Goal: Task Accomplishment & Management: Complete application form

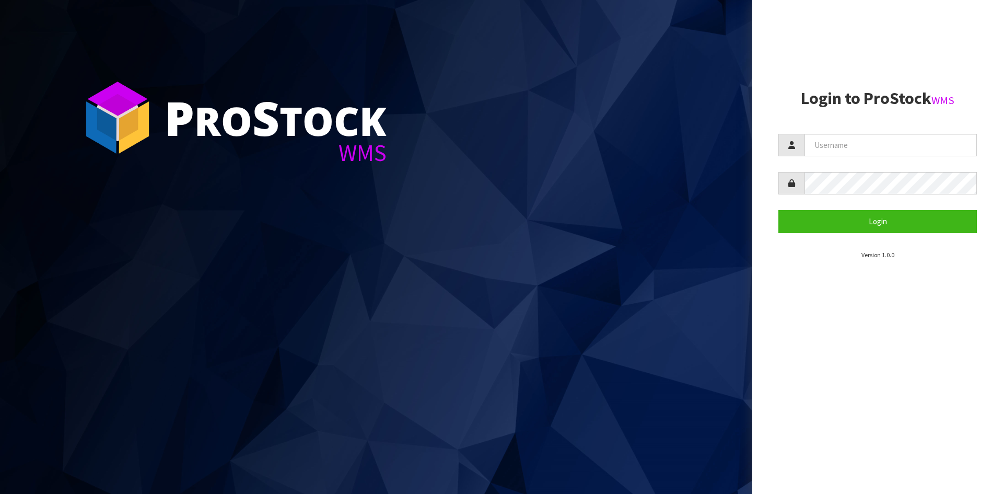
click at [827, 141] on input "text" at bounding box center [890, 145] width 172 height 22
type input "Hayrinna"
click at [778, 210] on button "Login" at bounding box center [877, 221] width 198 height 22
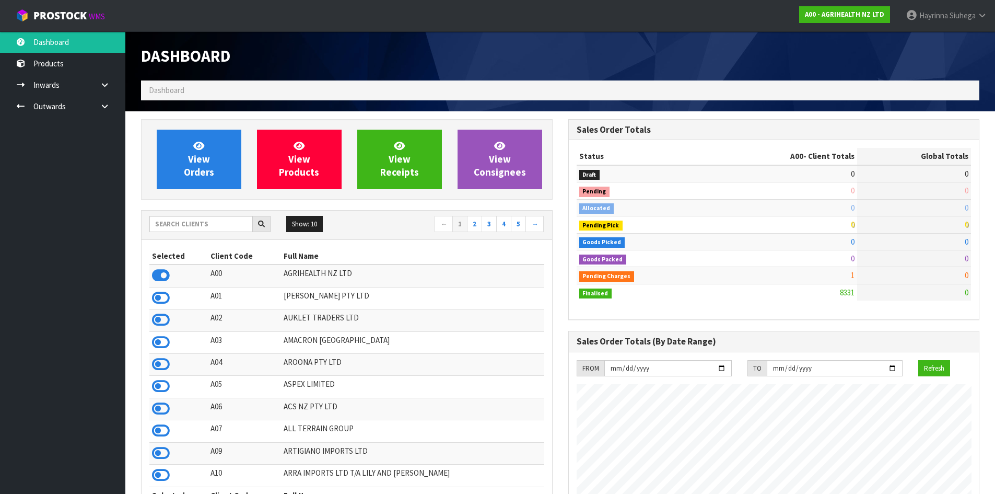
scroll to position [791, 427]
click at [217, 228] on input "text" at bounding box center [200, 224] width 103 height 16
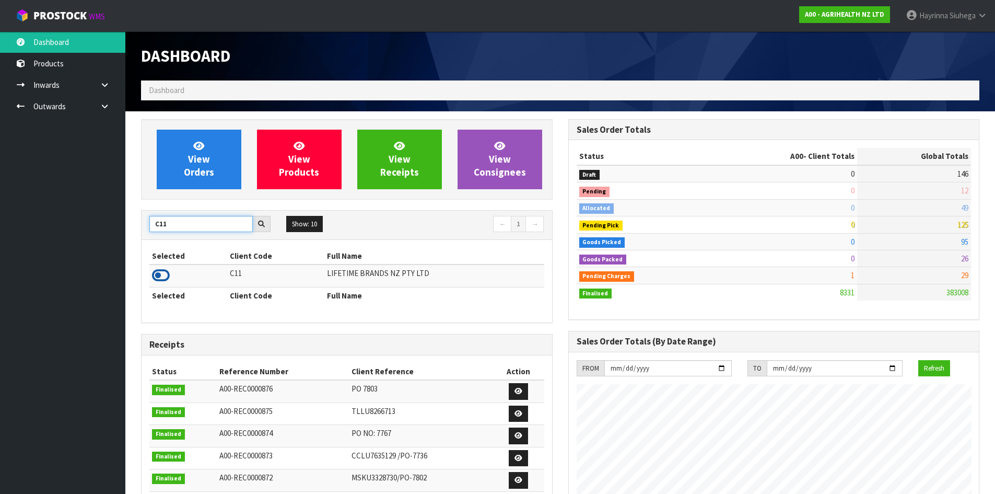
type input "C11"
click at [167, 273] on icon at bounding box center [161, 275] width 18 height 16
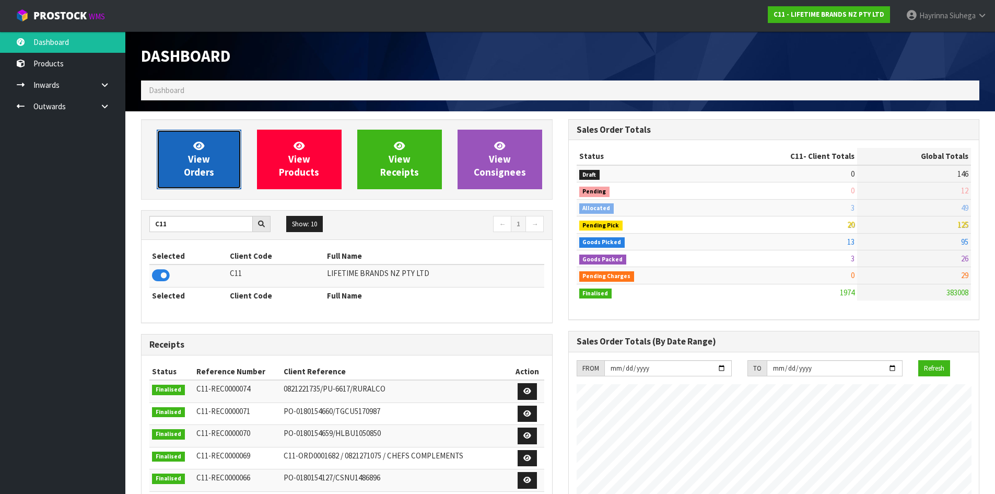
click at [209, 158] on span "View Orders" at bounding box center [199, 158] width 30 height 39
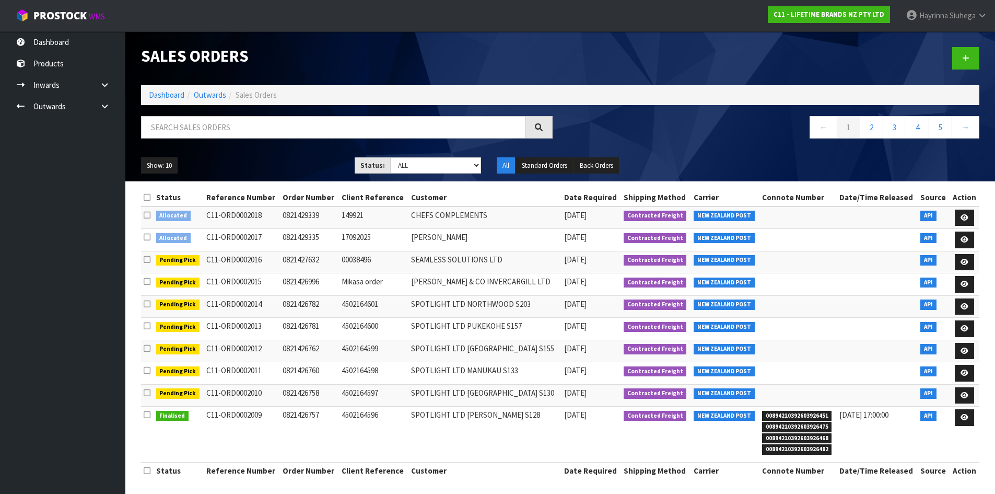
click at [794, 359] on td at bounding box center [797, 350] width 77 height 22
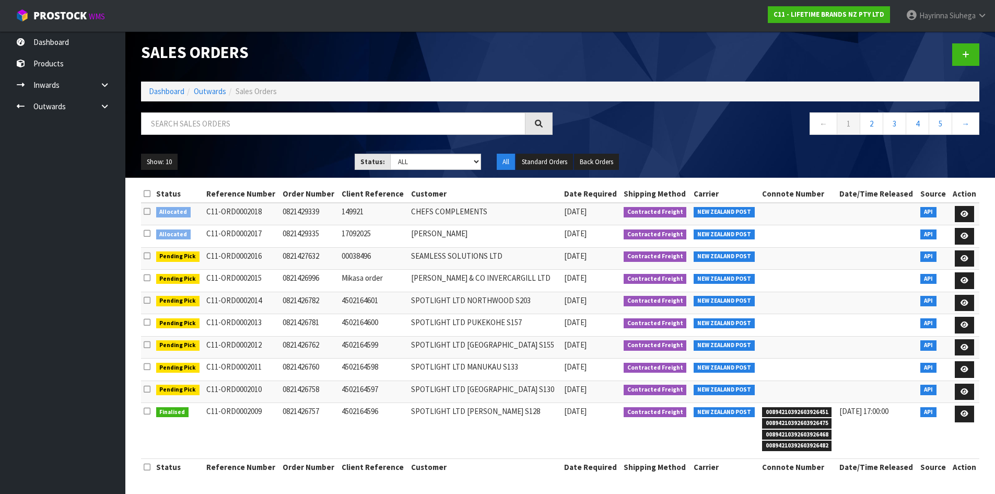
scroll to position [4, 0]
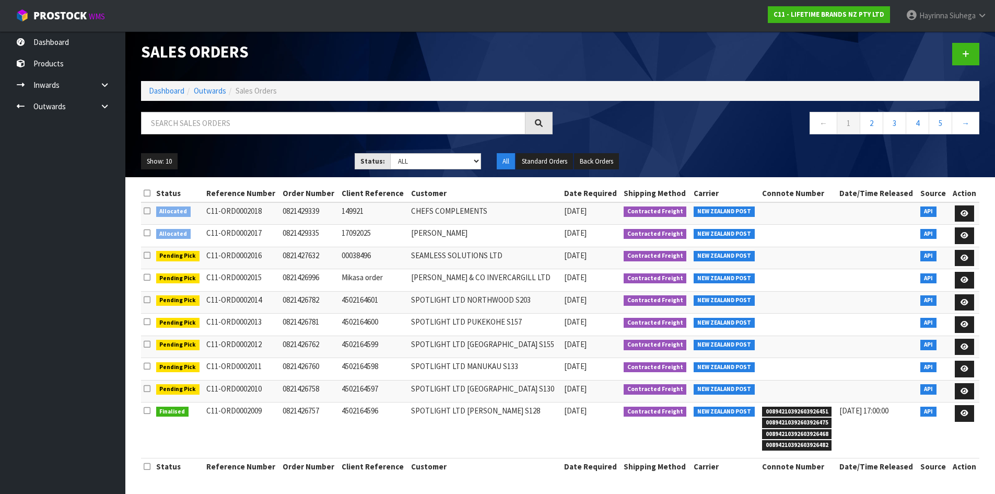
click at [182, 148] on div "Show: 10 5 10 25 50 Status: Draft Pending Allocated Pending Pick Goods Picked G…" at bounding box center [560, 161] width 854 height 32
click at [196, 123] on input "text" at bounding box center [333, 123] width 384 height 22
type input "JOB-0414440"
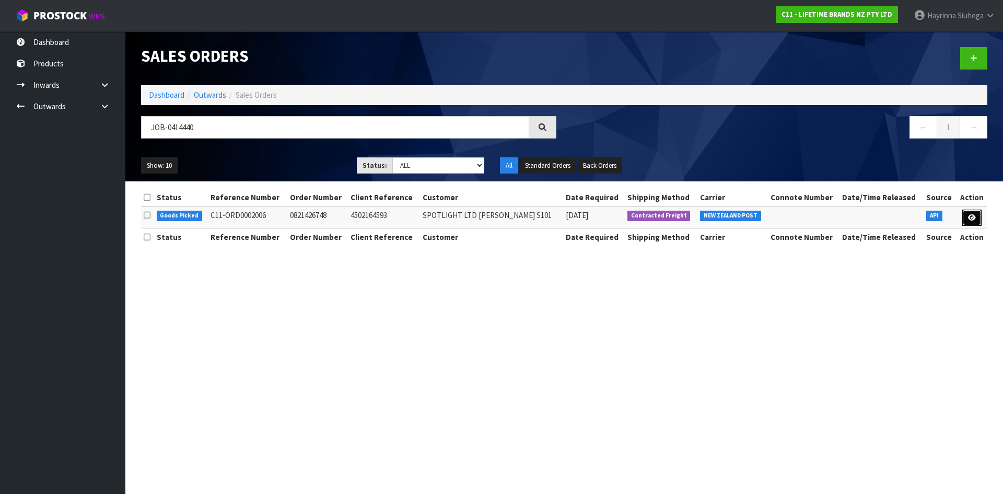
click at [976, 218] on link at bounding box center [971, 217] width 19 height 17
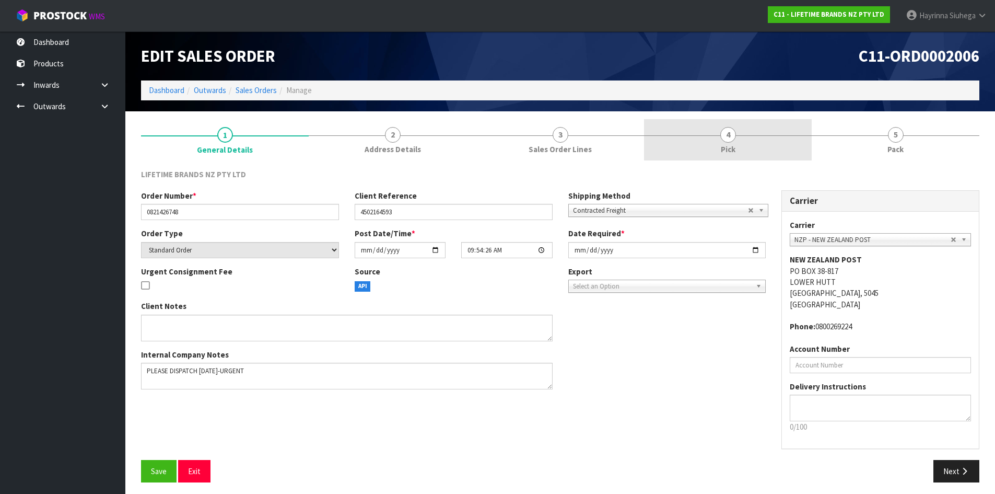
click at [725, 142] on span "4" at bounding box center [728, 135] width 16 height 16
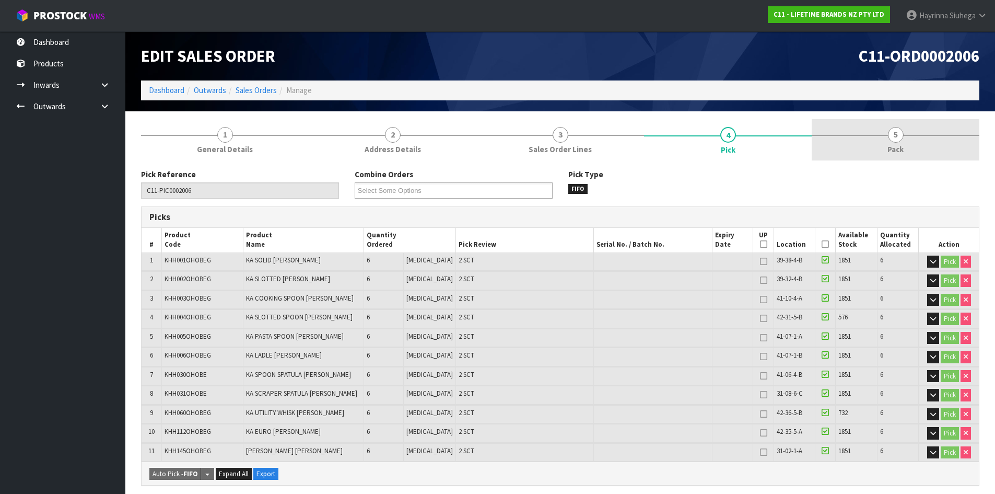
click at [862, 141] on link "5 Pack" at bounding box center [896, 139] width 168 height 41
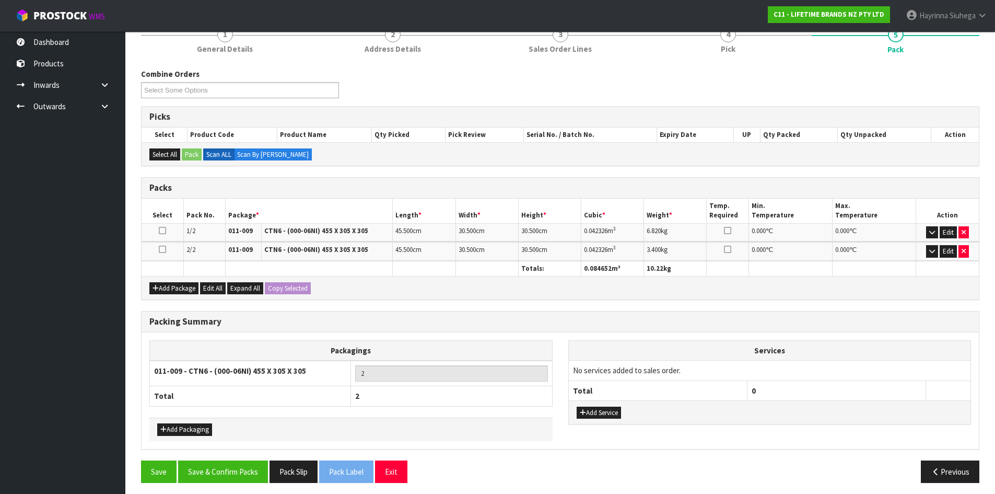
scroll to position [105, 0]
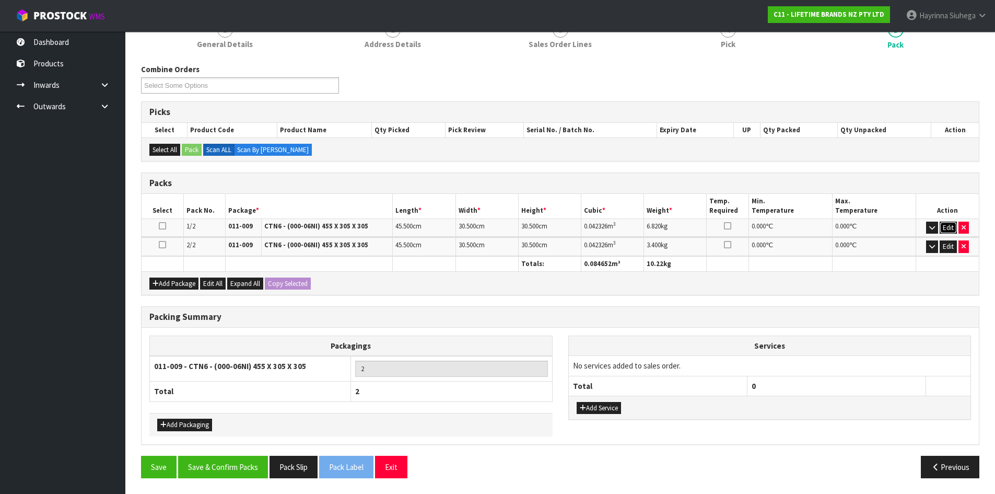
click at [947, 226] on button "Edit" at bounding box center [948, 227] width 17 height 13
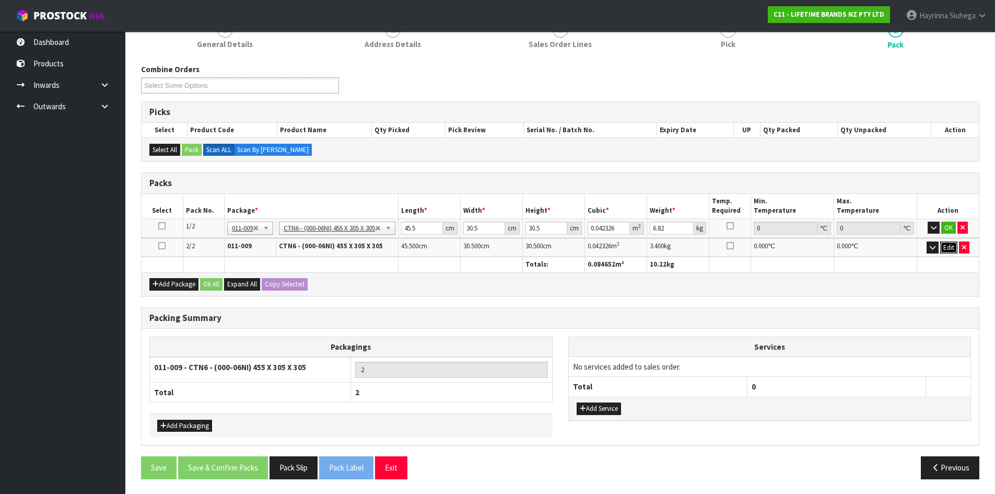
click at [947, 245] on button "Edit" at bounding box center [948, 247] width 17 height 13
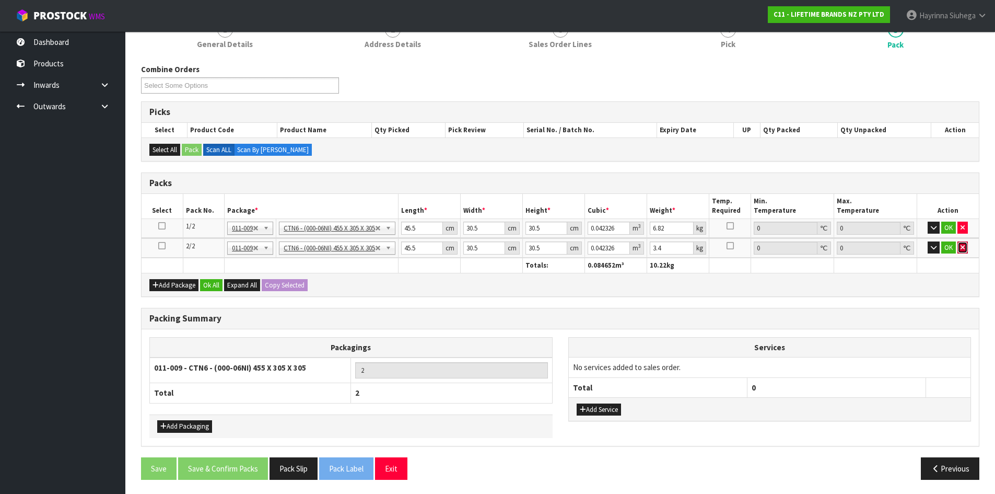
click at [967, 248] on button "button" at bounding box center [962, 247] width 10 height 13
type input "1"
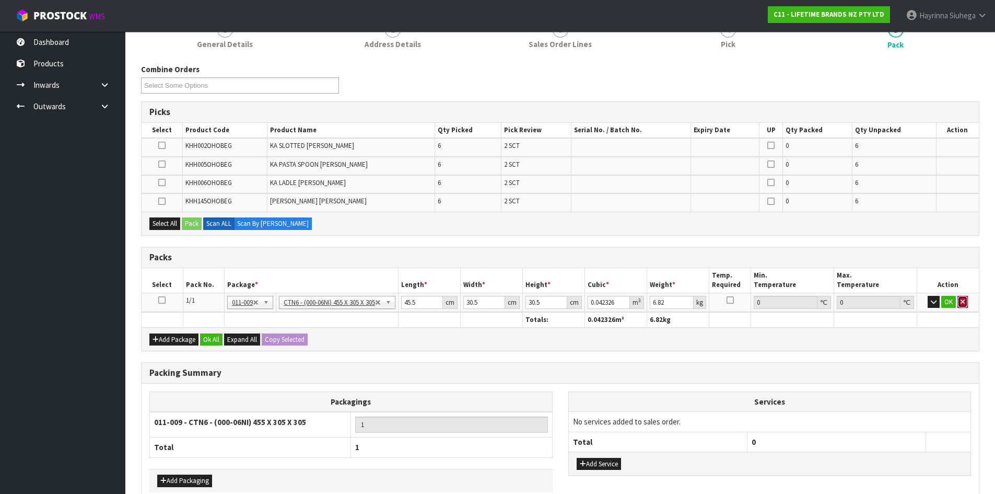
click at [964, 304] on icon "button" at bounding box center [962, 301] width 4 height 7
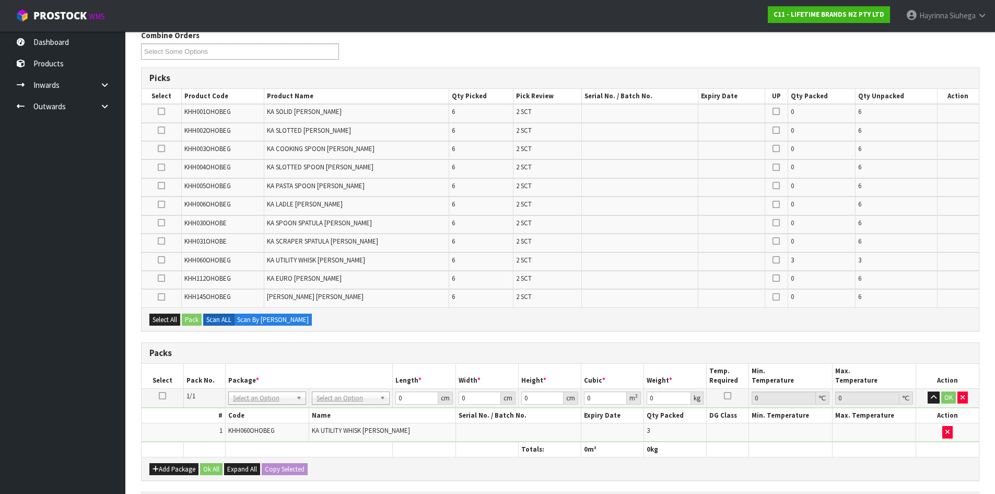
scroll to position [157, 0]
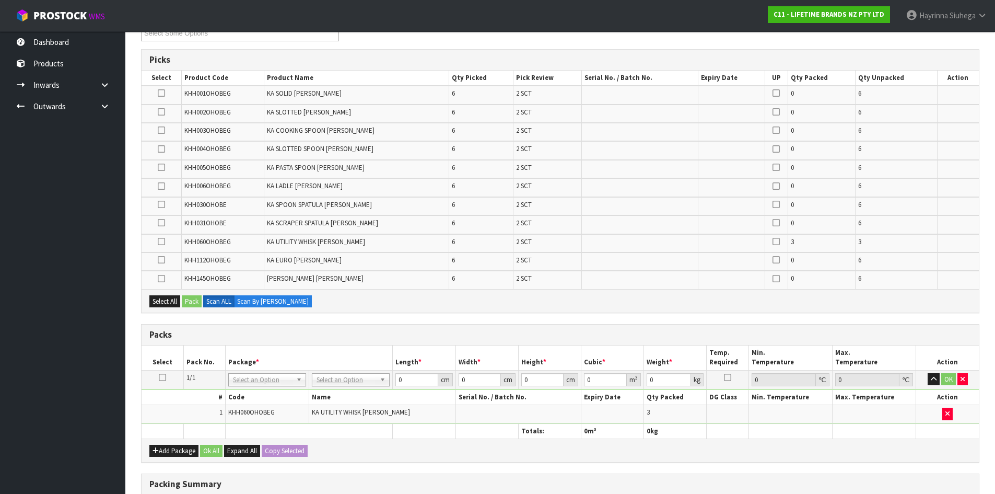
click at [158, 378] on td at bounding box center [163, 379] width 42 height 19
click at [161, 378] on icon at bounding box center [162, 377] width 7 height 1
click at [305, 416] on td "KHH060OHOBEG" at bounding box center [267, 414] width 84 height 18
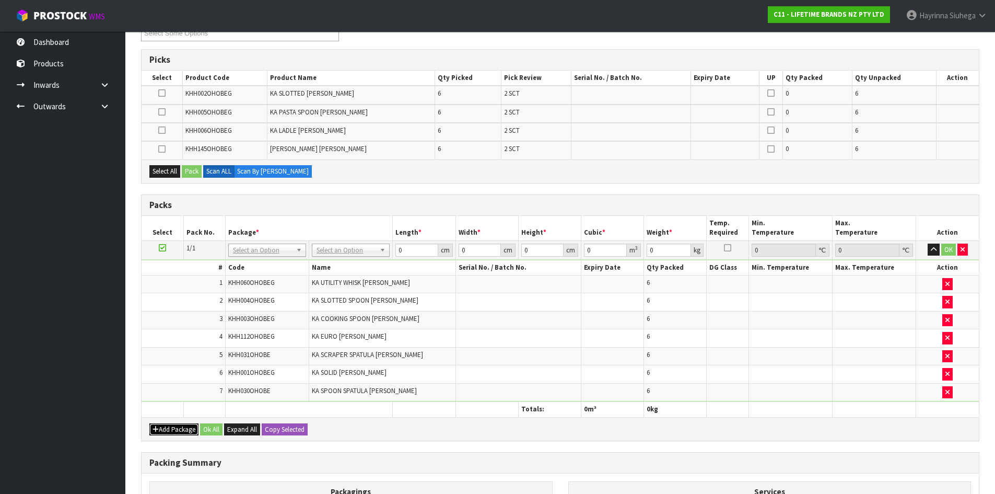
click at [171, 430] on button "Add Package" at bounding box center [173, 429] width 49 height 13
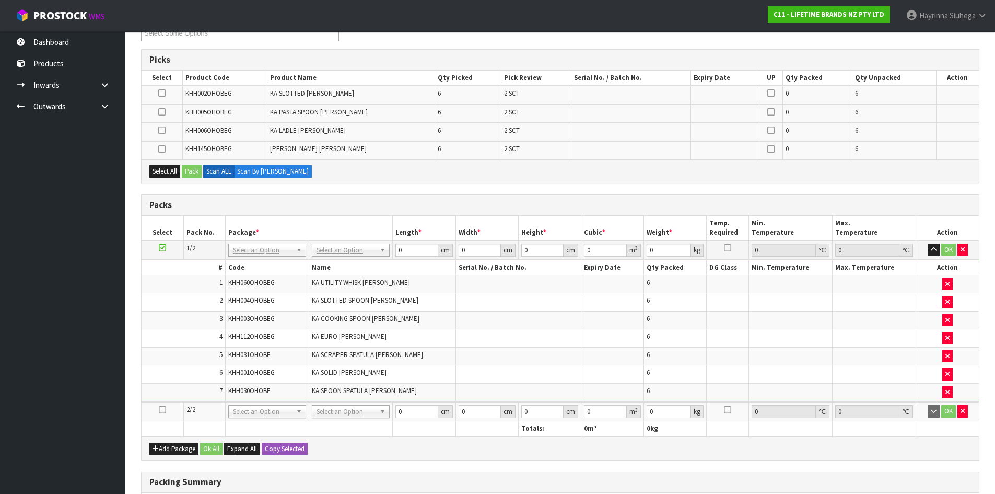
click at [165, 410] on icon at bounding box center [162, 409] width 7 height 1
click at [241, 301] on span "KHH004OHOBEG" at bounding box center [251, 300] width 46 height 9
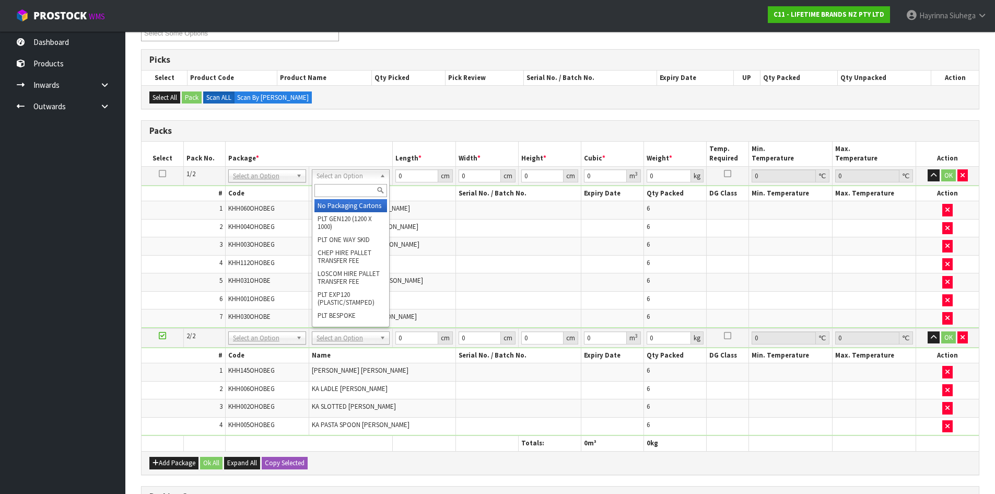
click at [344, 192] on input "text" at bounding box center [350, 190] width 73 height 13
type input "CTN6"
type input "45.5"
type input "30.5"
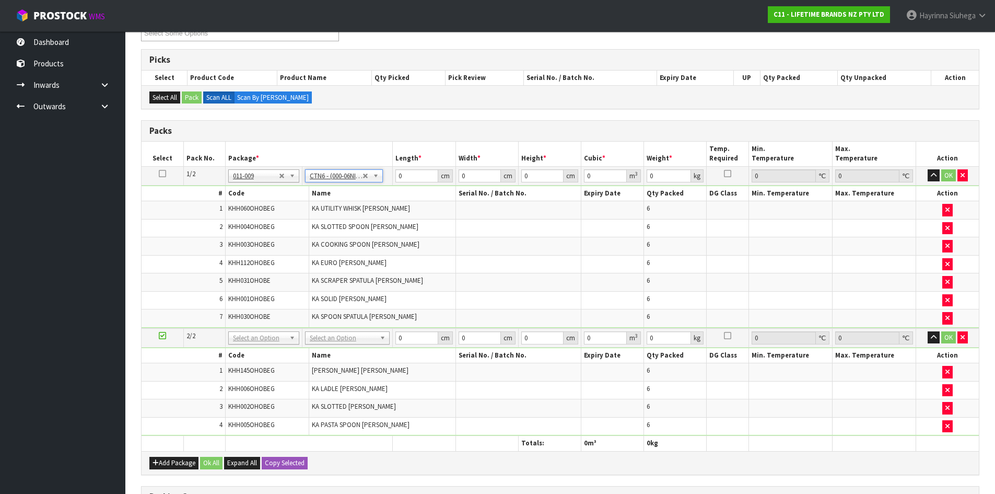
type input "0.042326"
type input "6.82"
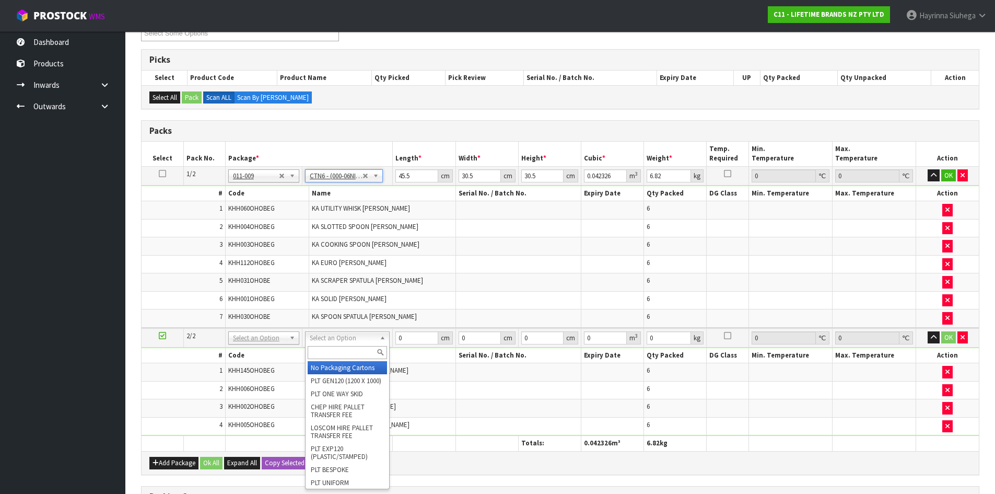
click at [343, 354] on input "text" at bounding box center [347, 352] width 79 height 13
type input "CTN6"
type input "2"
type input "45.5"
type input "30.5"
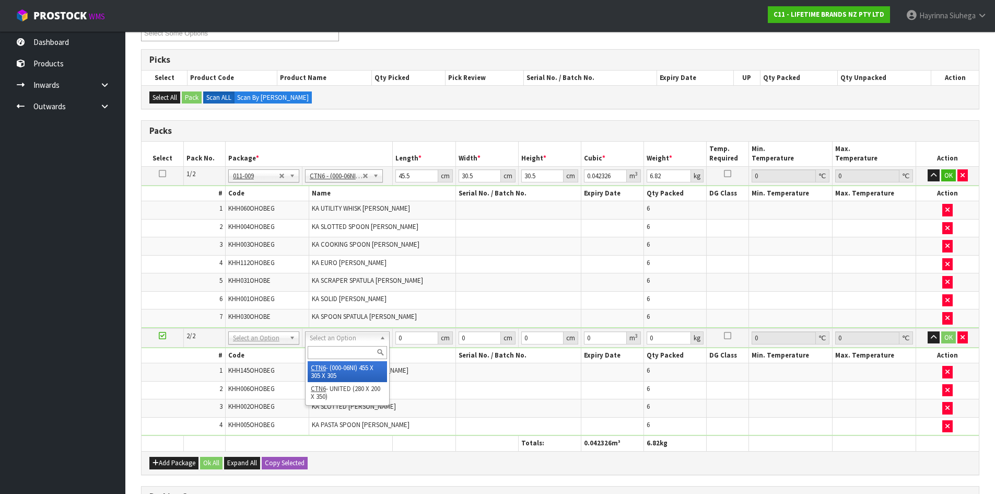
type input "30.5"
type input "0.042326"
type input "3.4"
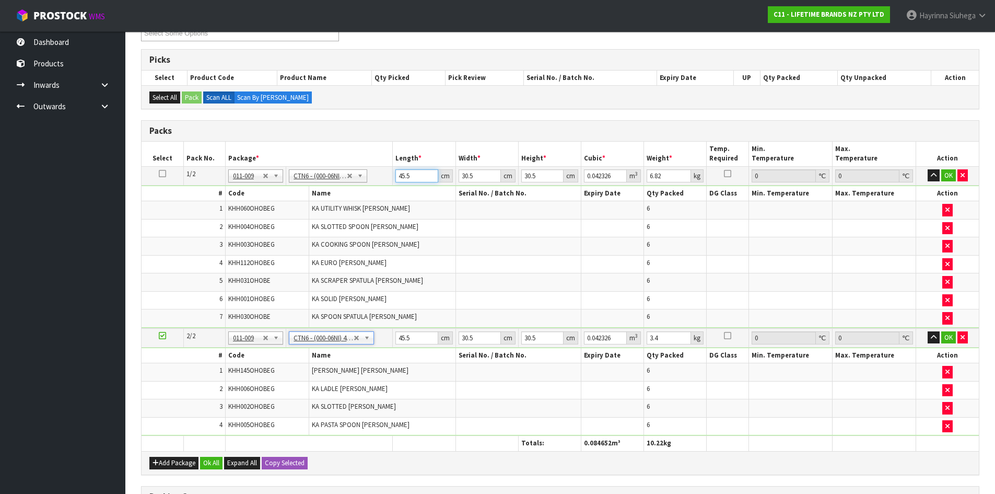
click at [401, 180] on input "45.5" at bounding box center [416, 175] width 42 height 13
type input "4"
type input "0.003721"
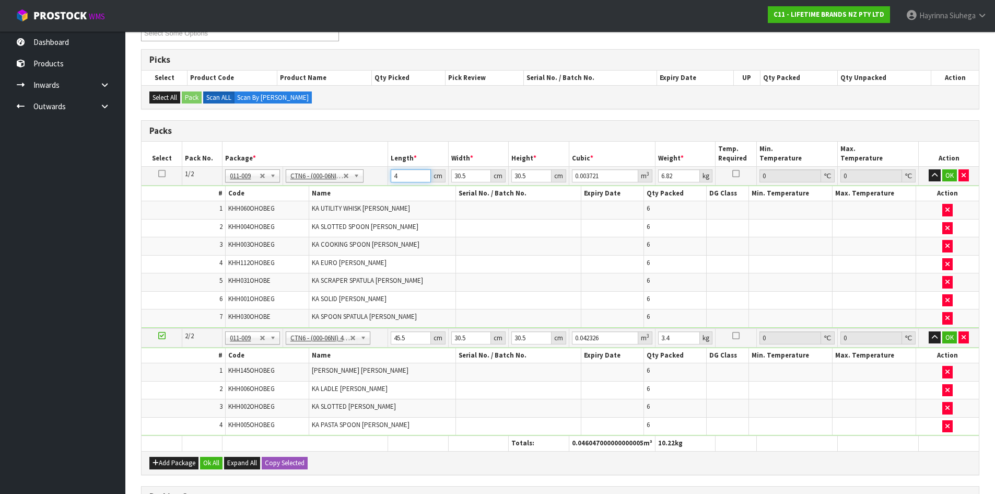
type input "46"
type input "0.042792"
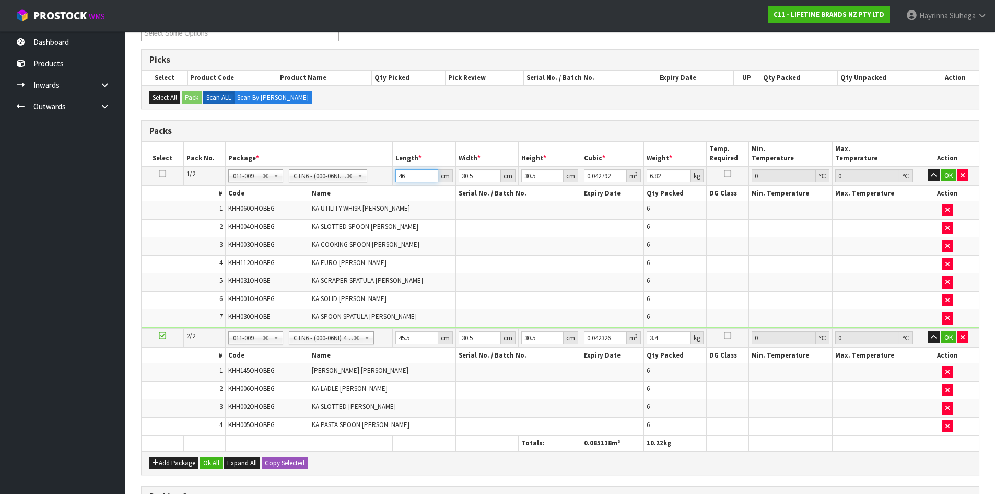
type input "46"
type input "3"
type input "0.004209"
type input "32"
type input "0.044896"
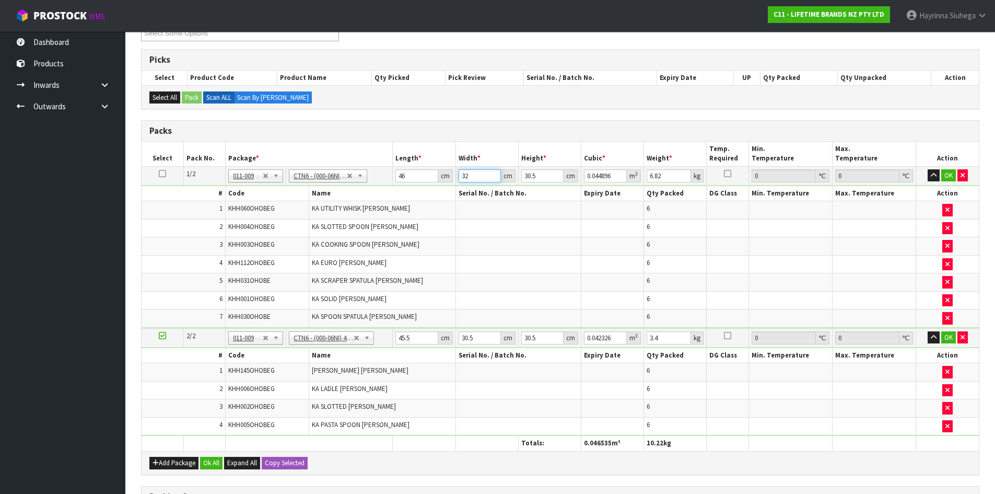
type input "32"
type input "3"
type input "0.004416"
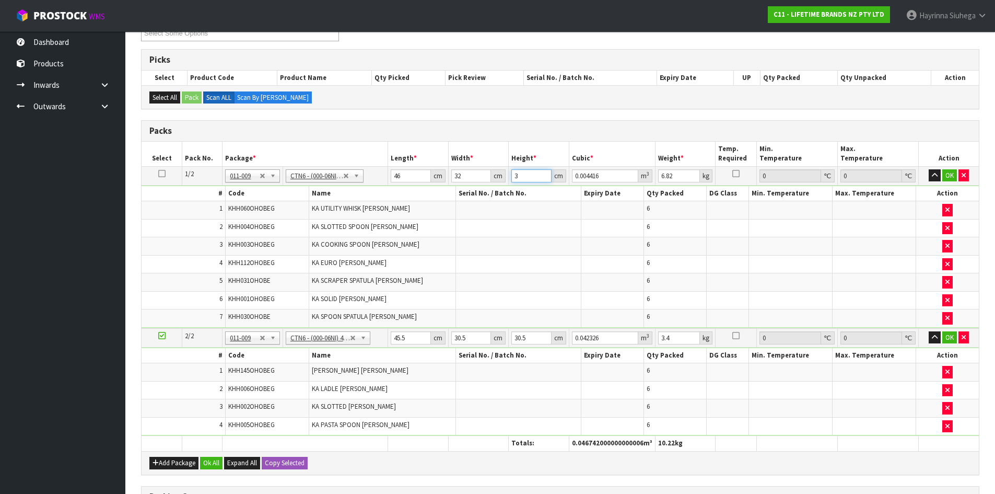
type input "33"
type input "0.048576"
type input "33"
type input "7"
click button "OK" at bounding box center [949, 175] width 15 height 13
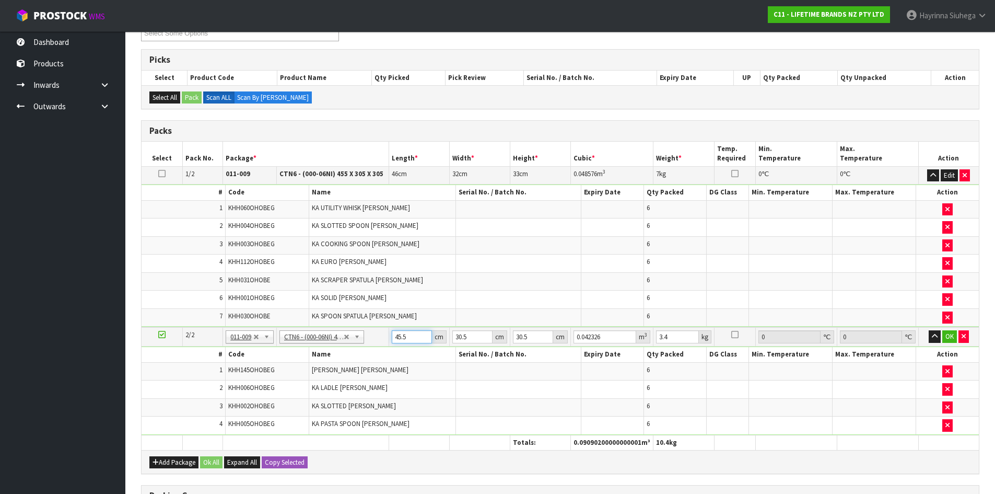
type input "4"
type input "0.003721"
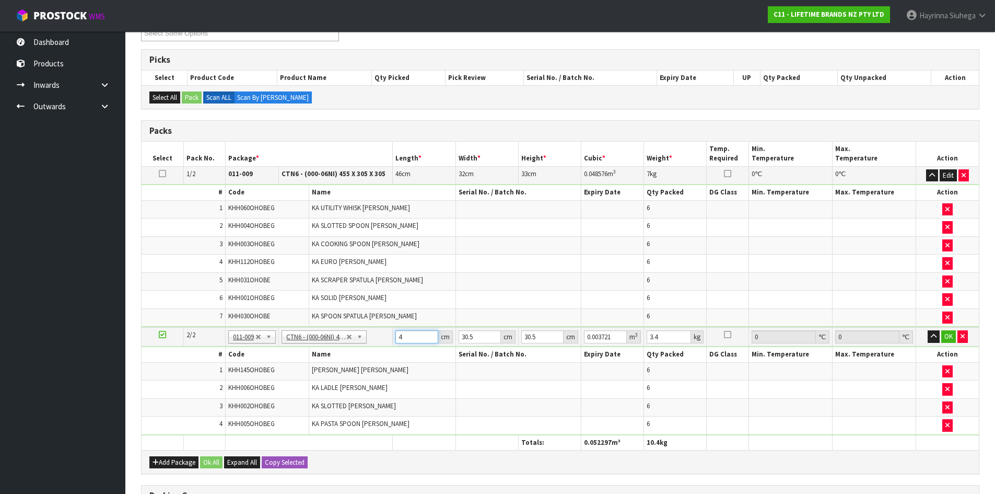
type input "47"
type input "0.043722"
type input "47"
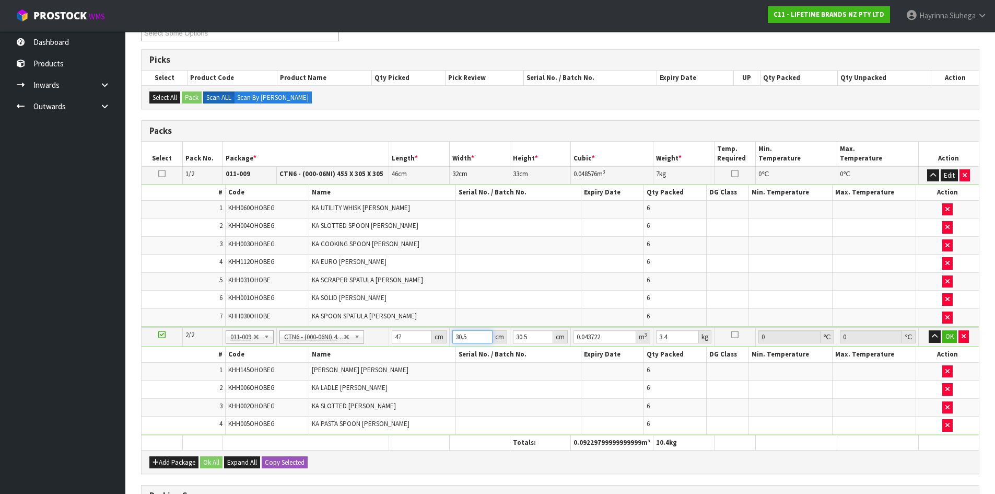
type input "3"
type input "0.0043"
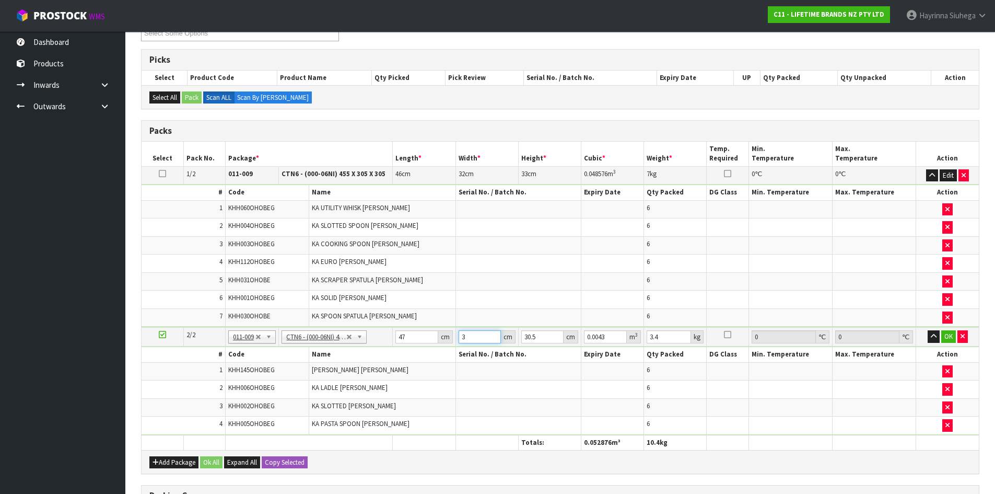
type input "32"
type input "0.045872"
type input "32"
type input "2"
type input "0.003008"
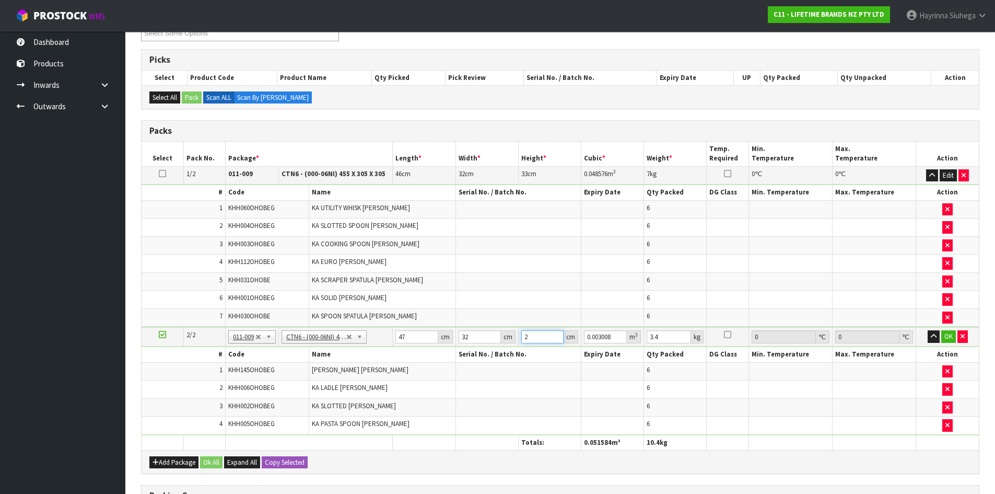
type input "29"
type input "0.043616"
type input "29"
type input "5"
click button "OK" at bounding box center [948, 336] width 15 height 13
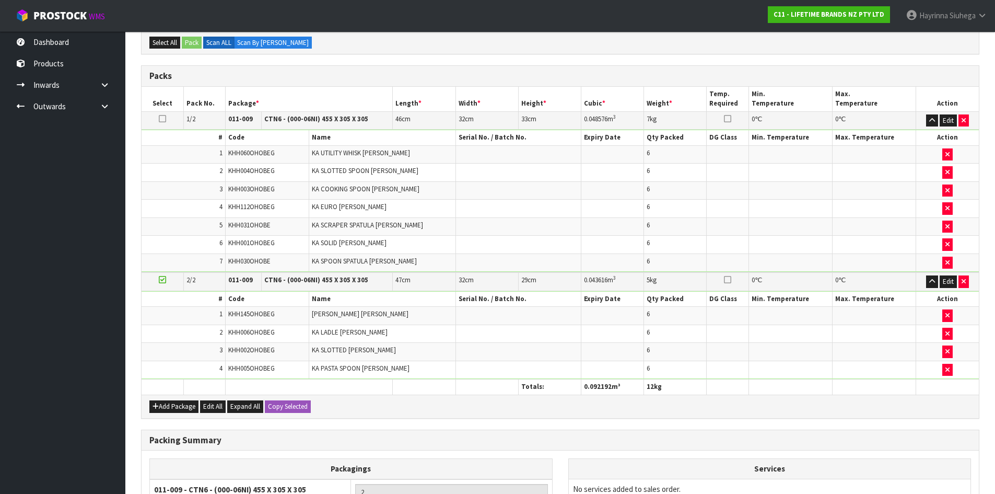
scroll to position [335, 0]
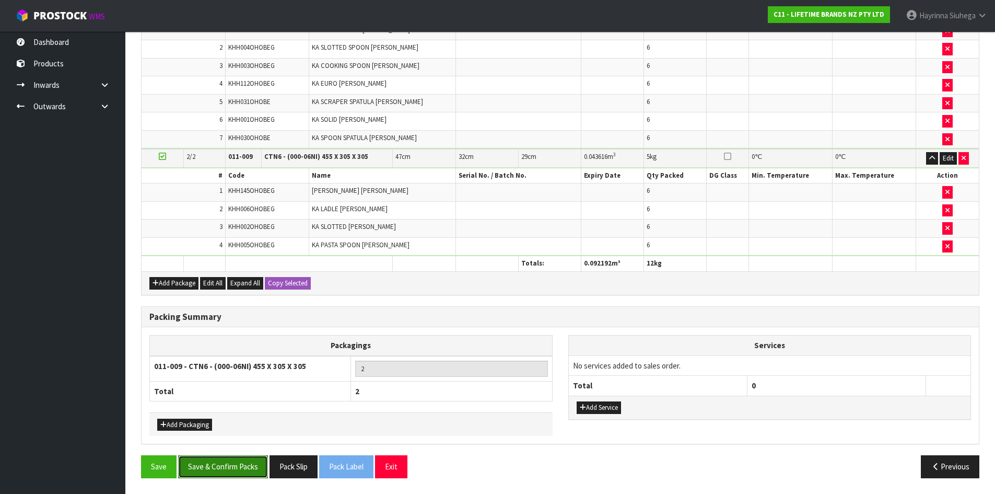
click at [229, 473] on button "Save & Confirm Packs" at bounding box center [223, 466] width 90 height 22
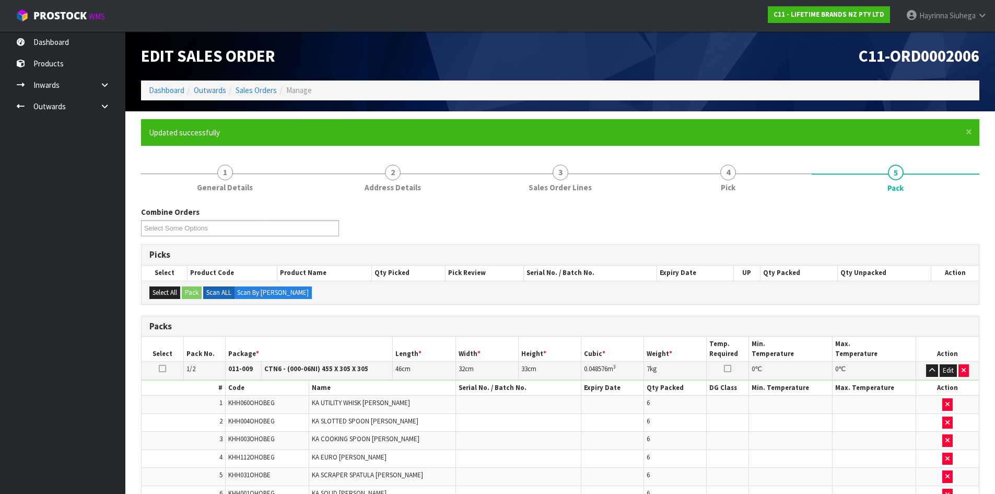
scroll to position [120, 0]
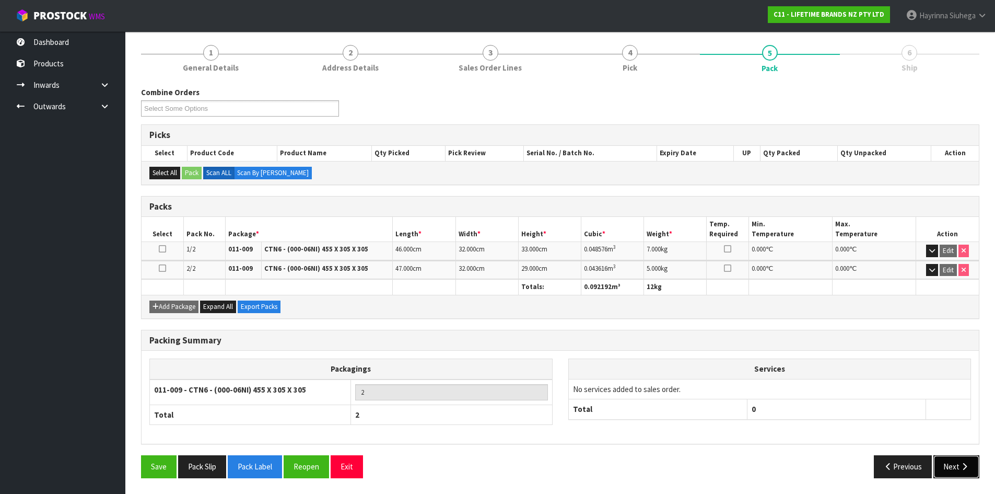
drag, startPoint x: 966, startPoint y: 471, endPoint x: 762, endPoint y: 448, distance: 205.0
click at [964, 472] on button "Next" at bounding box center [956, 466] width 46 height 22
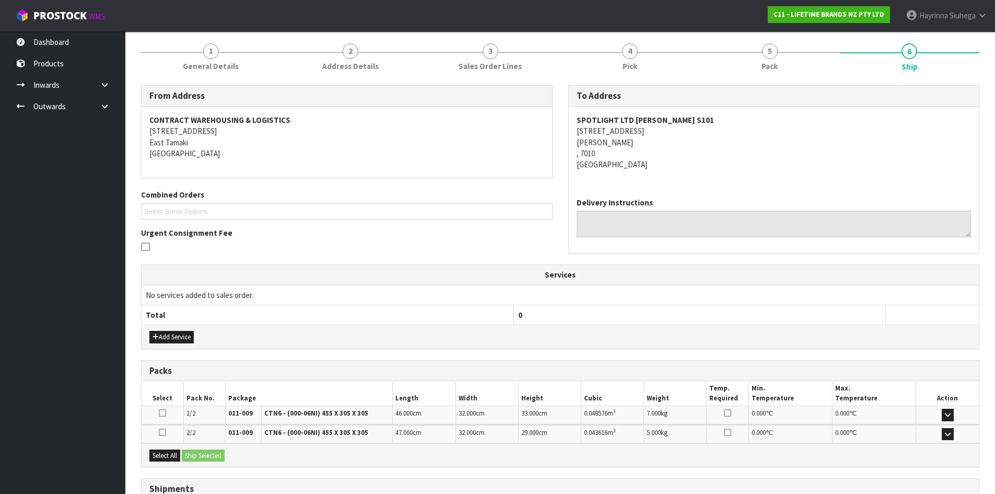
scroll to position [207, 0]
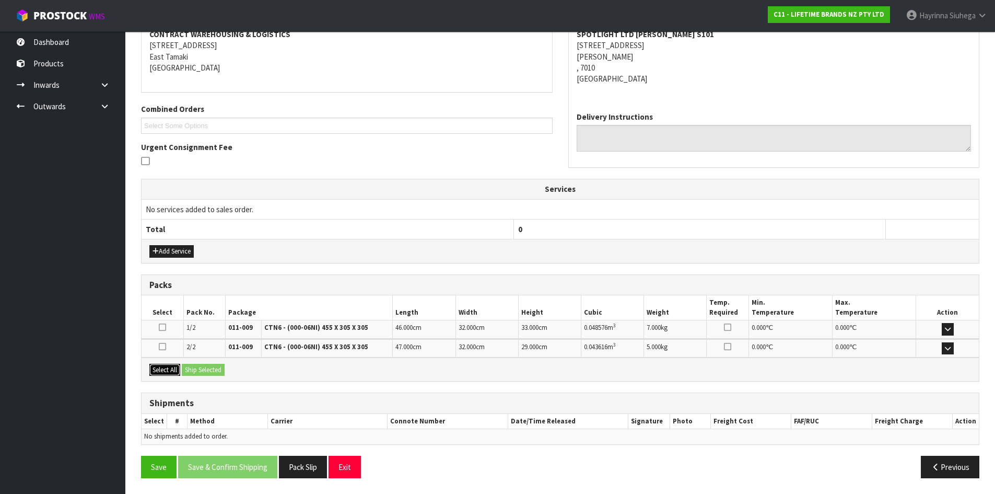
click at [165, 368] on button "Select All" at bounding box center [164, 370] width 31 height 13
click at [196, 366] on button "Ship Selected" at bounding box center [203, 370] width 43 height 13
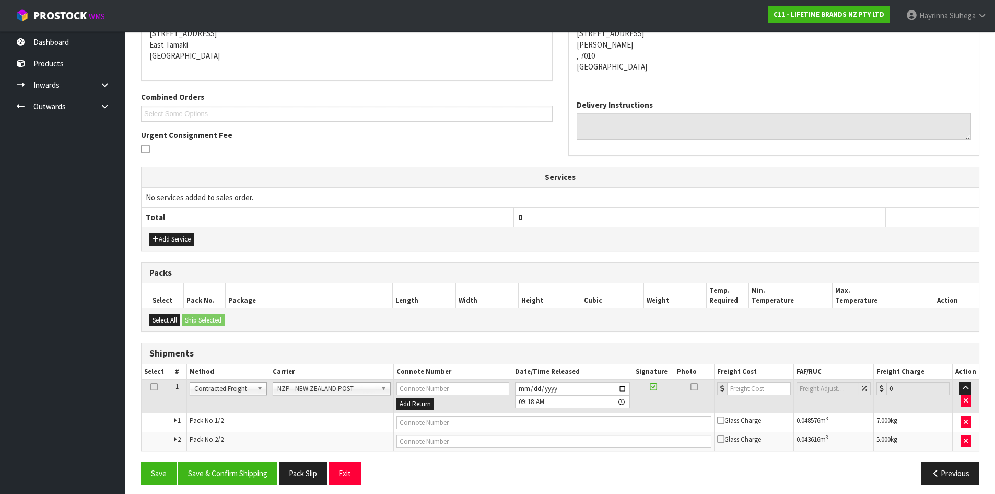
scroll to position [225, 0]
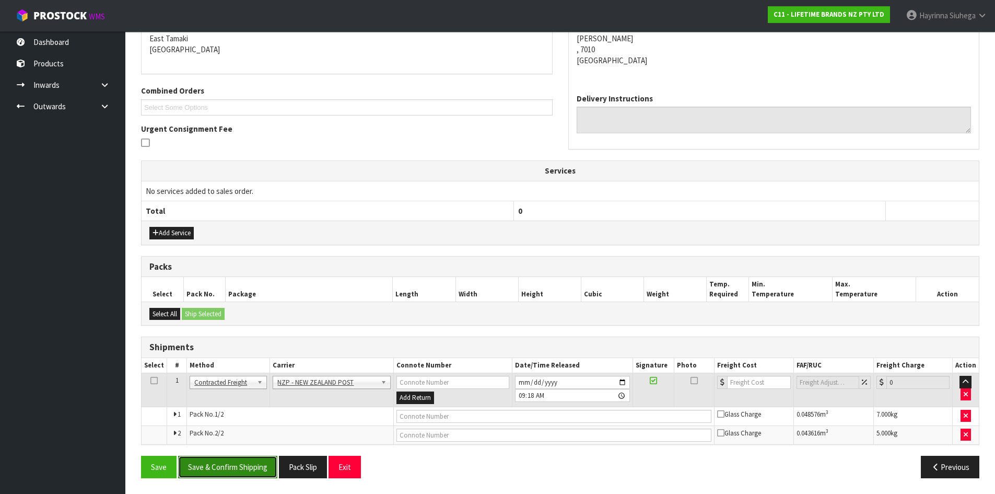
click at [225, 466] on button "Save & Confirm Shipping" at bounding box center [227, 466] width 99 height 22
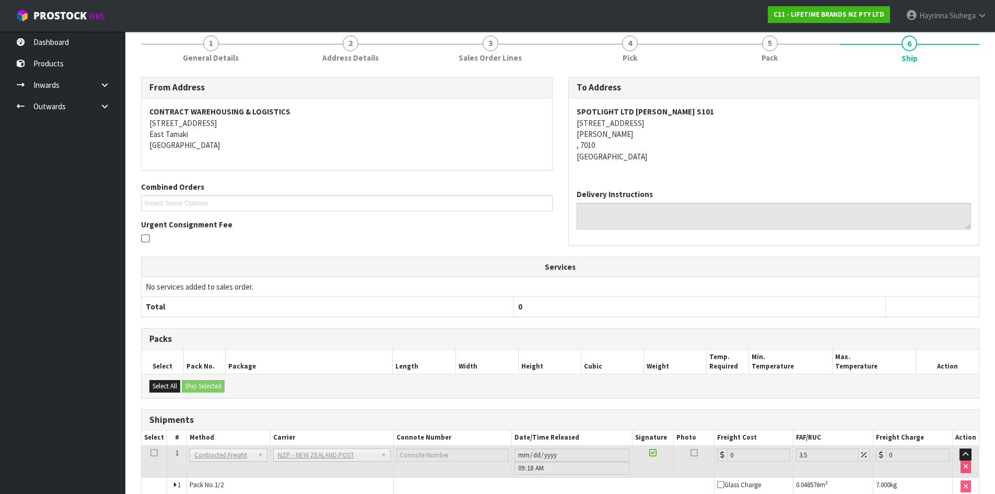
scroll to position [209, 0]
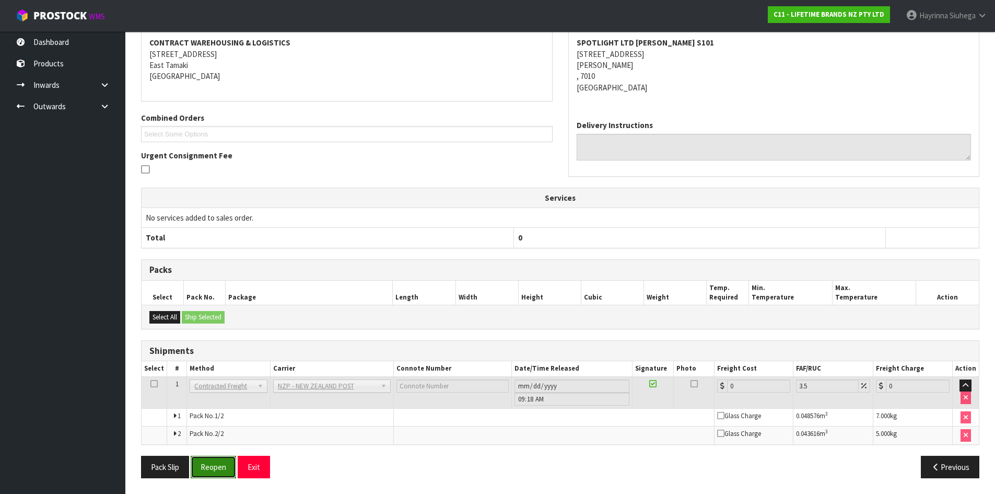
click at [209, 464] on button "Reopen" at bounding box center [213, 466] width 45 height 22
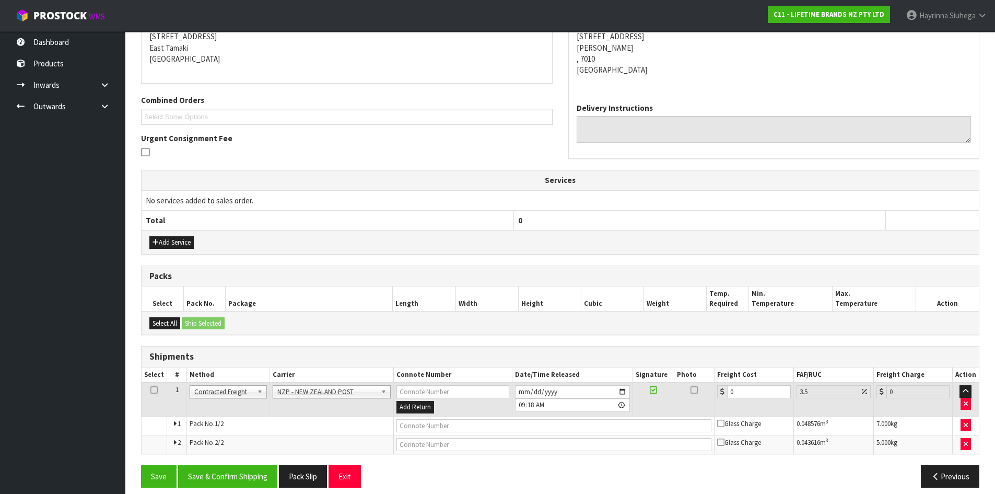
scroll to position [225, 0]
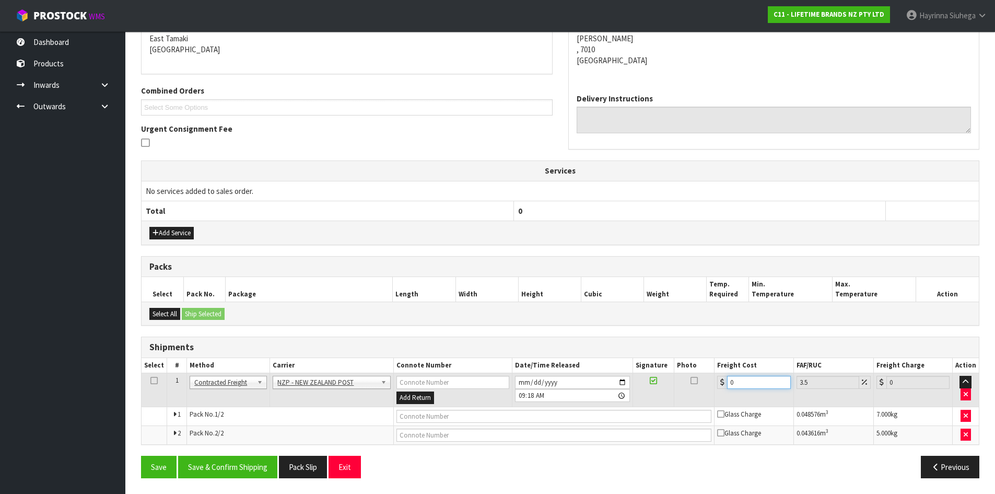
drag, startPoint x: 616, startPoint y: 385, endPoint x: 446, endPoint y: 377, distance: 170.0
click at [480, 380] on tr "1 Client Local Pickup Customer Local Pickup Company Freight Contracted Freight …" at bounding box center [560, 390] width 837 height 34
type input "2"
type input "2.07"
type input "23"
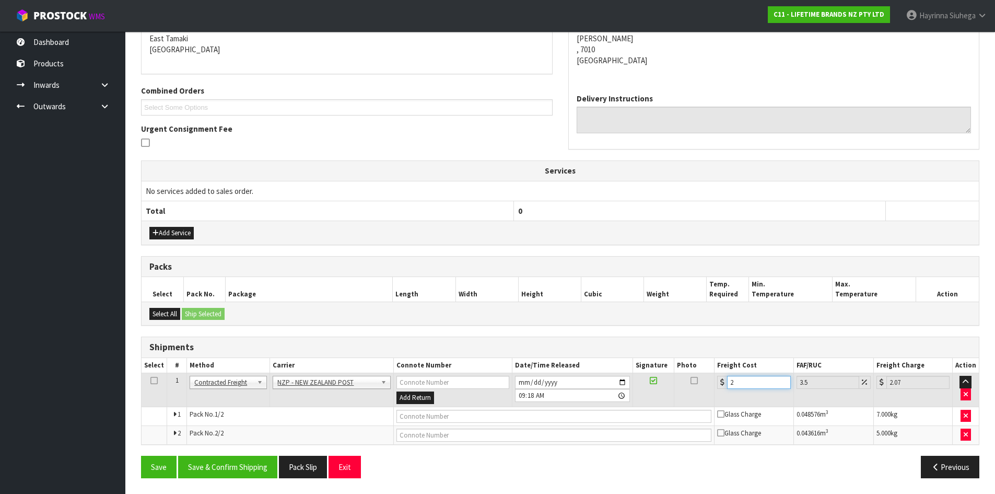
type input "23.8"
type input "23.2"
type input "24.01"
type input "23.22"
type input "24.03"
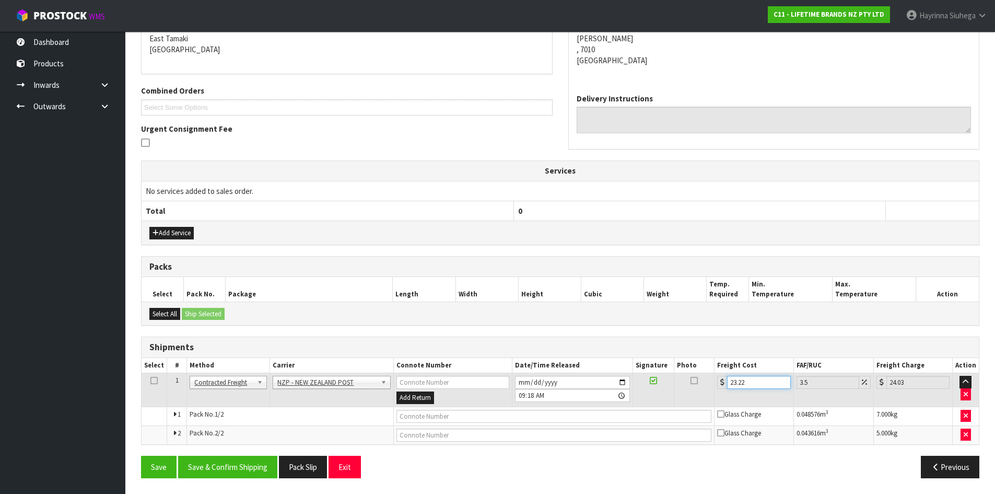
type input "23.22"
click at [141, 455] on button "Save" at bounding box center [159, 466] width 36 height 22
click at [232, 467] on button "Save & Confirm Shipping" at bounding box center [227, 466] width 99 height 22
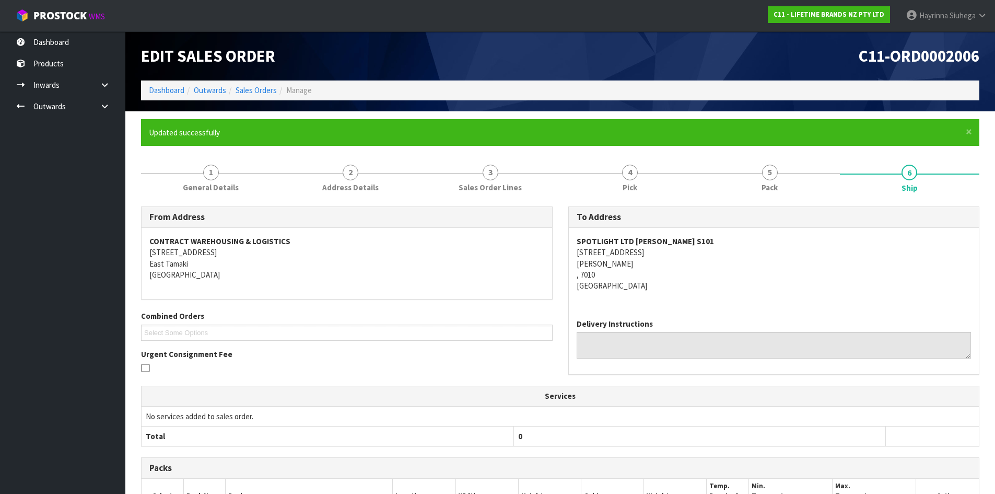
scroll to position [198, 0]
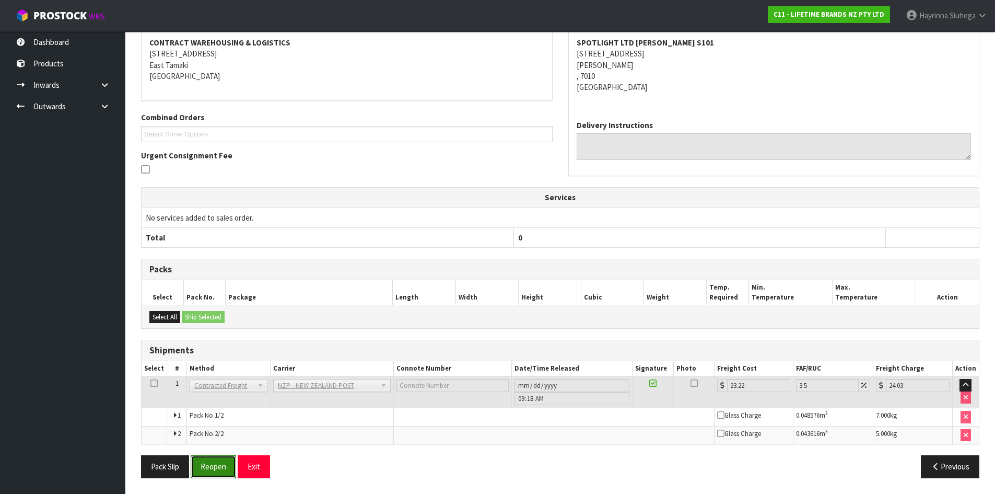
click at [217, 467] on button "Reopen" at bounding box center [213, 466] width 45 height 22
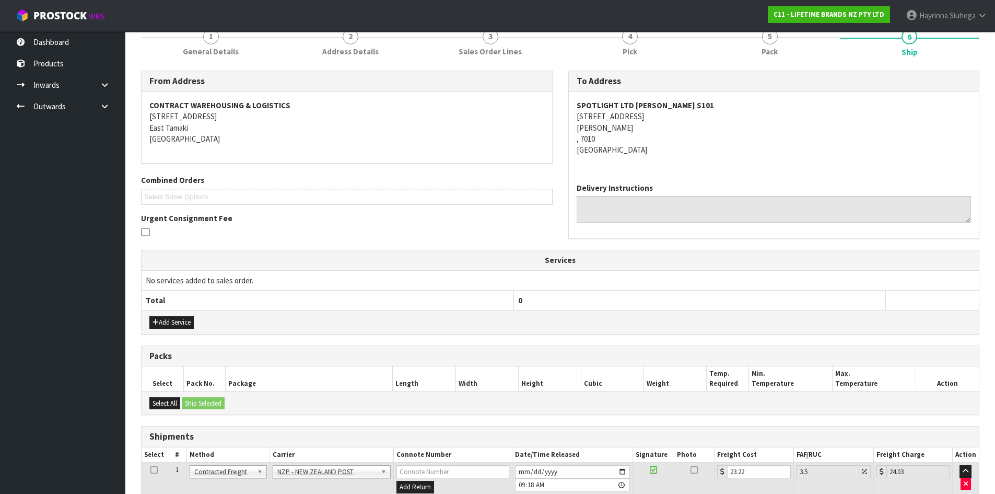
scroll to position [225, 0]
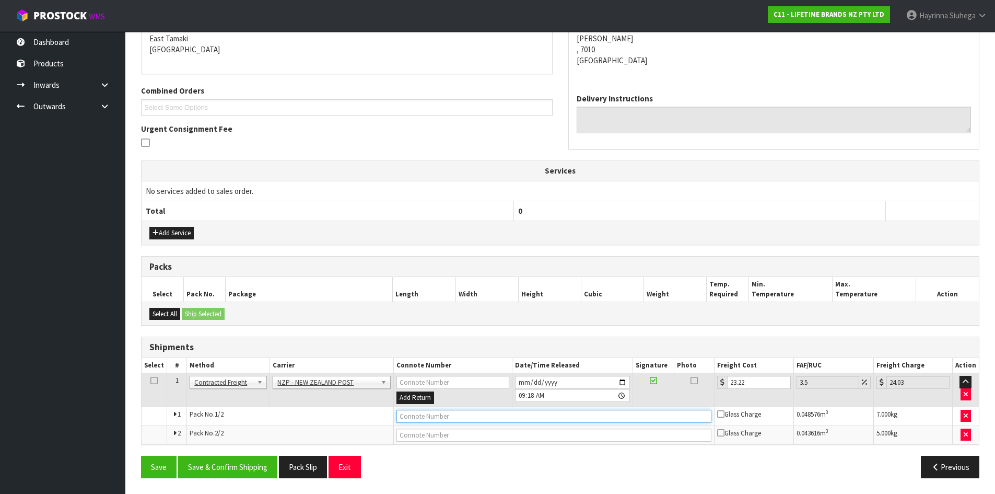
click at [428, 415] on input "text" at bounding box center [553, 415] width 315 height 13
type input "00894210392604014997"
click at [141, 455] on button "Save" at bounding box center [159, 466] width 36 height 22
click at [489, 432] on input "text" at bounding box center [553, 434] width 315 height 13
type input "00894210392604014980"
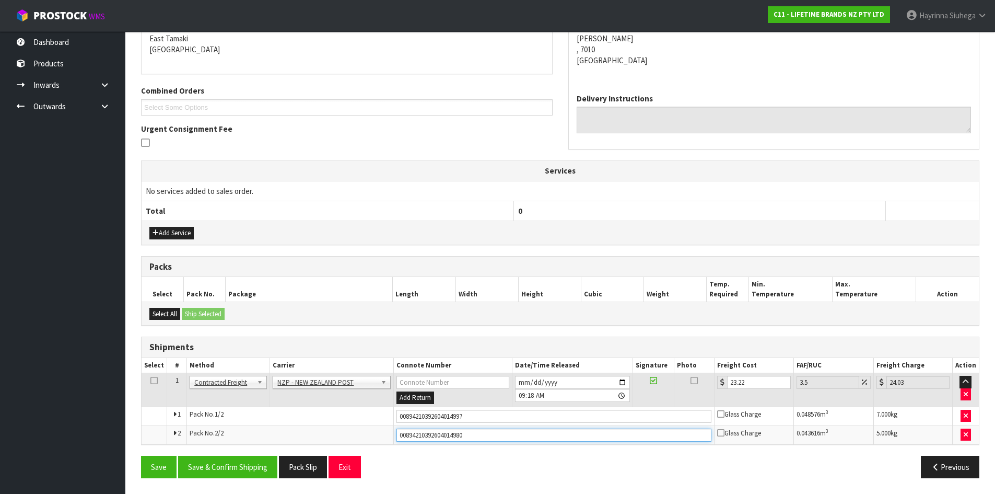
click at [141, 455] on button "Save" at bounding box center [159, 466] width 36 height 22
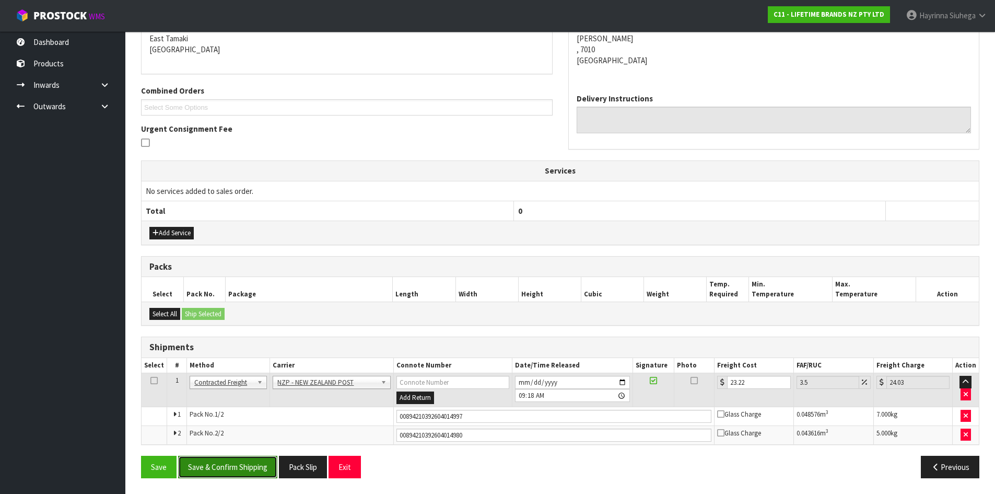
click at [222, 465] on button "Save & Confirm Shipping" at bounding box center [227, 466] width 99 height 22
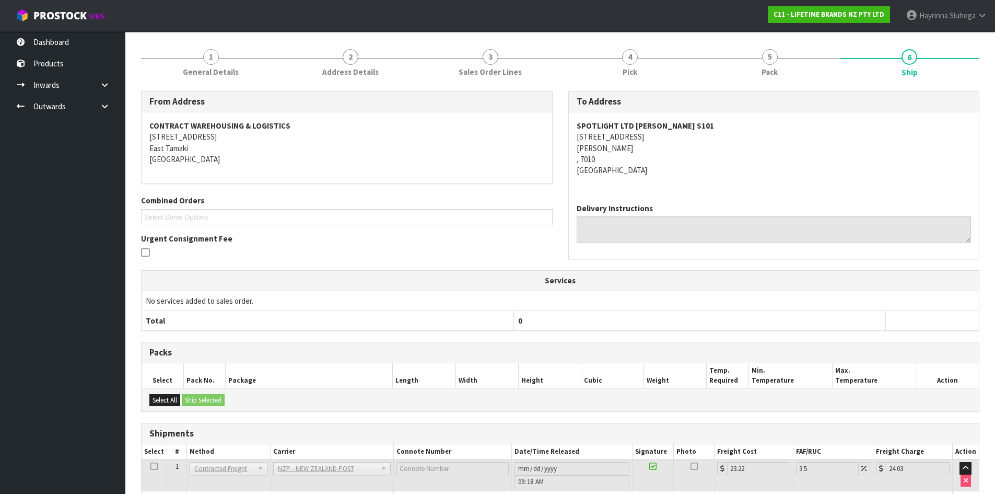
scroll to position [0, 0]
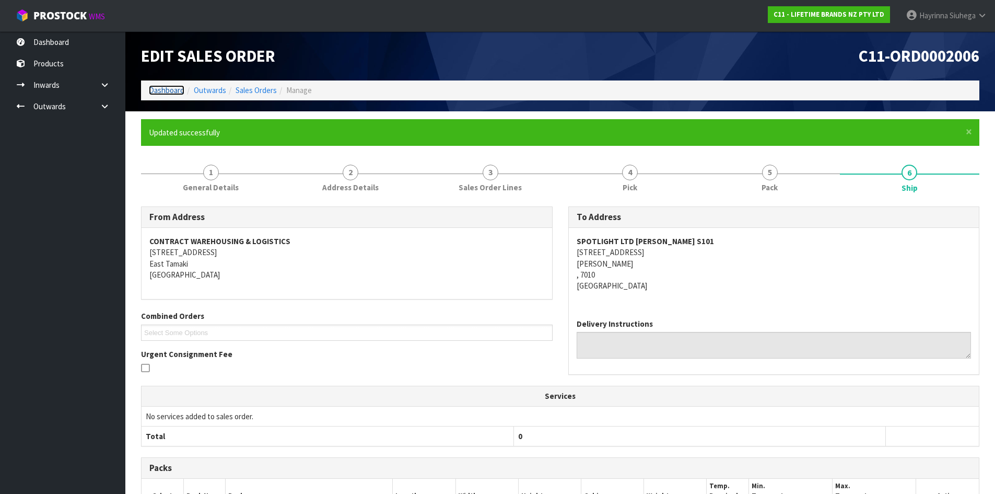
click at [178, 92] on link "Dashboard" at bounding box center [167, 90] width 36 height 10
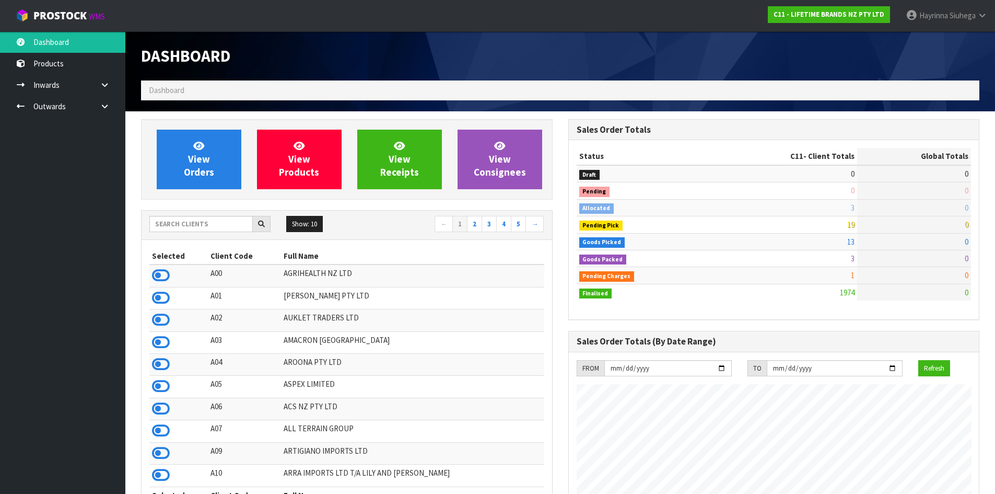
scroll to position [791, 427]
click at [206, 160] on span "View Orders" at bounding box center [199, 158] width 30 height 39
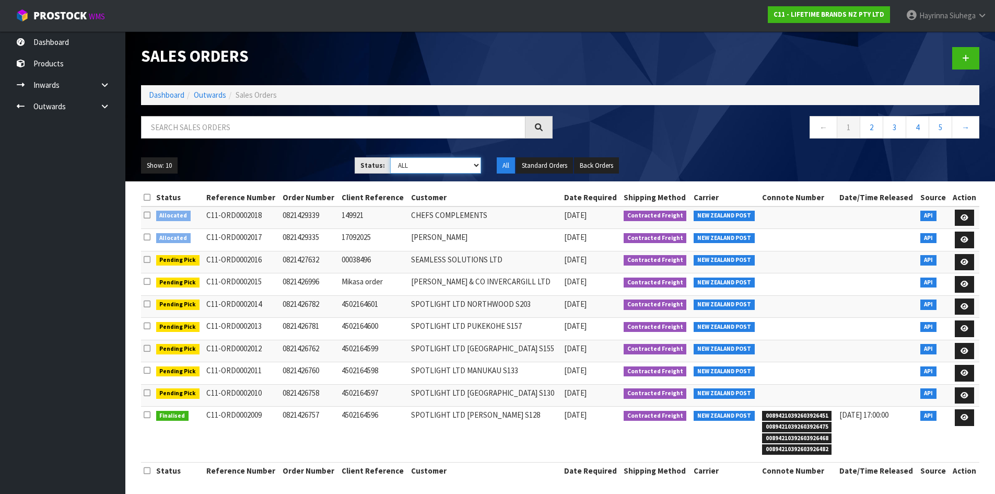
click at [421, 163] on select "Draft Pending Allocated Pending Pick Goods Picked Goods Packed Pending Charges …" at bounding box center [435, 165] width 91 height 16
select select "string:4"
click at [390, 157] on select "Draft Pending Allocated Pending Pick Goods Picked Goods Packed Pending Charges …" at bounding box center [435, 165] width 91 height 16
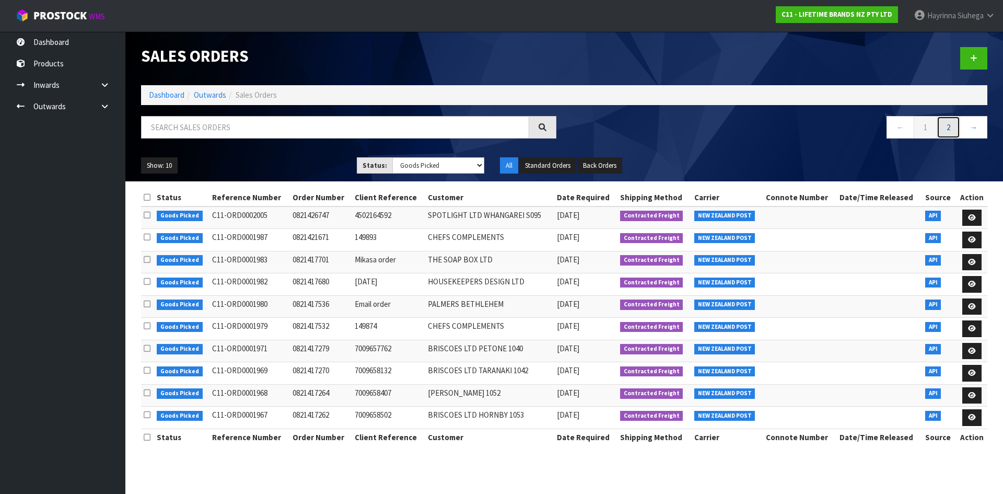
click at [940, 132] on link "2" at bounding box center [948, 127] width 24 height 22
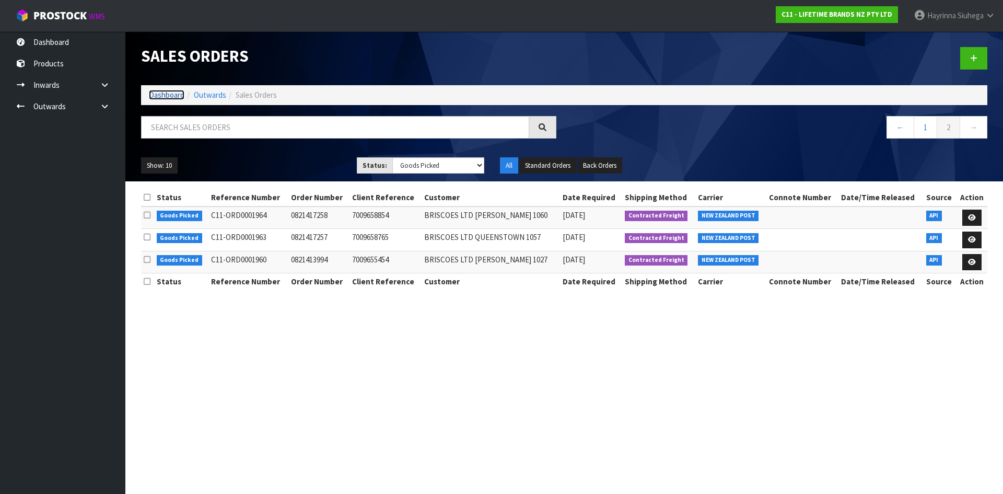
click at [165, 99] on link "Dashboard" at bounding box center [167, 95] width 36 height 10
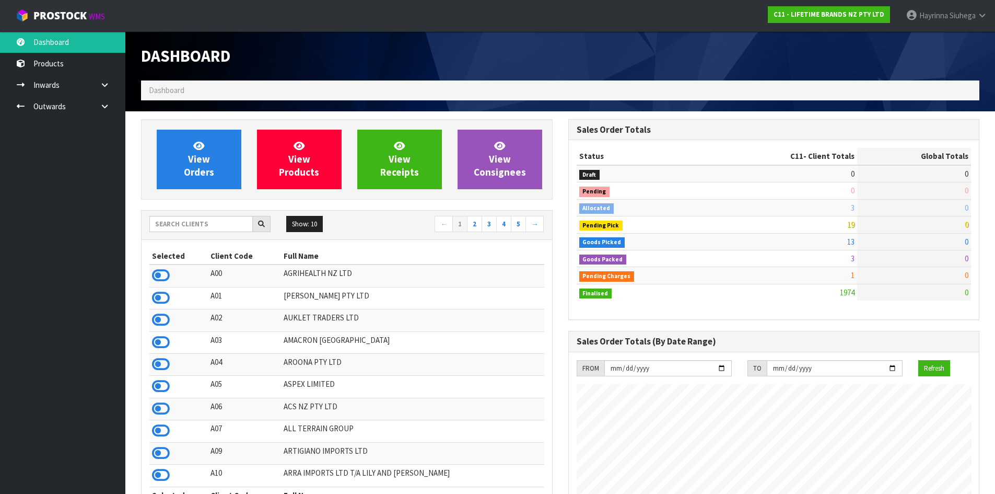
scroll to position [791, 427]
click at [193, 159] on span "View Orders" at bounding box center [199, 158] width 30 height 39
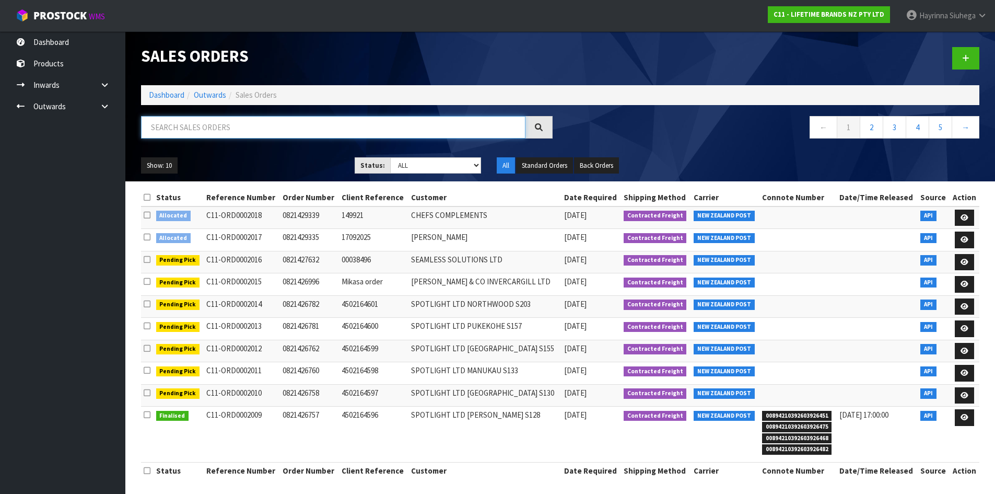
click at [241, 132] on input "text" at bounding box center [333, 127] width 384 height 22
drag, startPoint x: 274, startPoint y: 119, endPoint x: 274, endPoint y: 125, distance: 6.3
click at [274, 122] on input "text" at bounding box center [333, 127] width 384 height 22
type input "JOB-0414439"
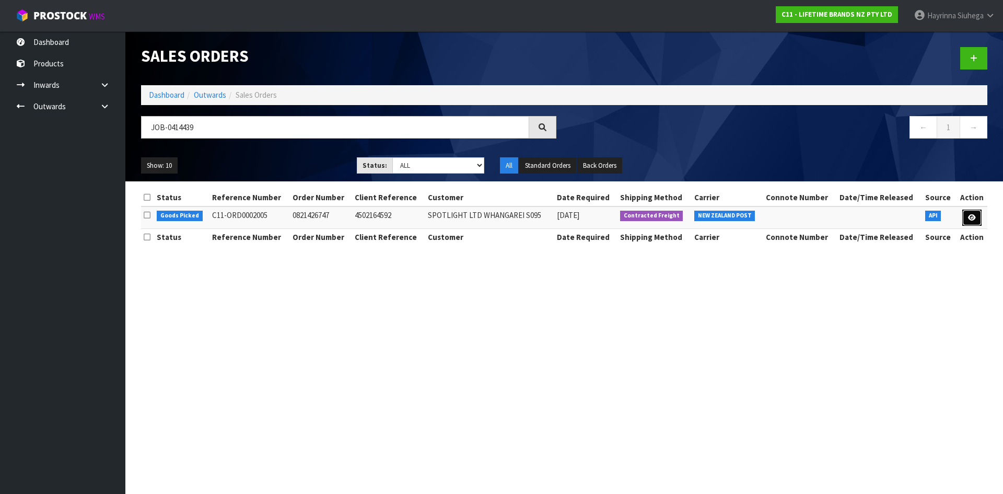
click at [970, 218] on icon at bounding box center [972, 217] width 8 height 7
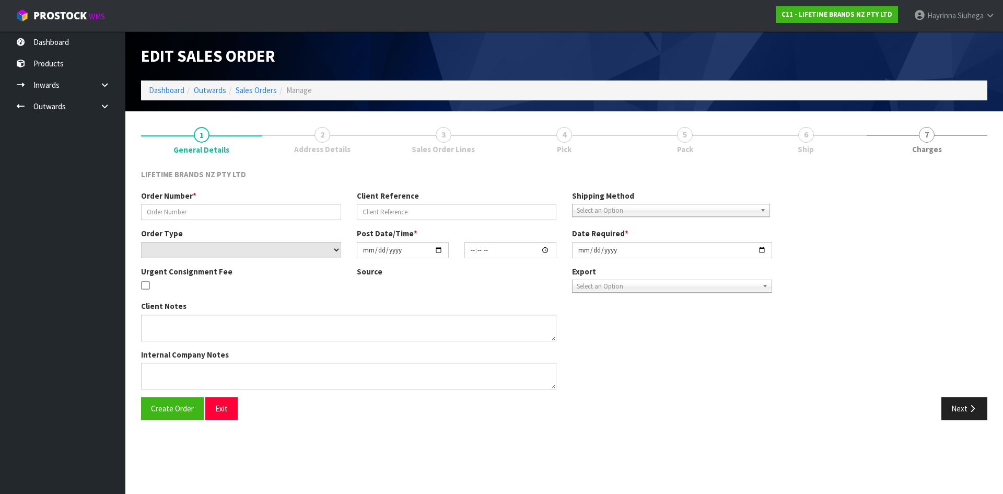
type input "0821426747"
type input "4502164592"
select select "number:0"
type input "[DATE]"
type input "09:54:25.000"
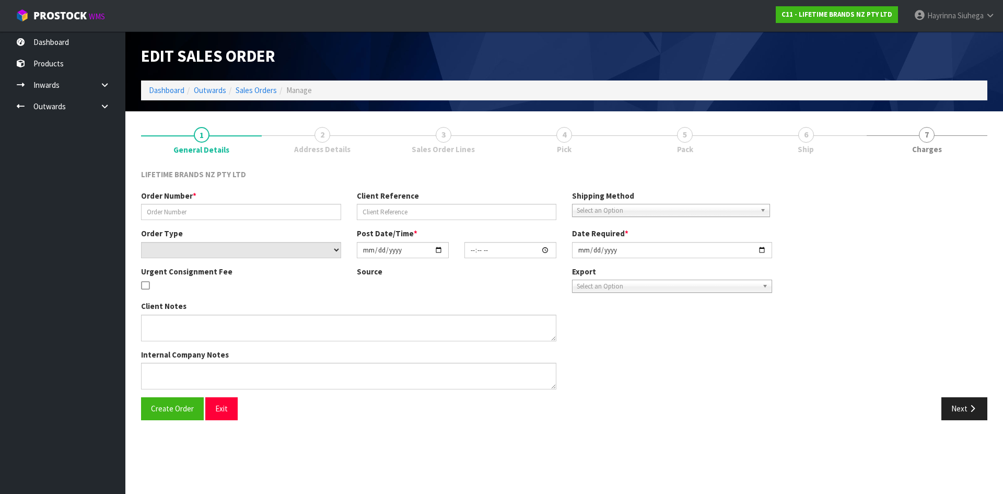
type input "[DATE]"
type textarea "PLEASE DESPATCH TODAY- URGENT"
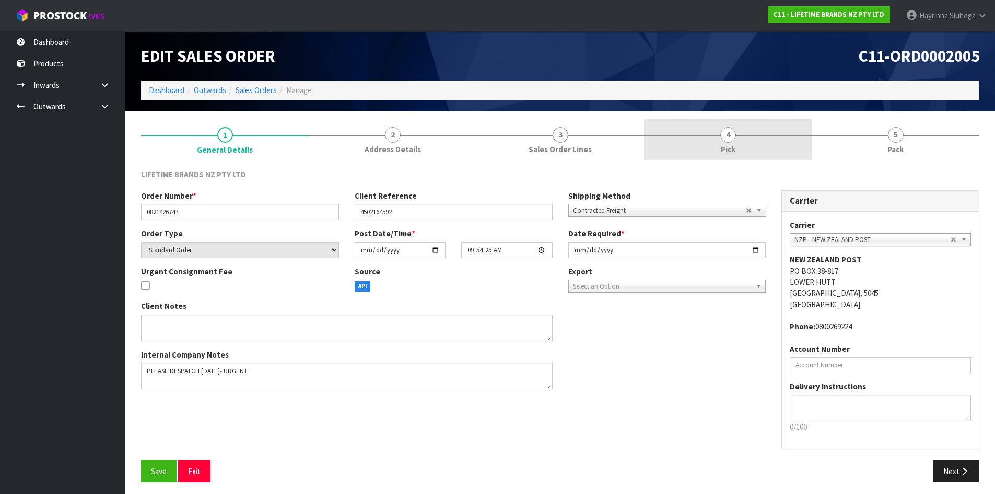
click at [752, 133] on link "4 Pick" at bounding box center [728, 139] width 168 height 41
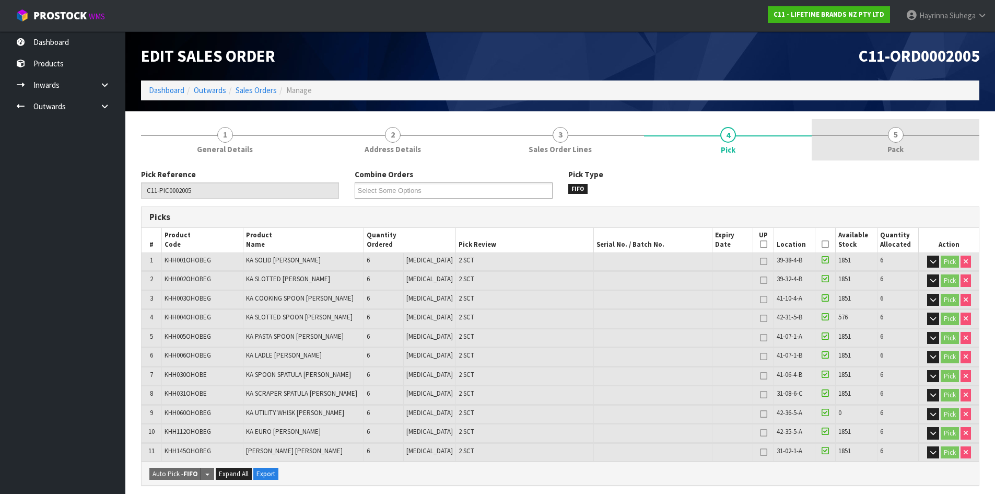
click at [907, 144] on link "5 Pack" at bounding box center [896, 139] width 168 height 41
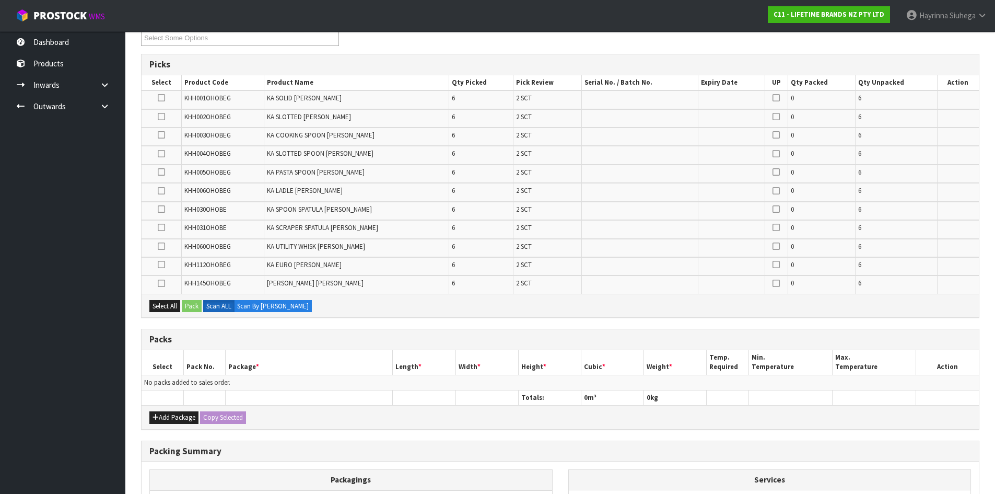
scroll to position [157, 0]
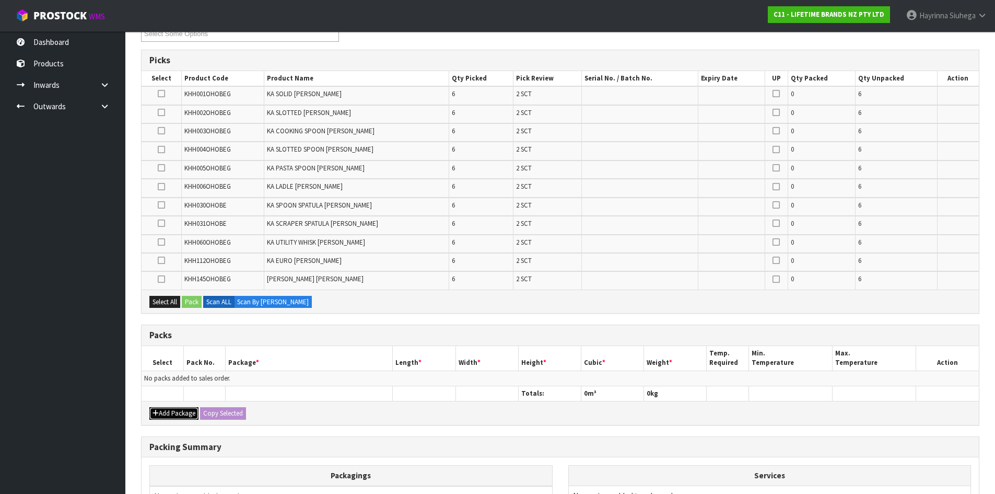
click at [173, 415] on button "Add Package" at bounding box center [173, 413] width 49 height 13
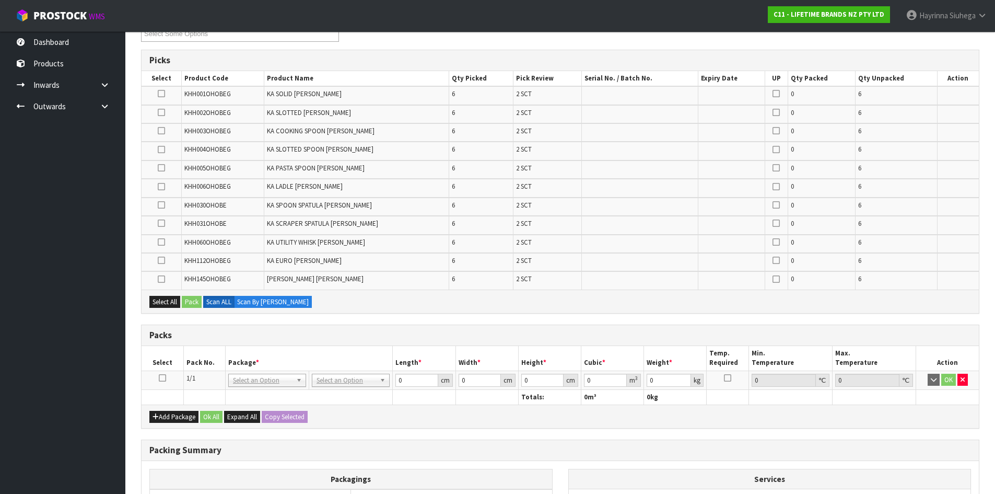
click at [159, 378] on icon at bounding box center [162, 378] width 7 height 1
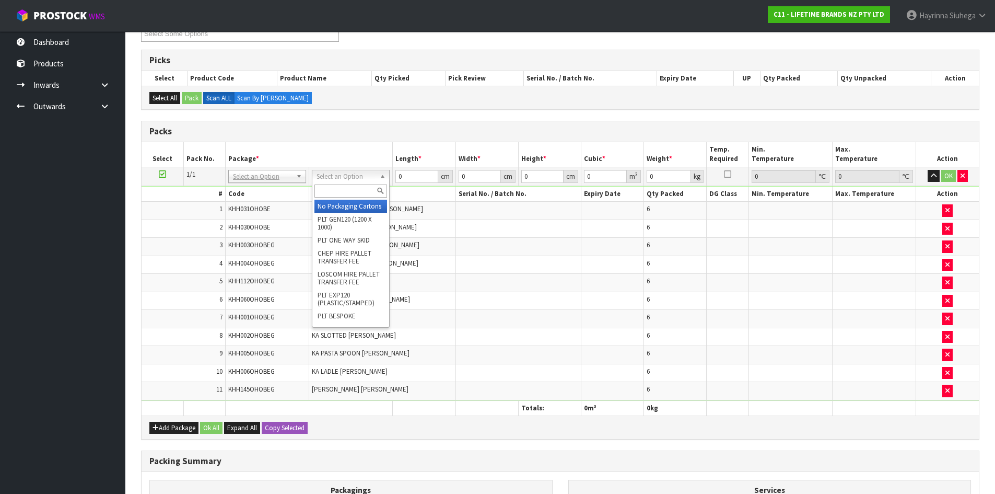
click at [325, 193] on input "text" at bounding box center [350, 190] width 73 height 13
type input "CTN7"
type input "45.5"
type input "35"
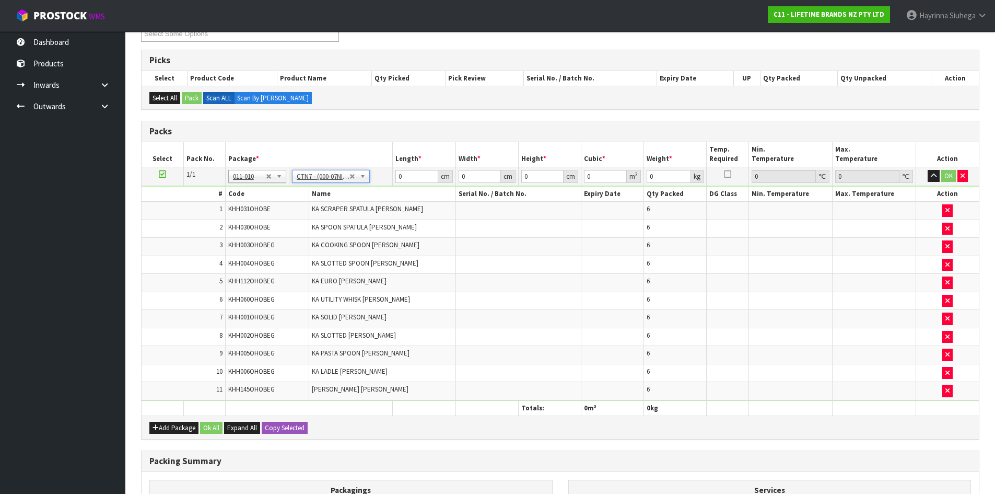
type input "0.072459"
type input "10.02"
click at [399, 175] on input "45.5" at bounding box center [416, 176] width 42 height 13
type input "4"
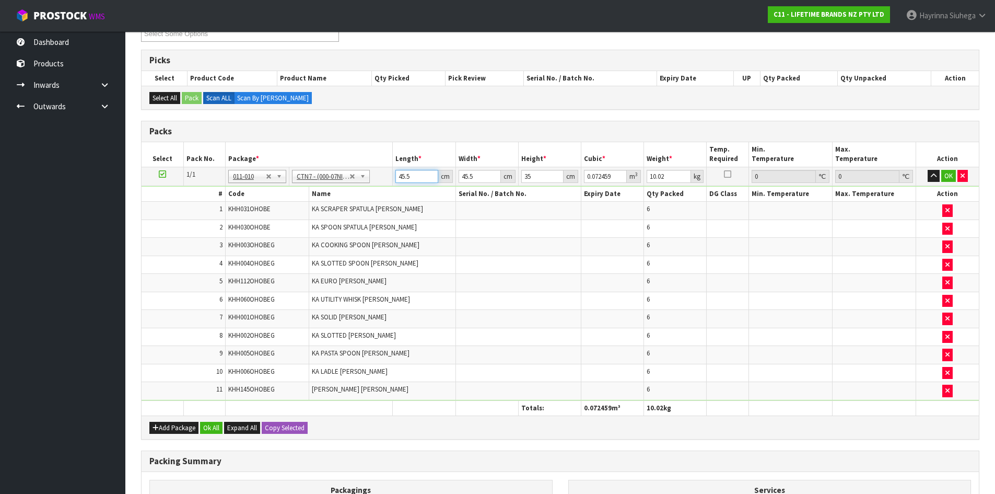
type input "0.00637"
type input "47"
type input "0.074847"
type input "47"
type input "4"
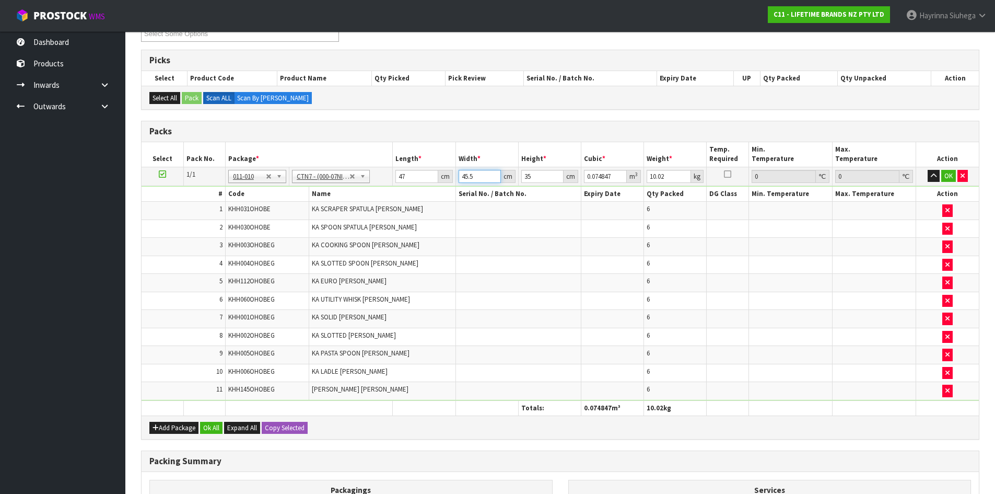
type input "0.00658"
type input "47"
type input "0.077315"
type input "47"
type input "3"
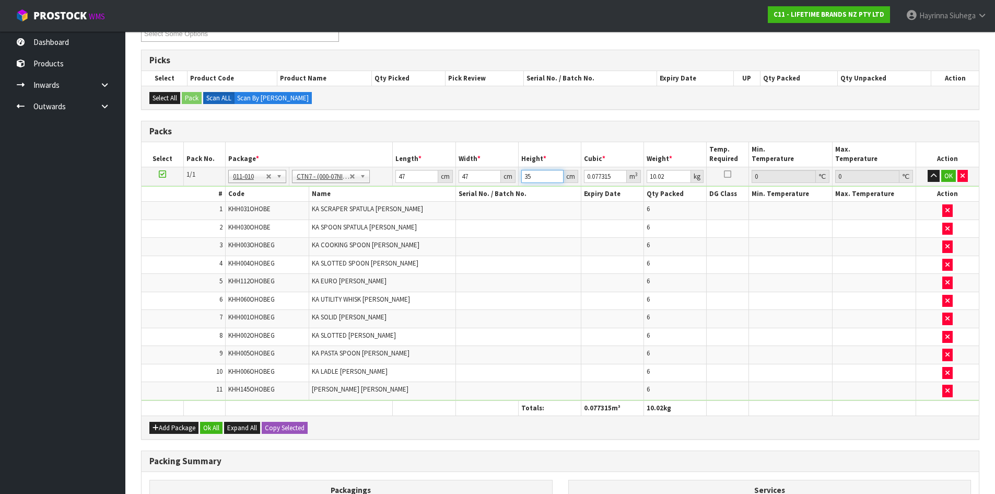
type input "0.006627"
type input "37"
type input "0.081733"
type input "37"
type input "11"
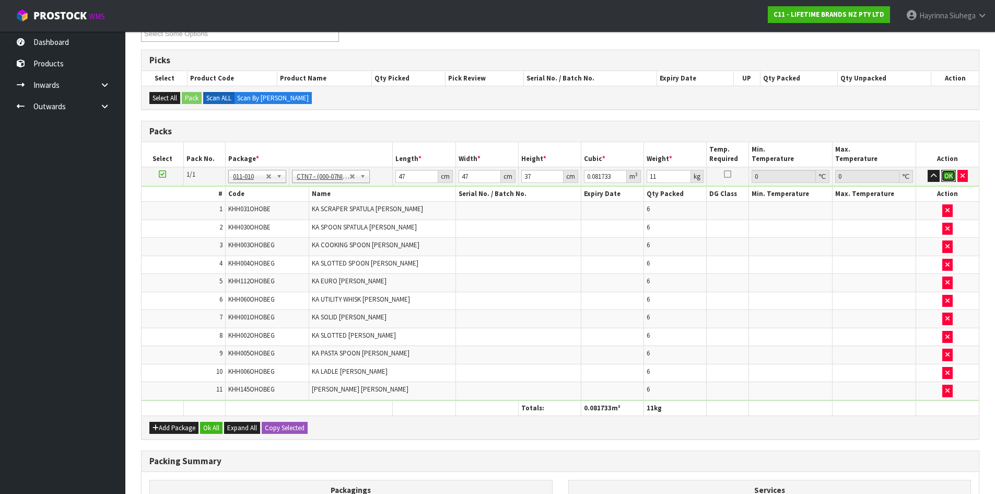
click button "OK" at bounding box center [948, 176] width 15 height 13
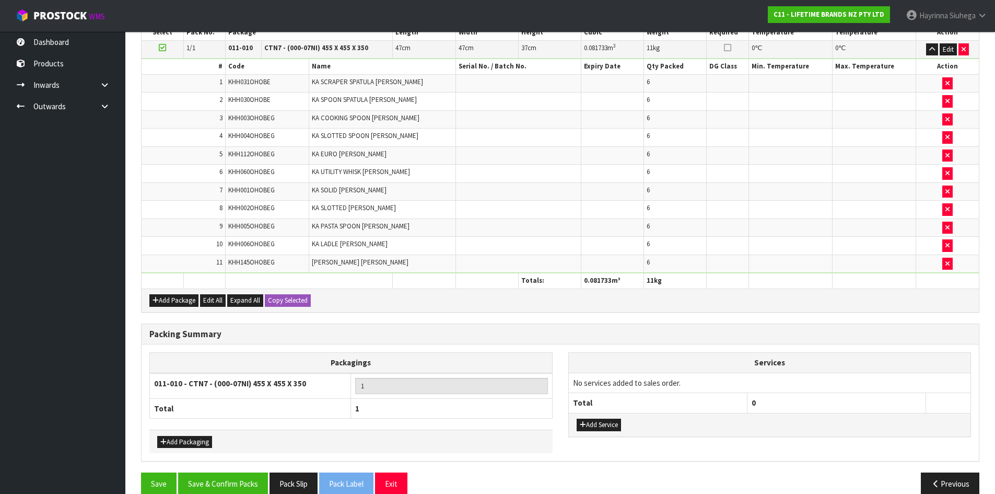
scroll to position [300, 0]
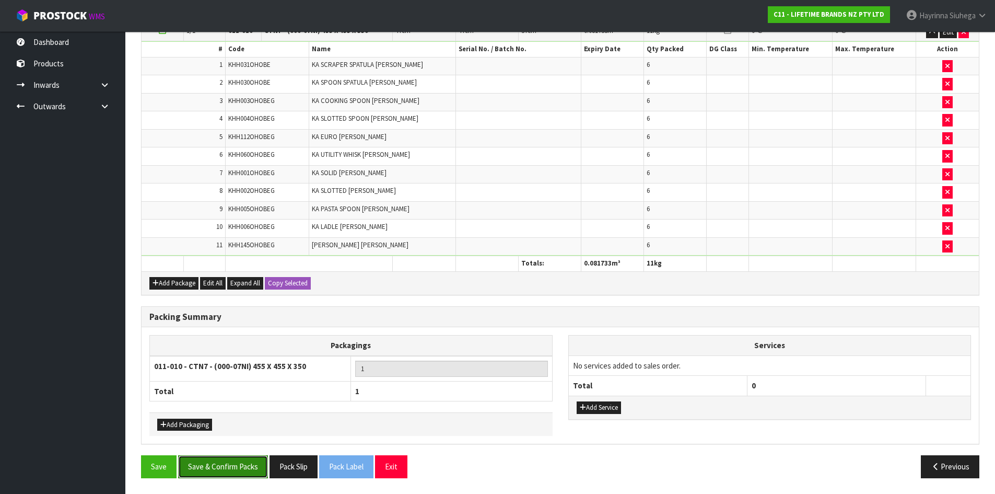
click at [219, 468] on button "Save & Confirm Packs" at bounding box center [223, 466] width 90 height 22
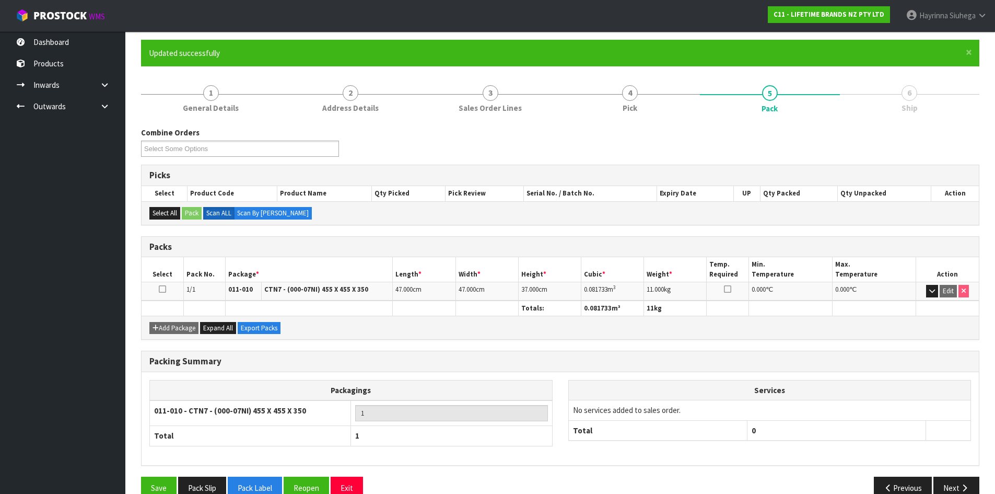
scroll to position [100, 0]
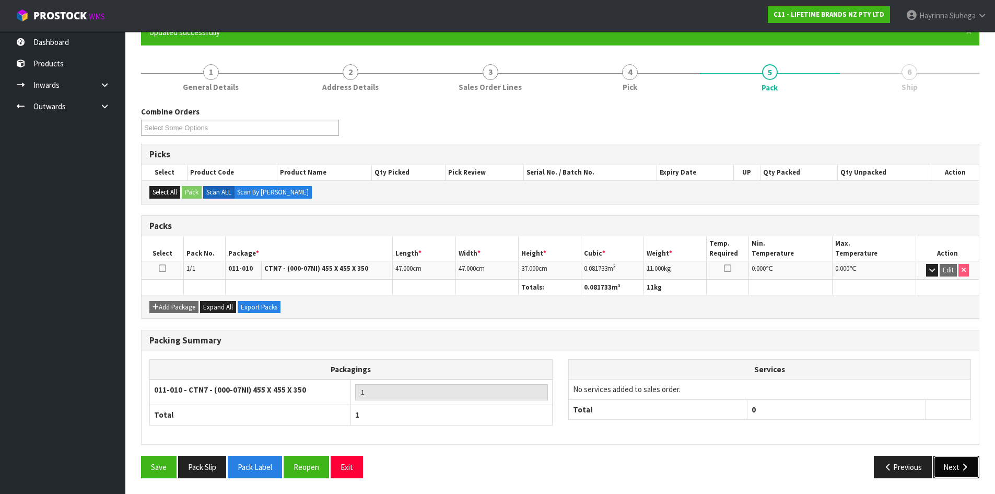
click at [966, 460] on button "Next" at bounding box center [956, 466] width 46 height 22
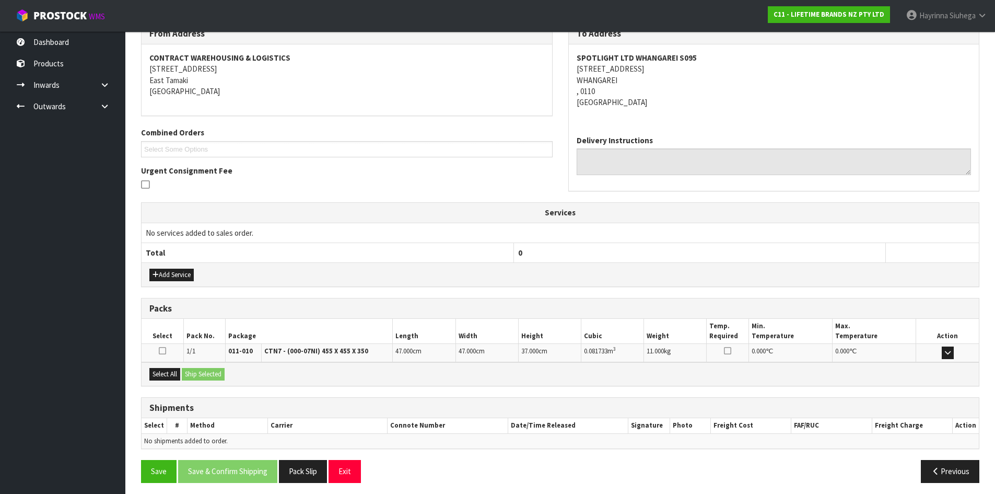
scroll to position [188, 0]
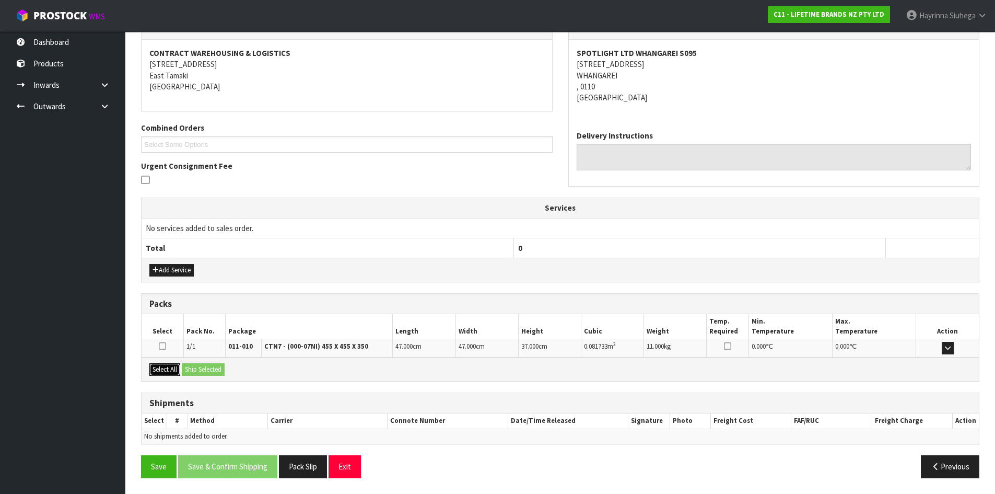
click at [168, 366] on button "Select All" at bounding box center [164, 369] width 31 height 13
click at [197, 365] on button "Ship Selected" at bounding box center [203, 369] width 43 height 13
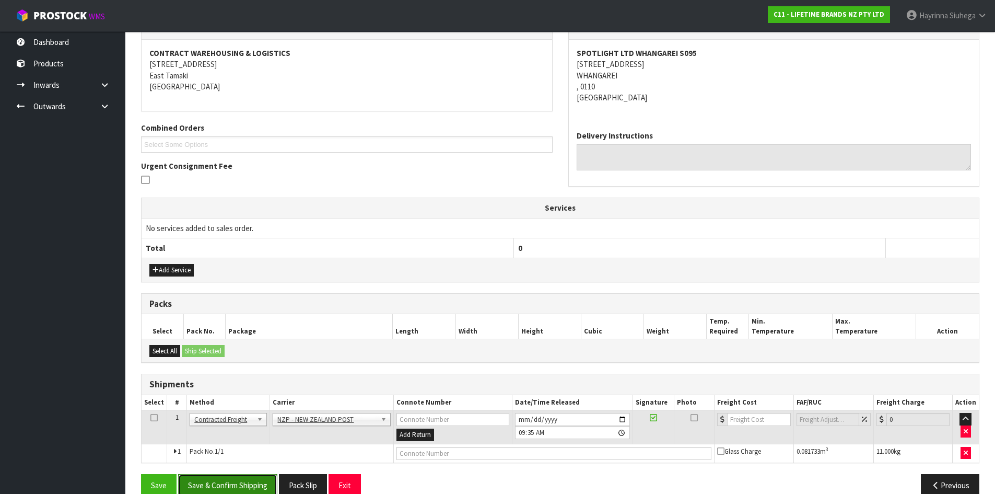
click at [249, 484] on button "Save & Confirm Shipping" at bounding box center [227, 485] width 99 height 22
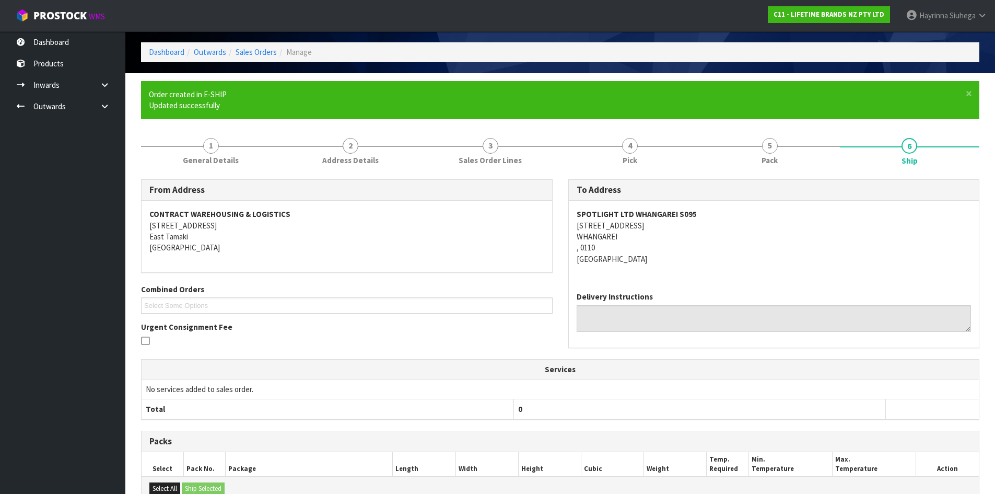
scroll to position [192, 0]
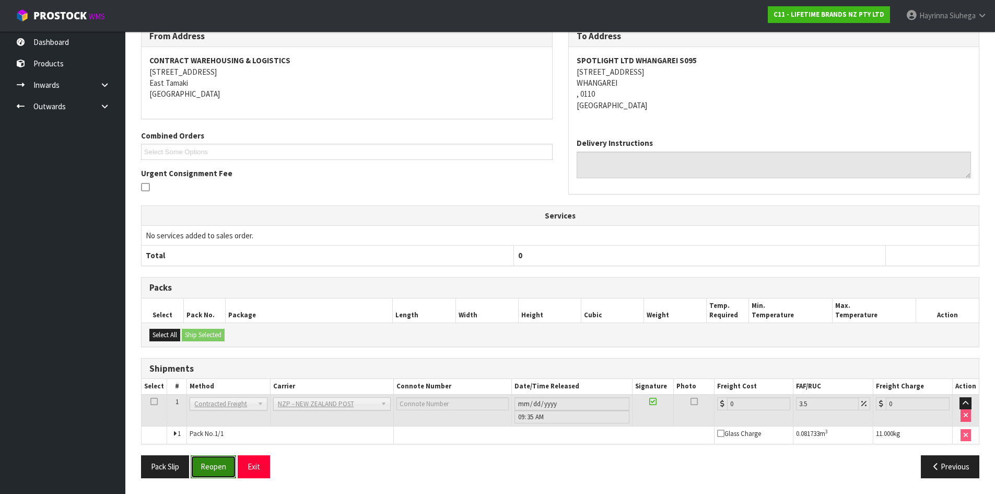
click at [213, 475] on button "Reopen" at bounding box center [213, 466] width 45 height 22
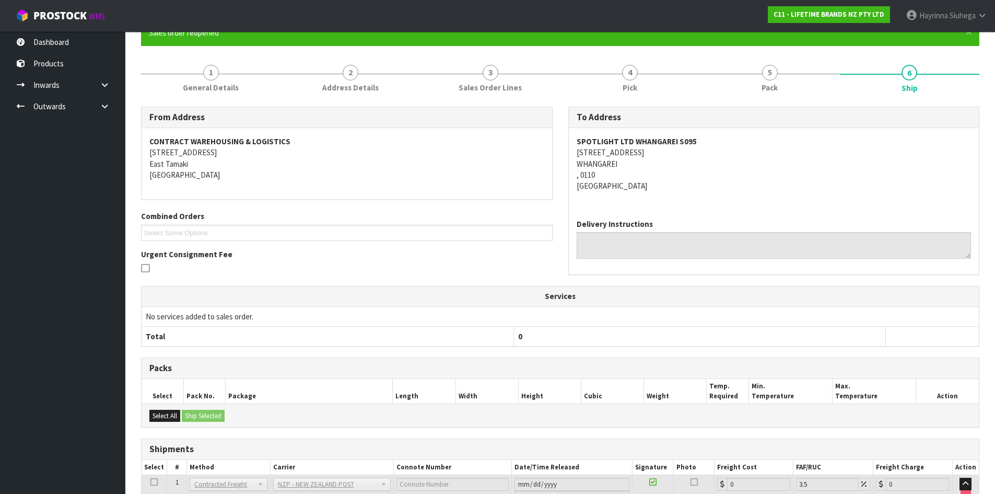
scroll to position [180, 0]
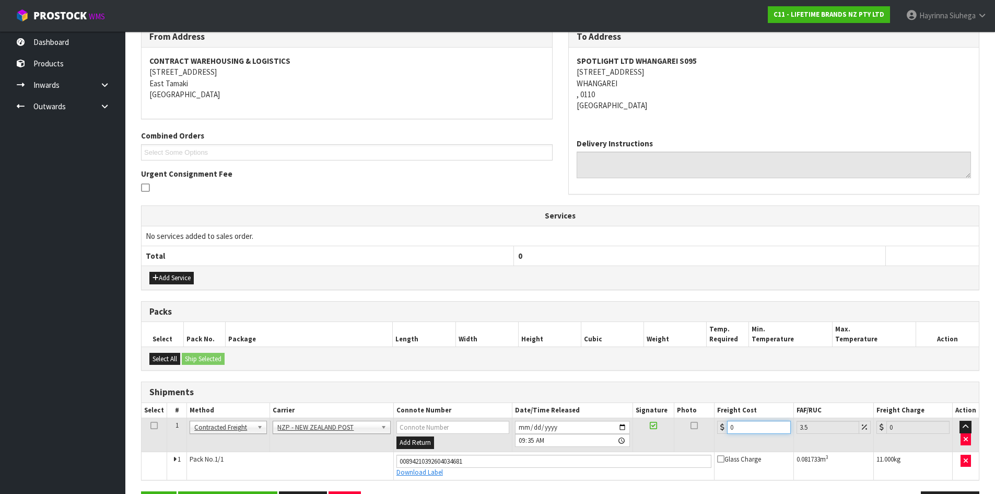
drag, startPoint x: 755, startPoint y: 429, endPoint x: 462, endPoint y: 413, distance: 293.4
click at [465, 414] on table "Select # Method Carrier Connote Number Date/Time Released Signature Photo Freig…" at bounding box center [560, 441] width 837 height 77
type input "8"
type input "8.28"
type input "8.1"
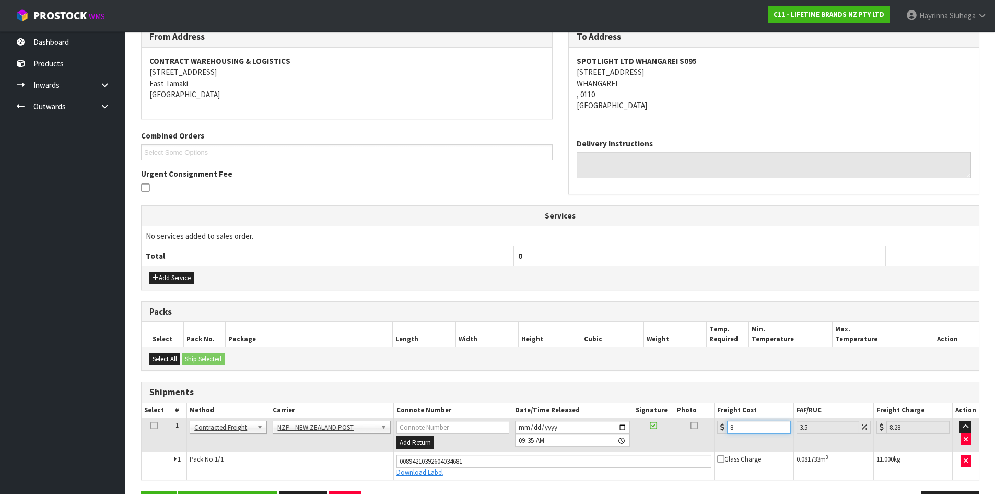
type input "8.38"
type input "8.12"
type input "8.4"
type input "8.12"
click at [141, 491] on button "Save" at bounding box center [159, 502] width 36 height 22
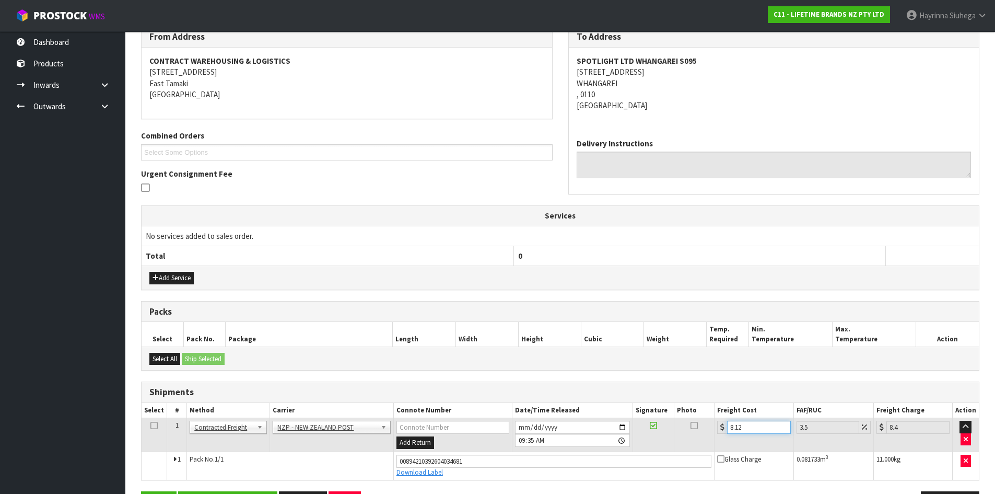
scroll to position [0, 0]
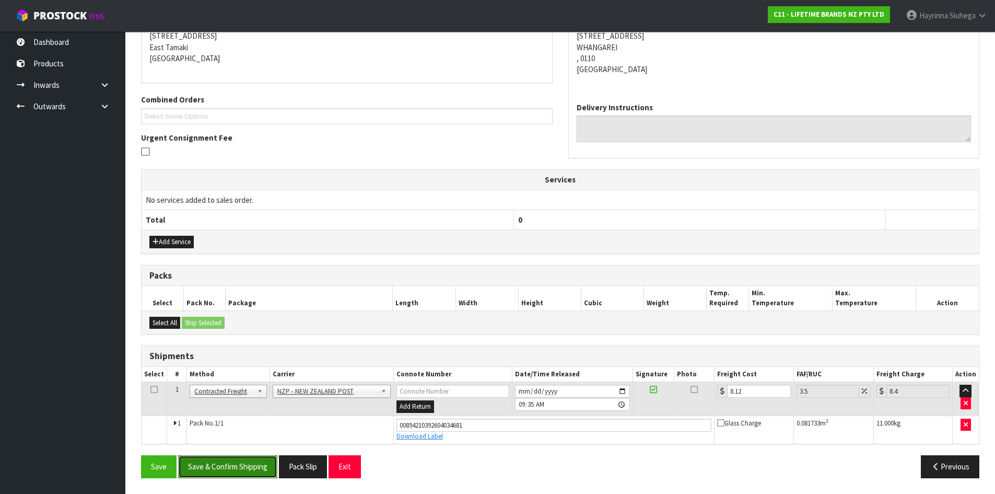
click at [237, 466] on button "Save & Confirm Shipping" at bounding box center [227, 466] width 99 height 22
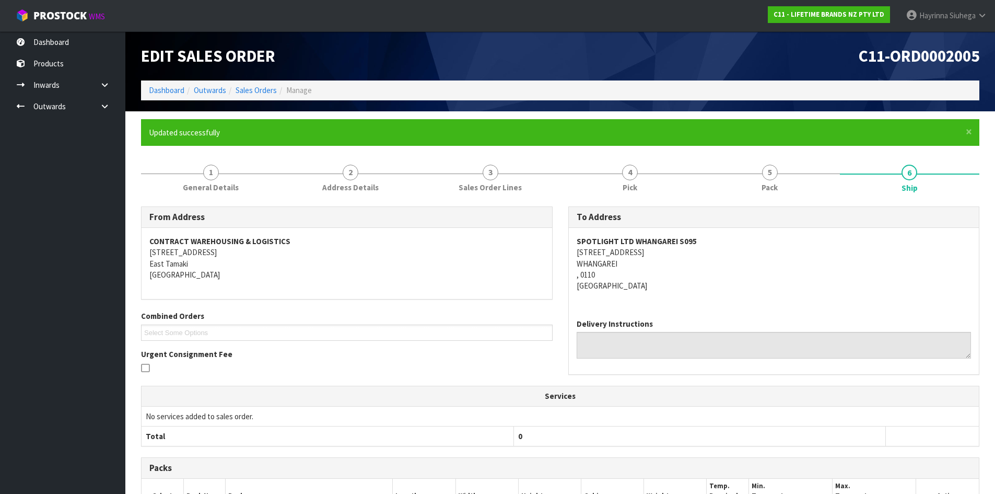
click at [169, 84] on ol "Dashboard Outwards Sales Orders Manage" at bounding box center [560, 89] width 838 height 19
click at [168, 87] on link "Dashboard" at bounding box center [167, 90] width 36 height 10
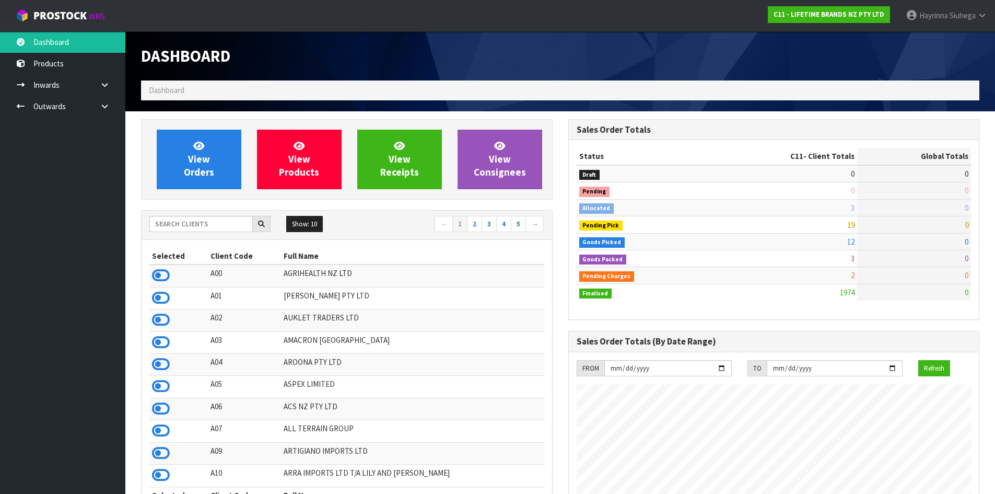
scroll to position [791, 427]
click at [181, 133] on link "View Orders" at bounding box center [199, 160] width 85 height 60
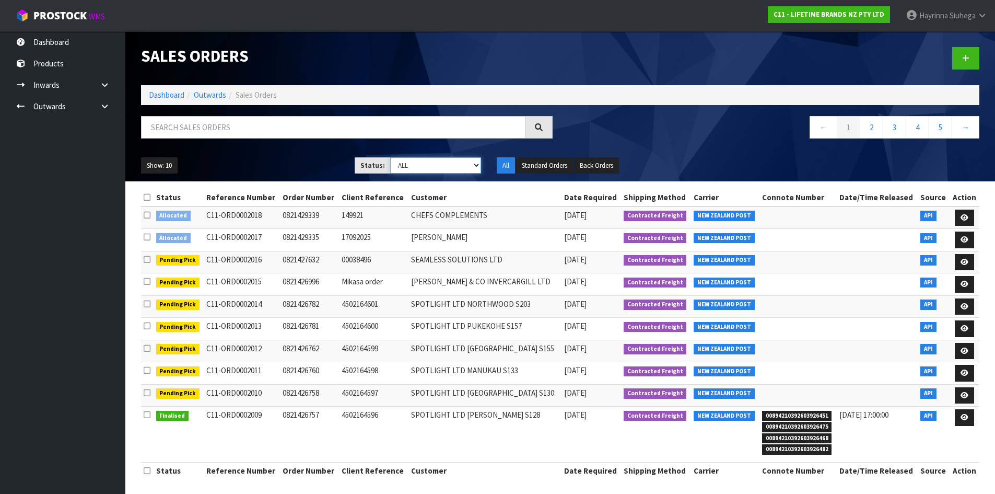
click at [419, 165] on select "Draft Pending Allocated Pending Pick Goods Picked Goods Packed Pending Charges …" at bounding box center [435, 165] width 91 height 16
select select "string:4"
click at [390, 157] on select "Draft Pending Allocated Pending Pick Goods Picked Goods Packed Pending Charges …" at bounding box center [435, 165] width 91 height 16
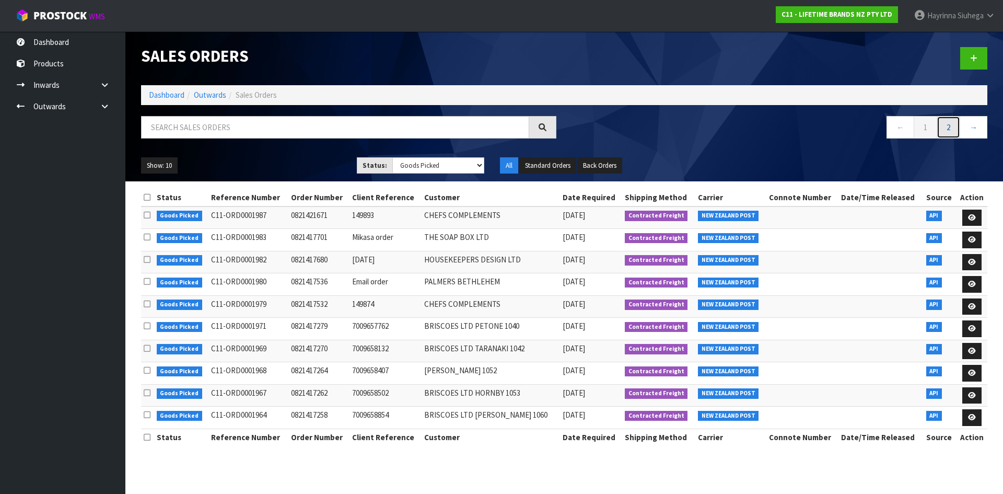
click at [951, 130] on link "2" at bounding box center [948, 127] width 24 height 22
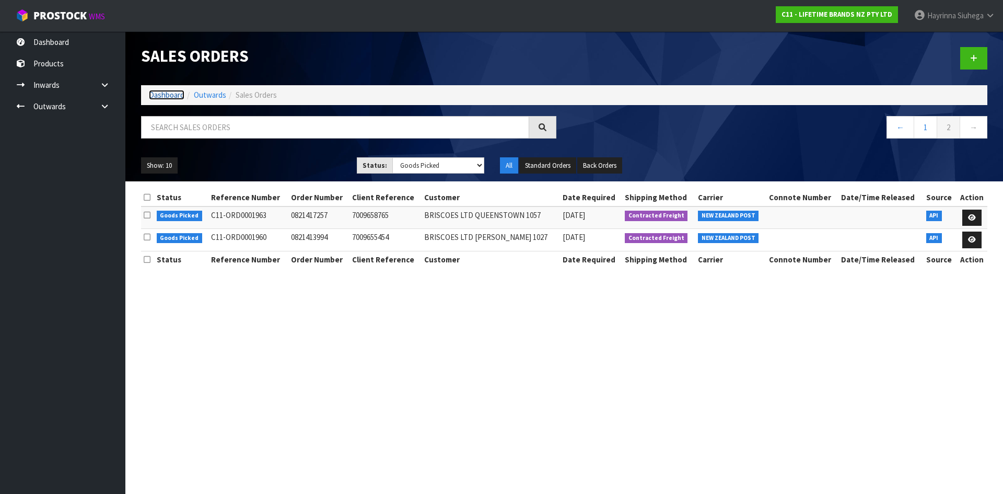
click at [162, 97] on link "Dashboard" at bounding box center [167, 95] width 36 height 10
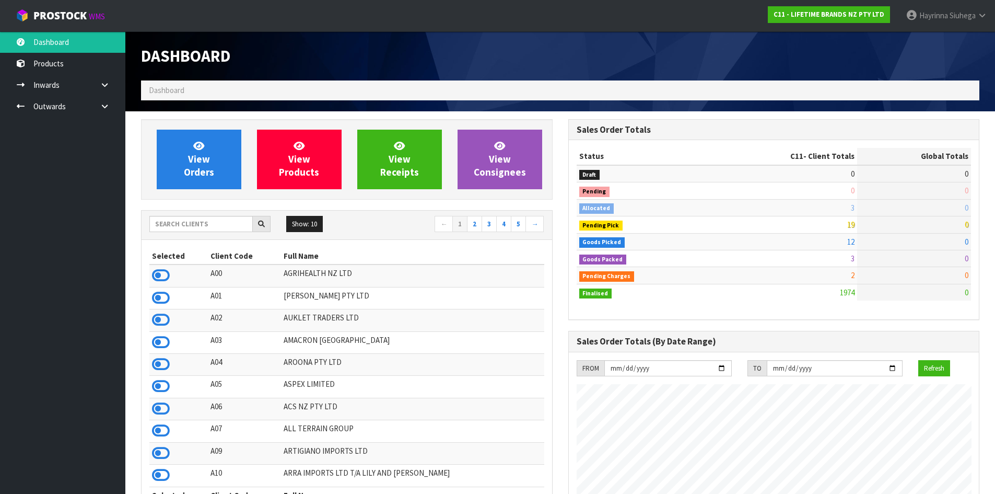
scroll to position [791, 427]
click at [184, 146] on link "View Orders" at bounding box center [199, 160] width 85 height 60
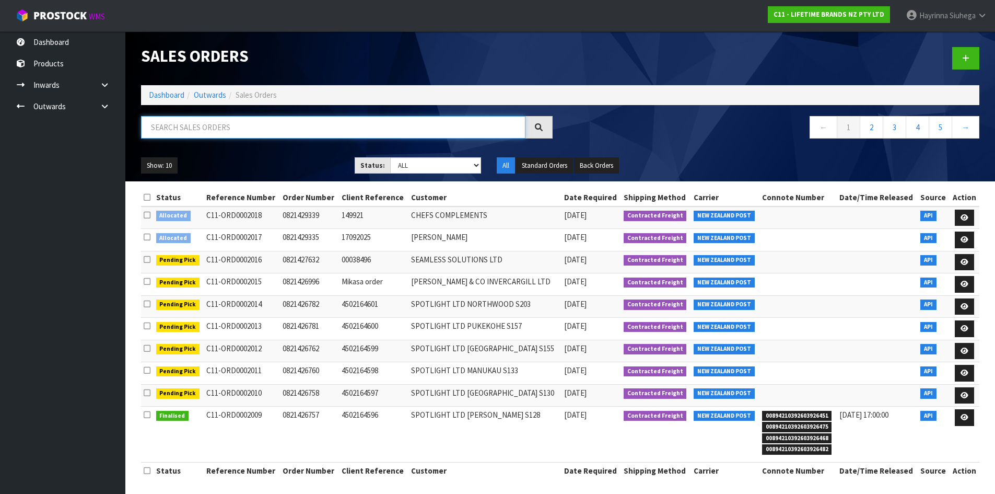
click at [194, 126] on input "text" at bounding box center [333, 127] width 384 height 22
type input "JOB-0413861"
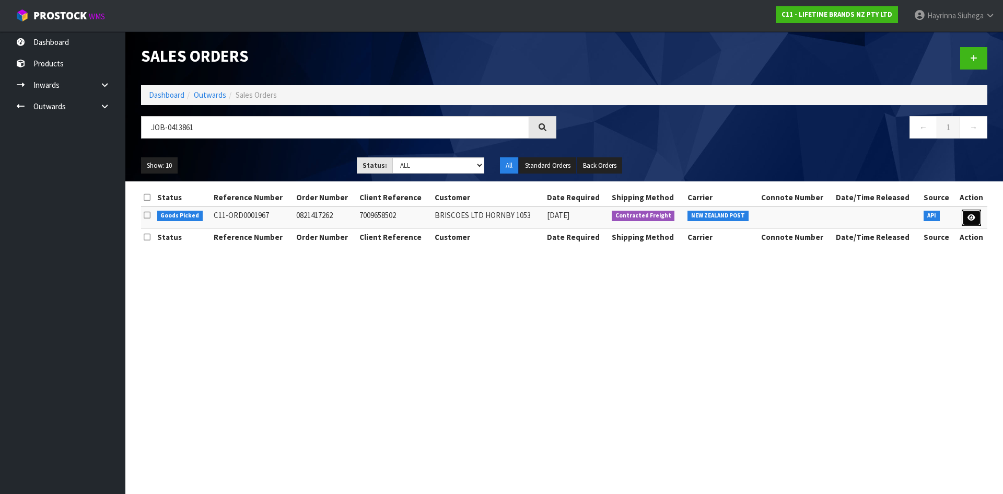
click at [975, 221] on link at bounding box center [971, 217] width 19 height 17
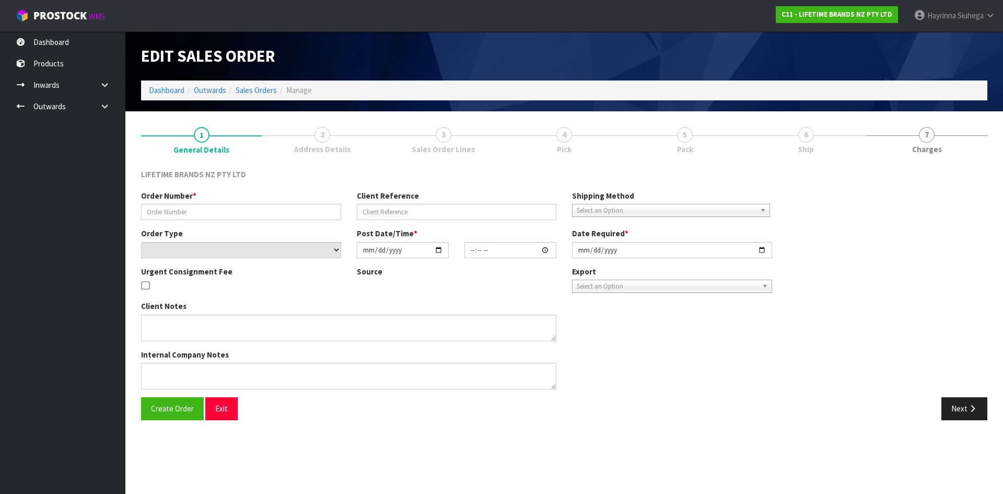
type input "0821417262"
type input "7009658502"
select select "number:0"
type input "2025-09-23"
type input "07:59:19.000"
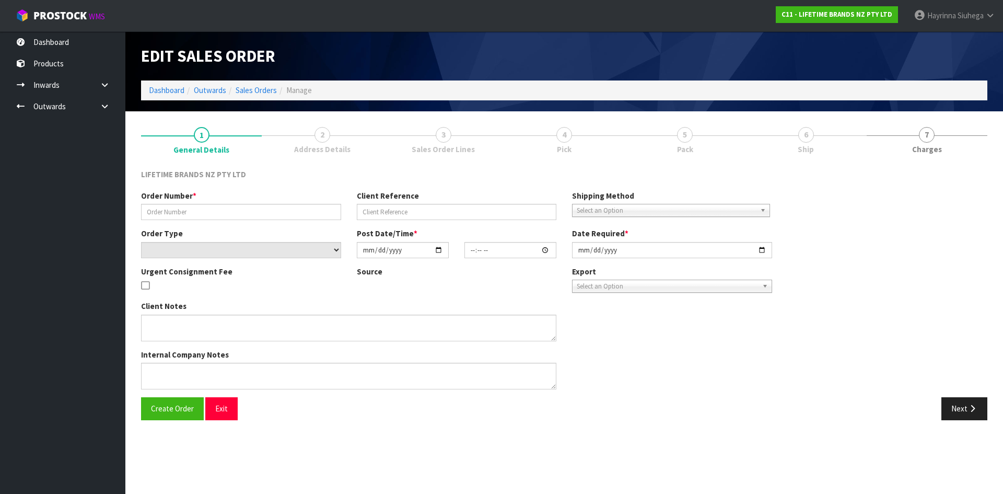
type input "2025-09-23"
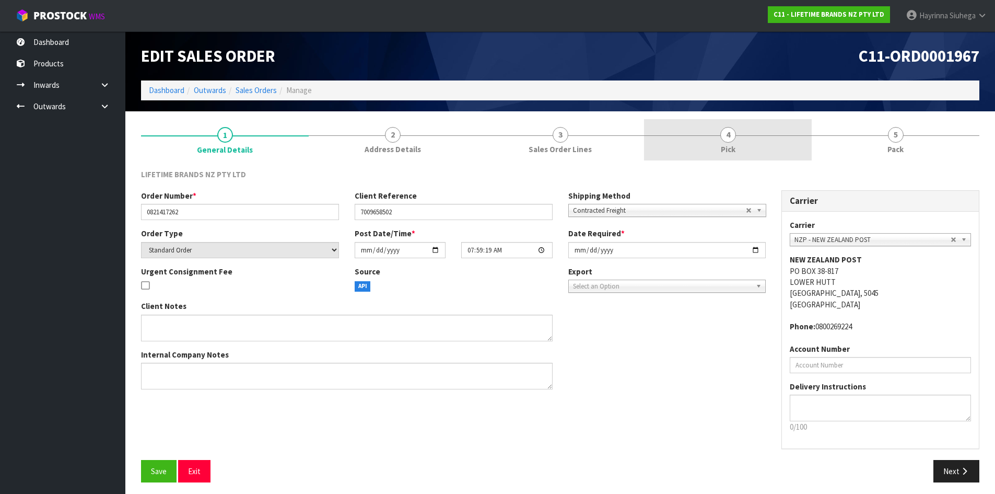
click at [775, 138] on link "4 Pick" at bounding box center [728, 139] width 168 height 41
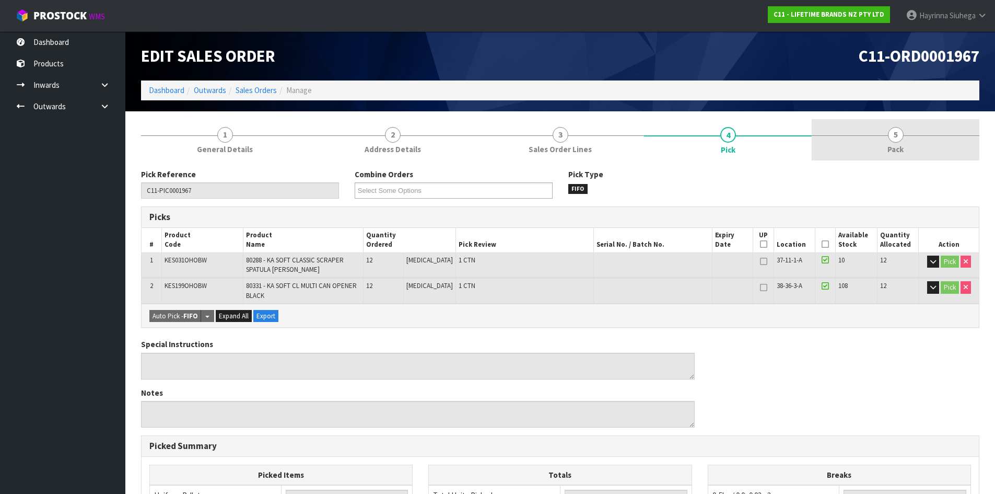
click at [880, 138] on link "5 Pack" at bounding box center [896, 139] width 168 height 41
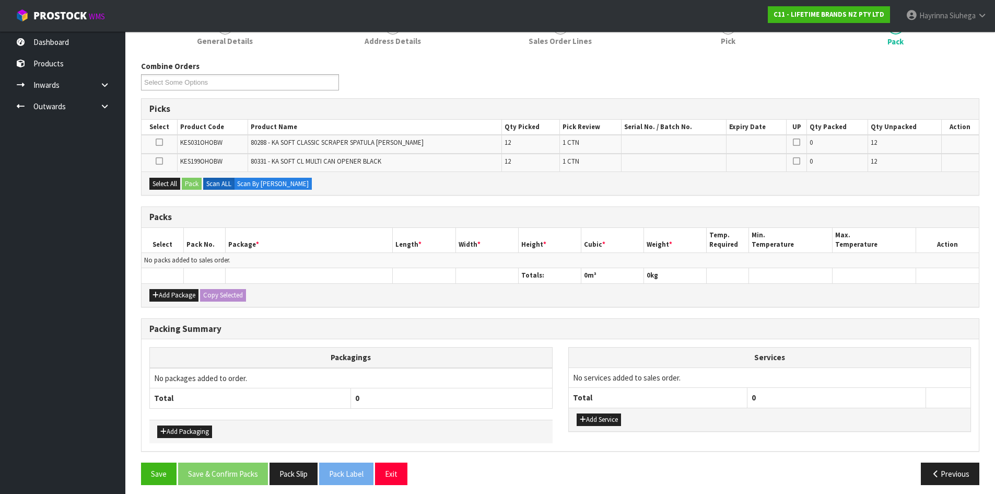
scroll to position [115, 0]
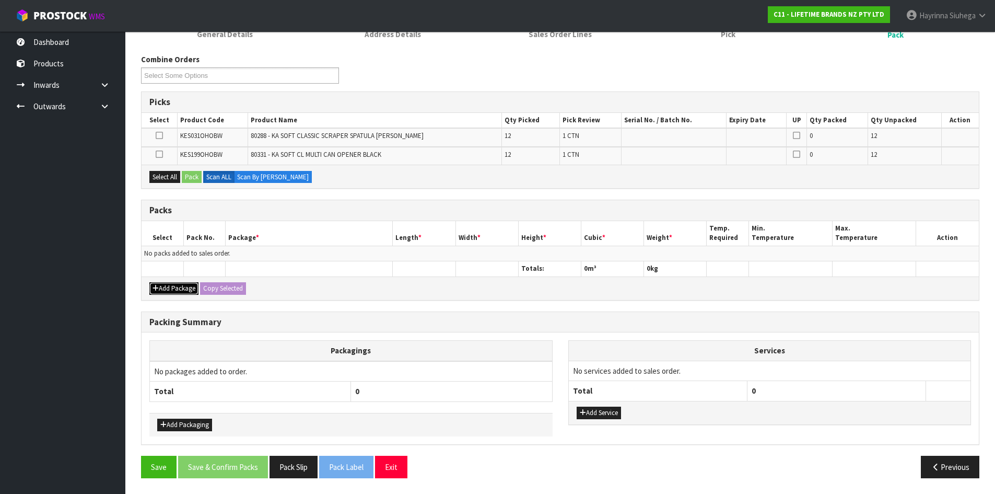
click at [173, 291] on button "Add Package" at bounding box center [173, 288] width 49 height 13
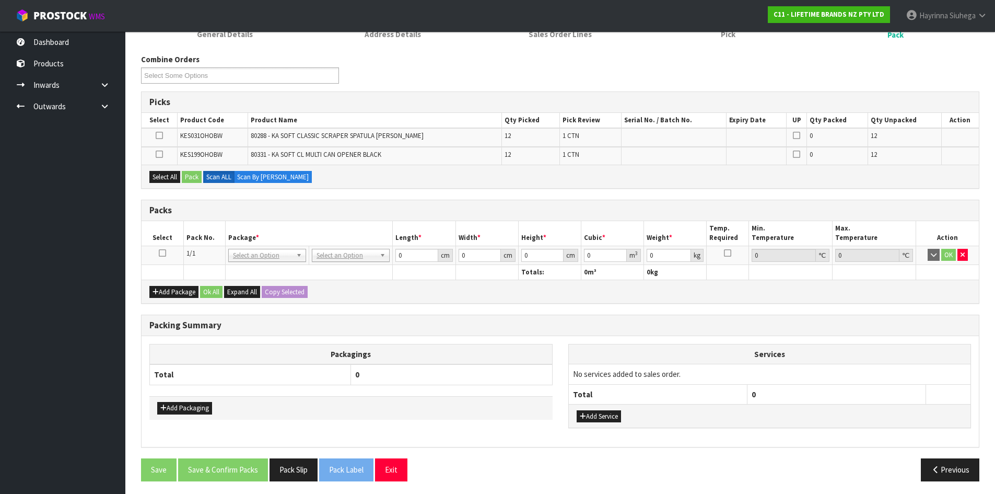
click at [161, 253] on icon at bounding box center [162, 253] width 7 height 1
click at [172, 180] on button "Select All" at bounding box center [164, 177] width 31 height 13
click at [191, 175] on button "Pack" at bounding box center [192, 177] width 20 height 13
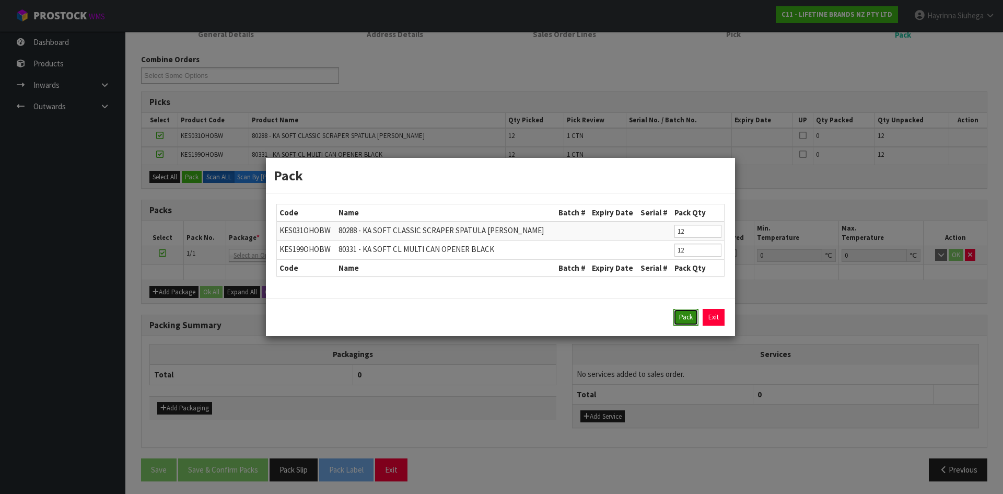
click at [679, 318] on button "Pack" at bounding box center [685, 317] width 25 height 17
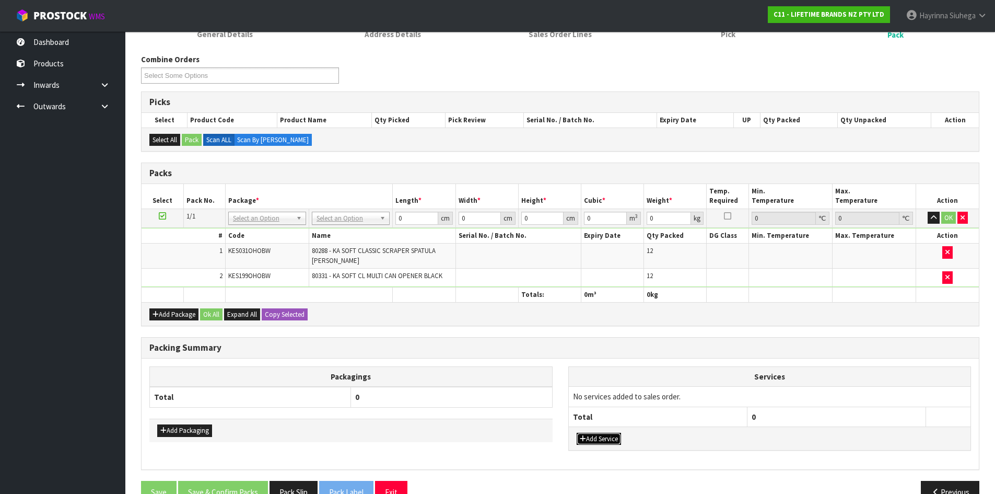
click at [603, 436] on button "Add Service" at bounding box center [599, 438] width 44 height 13
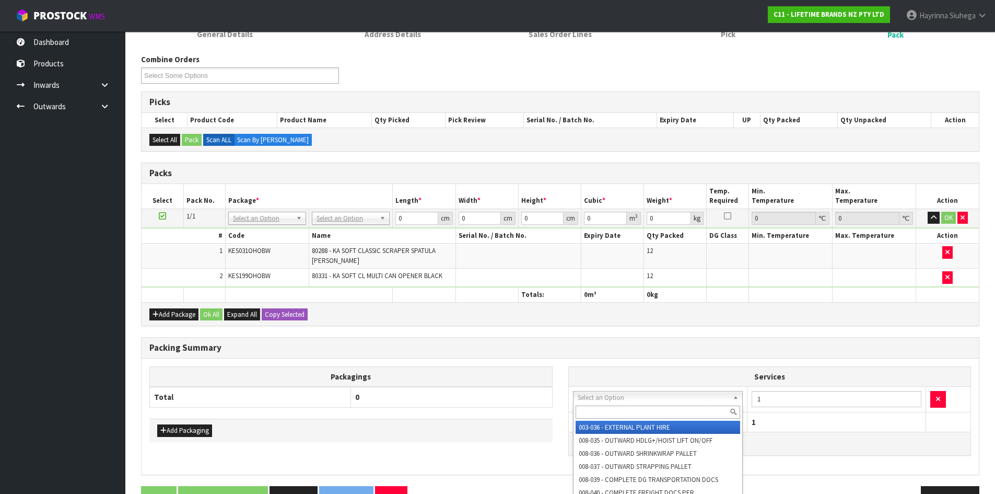
click at [620, 409] on input "text" at bounding box center [658, 411] width 165 height 13
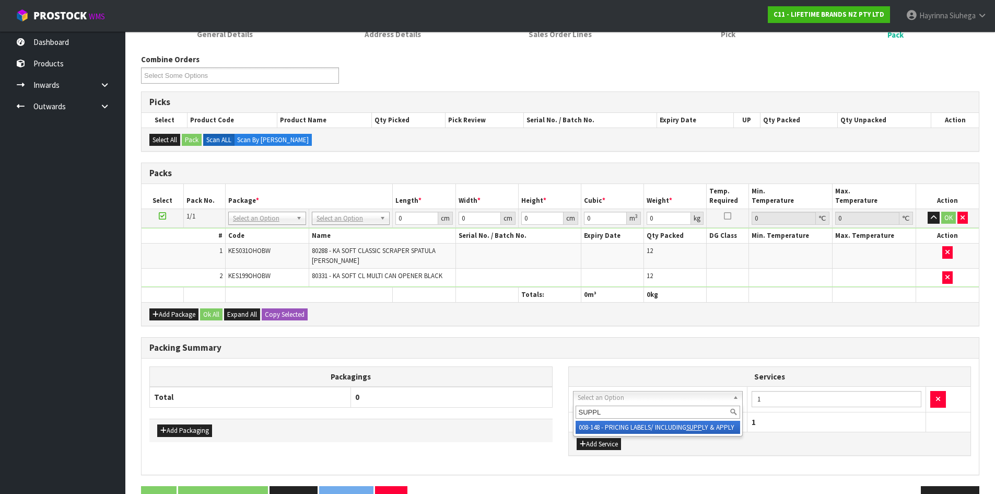
type input "SUPPLY"
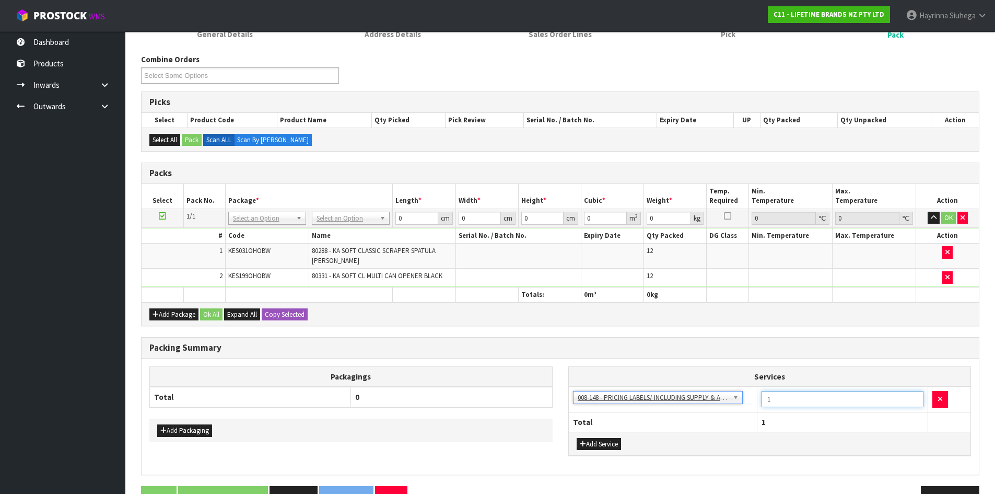
drag, startPoint x: 827, startPoint y: 394, endPoint x: 764, endPoint y: 386, distance: 63.2
click at [776, 398] on input "1" at bounding box center [842, 399] width 162 height 16
click at [486, 335] on div "Combine Orders C11-ORD0001821 C11-ORD0001925 C11-ORD0001960 C11-ORD0001963 C11-…" at bounding box center [560, 285] width 838 height 463
drag, startPoint x: 811, startPoint y: 401, endPoint x: 617, endPoint y: 421, distance: 195.4
click at [617, 422] on table "Services 003-036 - EXTERNAL PLANT HIRE 008-035 - OUTWARD HDLG+/HOIST LIFT ON/OF…" at bounding box center [770, 399] width 402 height 65
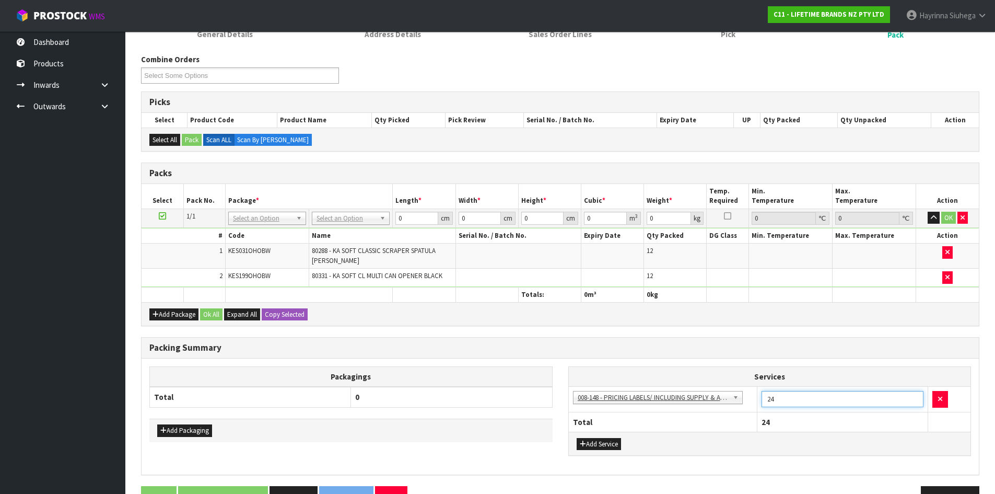
type input "24"
drag, startPoint x: 997, startPoint y: 4, endPoint x: 679, endPoint y: 97, distance: 330.4
click at [679, 96] on div "Picks" at bounding box center [560, 102] width 837 height 21
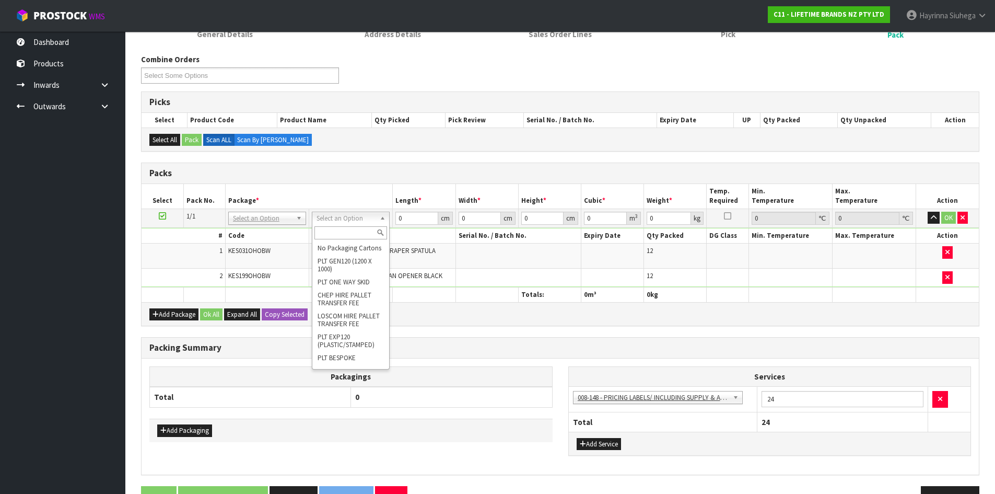
click at [337, 240] on div at bounding box center [350, 232] width 77 height 17
click at [336, 229] on input "text" at bounding box center [350, 232] width 73 height 13
type input "CTN6"
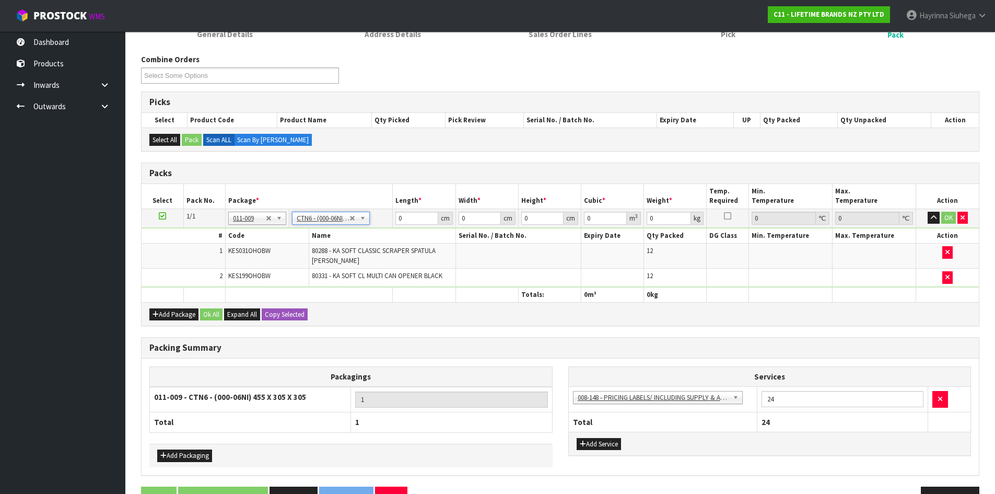
type input "45.5"
type input "30.5"
type input "0.042326"
type input "5.384"
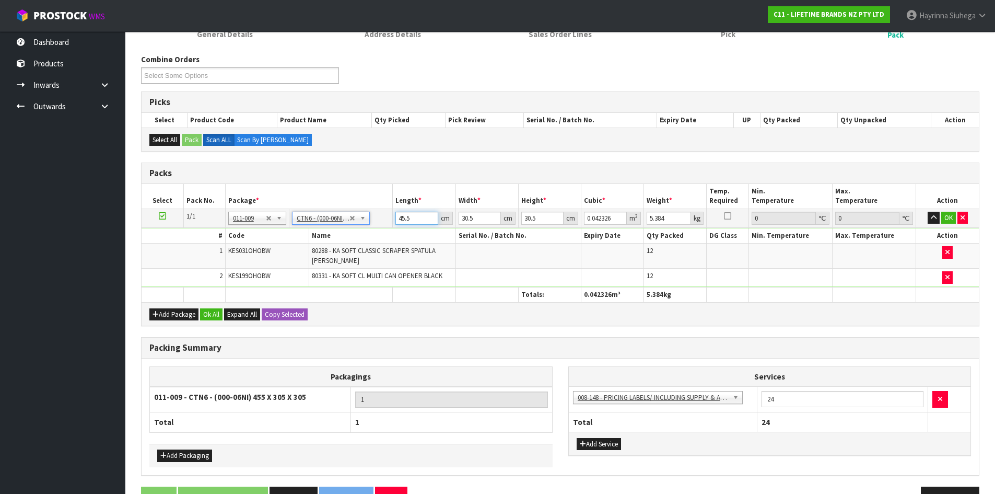
click at [403, 216] on input "45.5" at bounding box center [416, 218] width 42 height 13
type input "4"
type input "0.003721"
type input "47"
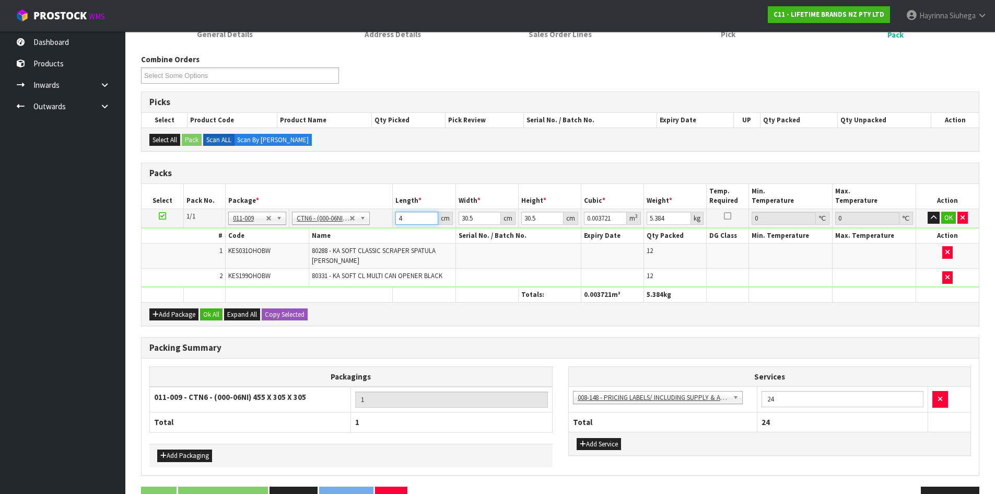
type input "0.043722"
type input "47"
type input "3"
type input "0.0043"
type input "32"
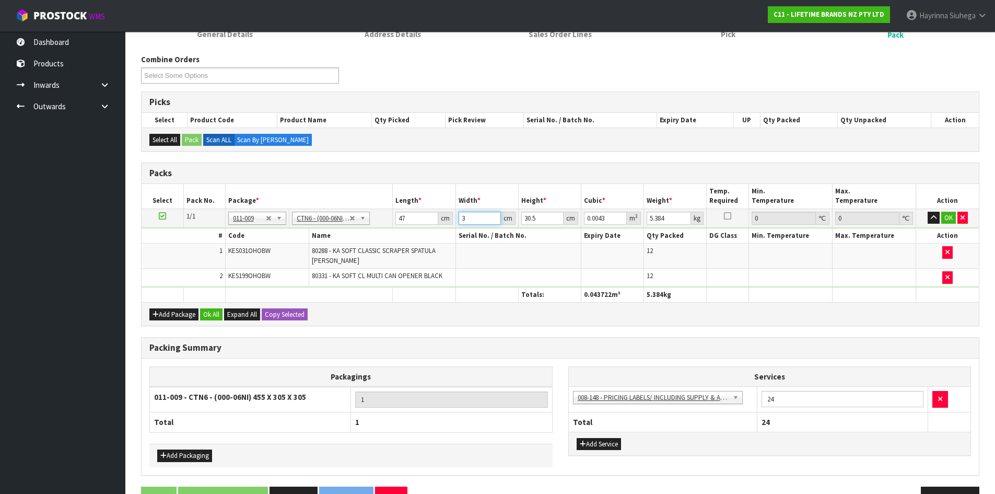
type input "0.045872"
type input "32"
type input "3"
type input "0.004512"
type input "37"
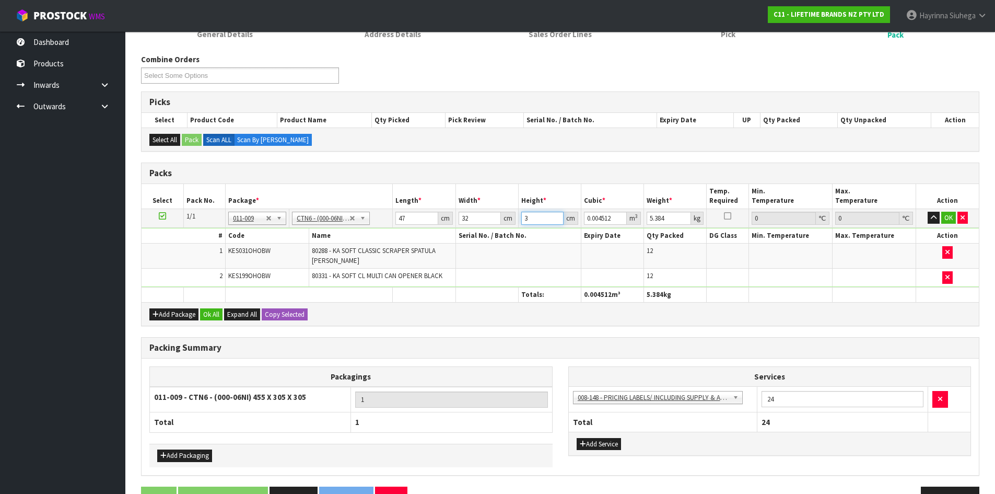
type input "0.055648"
type input "37"
type input "8"
click button "OK" at bounding box center [948, 218] width 15 height 13
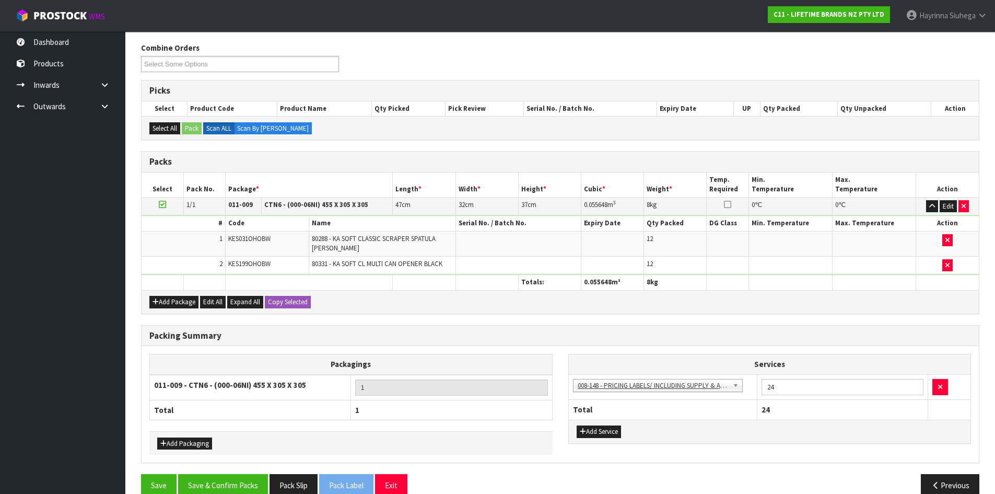
scroll to position [145, 0]
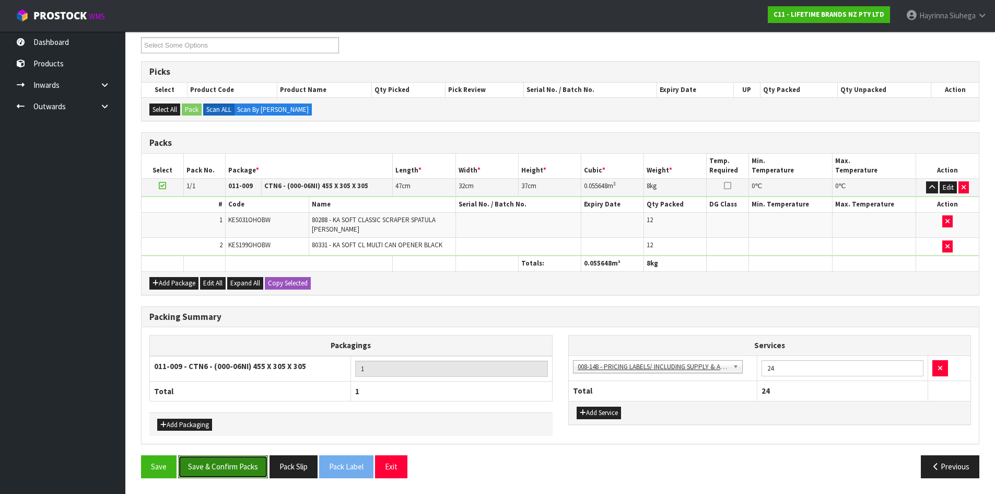
click at [208, 456] on button "Save & Confirm Packs" at bounding box center [223, 466] width 90 height 22
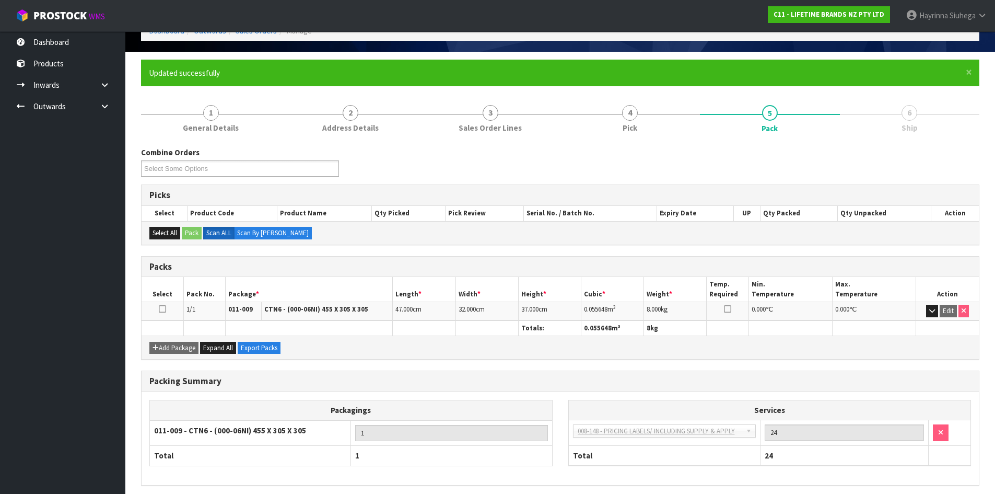
scroll to position [100, 0]
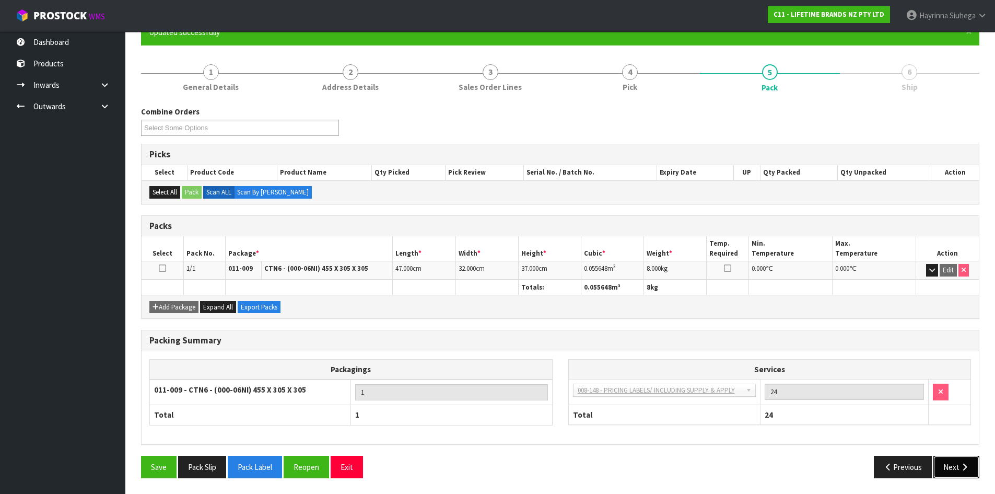
click at [969, 472] on button "Next" at bounding box center [956, 466] width 46 height 22
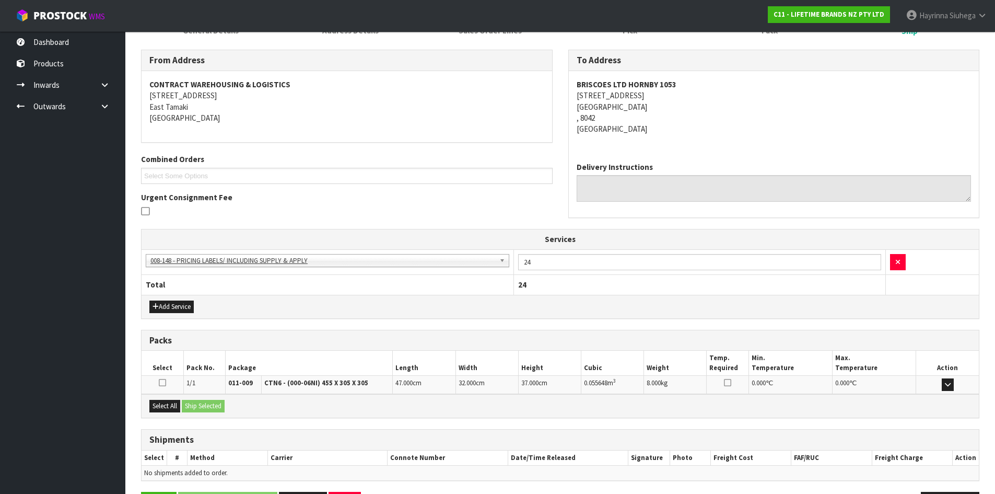
scroll to position [193, 0]
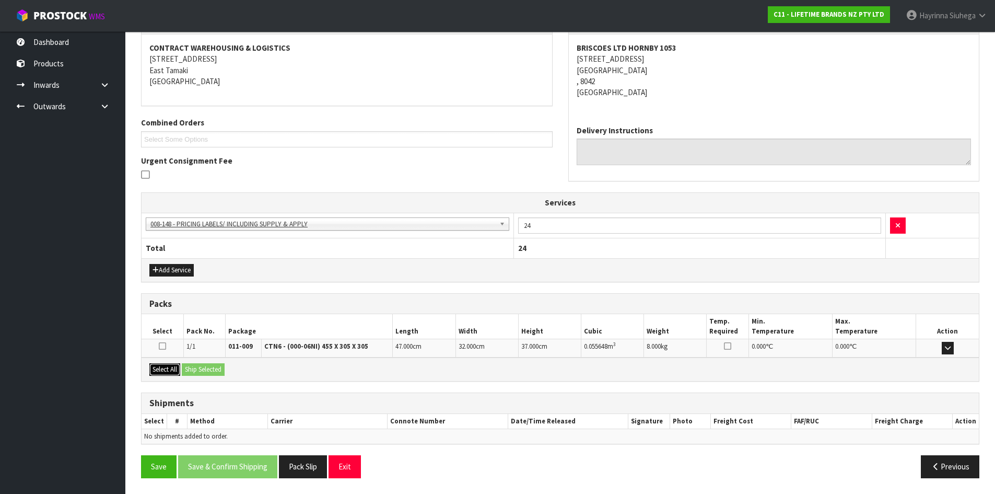
click at [162, 369] on button "Select All" at bounding box center [164, 369] width 31 height 13
click at [200, 372] on button "Ship Selected" at bounding box center [203, 369] width 43 height 13
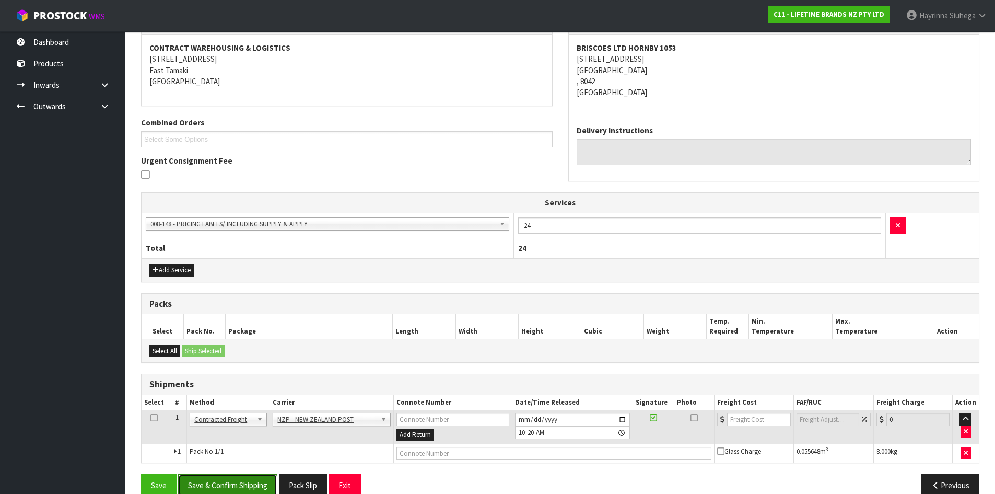
click at [221, 477] on button "Save & Confirm Shipping" at bounding box center [227, 485] width 99 height 22
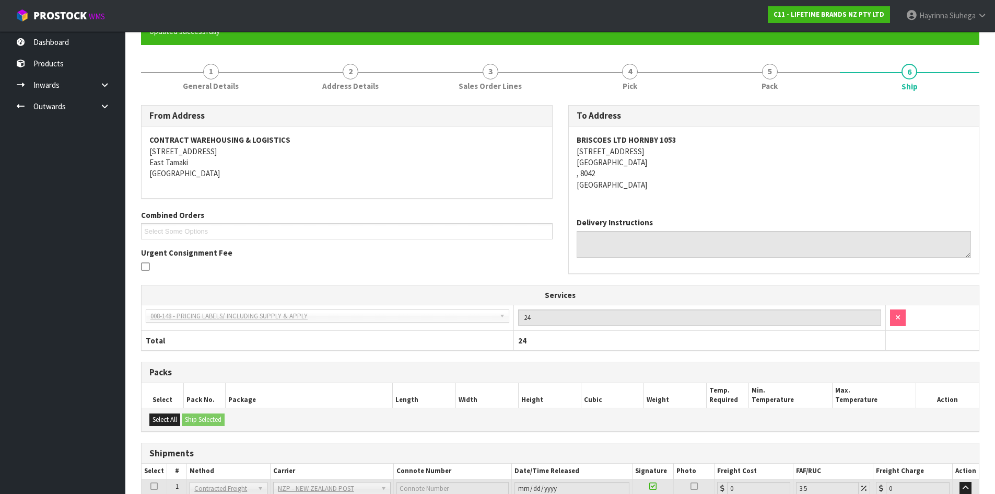
scroll to position [197, 0]
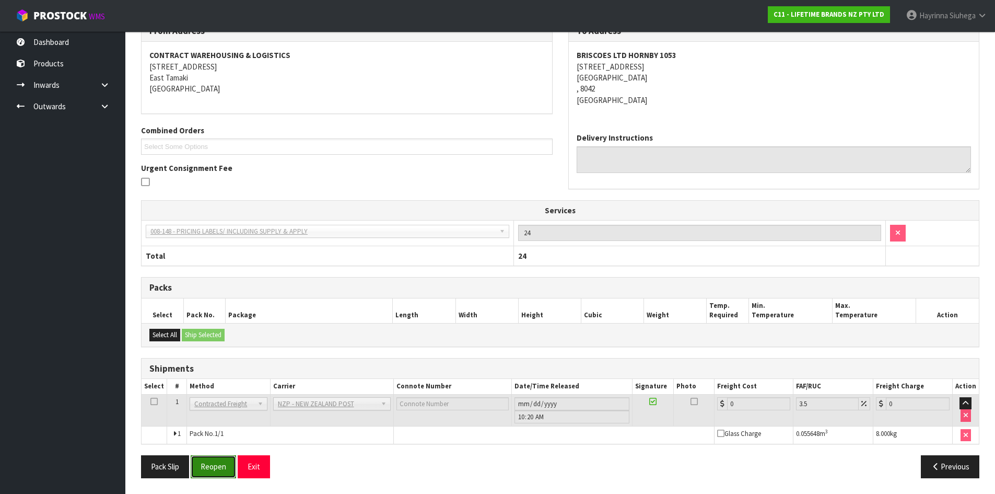
click at [219, 471] on button "Reopen" at bounding box center [213, 466] width 45 height 22
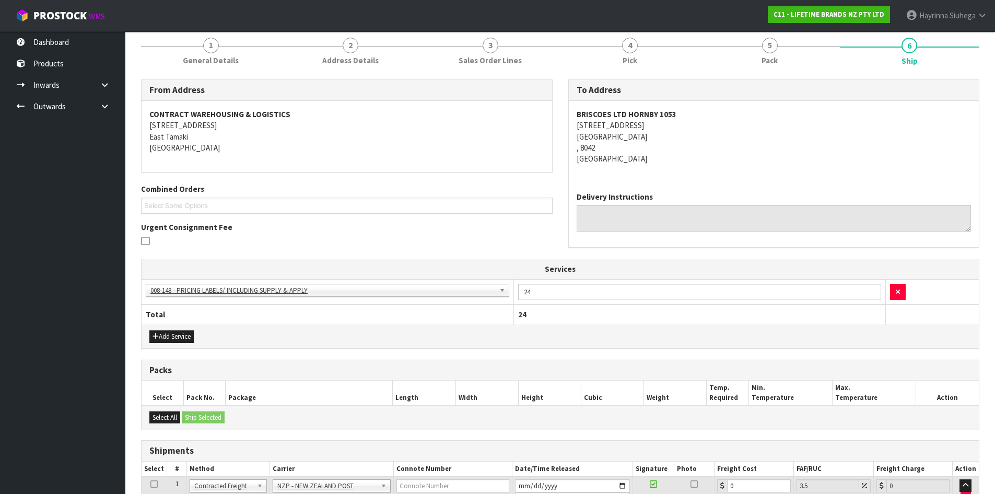
scroll to position [221, 0]
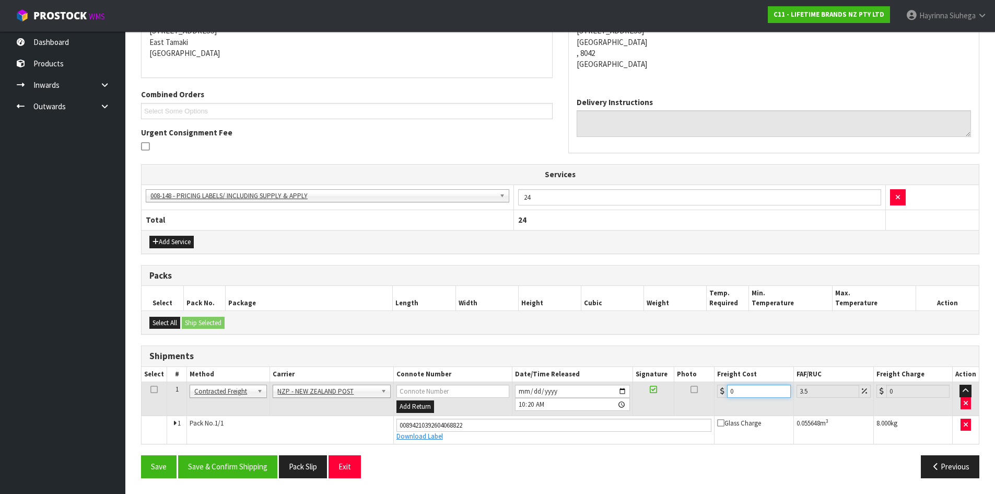
drag, startPoint x: 747, startPoint y: 388, endPoint x: 469, endPoint y: 371, distance: 278.4
click at [495, 374] on table "Select # Method Carrier Connote Number Date/Time Released Signature Photo Freig…" at bounding box center [560, 405] width 837 height 77
type input "1"
type input "1.03"
type input "14"
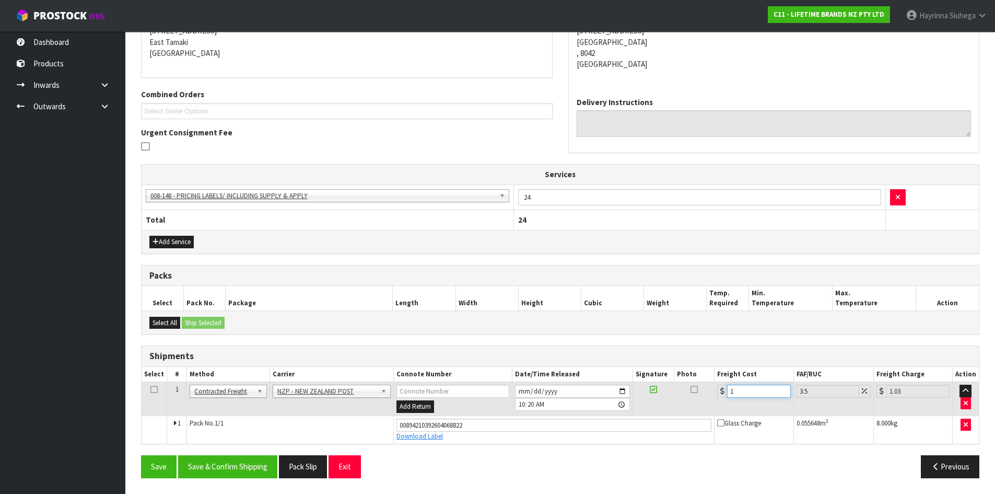
type input "14.49"
type input "14.9"
type input "15.42"
type input "14.94"
type input "15.46"
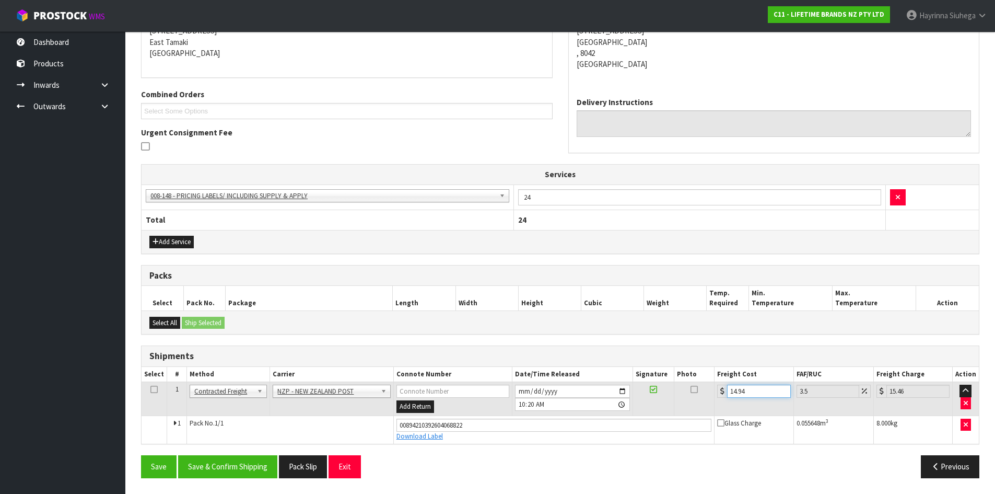
type input "14.94"
click at [141, 455] on button "Save" at bounding box center [159, 466] width 36 height 22
click at [240, 460] on button "Save & Confirm Shipping" at bounding box center [227, 466] width 99 height 22
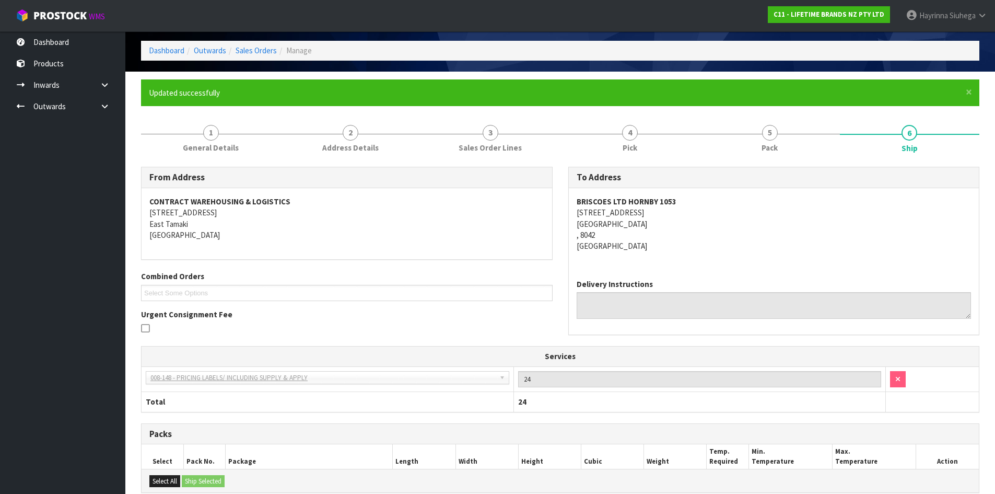
scroll to position [0, 0]
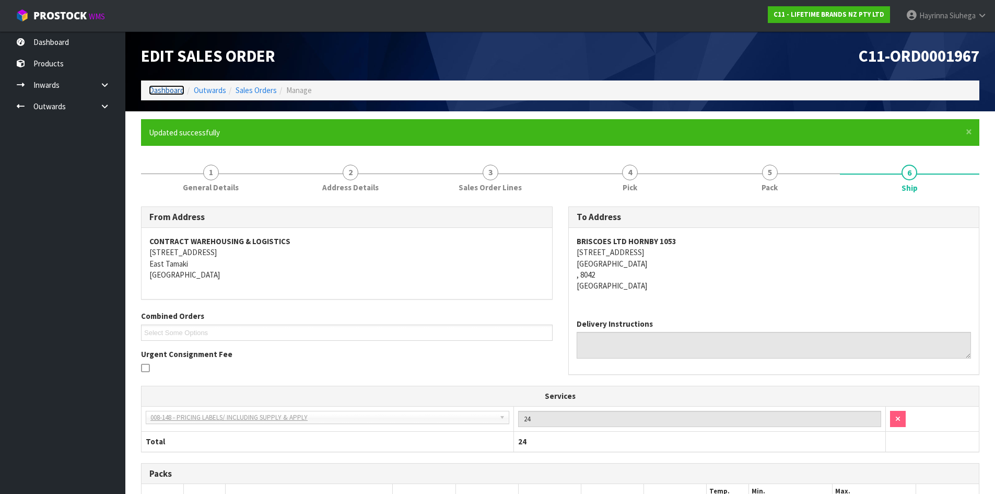
click at [159, 92] on link "Dashboard" at bounding box center [167, 90] width 36 height 10
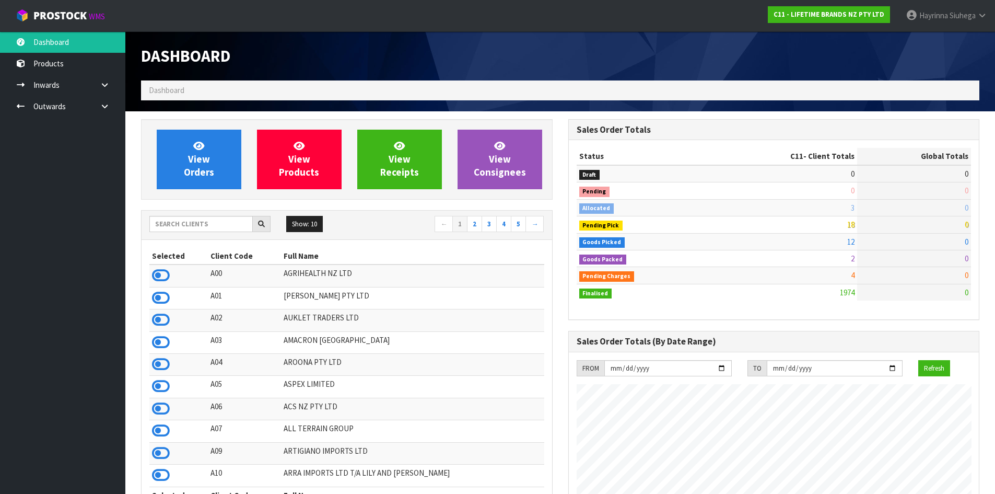
scroll to position [791, 427]
click at [194, 140] on icon at bounding box center [198, 145] width 11 height 10
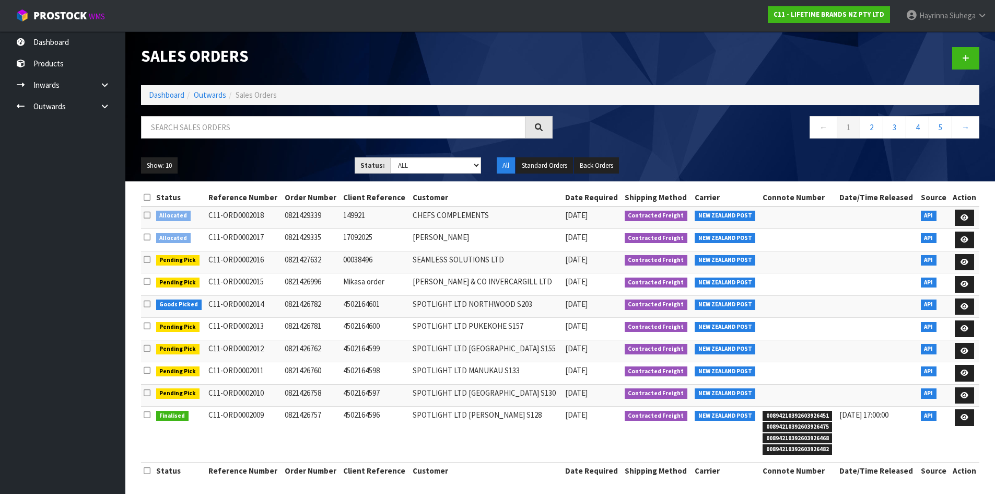
click at [431, 154] on div "Show: 10 5 10 25 50 Status: Draft Pending Allocated Pending Pick Goods Picked G…" at bounding box center [560, 165] width 854 height 32
click at [422, 166] on select "Draft Pending Allocated Pending Pick Goods Picked Goods Packed Pending Charges …" at bounding box center [435, 165] width 91 height 16
select select "string:3"
click at [390, 157] on select "Draft Pending Allocated Pending Pick Goods Picked Goods Packed Pending Charges …" at bounding box center [435, 165] width 91 height 16
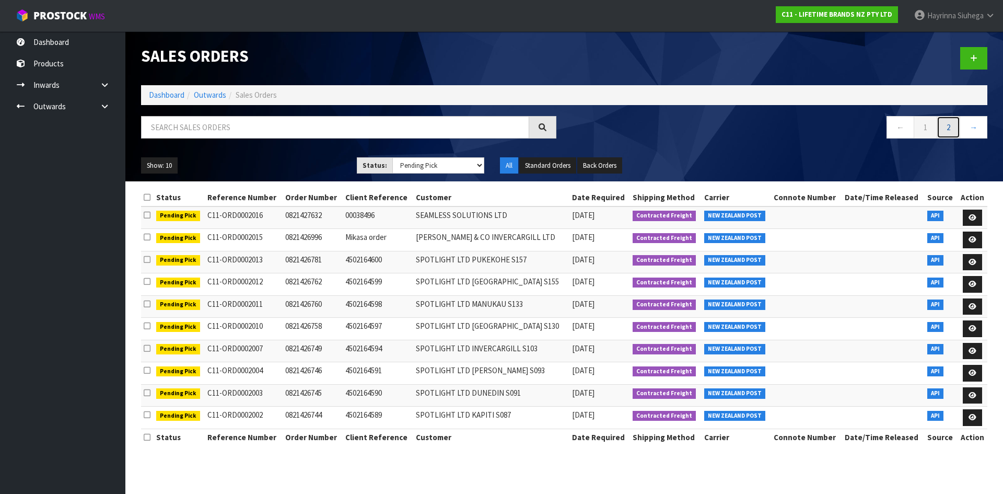
click at [947, 128] on link "2" at bounding box center [948, 127] width 24 height 22
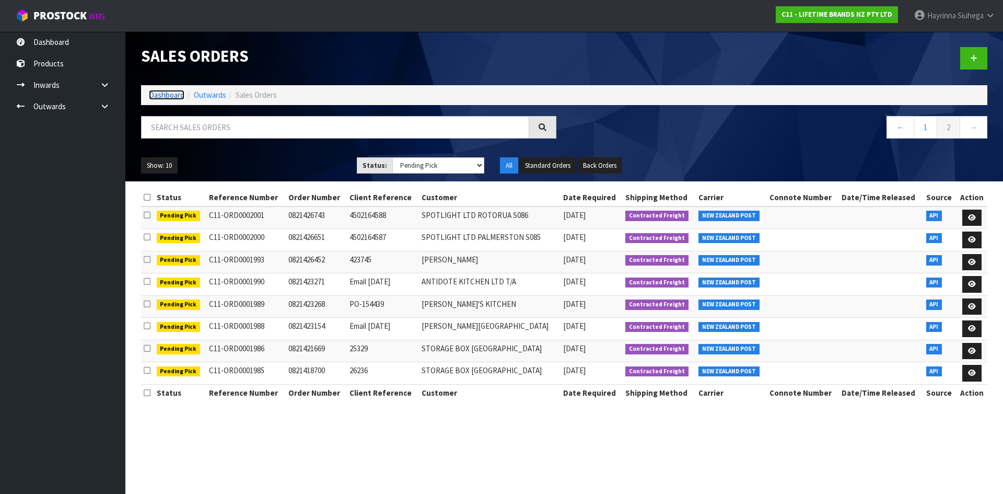
click at [162, 94] on link "Dashboard" at bounding box center [167, 95] width 36 height 10
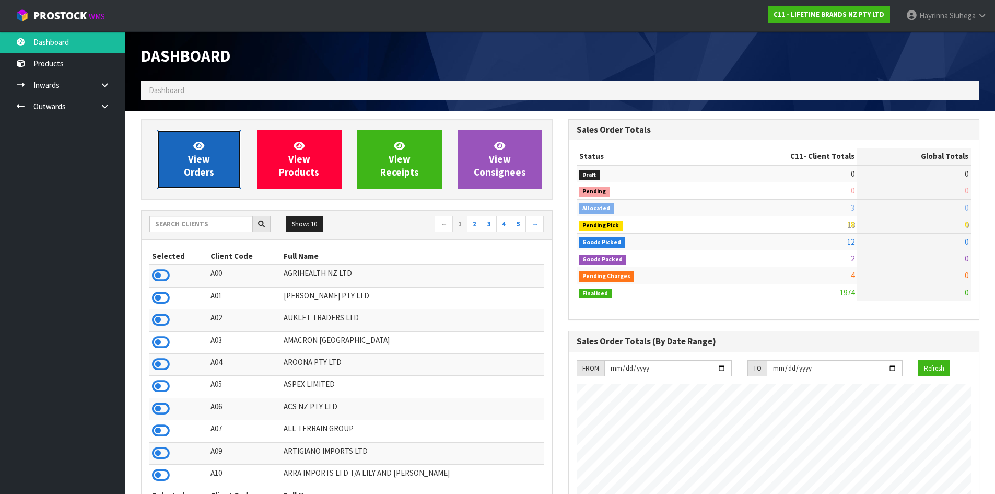
scroll to position [791, 427]
click at [220, 158] on link "View Orders" at bounding box center [199, 160] width 85 height 60
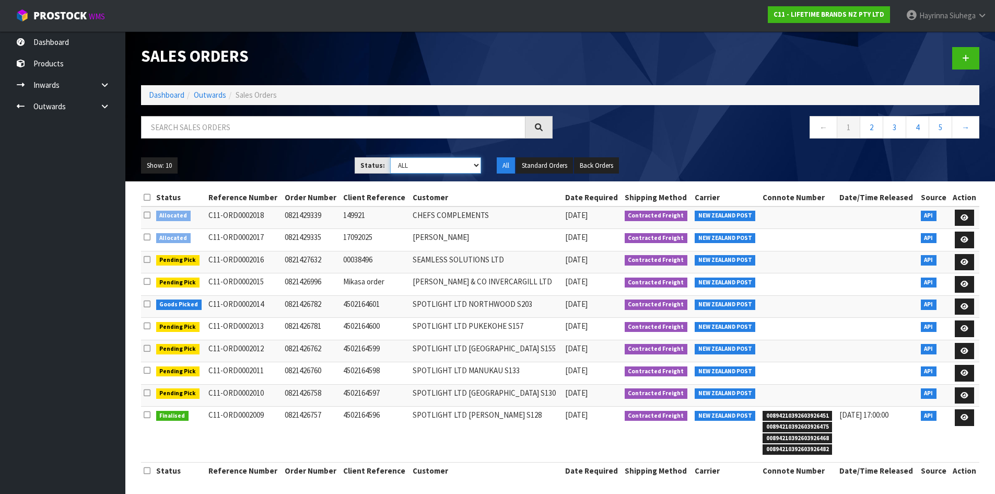
click at [420, 166] on select "Draft Pending Allocated Pending Pick Goods Picked Goods Packed Pending Charges …" at bounding box center [435, 165] width 91 height 16
select select "string:4"
click at [390, 157] on select "Draft Pending Allocated Pending Pick Goods Picked Goods Packed Pending Charges …" at bounding box center [435, 165] width 91 height 16
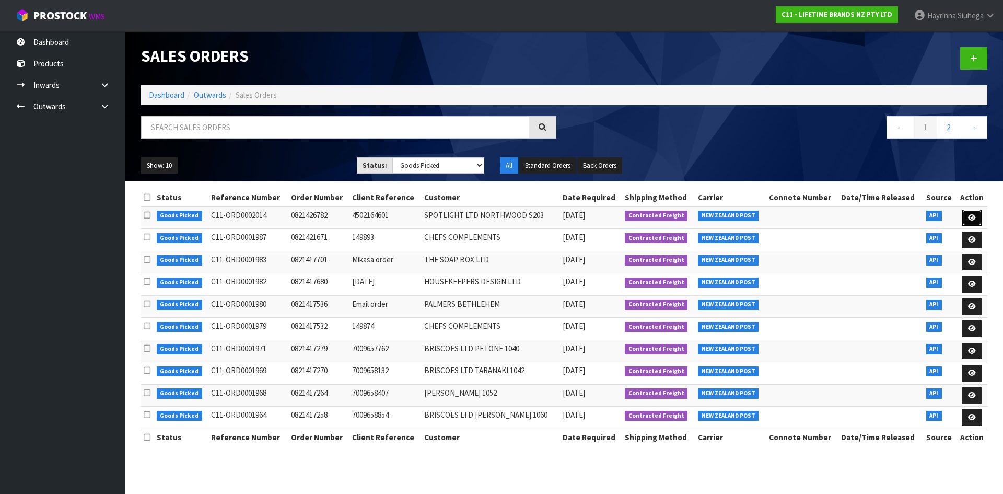
click at [971, 214] on icon at bounding box center [972, 217] width 8 height 7
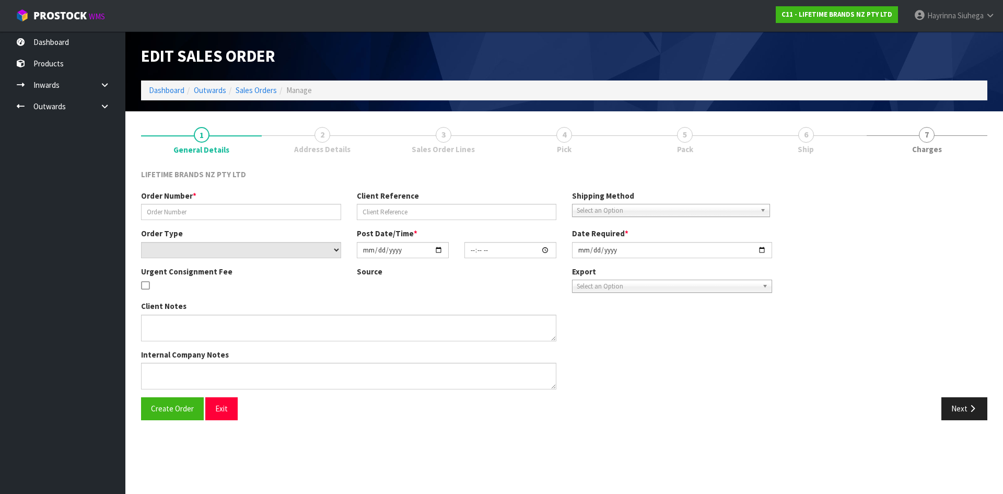
type input "0821426782"
type input "4502164601"
select select "number:0"
type input "[DATE]"
type input "10:29:22.000"
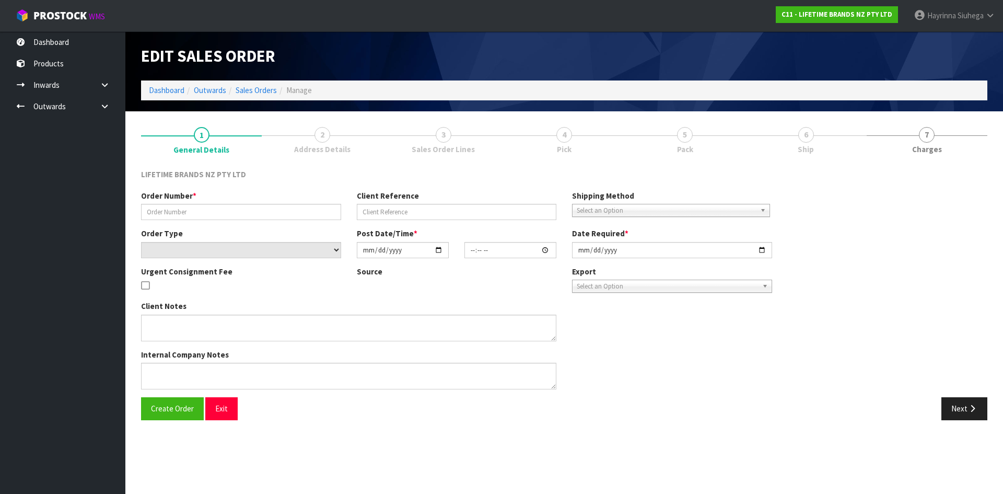
type input "[DATE]"
type textarea "PLEASE DISPATCH THIS TODAY-URGENT"
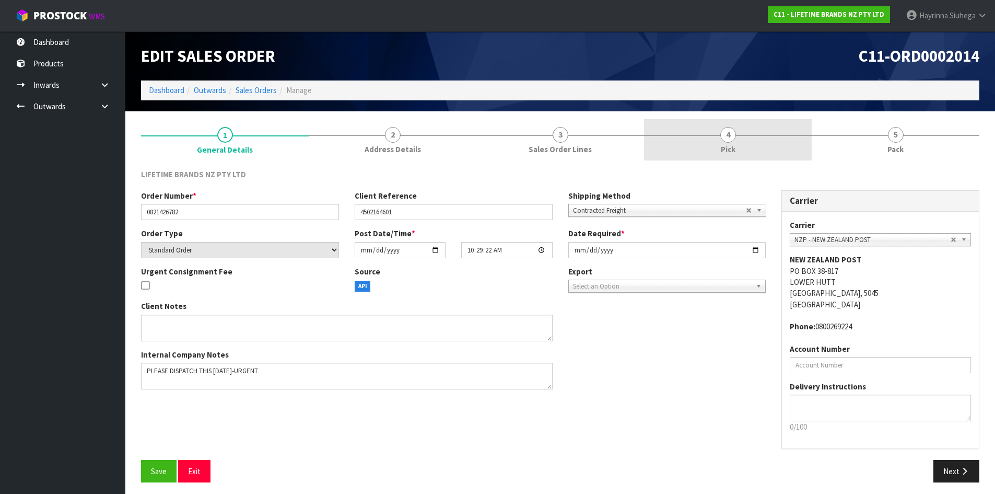
click at [757, 145] on link "4 Pick" at bounding box center [728, 139] width 168 height 41
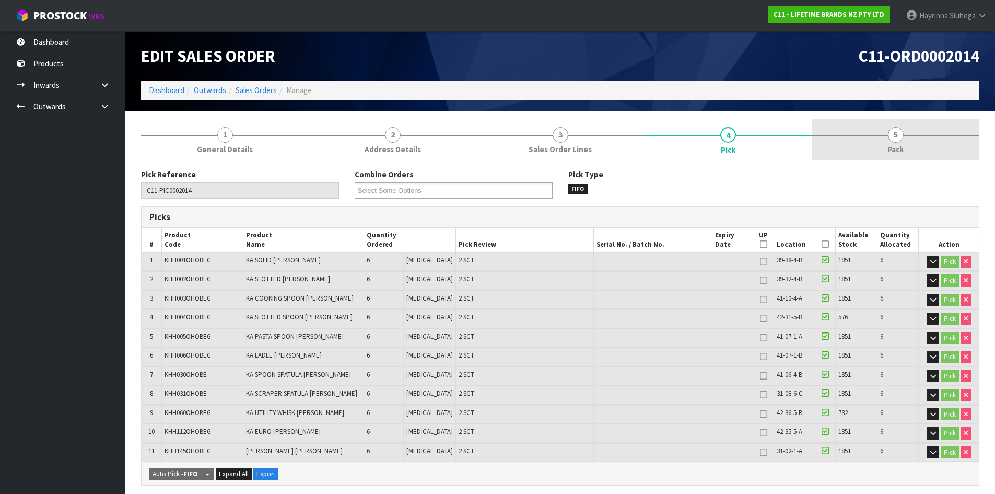
click at [907, 153] on link "5 Pack" at bounding box center [896, 139] width 168 height 41
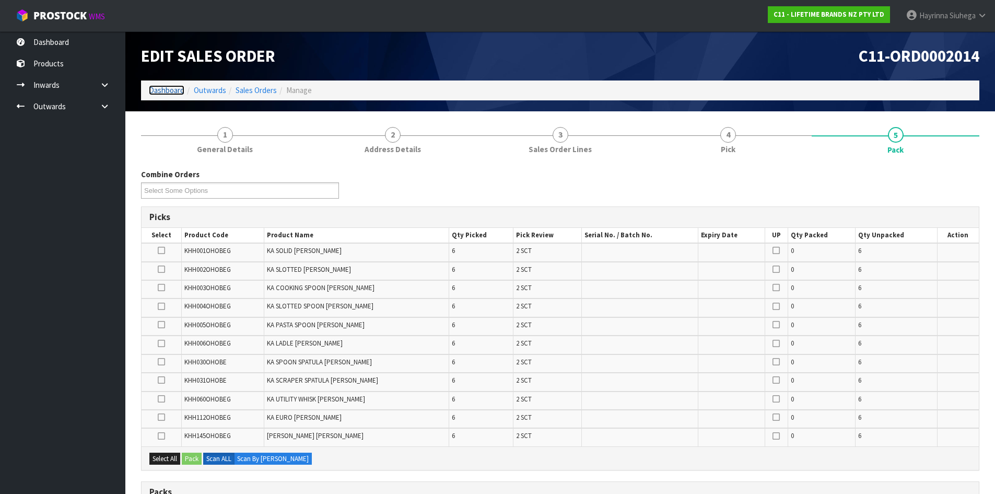
click at [173, 91] on link "Dashboard" at bounding box center [167, 90] width 36 height 10
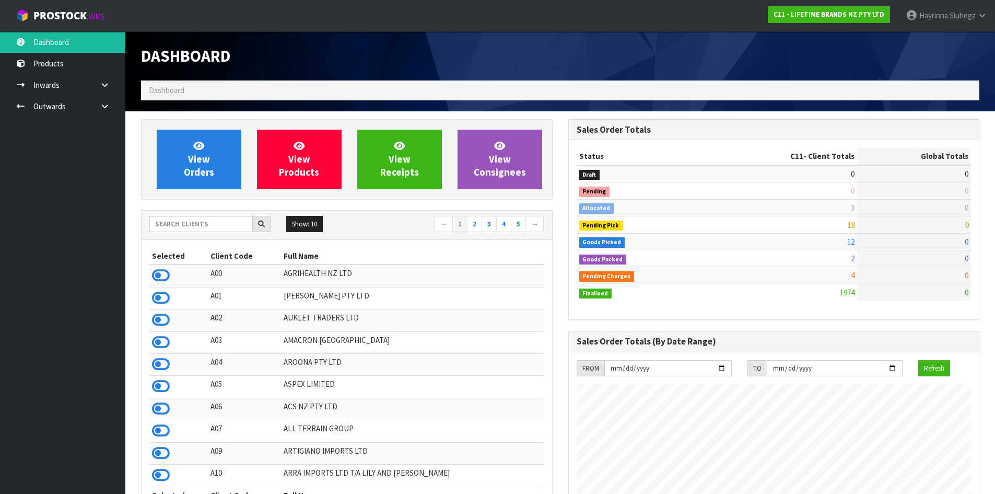
scroll to position [791, 427]
click at [189, 145] on link "View Orders" at bounding box center [199, 160] width 85 height 60
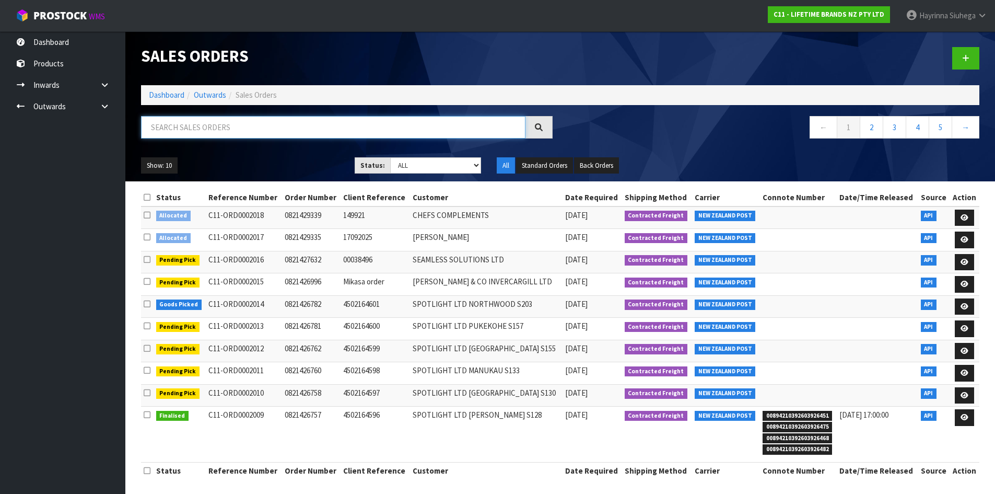
click at [250, 125] on input "text" at bounding box center [333, 127] width 384 height 22
click at [251, 124] on input "text" at bounding box center [333, 127] width 384 height 22
type input "JOB-0413856"
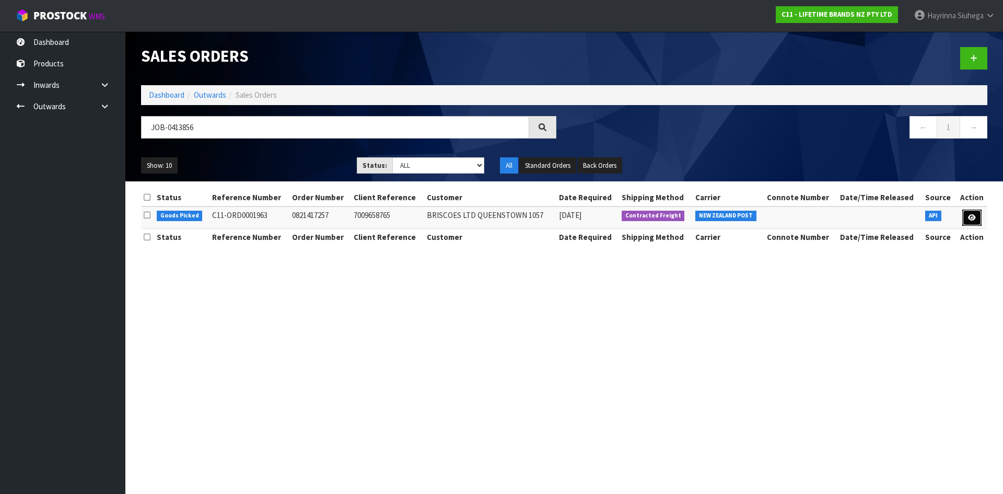
click at [975, 224] on link at bounding box center [971, 217] width 19 height 17
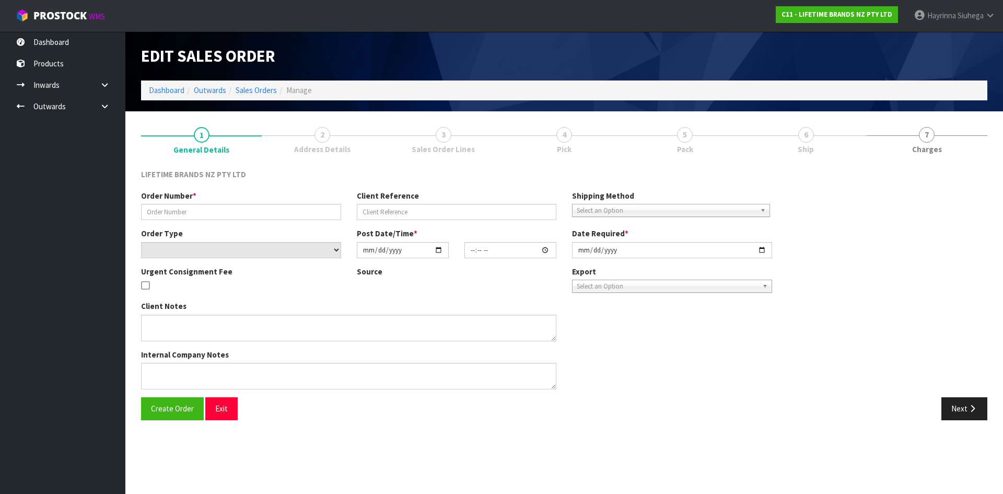
type input "0821417257"
type input "7009658765"
select select "number:0"
type input "2025-09-23"
type input "07:54:13.000"
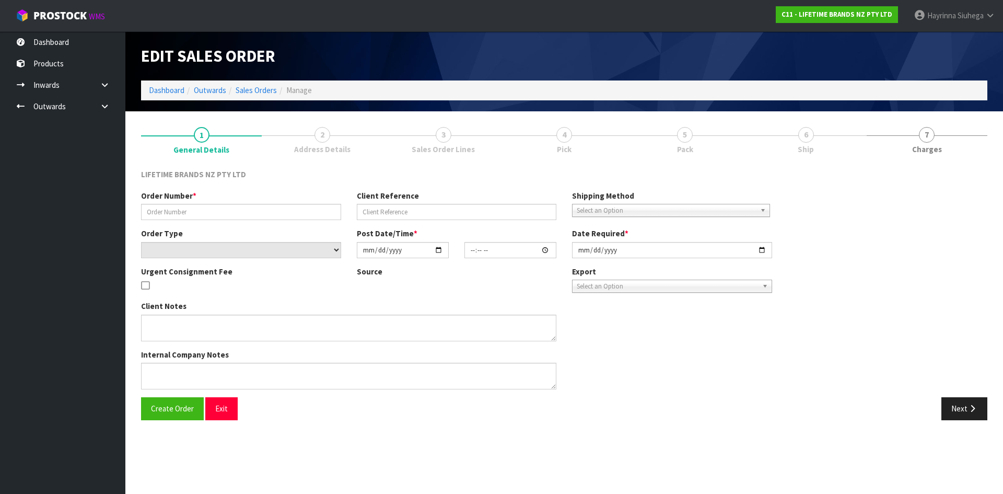
type input "2025-09-23"
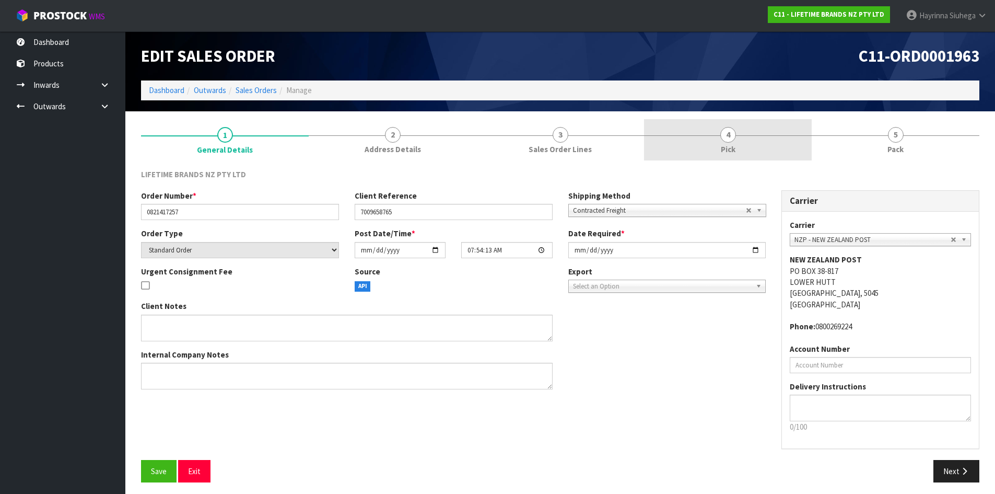
click at [792, 146] on link "4 Pick" at bounding box center [728, 139] width 168 height 41
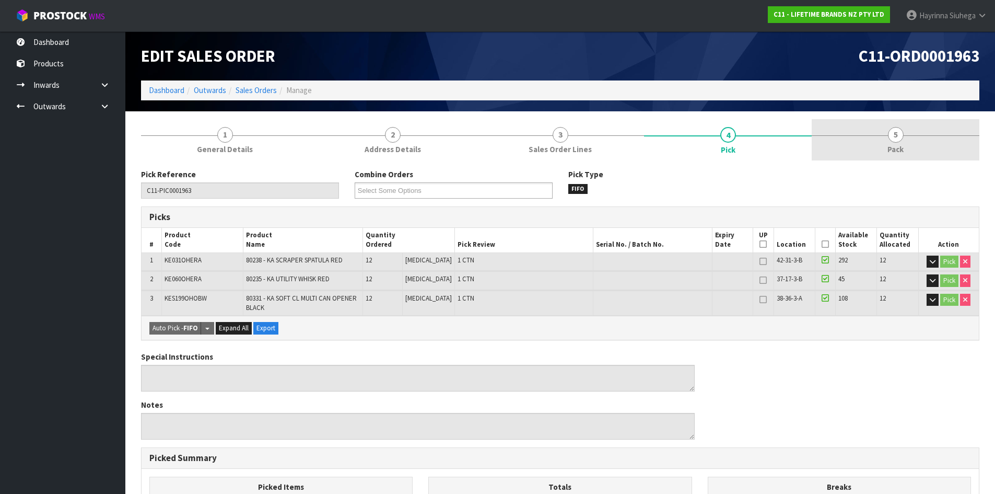
click at [878, 131] on link "5 Pack" at bounding box center [896, 139] width 168 height 41
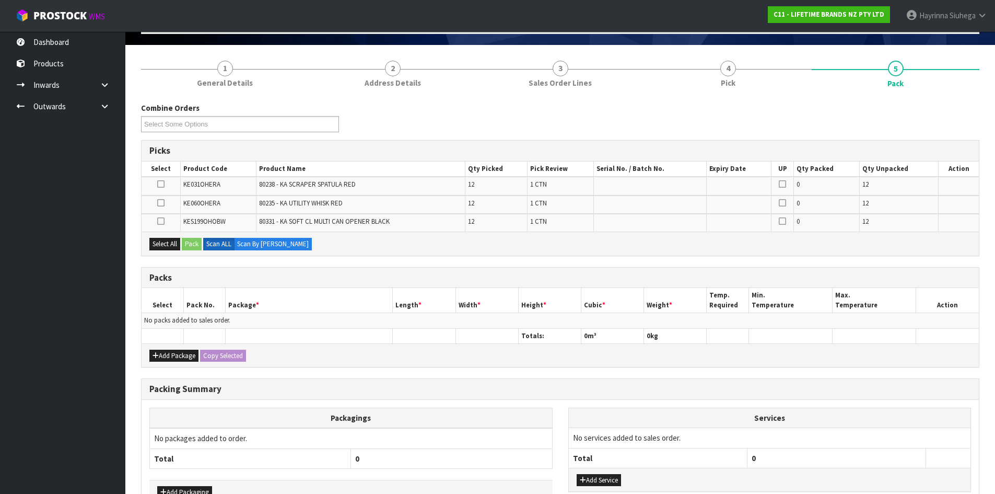
scroll to position [134, 0]
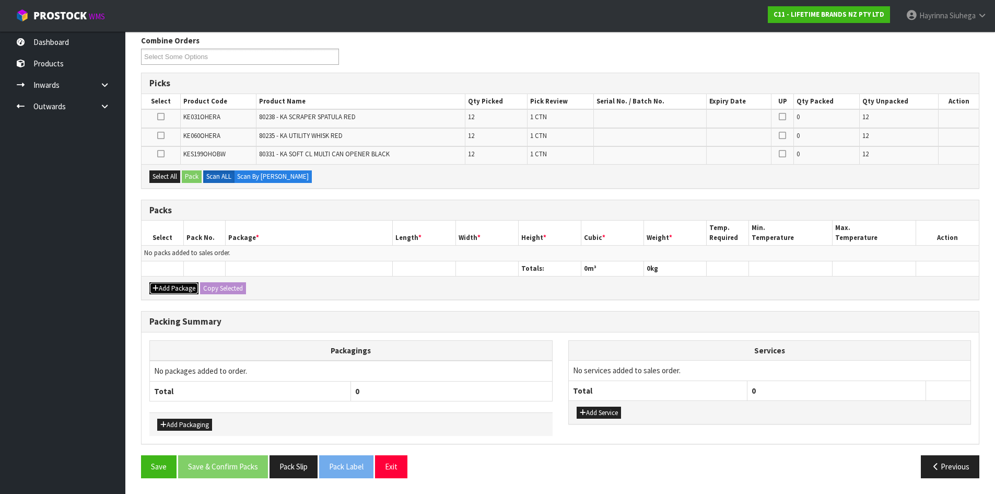
click at [173, 286] on button "Add Package" at bounding box center [173, 288] width 49 height 13
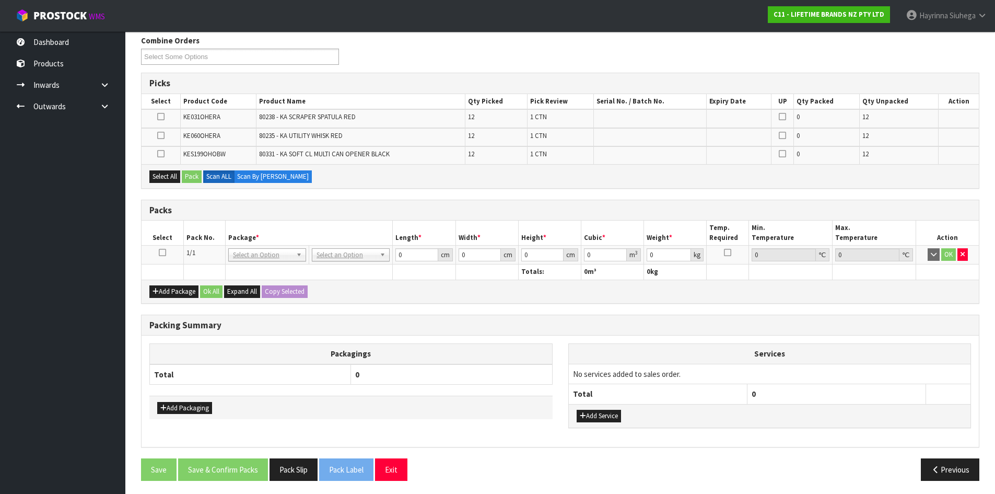
click at [157, 252] on td at bounding box center [163, 254] width 42 height 19
click at [162, 252] on icon at bounding box center [162, 252] width 7 height 1
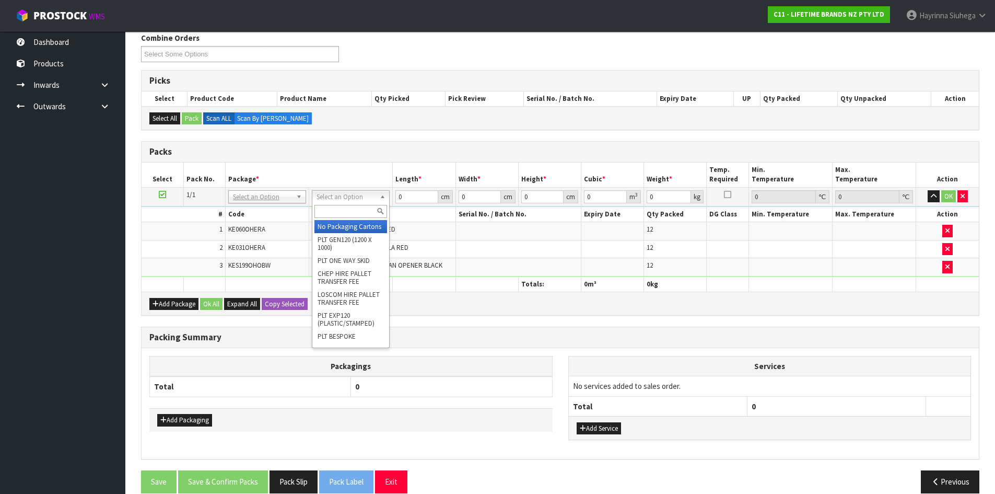
click at [354, 212] on input "text" at bounding box center [350, 211] width 73 height 13
type input "CTN6"
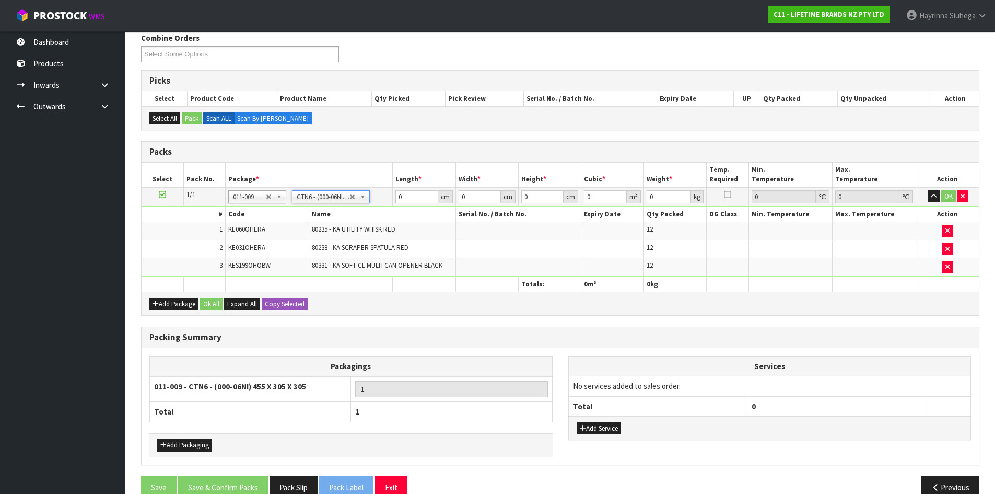
type input "45.5"
type input "30.5"
type input "0.042326"
type input "7.714"
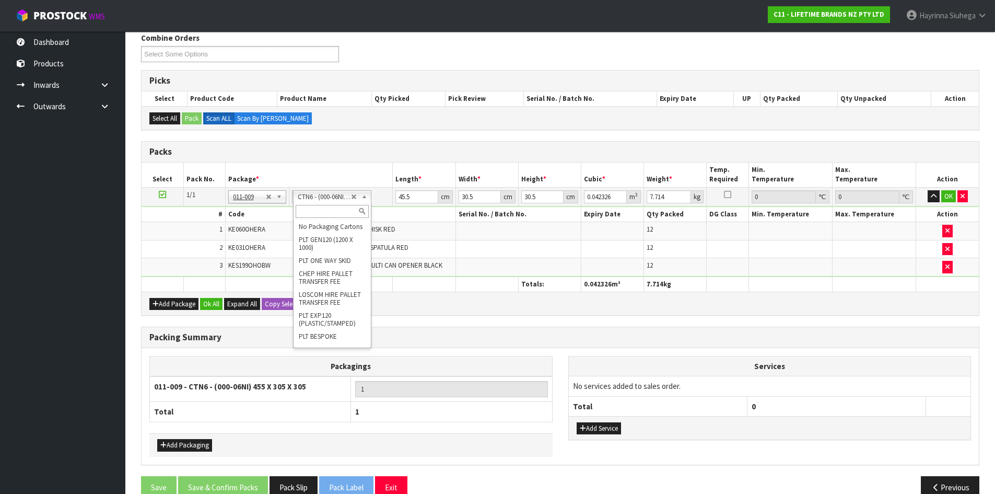
click at [311, 213] on input "text" at bounding box center [332, 211] width 73 height 13
type input "CTN7"
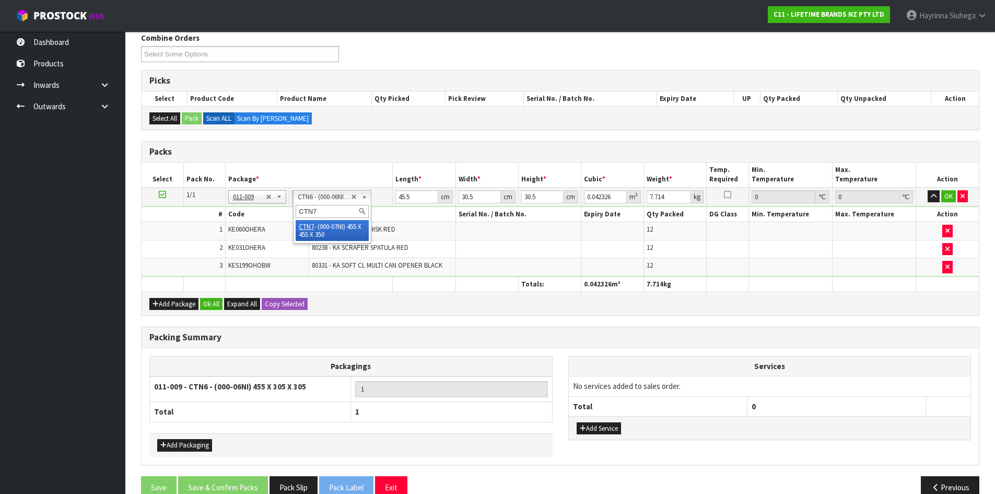
scroll to position [0, 0]
type input "45.5"
type input "35"
type input "0.072459"
click at [398, 196] on input "45.5" at bounding box center [416, 196] width 42 height 13
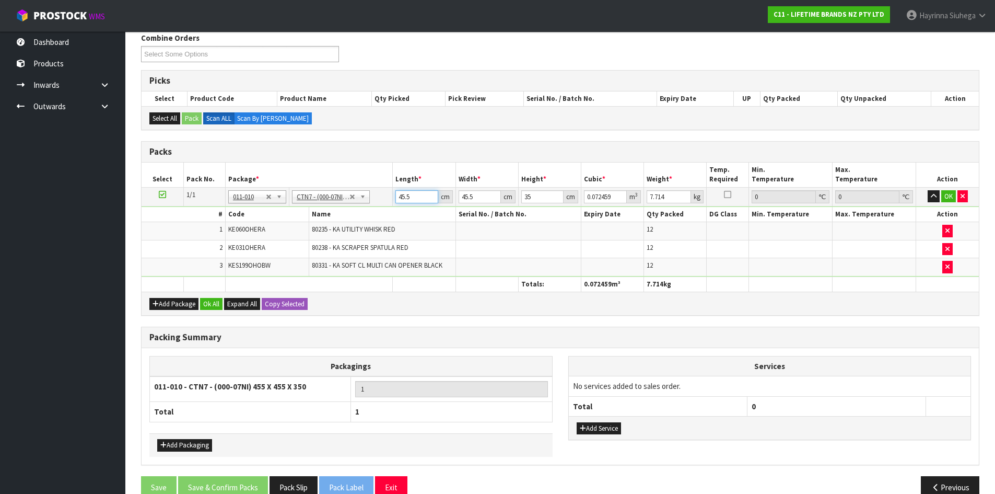
click at [397, 196] on input "45.5" at bounding box center [416, 196] width 42 height 13
type input "4"
type input "0.00637"
type input "47"
type input "0.074847"
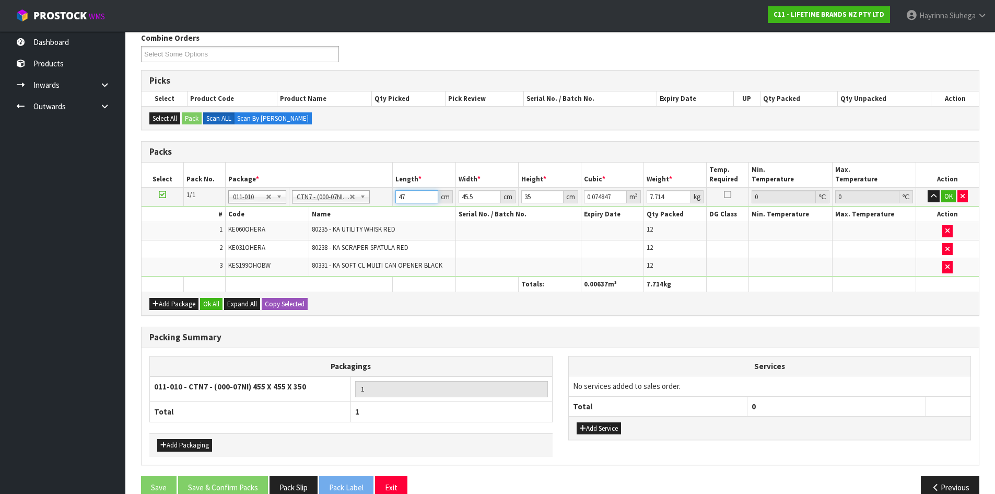
type input "47"
type input "4"
type input "0.00658"
type input "47"
type input "0.077315"
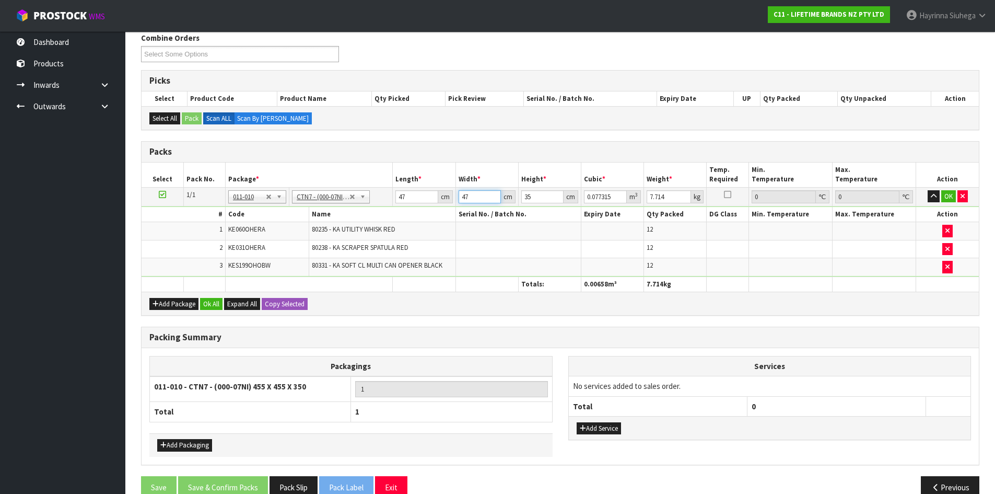
type input "47"
type input "3"
type input "0.006627"
type input "37"
type input "0.081733"
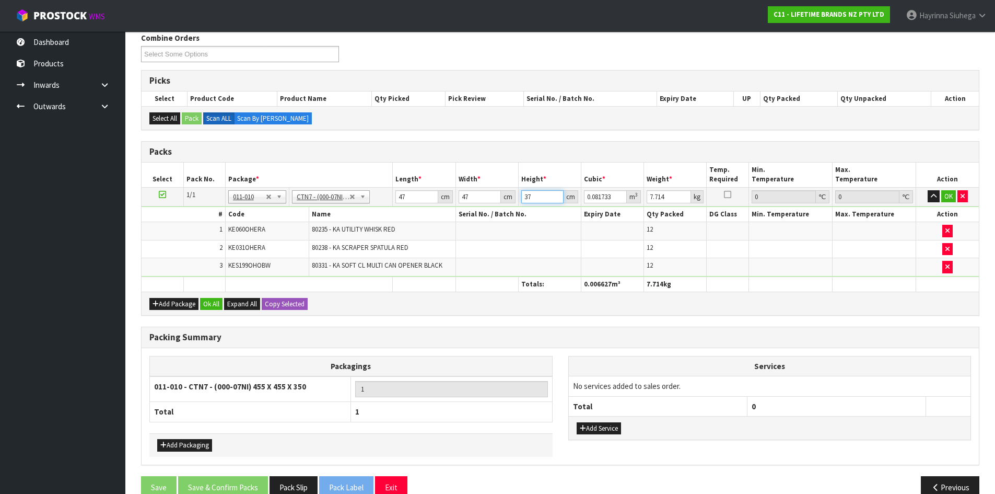
type input "37"
type input "10"
click button "OK" at bounding box center [948, 196] width 15 height 13
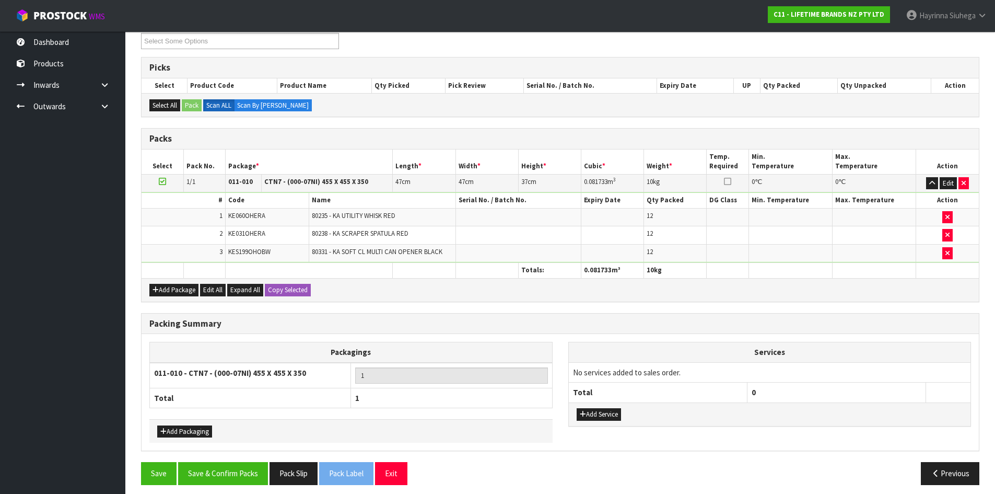
scroll to position [156, 0]
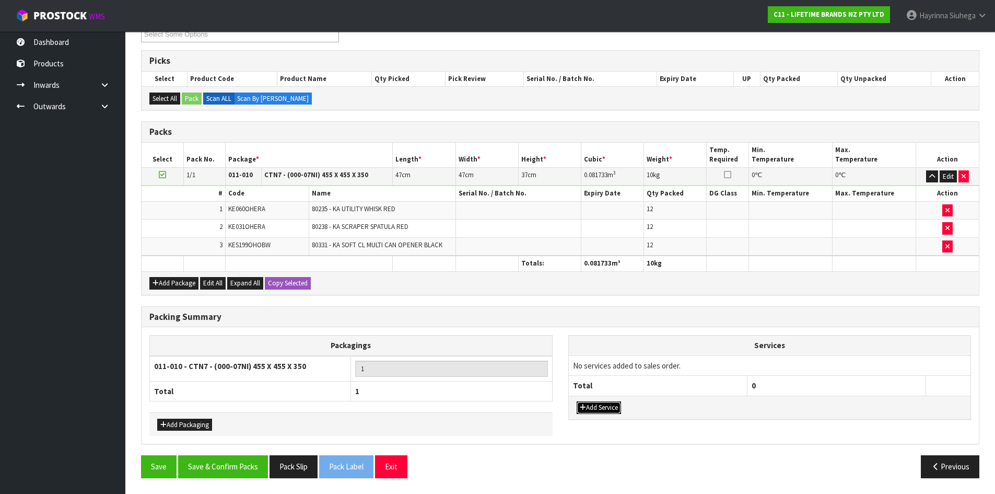
click at [614, 403] on button "Add Service" at bounding box center [599, 407] width 44 height 13
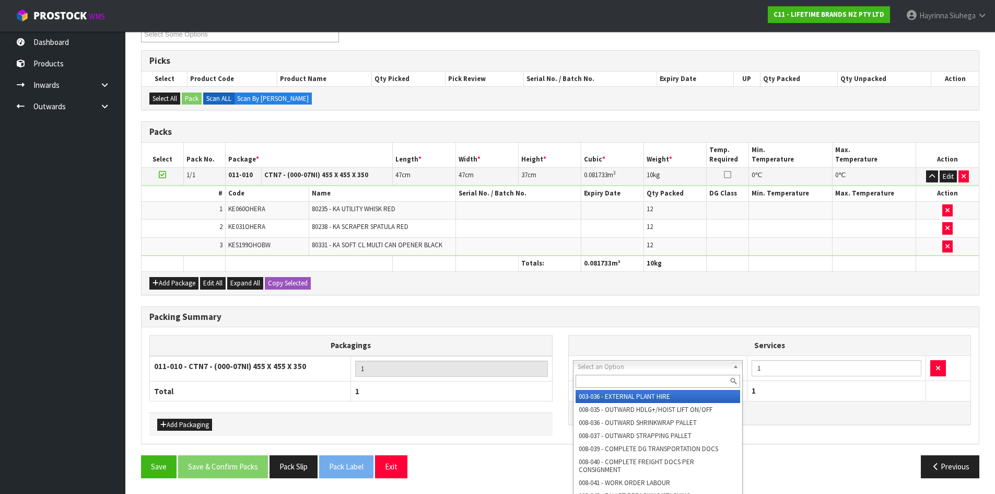
click at [622, 377] on input "text" at bounding box center [658, 380] width 165 height 13
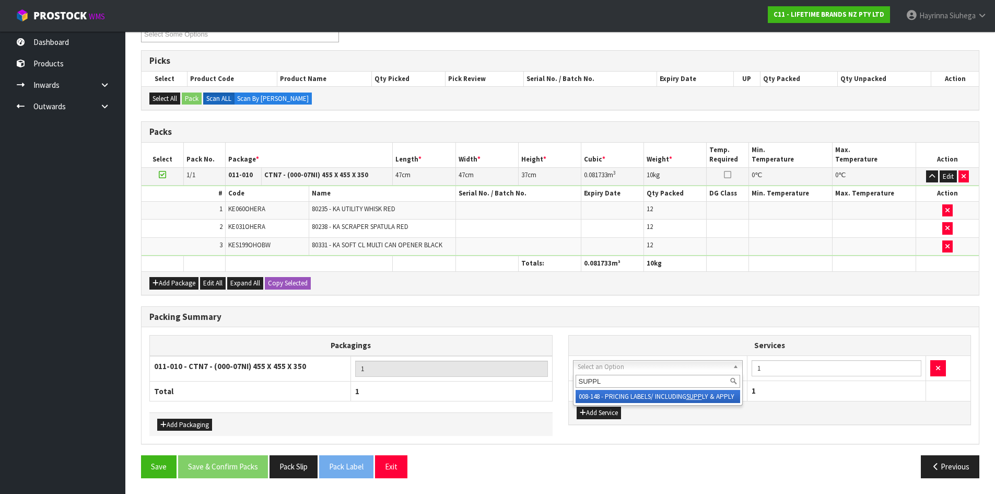
type input "SUPPLY"
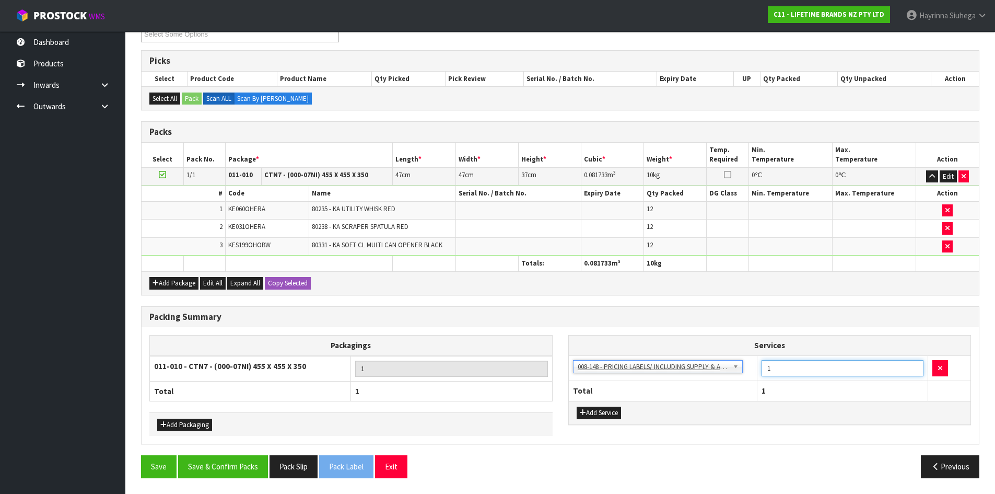
drag, startPoint x: 806, startPoint y: 375, endPoint x: 599, endPoint y: 377, distance: 207.9
click at [599, 377] on tr "003-036 - EXTERNAL PLANT HIRE 008-035 - OUTWARD HDLG+/HOIST LIFT ON/OFF 008-036…" at bounding box center [770, 368] width 402 height 26
type input "36"
click at [217, 461] on button "Save & Confirm Packs" at bounding box center [223, 466] width 90 height 22
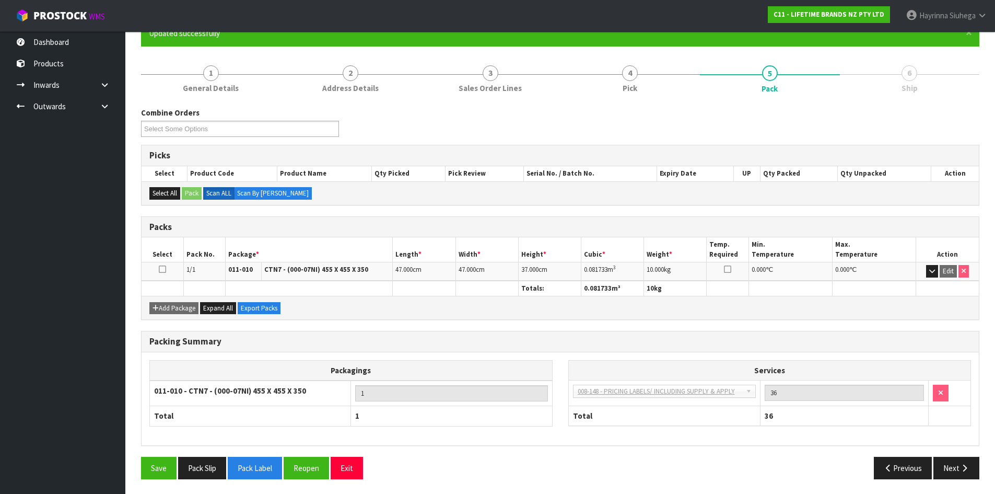
scroll to position [100, 0]
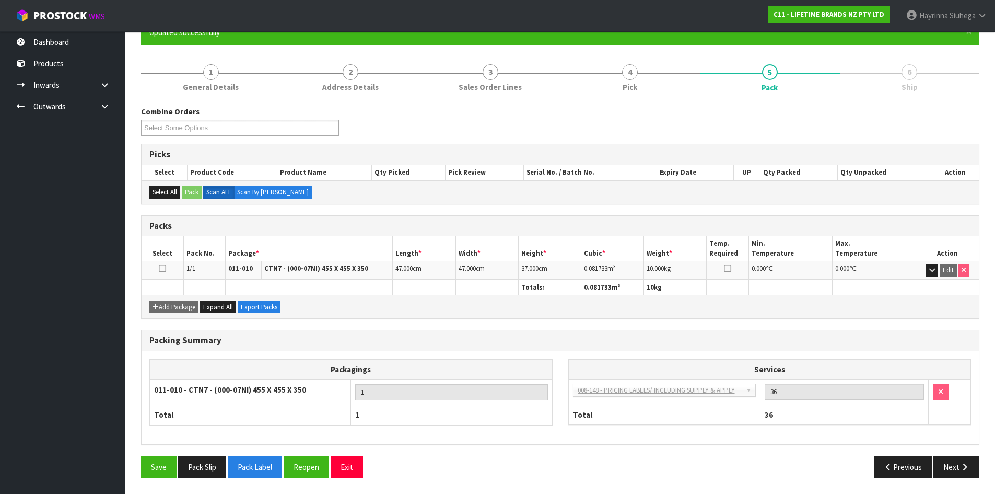
click at [963, 485] on div "Save Pack Slip Pack Label Reopen Exit Previous Next" at bounding box center [560, 470] width 854 height 30
click at [958, 466] on button "Next" at bounding box center [956, 466] width 46 height 22
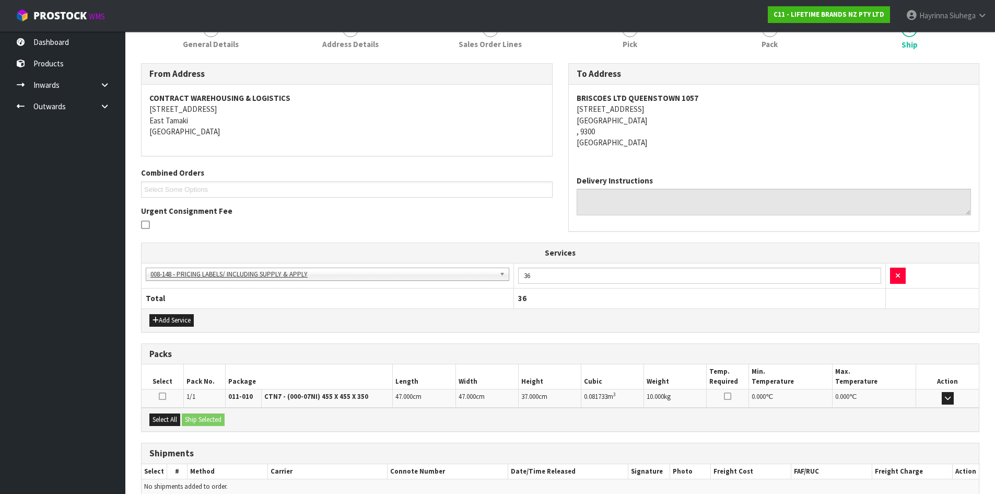
scroll to position [193, 0]
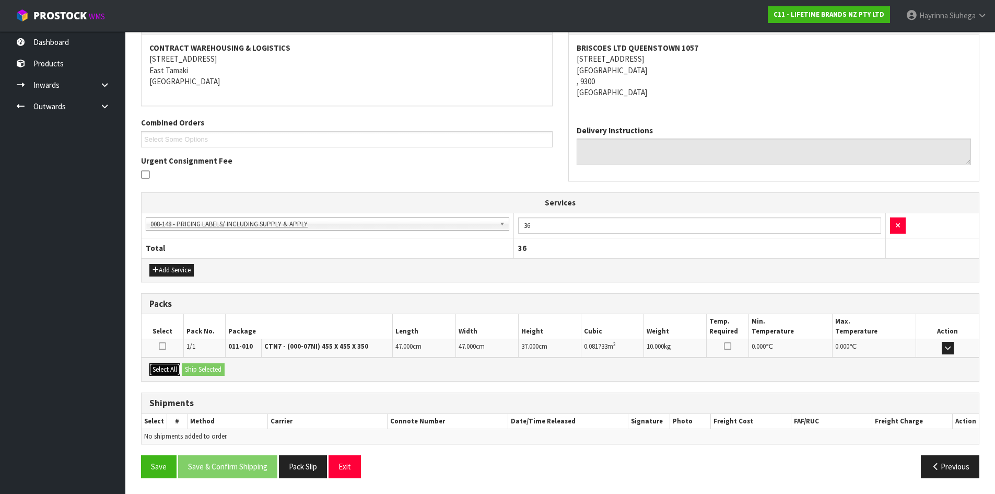
drag, startPoint x: 173, startPoint y: 366, endPoint x: 217, endPoint y: 367, distance: 43.9
click at [175, 367] on button "Select All" at bounding box center [164, 369] width 31 height 13
click at [218, 367] on button "Ship Selected" at bounding box center [203, 369] width 43 height 13
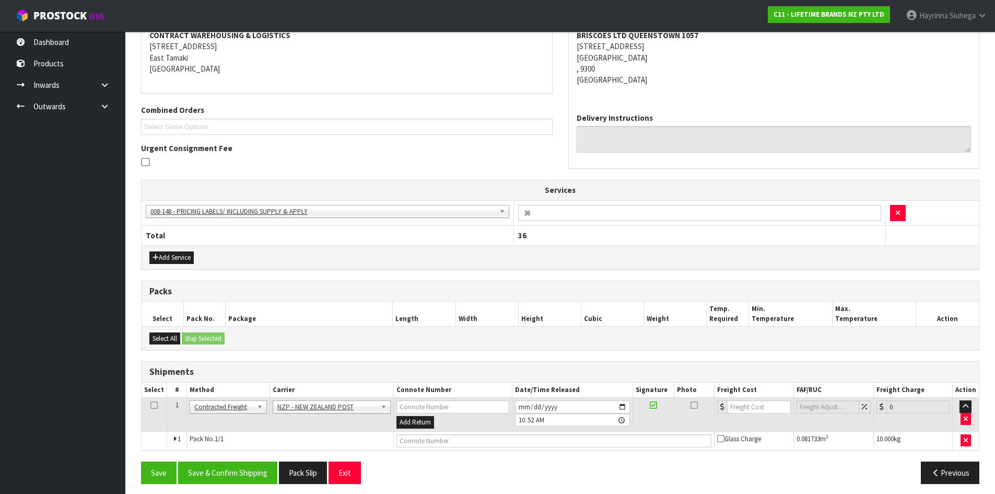
scroll to position [212, 0]
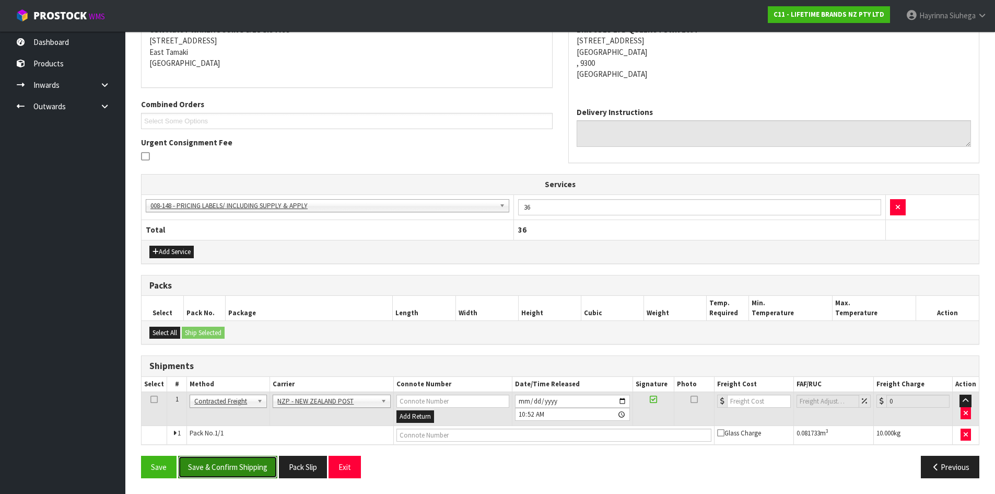
click at [241, 455] on button "Save & Confirm Shipping" at bounding box center [227, 466] width 99 height 22
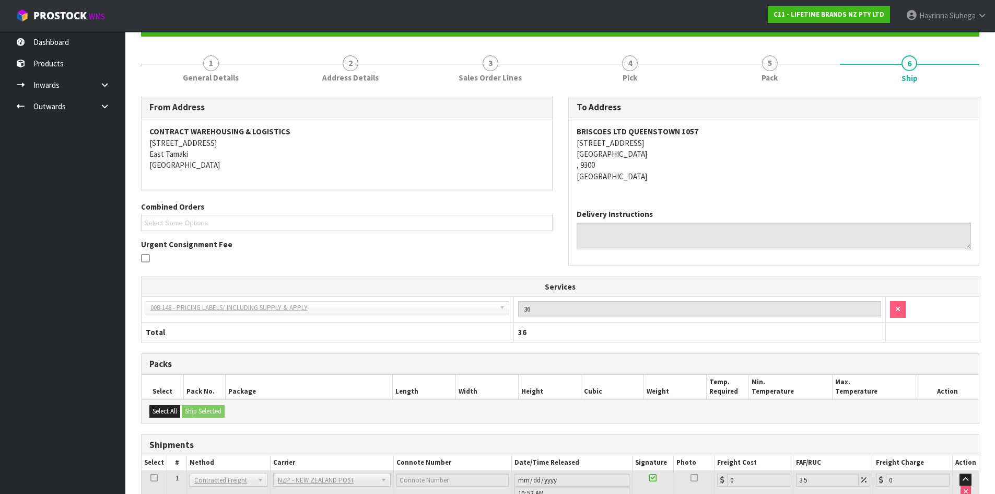
scroll to position [197, 0]
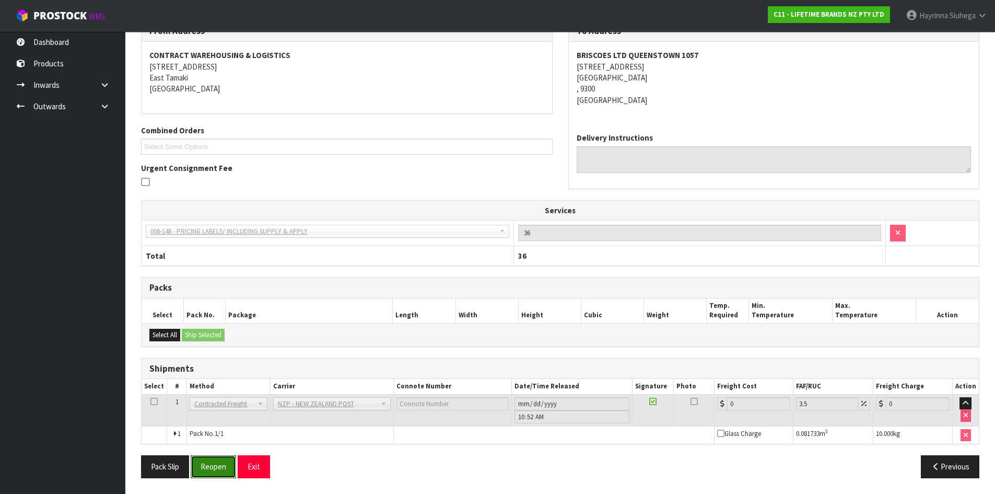
click at [206, 461] on button "Reopen" at bounding box center [213, 466] width 45 height 22
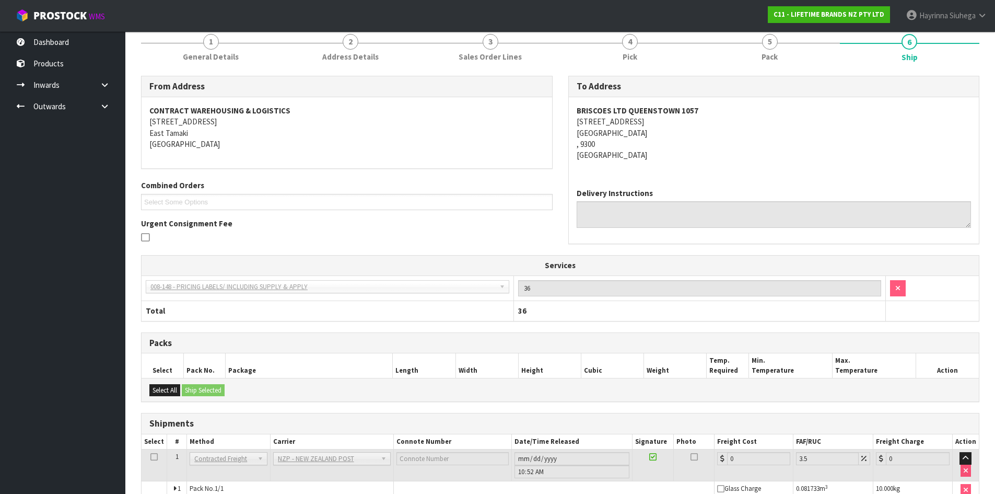
scroll to position [185, 0]
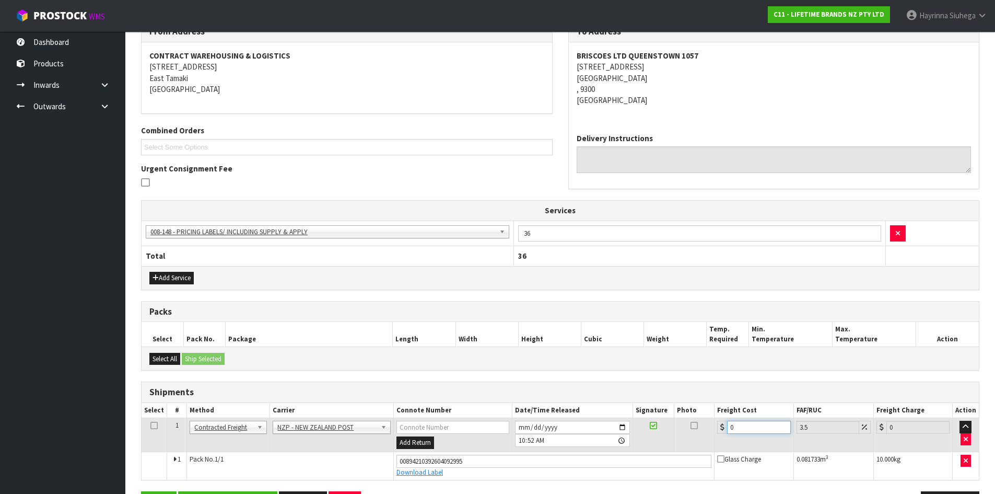
click at [601, 431] on tr "1 Client Local Pickup Customer Local Pickup Company Freight Contracted Freight …" at bounding box center [560, 435] width 837 height 34
type input "2"
type input "2.07"
type input "23"
type input "23.8"
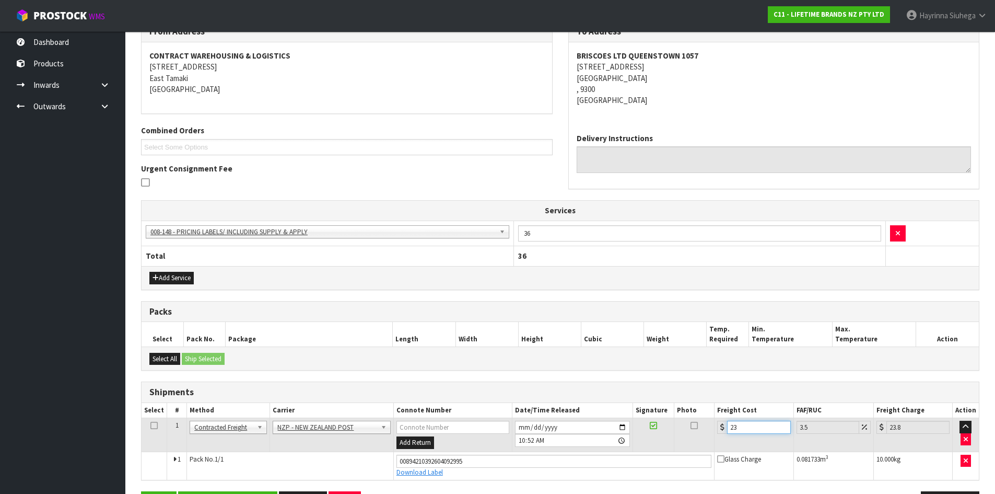
type input "23.2"
click at [141, 491] on button "Save" at bounding box center [159, 502] width 36 height 22
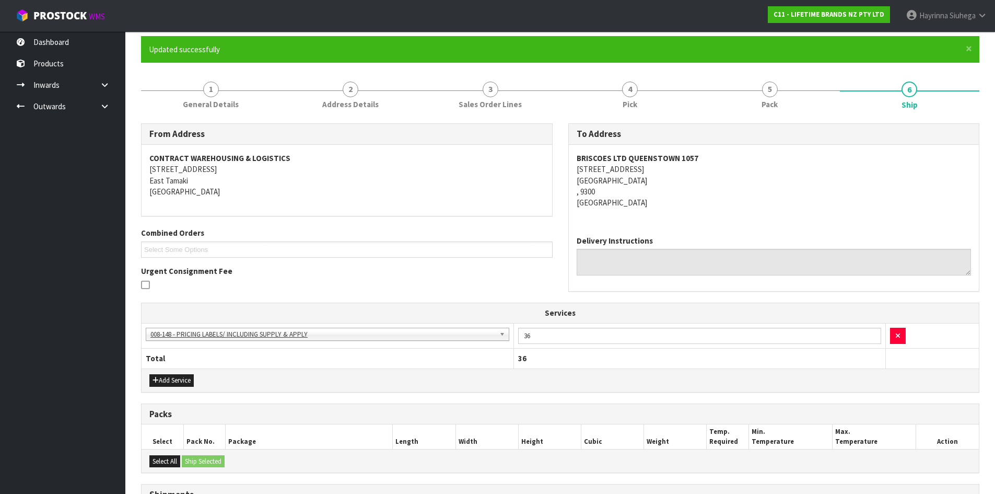
scroll to position [221, 0]
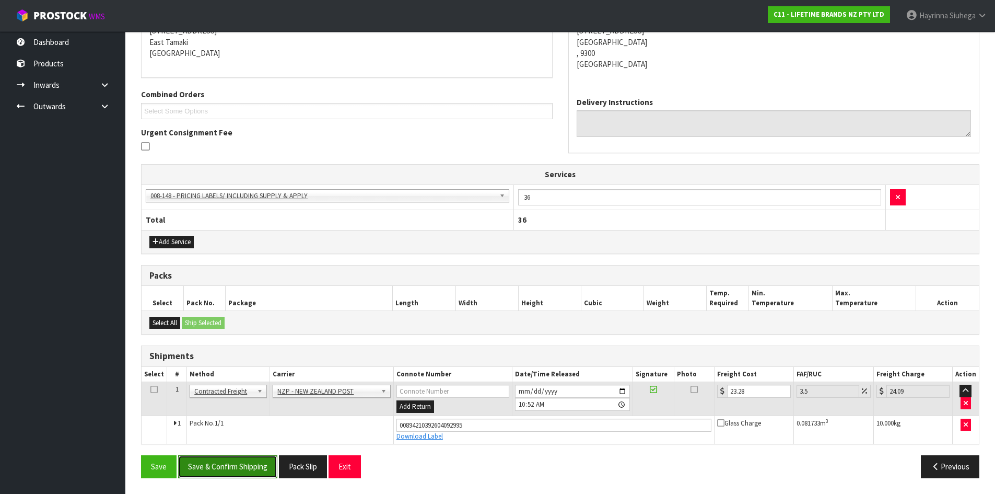
click at [234, 464] on button "Save & Confirm Shipping" at bounding box center [227, 466] width 99 height 22
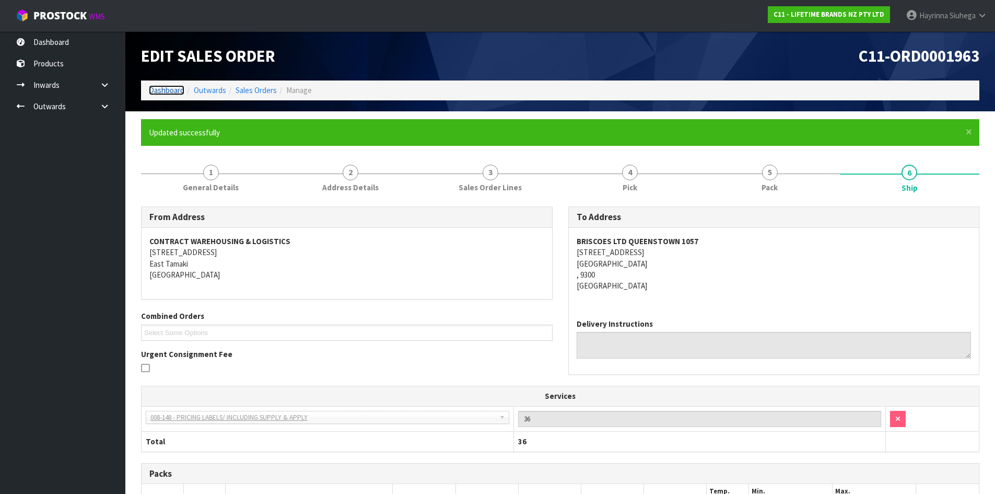
click at [173, 90] on link "Dashboard" at bounding box center [167, 90] width 36 height 10
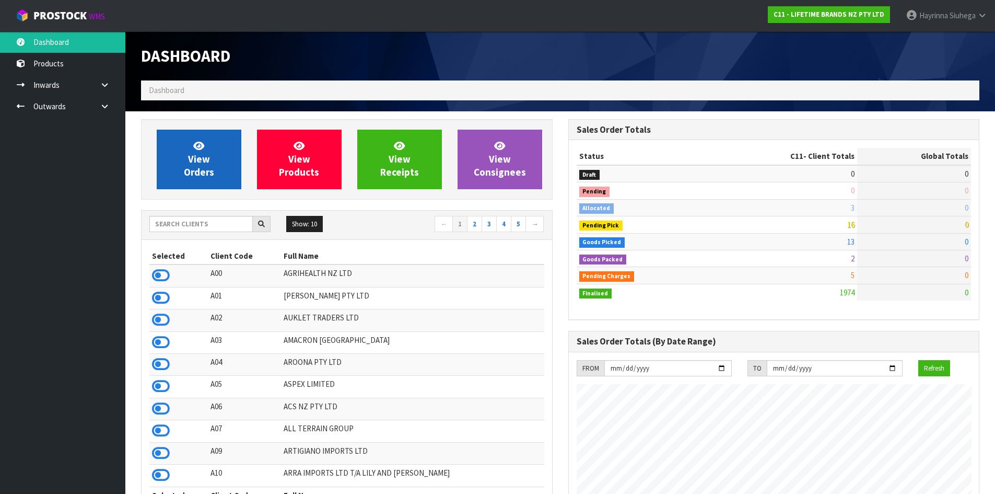
scroll to position [791, 427]
click at [214, 144] on link "View Orders" at bounding box center [199, 160] width 85 height 60
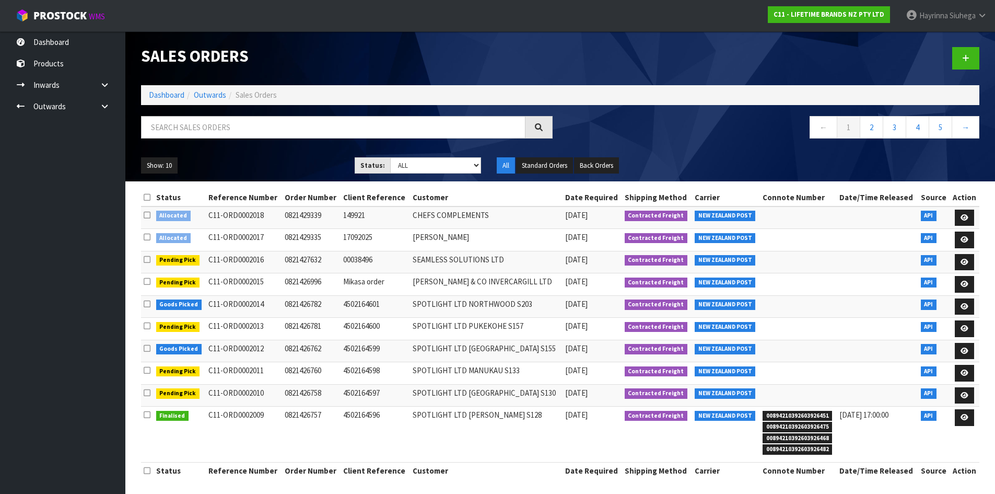
click at [430, 174] on div "Show: 10 5 10 25 50 Status: Draft Pending Allocated Pending Pick Goods Picked G…" at bounding box center [560, 165] width 854 height 32
click at [431, 167] on select "Draft Pending Allocated Pending Pick Goods Picked Goods Packed Pending Charges …" at bounding box center [435, 165] width 91 height 16
click at [390, 157] on select "Draft Pending Allocated Pending Pick Goods Picked Goods Packed Pending Charges …" at bounding box center [435, 165] width 91 height 16
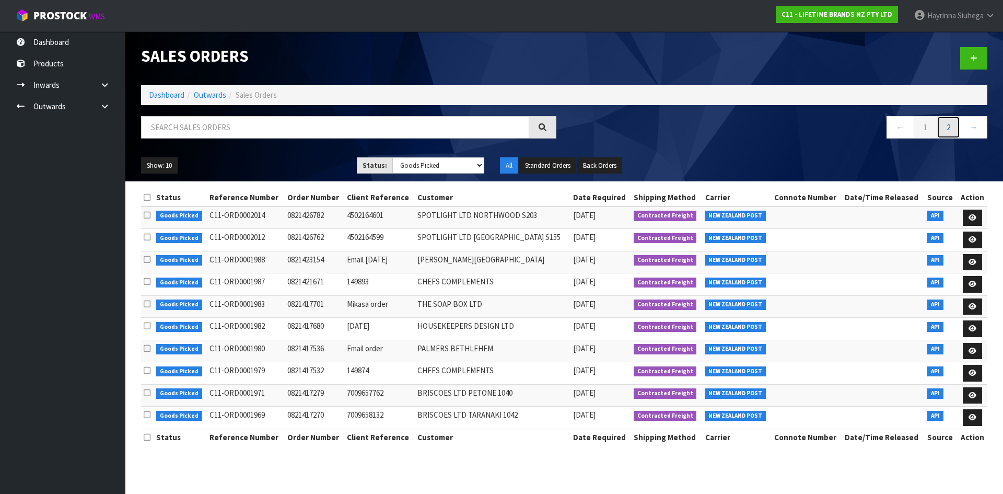
click at [947, 127] on link "2" at bounding box center [948, 127] width 24 height 22
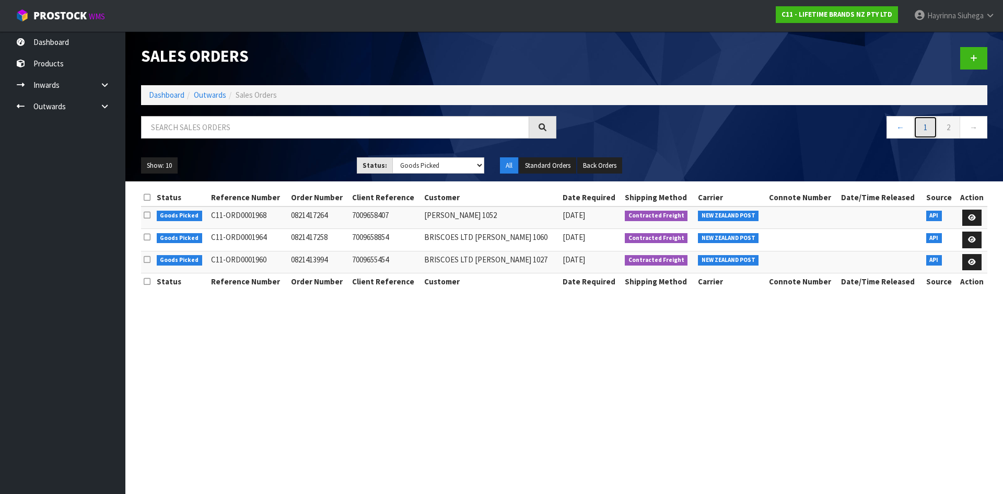
click at [916, 131] on link "1" at bounding box center [925, 127] width 24 height 22
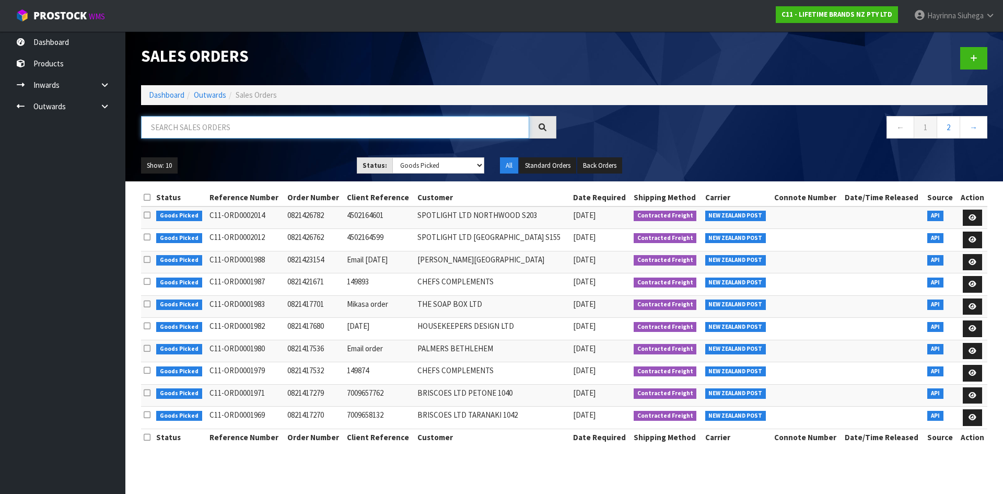
click at [178, 135] on input "text" at bounding box center [335, 127] width 388 height 22
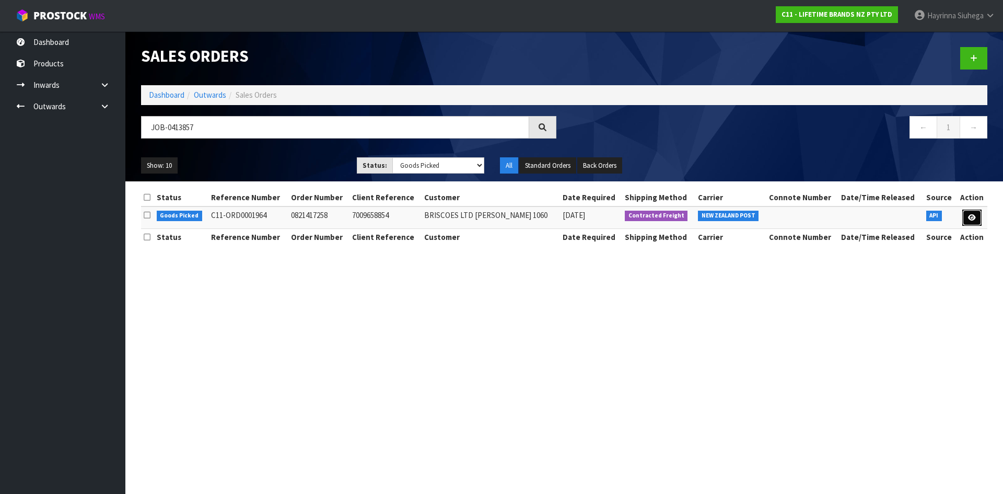
click at [968, 211] on link at bounding box center [971, 217] width 19 height 17
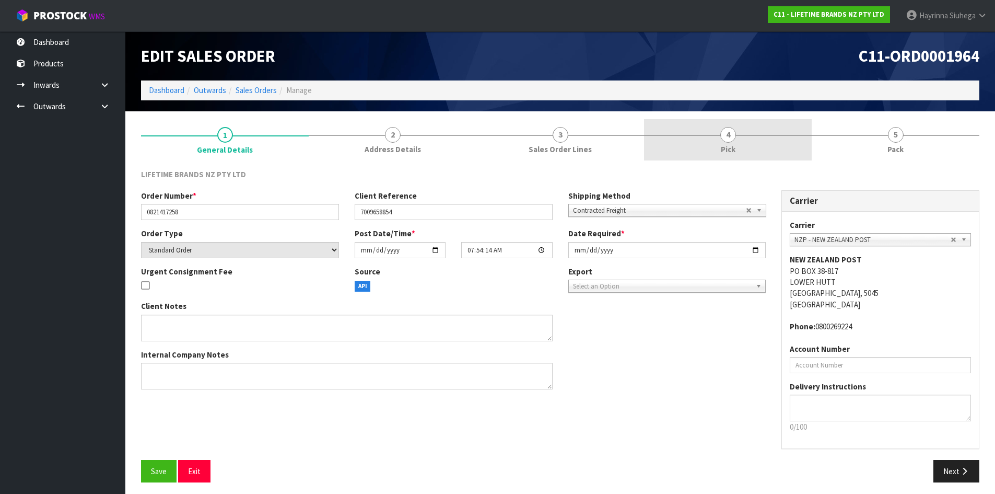
click at [767, 153] on link "4 Pick" at bounding box center [728, 139] width 168 height 41
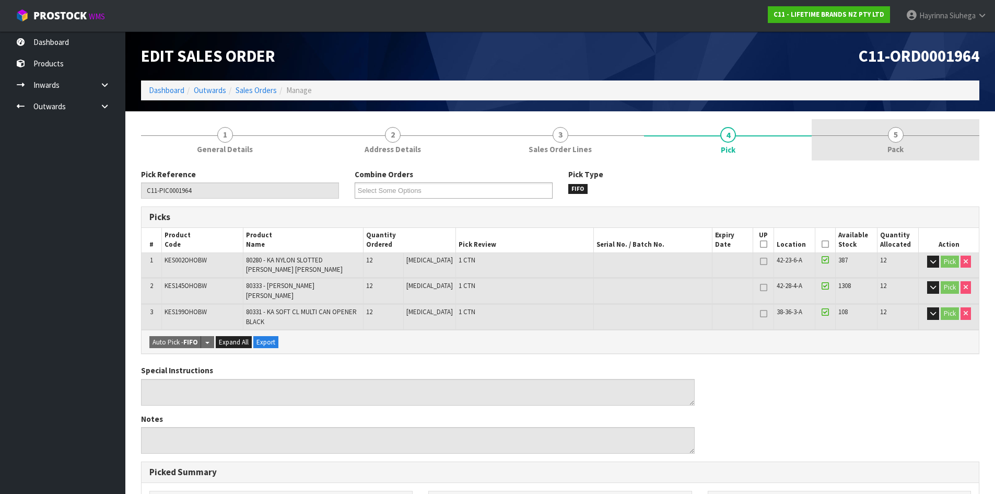
click at [921, 133] on link "5 Pack" at bounding box center [896, 139] width 168 height 41
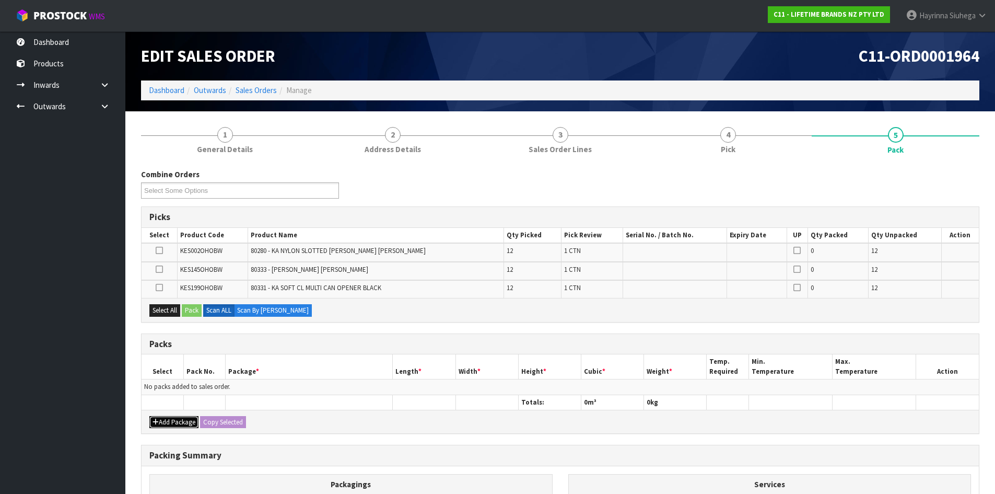
drag, startPoint x: 154, startPoint y: 423, endPoint x: 161, endPoint y: 412, distance: 13.2
click at [155, 422] on icon "button" at bounding box center [156, 421] width 6 height 7
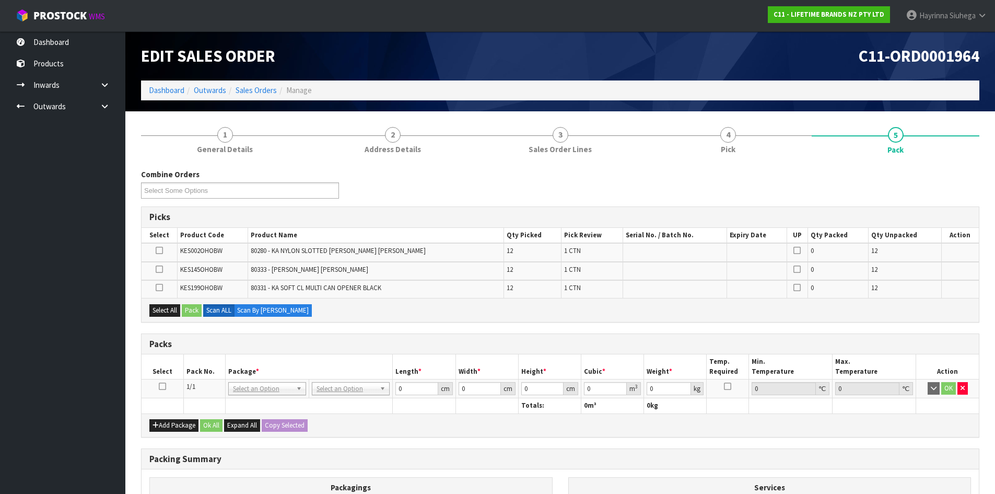
click at [159, 386] on icon at bounding box center [162, 386] width 7 height 1
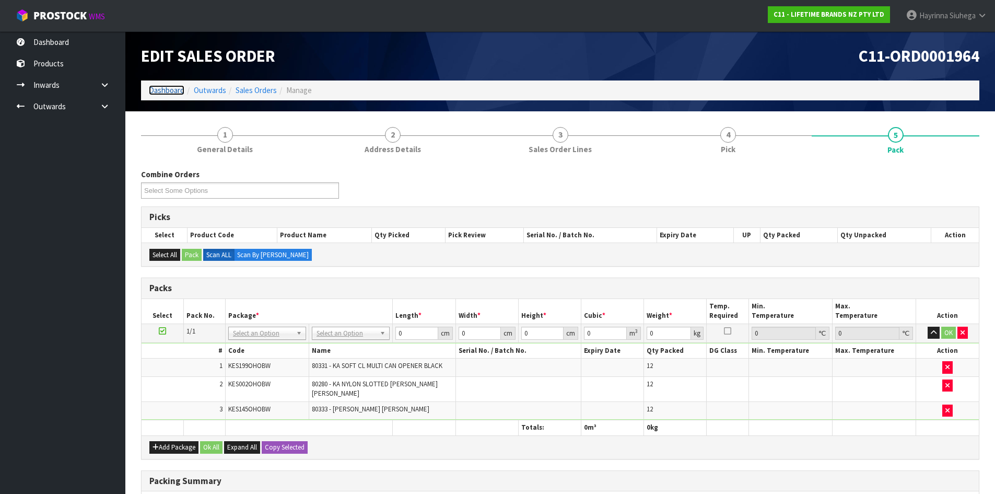
click at [178, 92] on link "Dashboard" at bounding box center [167, 90] width 36 height 10
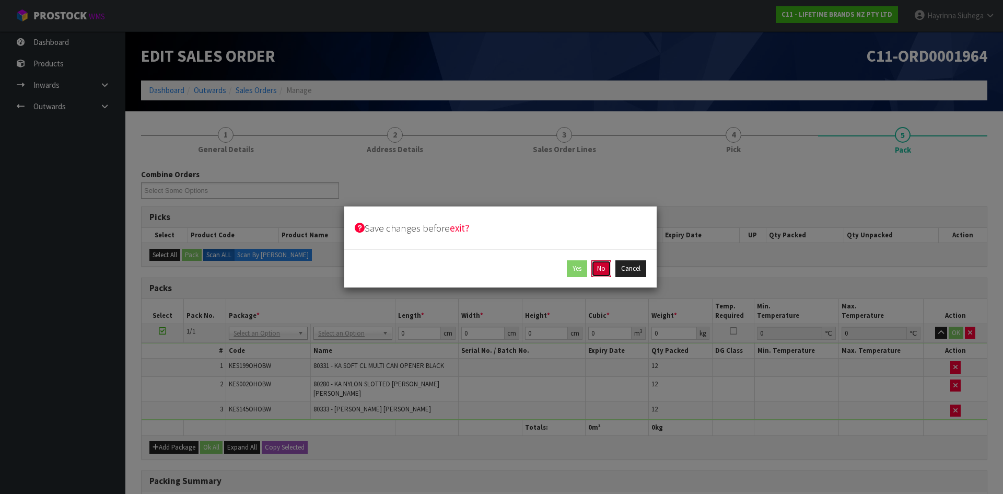
click at [600, 266] on button "No" at bounding box center [601, 268] width 20 height 17
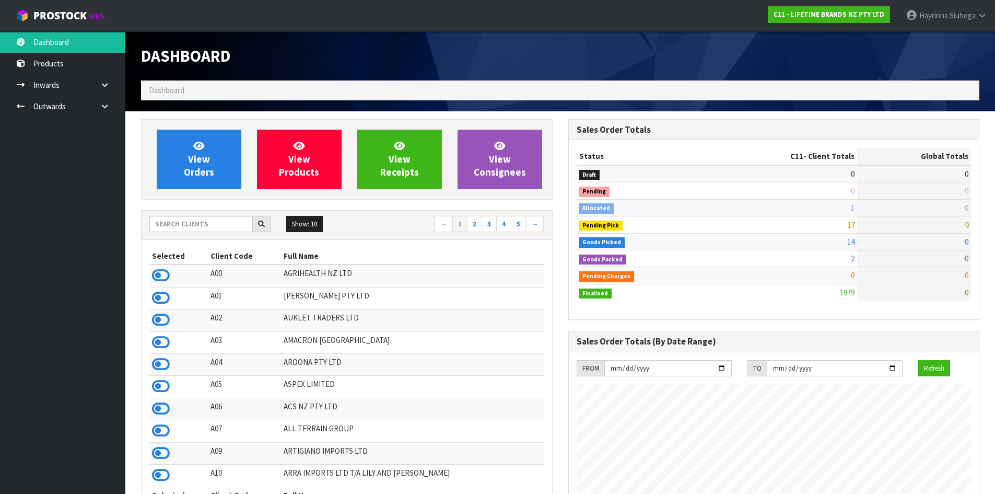
scroll to position [791, 427]
click at [215, 163] on link "View Orders" at bounding box center [199, 160] width 85 height 60
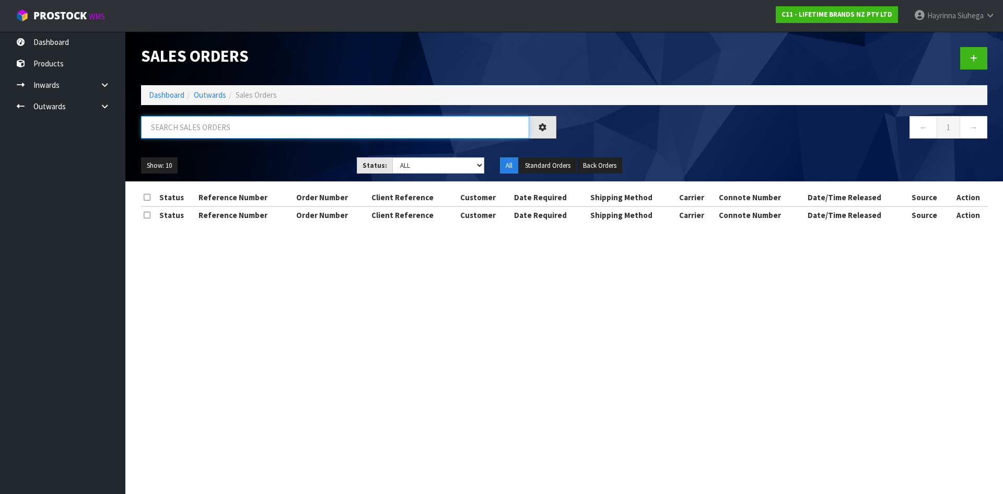
click at [229, 131] on input "text" at bounding box center [335, 127] width 388 height 22
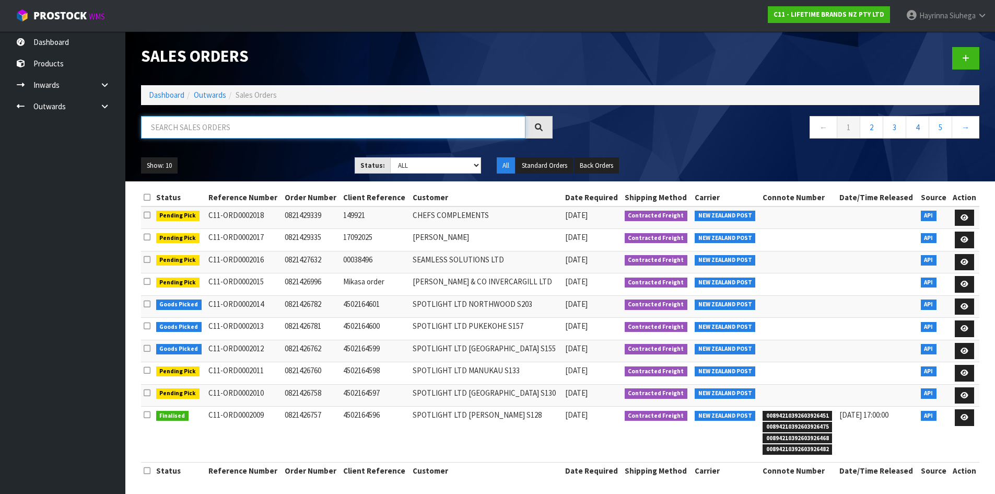
click at [240, 118] on input "text" at bounding box center [333, 127] width 384 height 22
click at [170, 90] on link "Dashboard" at bounding box center [167, 95] width 36 height 10
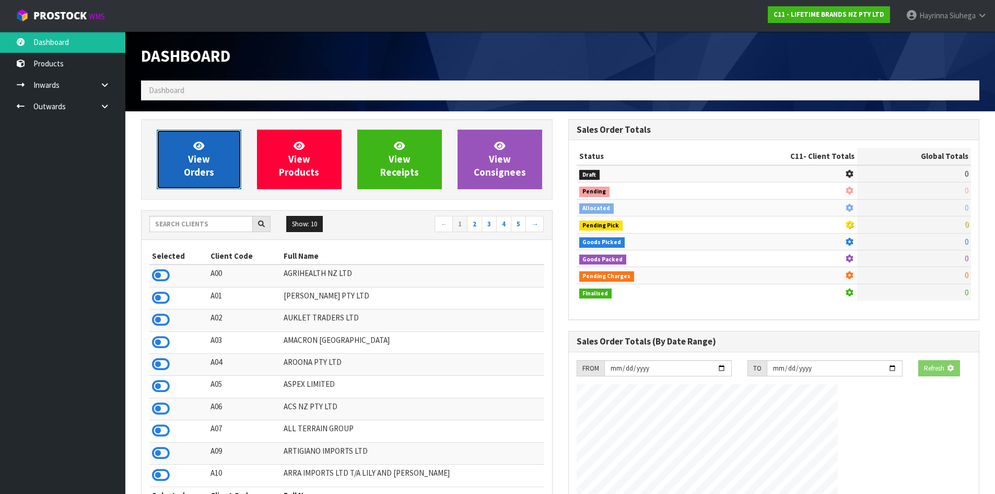
click at [193, 153] on span "View Orders" at bounding box center [199, 158] width 30 height 39
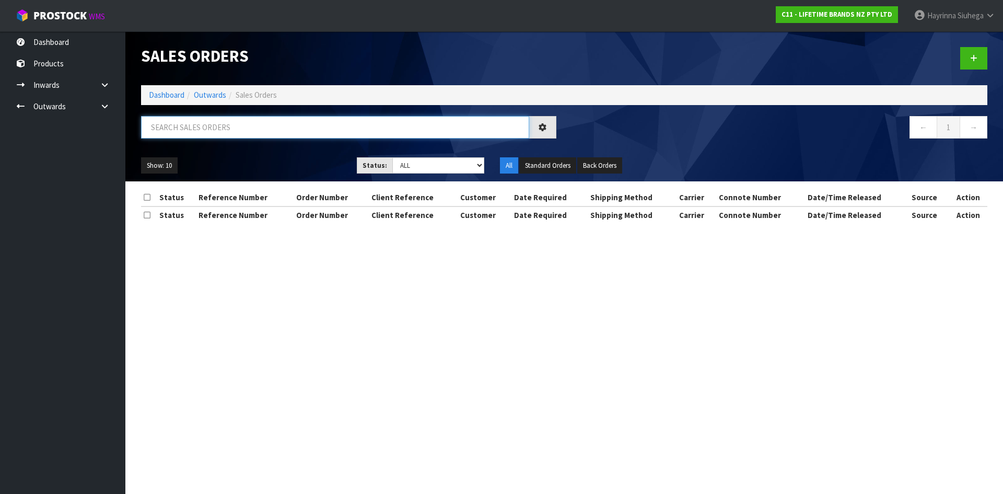
click at [209, 133] on input "text" at bounding box center [335, 127] width 388 height 22
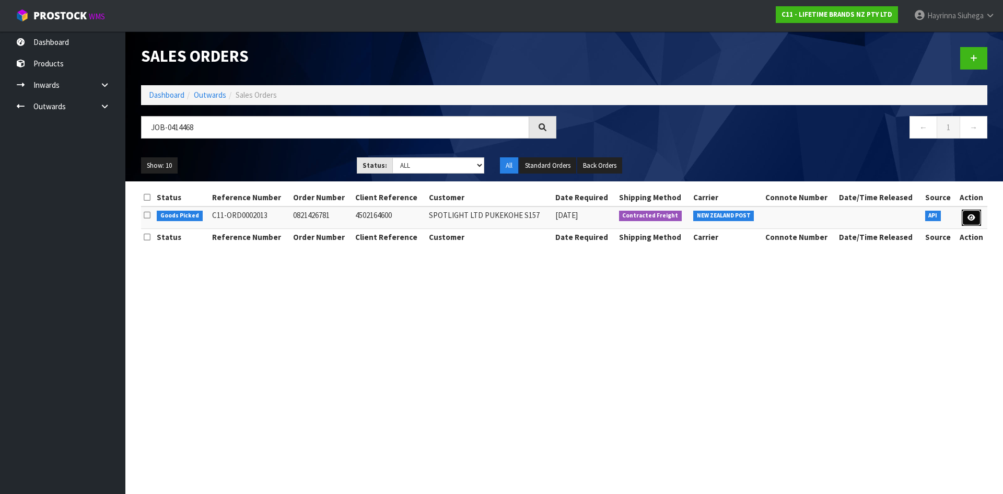
click at [971, 217] on icon at bounding box center [971, 217] width 8 height 7
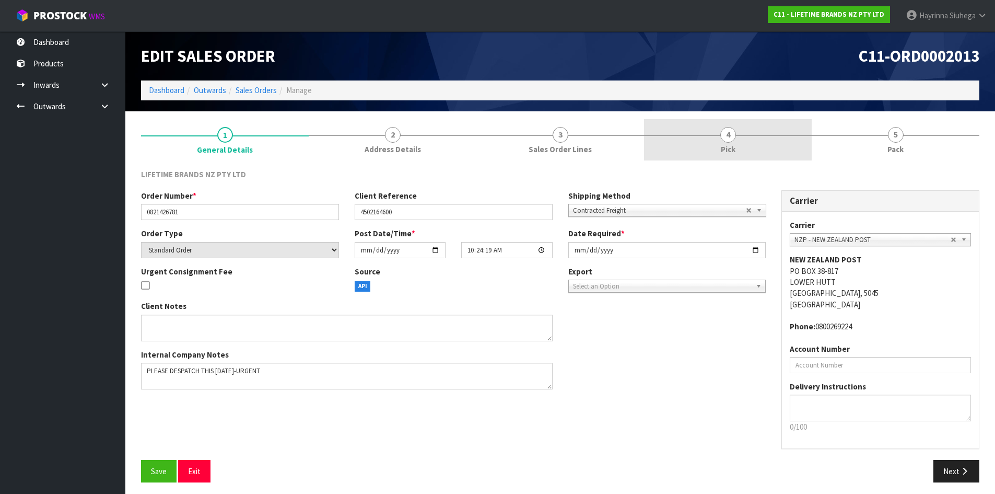
click at [721, 137] on span "4" at bounding box center [728, 135] width 16 height 16
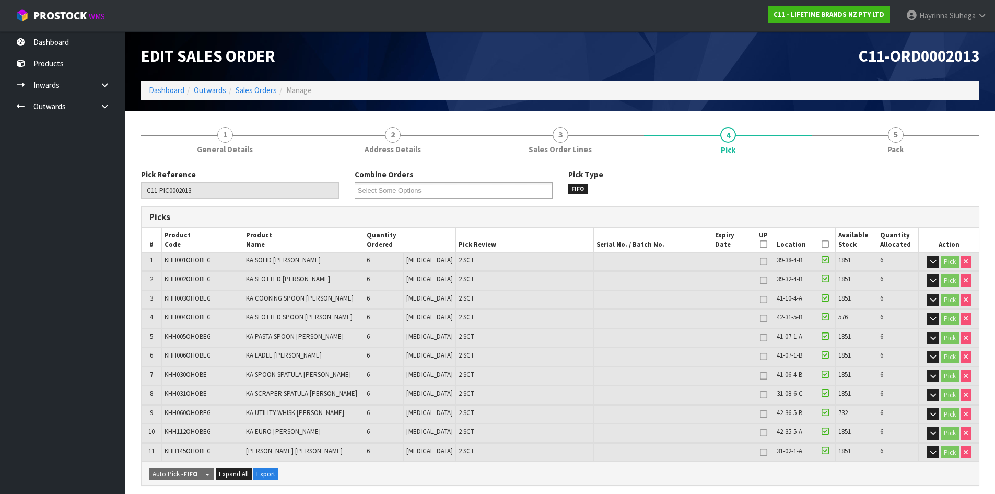
drag, startPoint x: 868, startPoint y: 137, endPoint x: 834, endPoint y: 163, distance: 42.8
click at [868, 137] on link "5 Pack" at bounding box center [896, 139] width 168 height 41
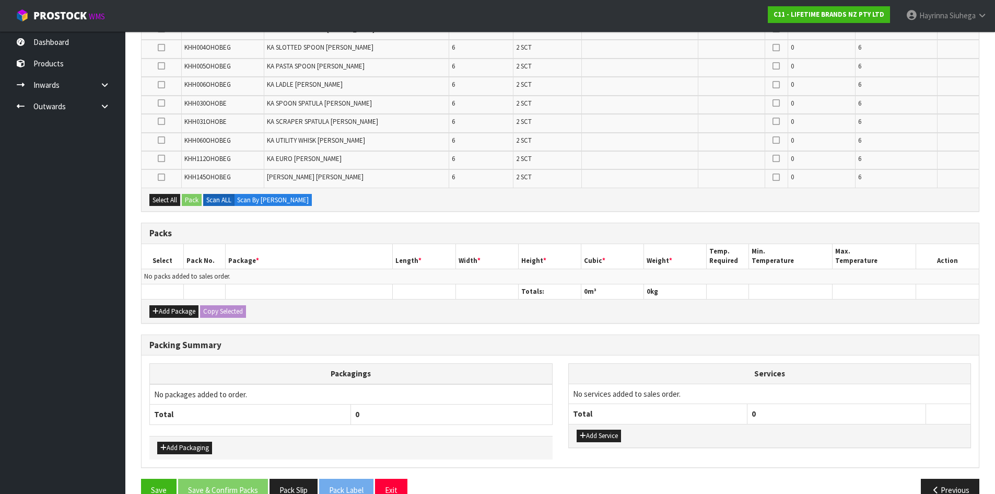
scroll to position [261, 0]
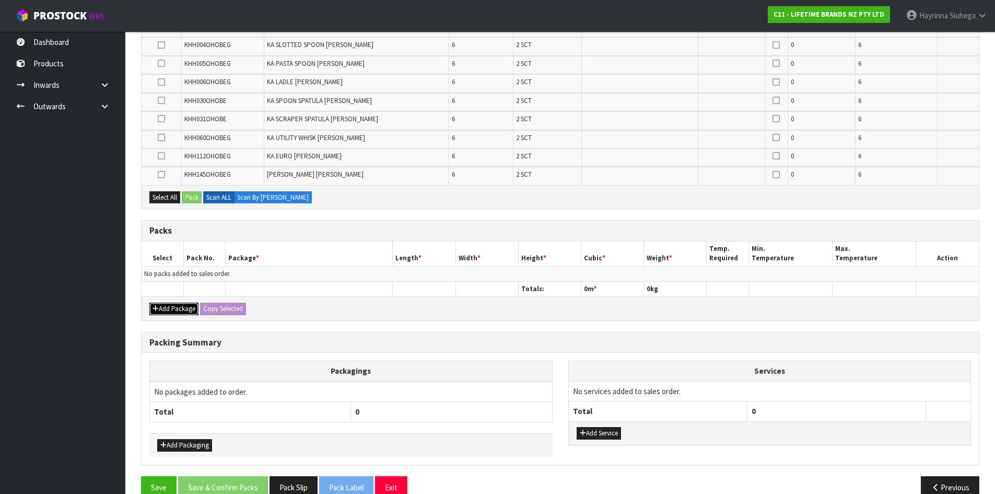
click at [170, 306] on button "Add Package" at bounding box center [173, 308] width 49 height 13
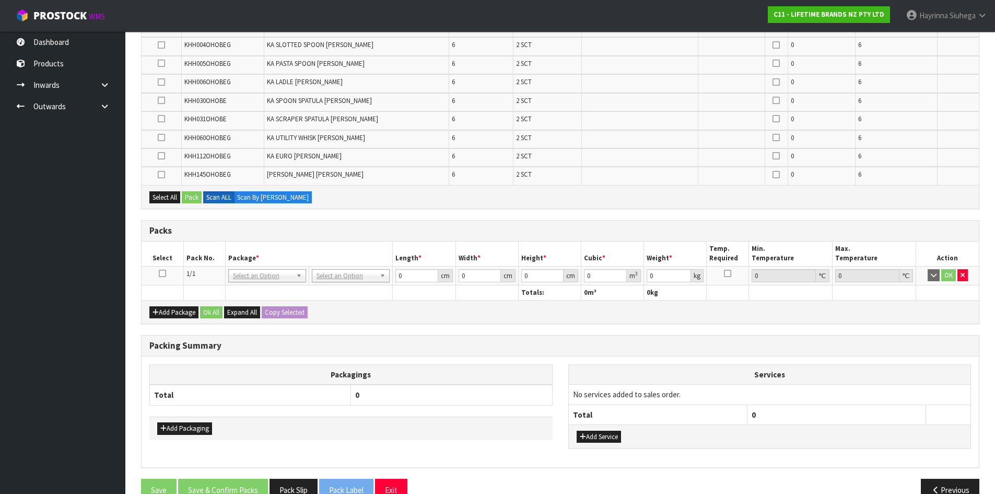
click at [160, 273] on icon at bounding box center [162, 273] width 7 height 1
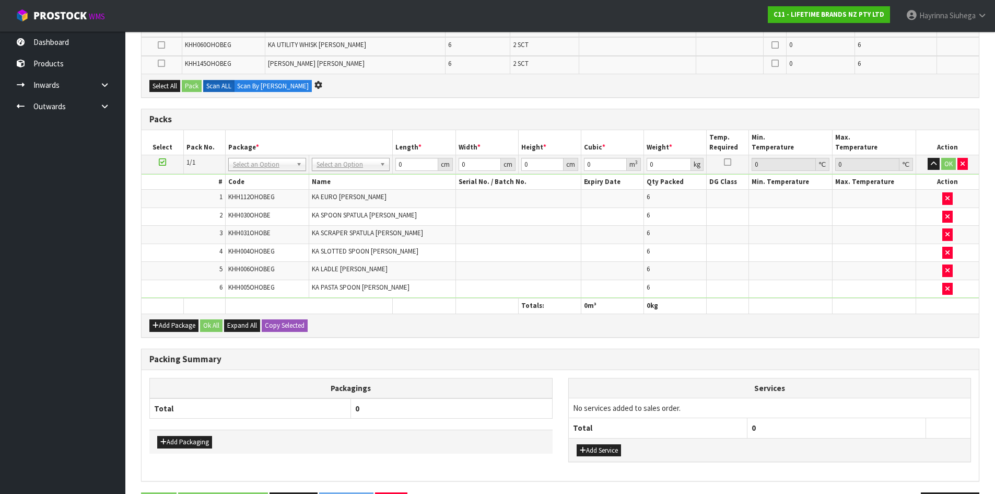
scroll to position [0, 0]
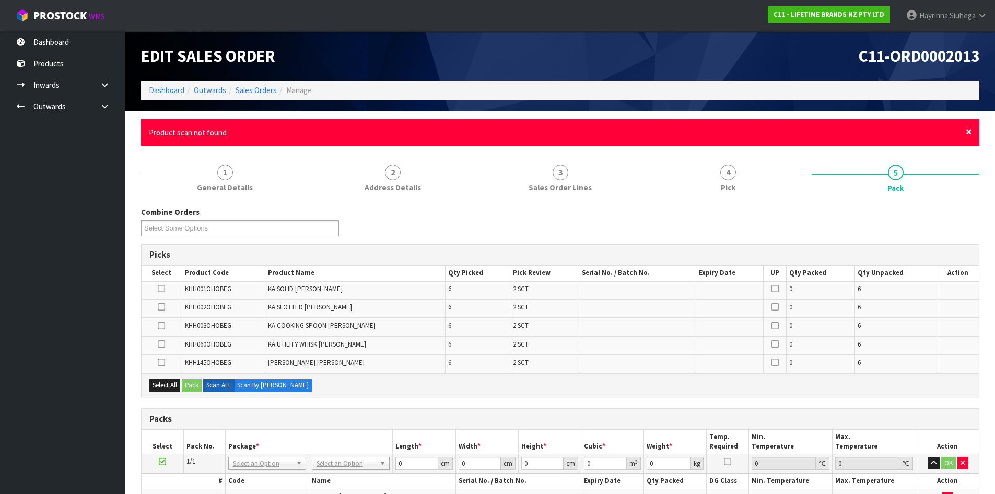
click at [968, 131] on span "×" at bounding box center [969, 131] width 6 height 15
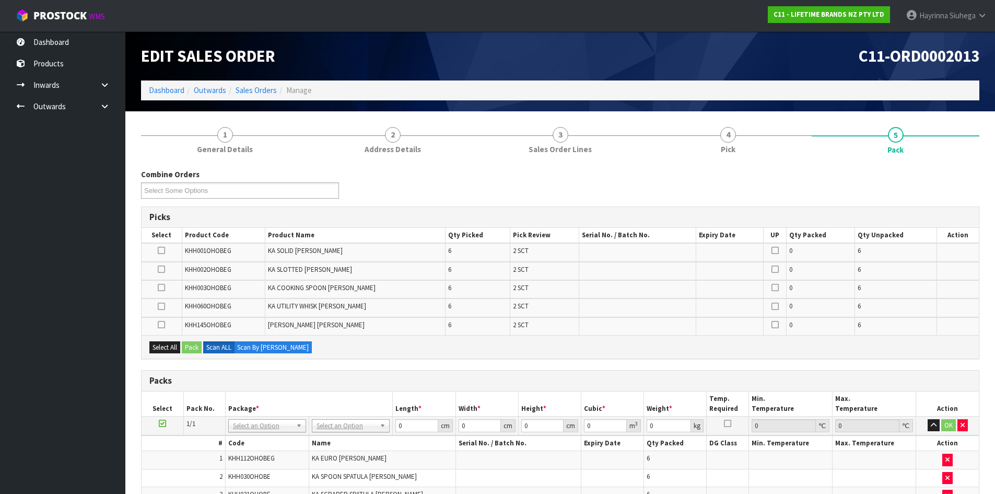
click at [883, 285] on td "6" at bounding box center [895, 289] width 82 height 18
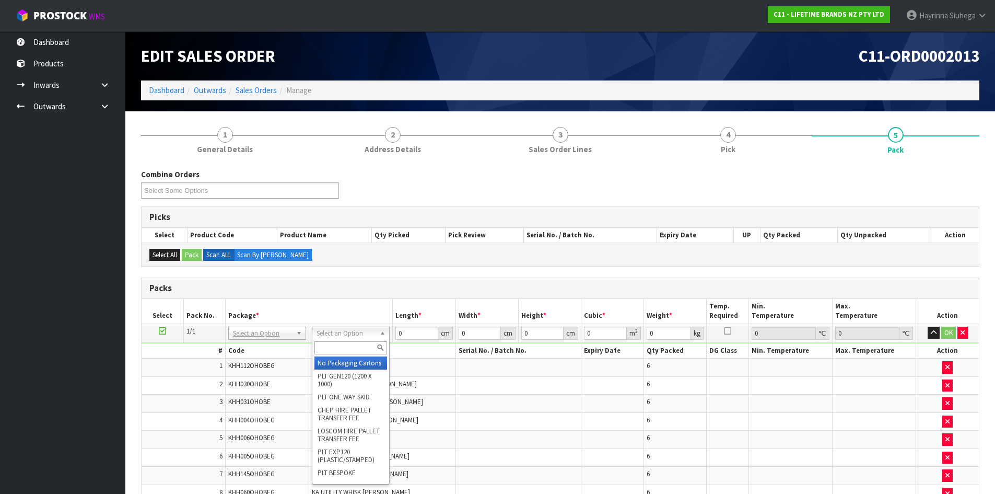
click at [368, 346] on input "text" at bounding box center [350, 347] width 73 height 13
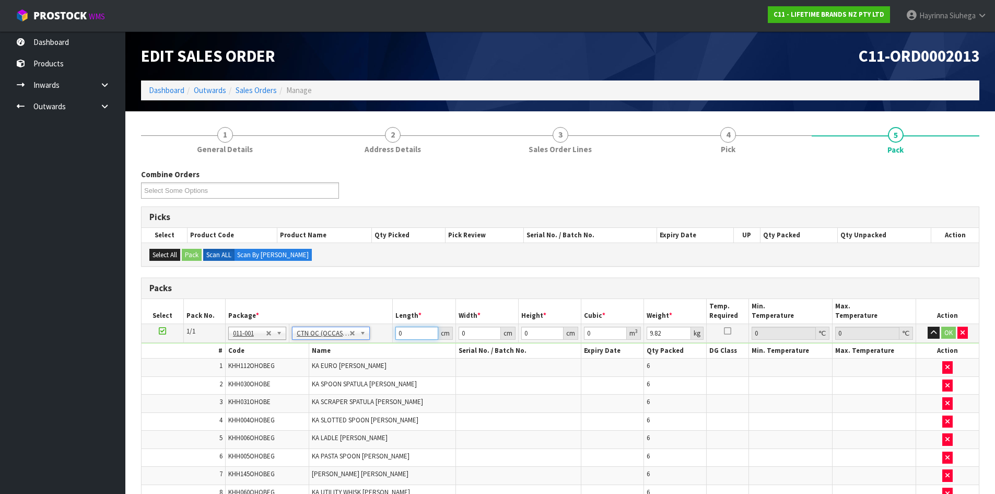
click at [395, 336] on input "0" at bounding box center [416, 332] width 42 height 13
click button "OK" at bounding box center [948, 332] width 15 height 13
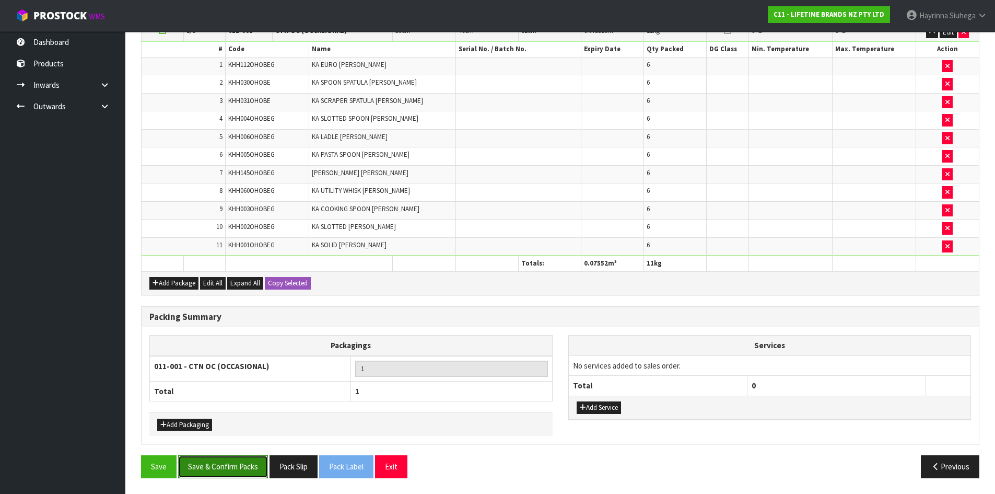
click at [231, 463] on button "Save & Confirm Packs" at bounding box center [223, 466] width 90 height 22
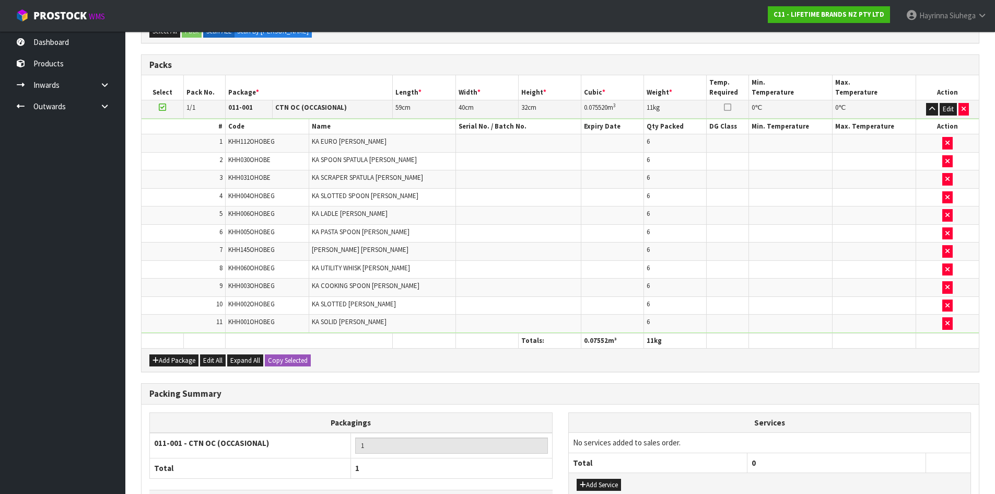
scroll to position [100, 0]
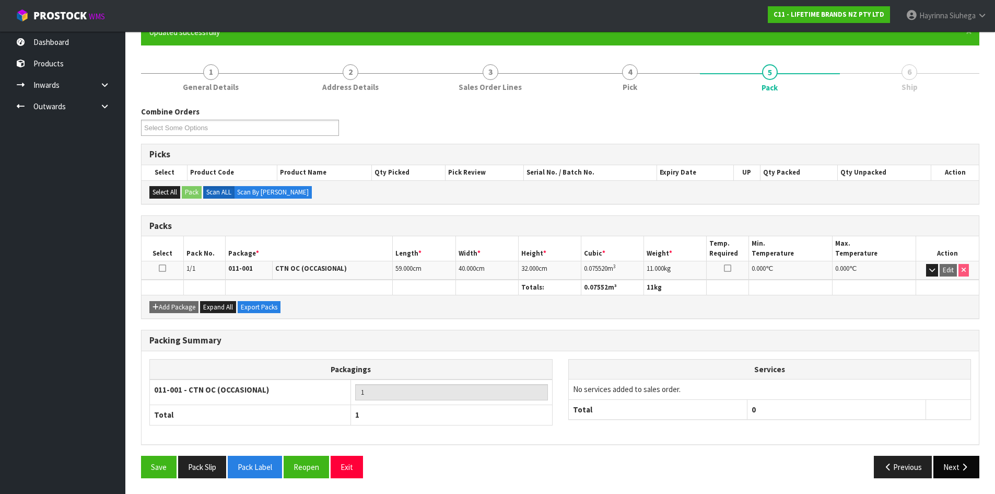
click at [964, 460] on button "Next" at bounding box center [956, 466] width 46 height 22
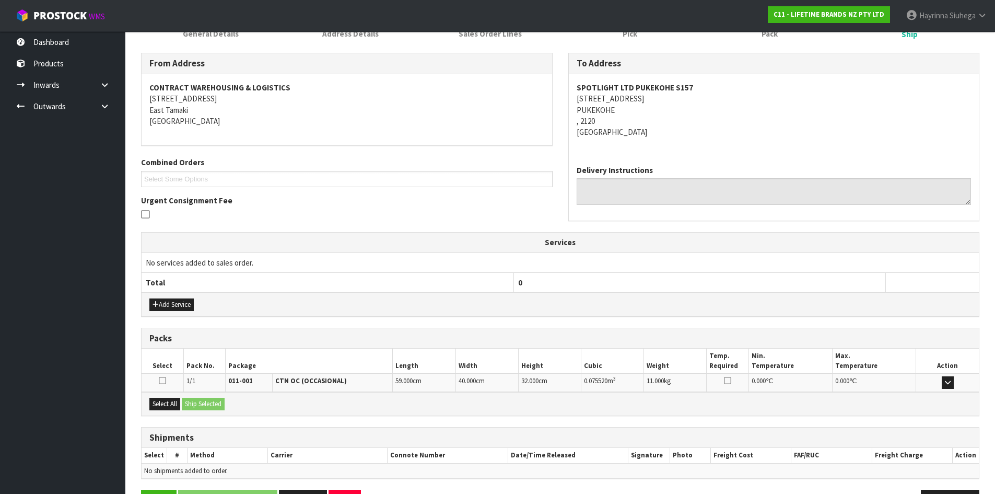
scroll to position [188, 0]
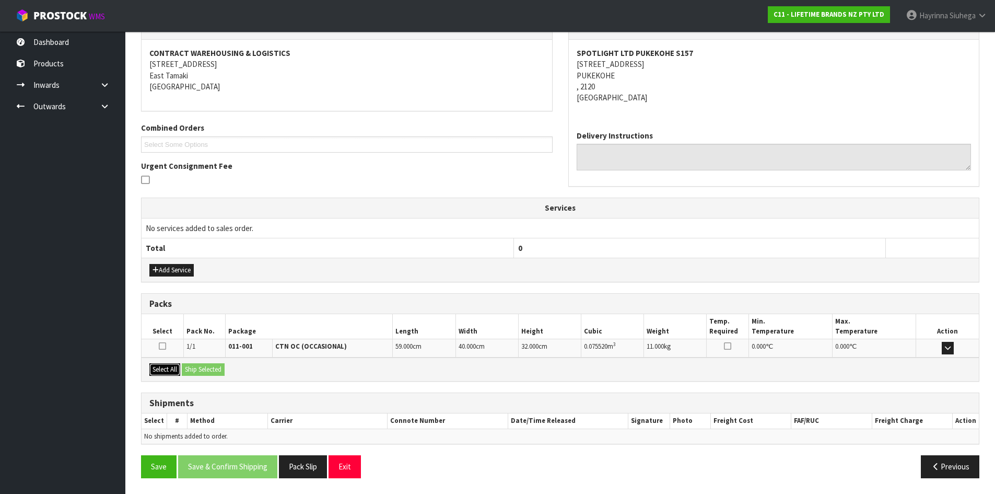
click at [173, 369] on button "Select All" at bounding box center [164, 369] width 31 height 13
click at [206, 362] on div "Select All Ship Selected" at bounding box center [560, 369] width 837 height 24
click at [206, 369] on button "Ship Selected" at bounding box center [203, 369] width 43 height 13
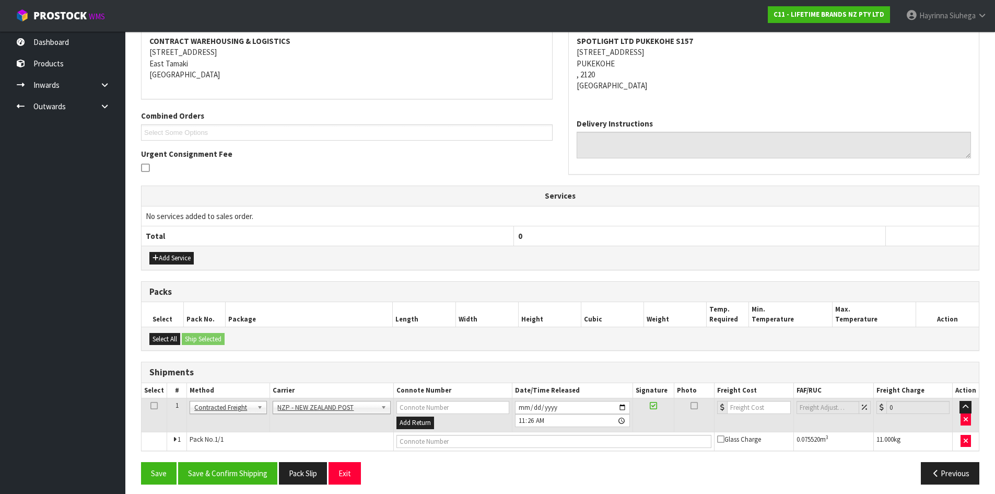
scroll to position [206, 0]
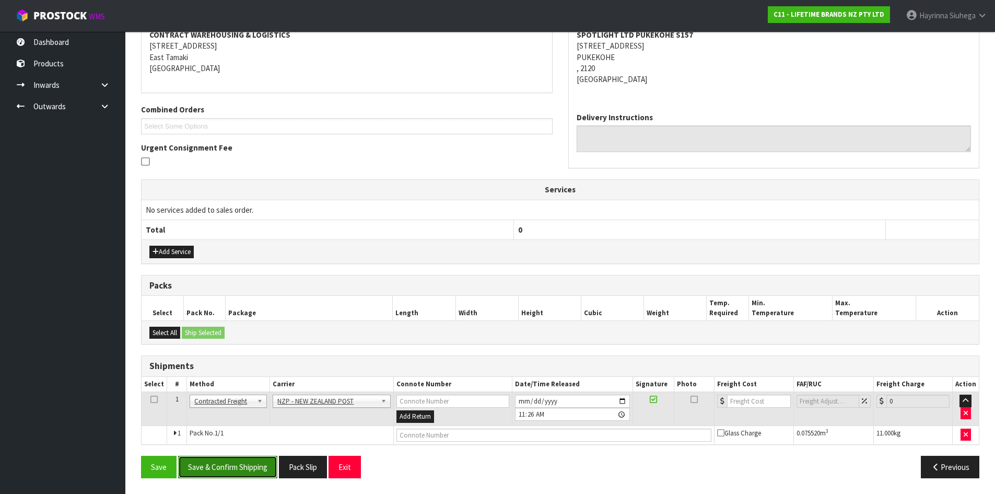
click at [252, 466] on button "Save & Confirm Shipping" at bounding box center [227, 466] width 99 height 22
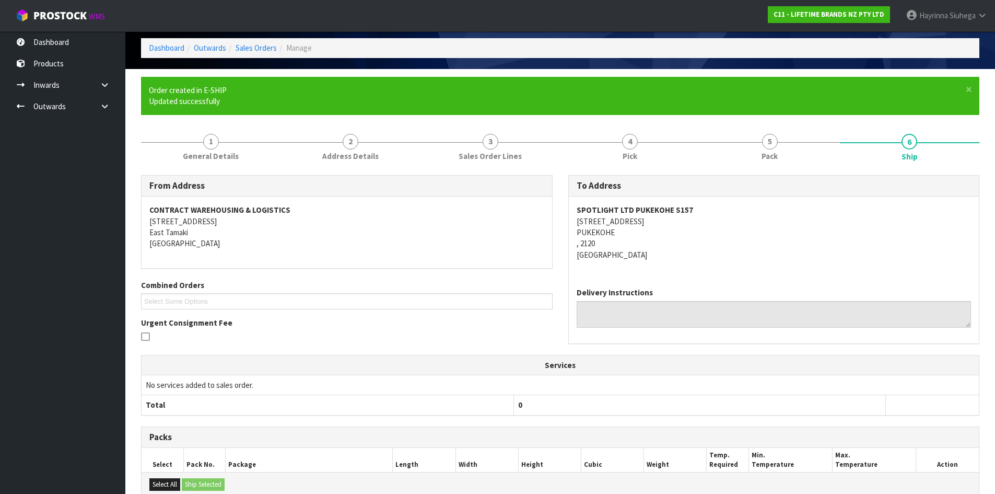
scroll to position [192, 0]
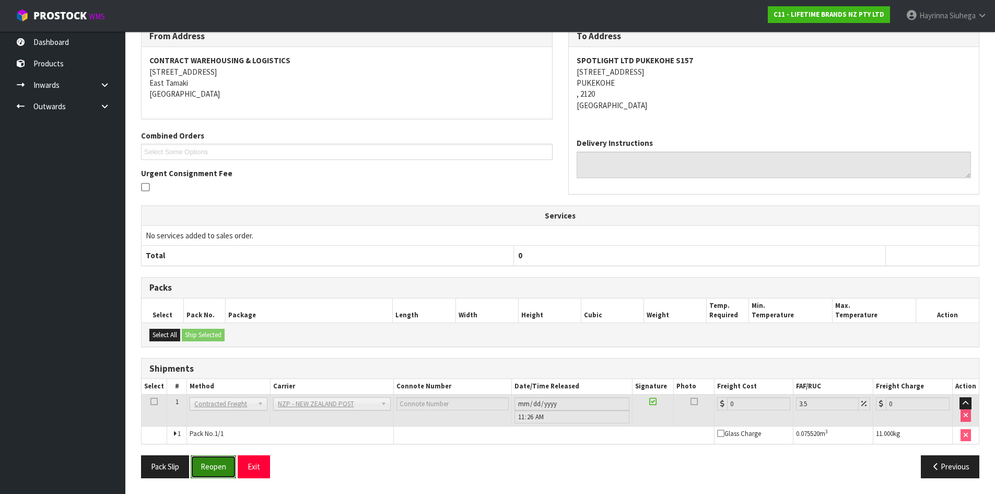
click at [218, 474] on button "Reopen" at bounding box center [213, 466] width 45 height 22
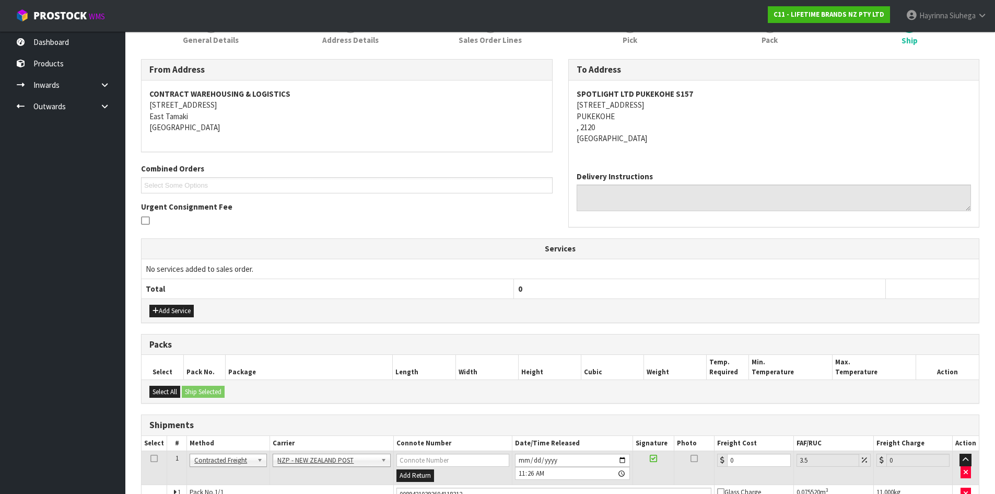
scroll to position [216, 0]
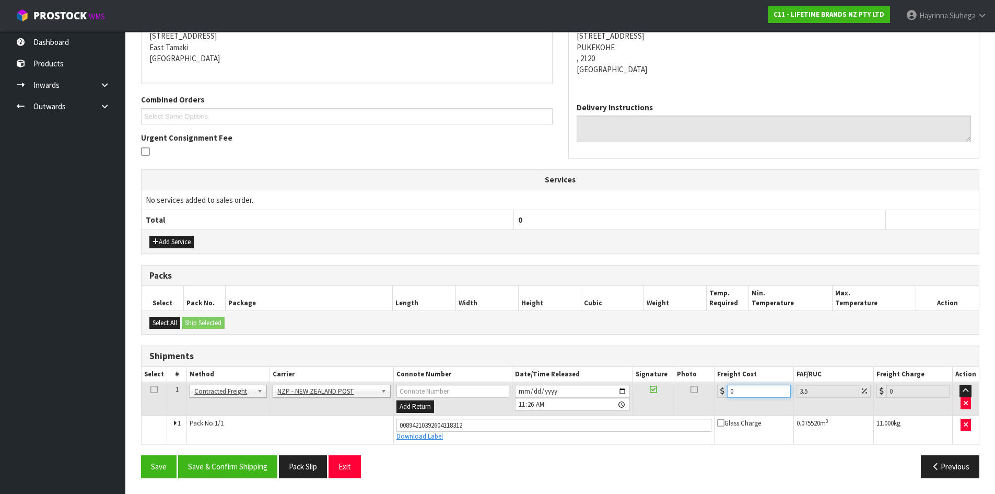
drag, startPoint x: 746, startPoint y: 392, endPoint x: 439, endPoint y: 384, distance: 307.2
click at [496, 388] on tr "1 Client Local Pickup Customer Local Pickup Company Freight Contracted Freight …" at bounding box center [560, 399] width 837 height 34
click at [249, 461] on button "Save & Confirm Shipping" at bounding box center [227, 466] width 99 height 22
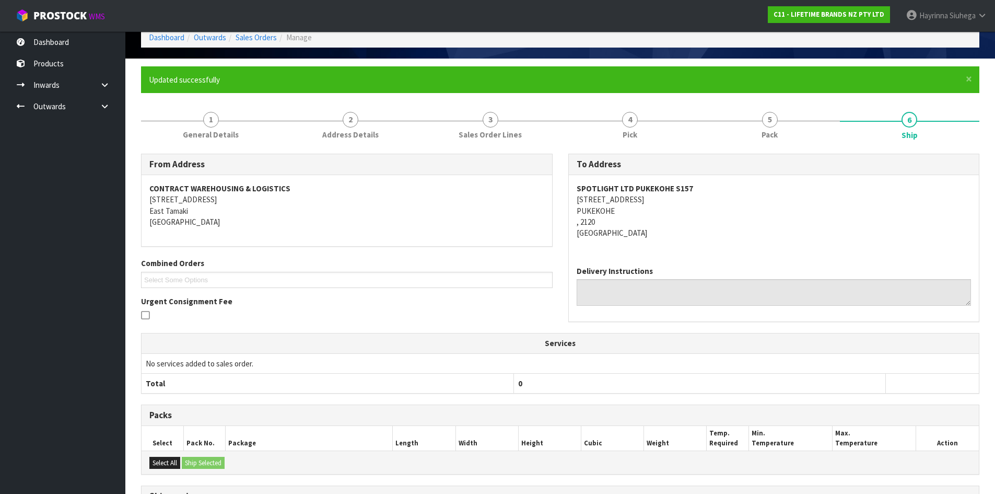
scroll to position [0, 0]
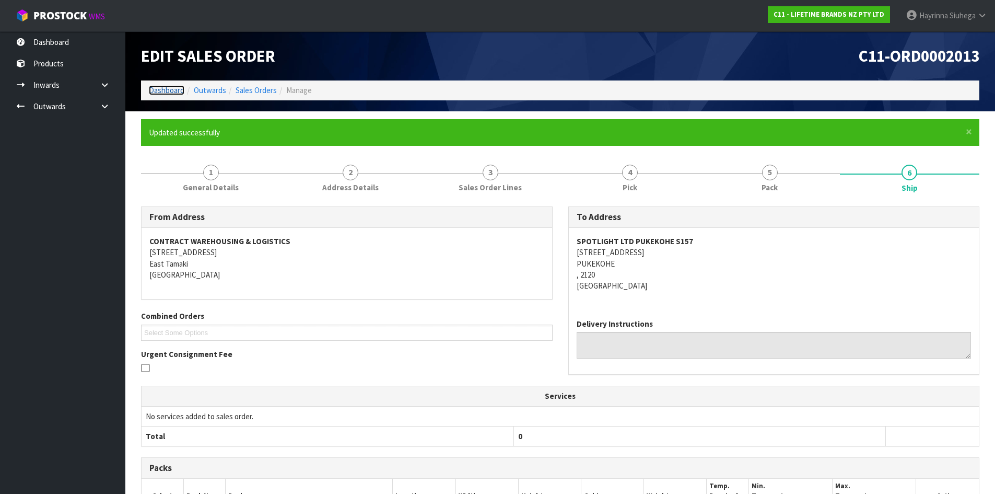
click at [171, 89] on link "Dashboard" at bounding box center [167, 90] width 36 height 10
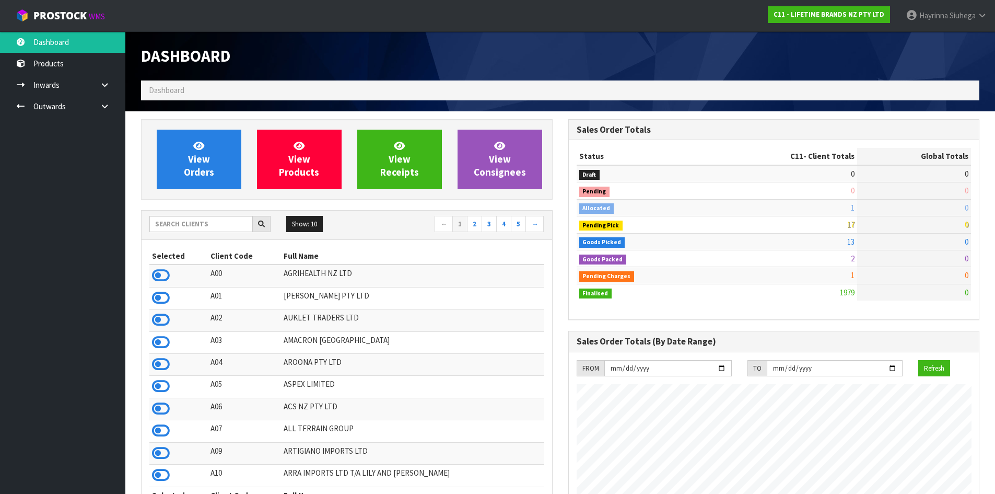
scroll to position [791, 427]
click at [201, 144] on icon at bounding box center [198, 145] width 11 height 10
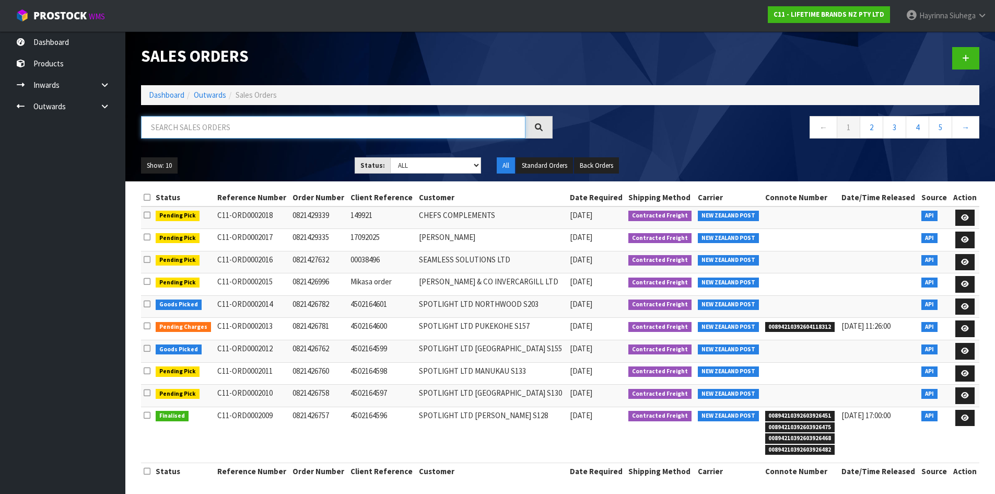
drag, startPoint x: 201, startPoint y: 133, endPoint x: 201, endPoint y: 126, distance: 7.3
click at [201, 132] on input "text" at bounding box center [333, 127] width 384 height 22
click at [206, 125] on input "text" at bounding box center [333, 127] width 384 height 22
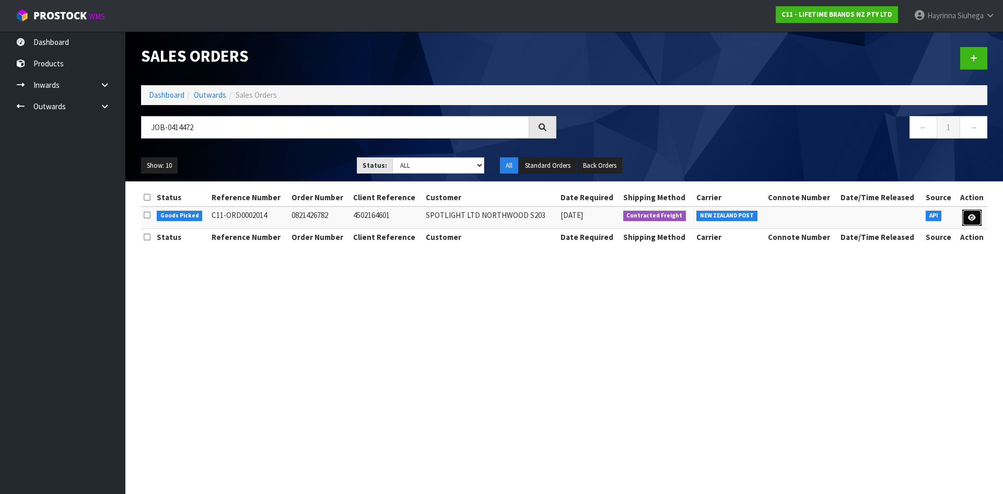
click at [965, 214] on link at bounding box center [971, 217] width 19 height 17
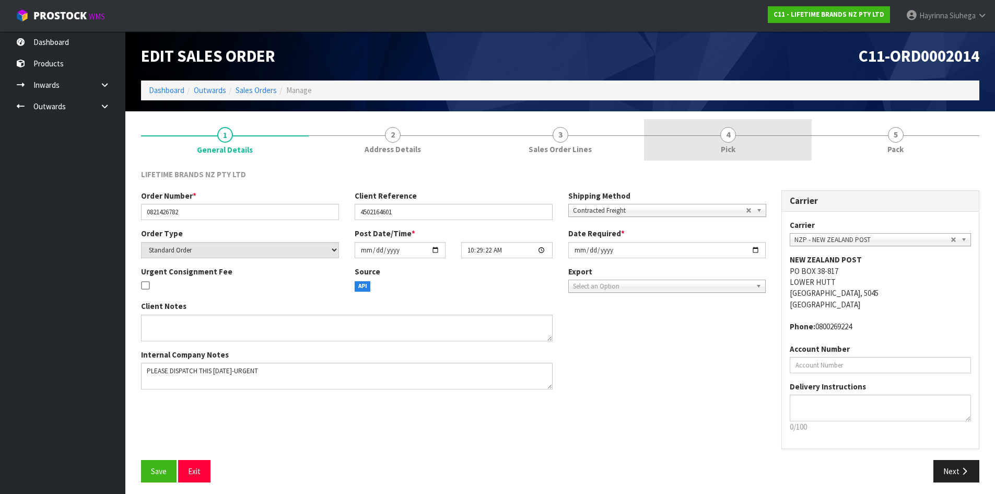
click at [786, 121] on link "4 Pick" at bounding box center [728, 139] width 168 height 41
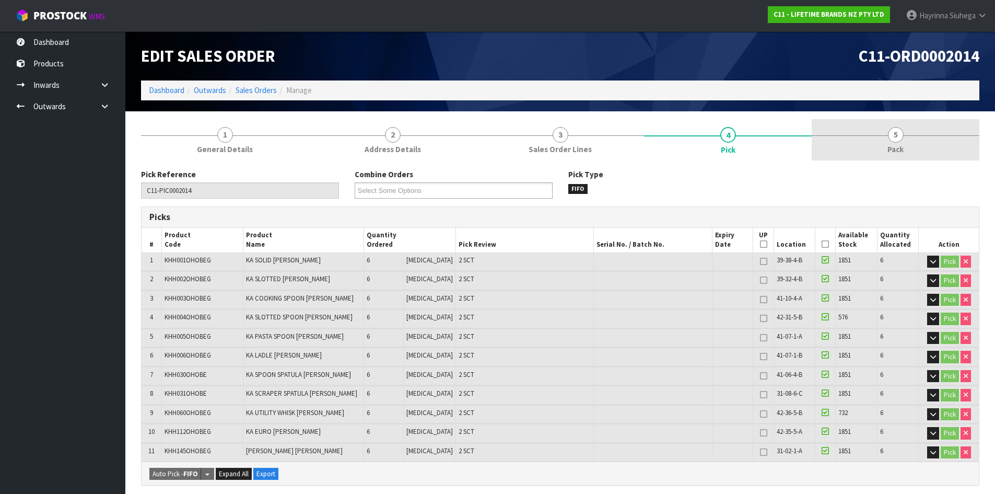
click at [887, 135] on div at bounding box center [896, 135] width 168 height 1
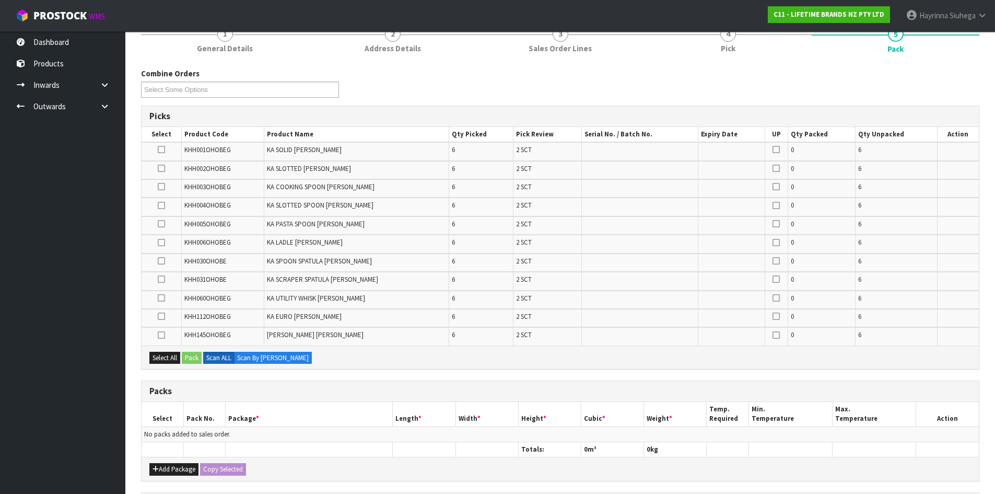
scroll to position [261, 0]
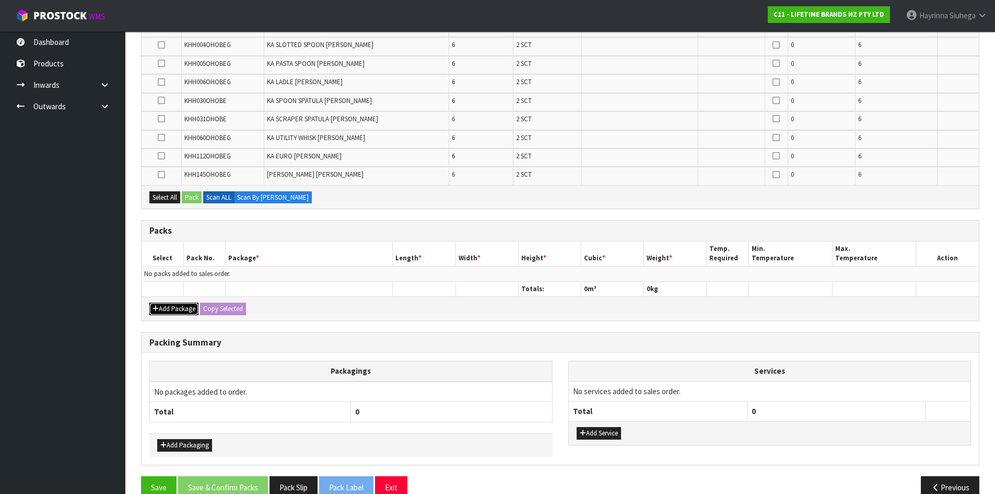
click at [191, 313] on button "Add Package" at bounding box center [173, 308] width 49 height 13
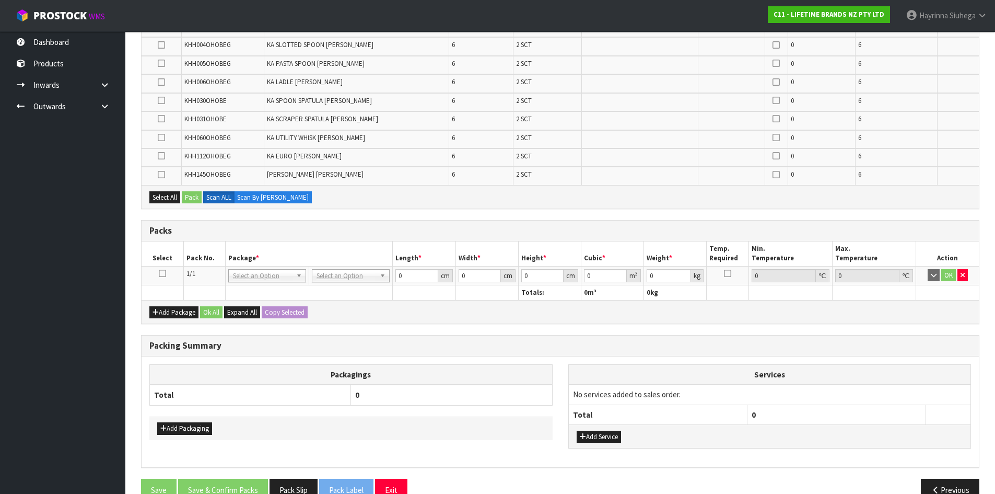
click at [163, 278] on td at bounding box center [163, 275] width 42 height 19
click at [164, 274] on icon at bounding box center [162, 273] width 7 height 1
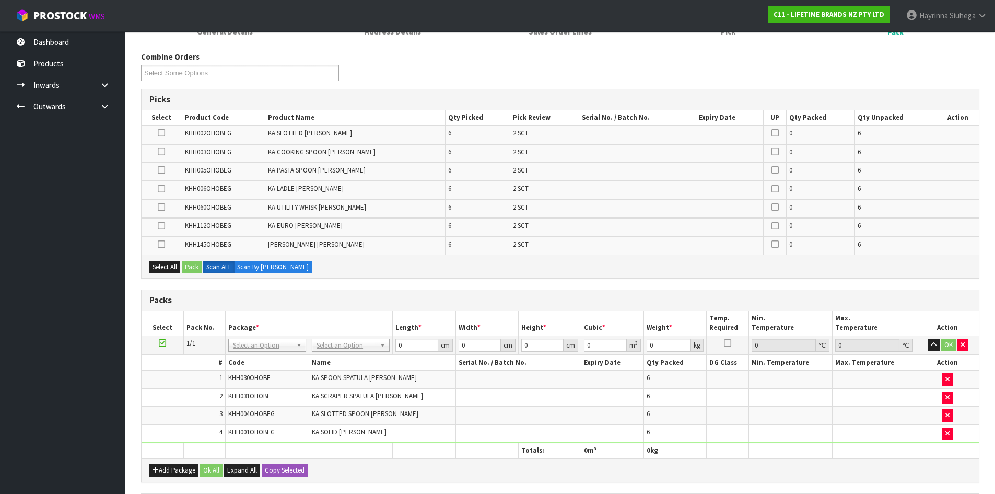
scroll to position [86, 0]
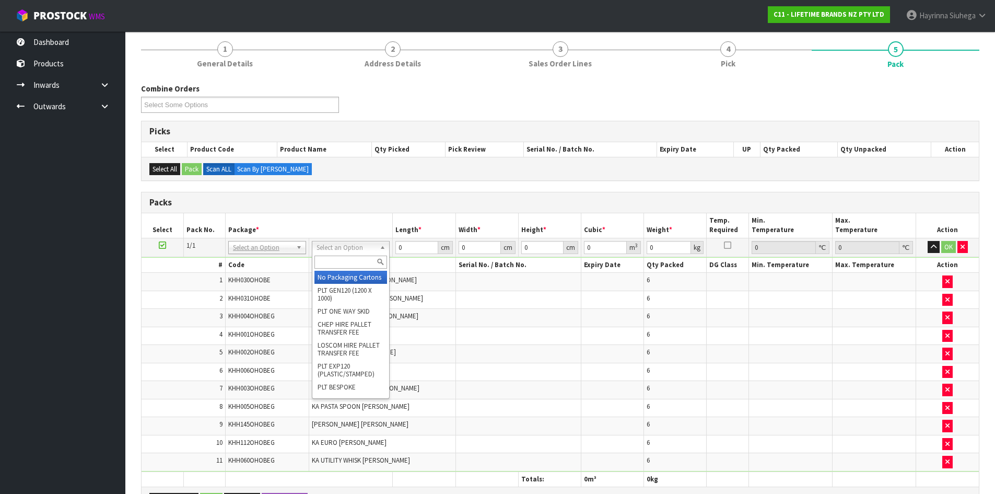
click at [357, 266] on input "text" at bounding box center [350, 261] width 73 height 13
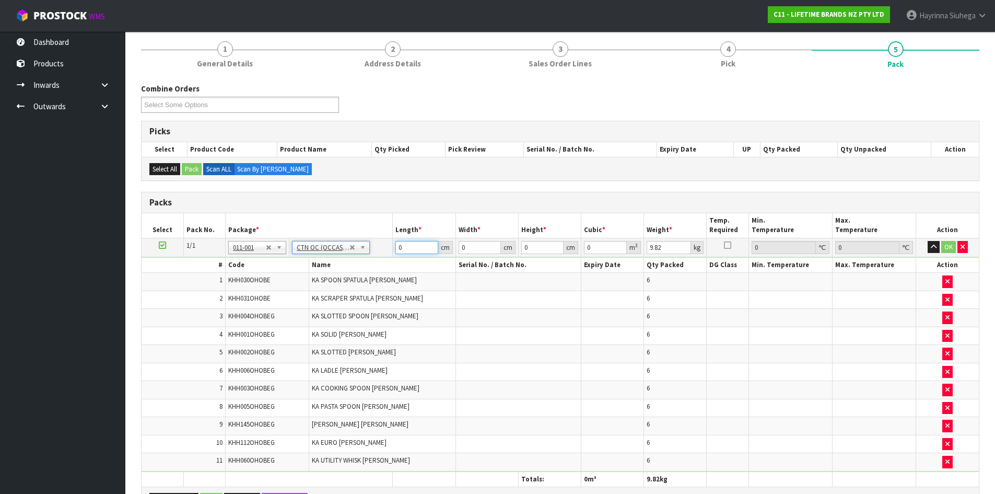
click at [397, 249] on input "0" at bounding box center [416, 247] width 42 height 13
click button "OK" at bounding box center [948, 247] width 15 height 13
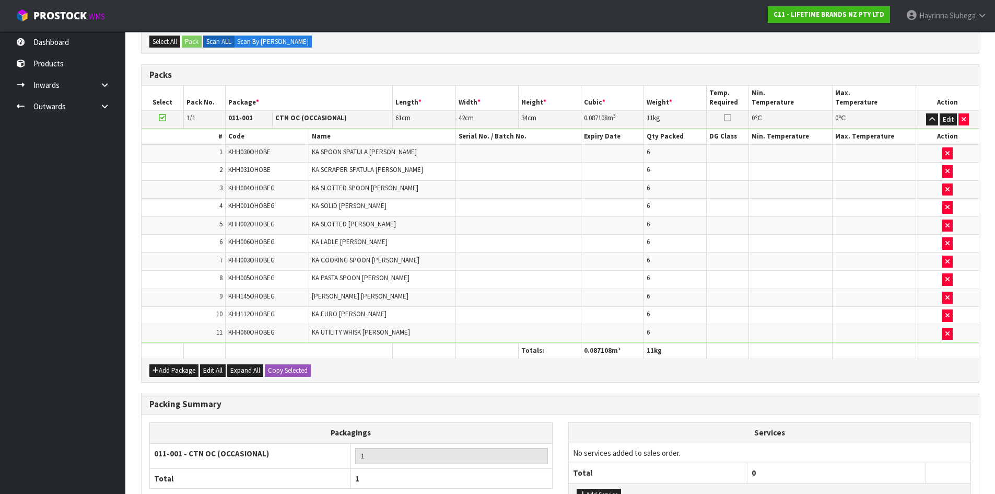
scroll to position [300, 0]
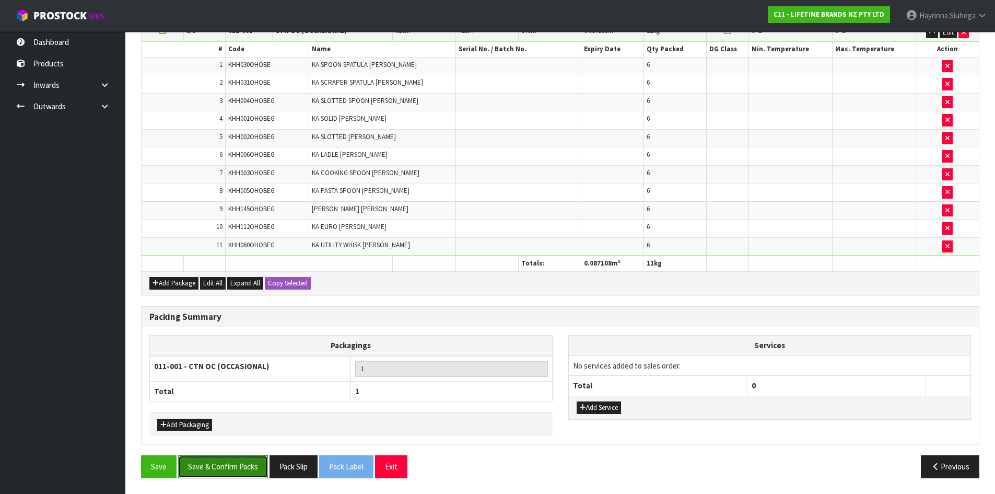
click at [240, 467] on button "Save & Confirm Packs" at bounding box center [223, 466] width 90 height 22
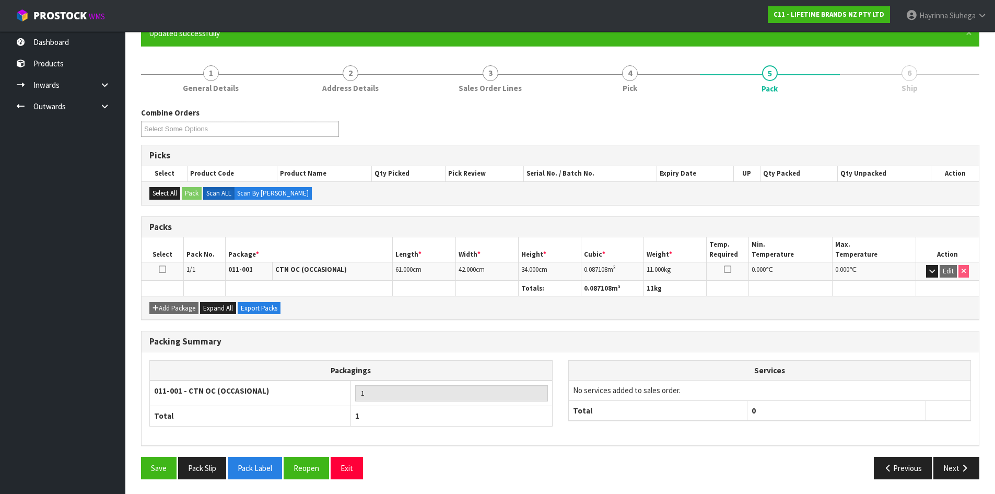
scroll to position [100, 0]
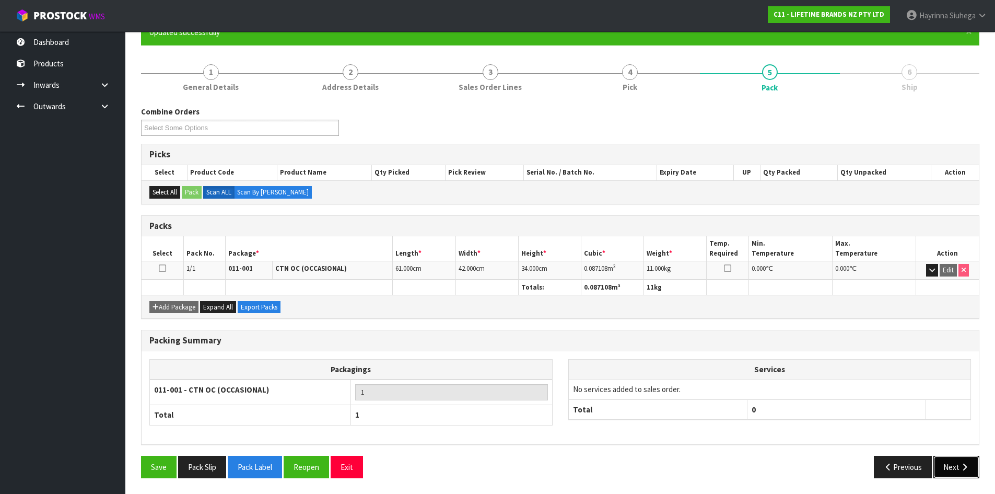
click at [957, 459] on button "Next" at bounding box center [956, 466] width 46 height 22
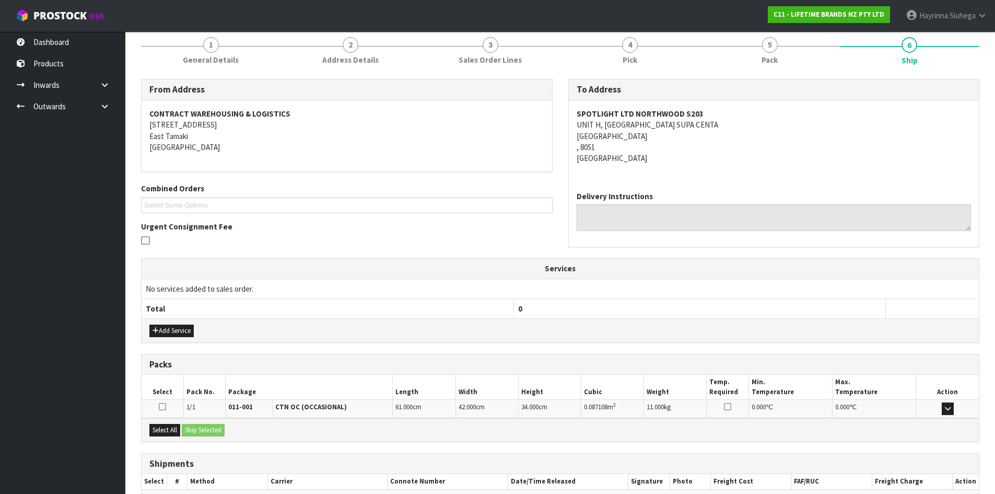
scroll to position [188, 0]
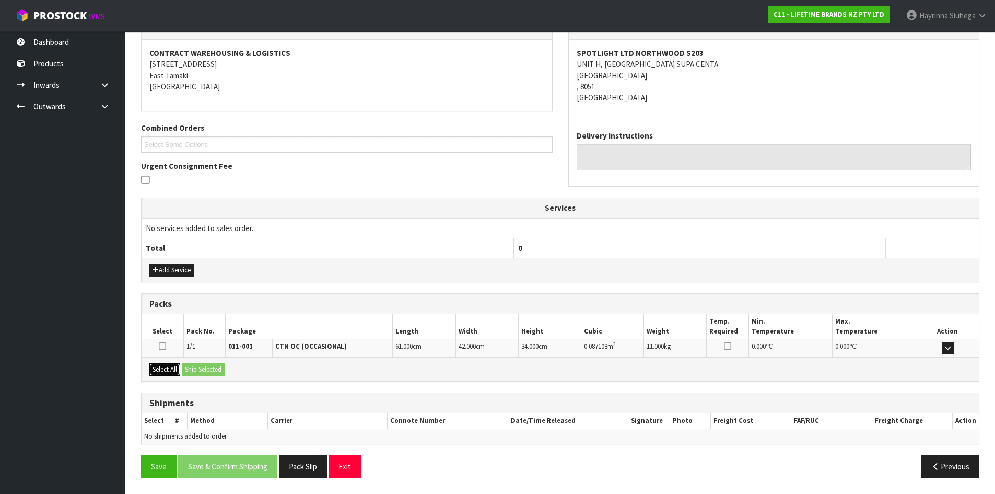
click at [171, 372] on button "Select All" at bounding box center [164, 369] width 31 height 13
click at [197, 366] on button "Ship Selected" at bounding box center [203, 369] width 43 height 13
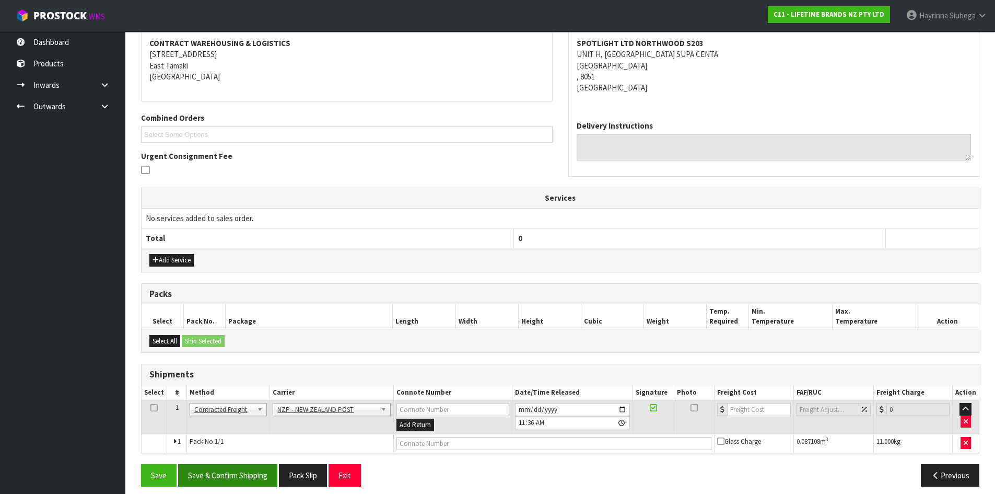
scroll to position [206, 0]
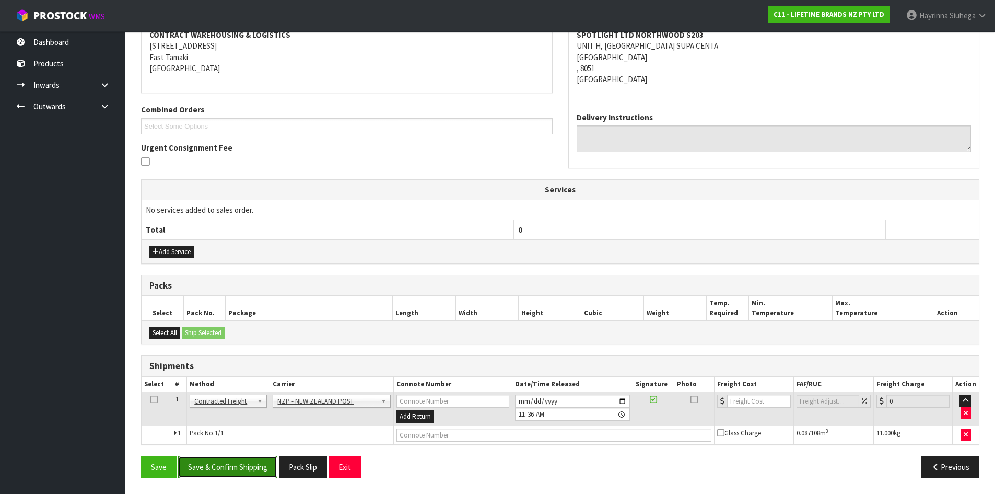
click at [250, 471] on button "Save & Confirm Shipping" at bounding box center [227, 466] width 99 height 22
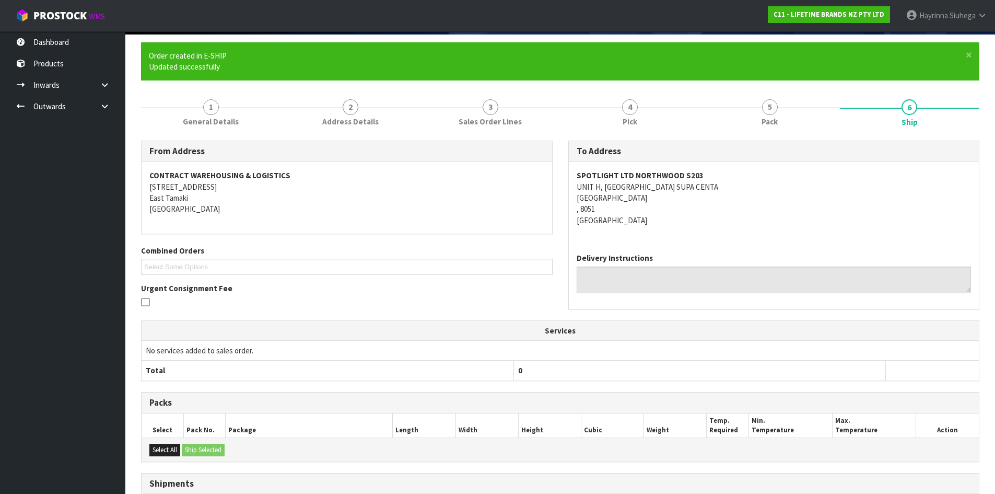
scroll to position [192, 0]
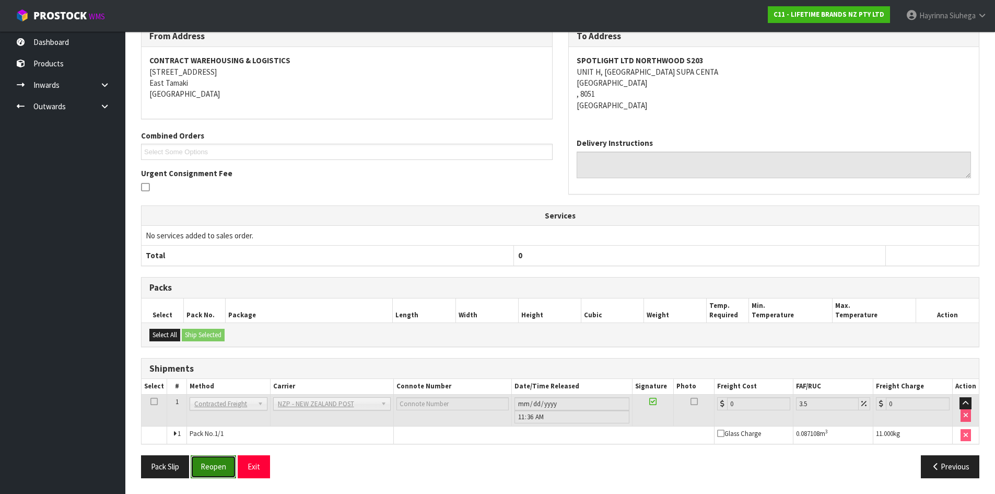
click at [214, 471] on button "Reopen" at bounding box center [213, 466] width 45 height 22
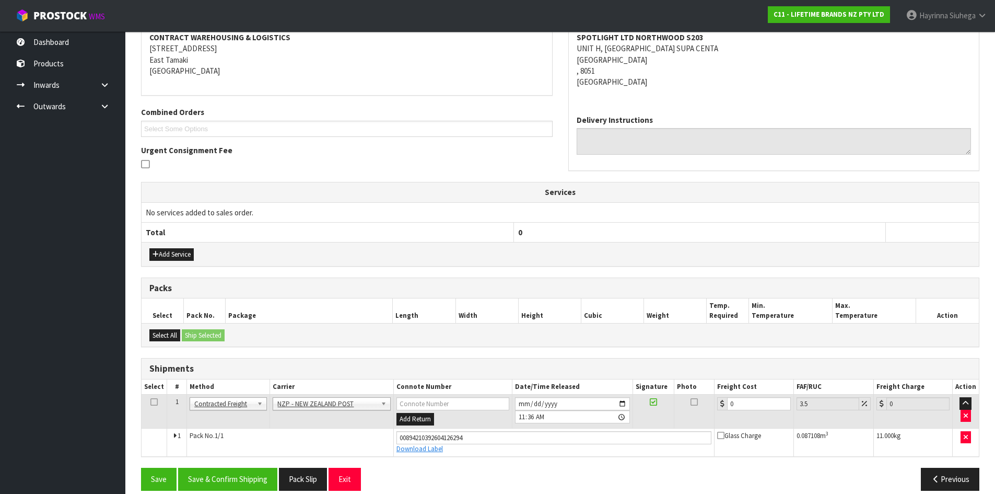
scroll to position [216, 0]
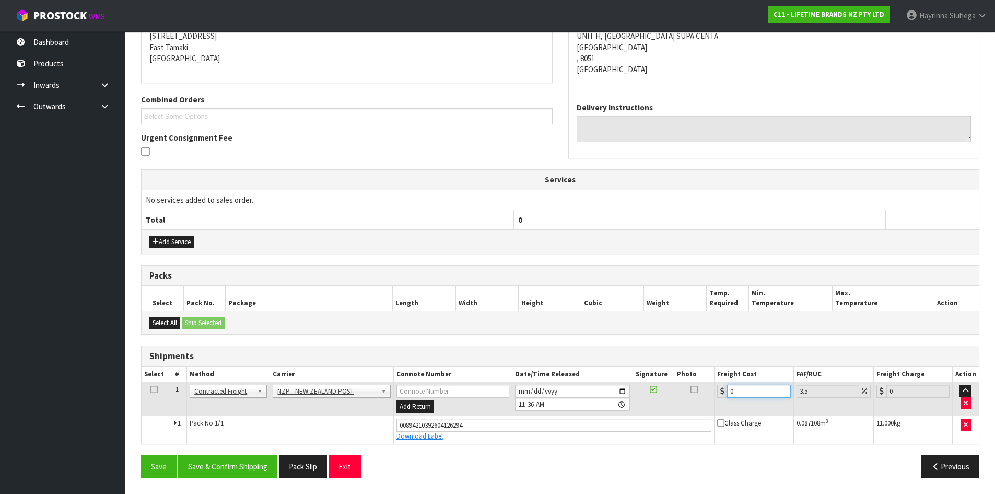
drag, startPoint x: 744, startPoint y: 393, endPoint x: 607, endPoint y: 411, distance: 137.5
click at [617, 409] on tr "1 Client Local Pickup Customer Local Pickup Company Freight Contracted Freight …" at bounding box center [560, 399] width 837 height 34
click at [141, 455] on button "Save" at bounding box center [159, 466] width 36 height 22
click at [245, 463] on button "Save & Confirm Shipping" at bounding box center [227, 466] width 99 height 22
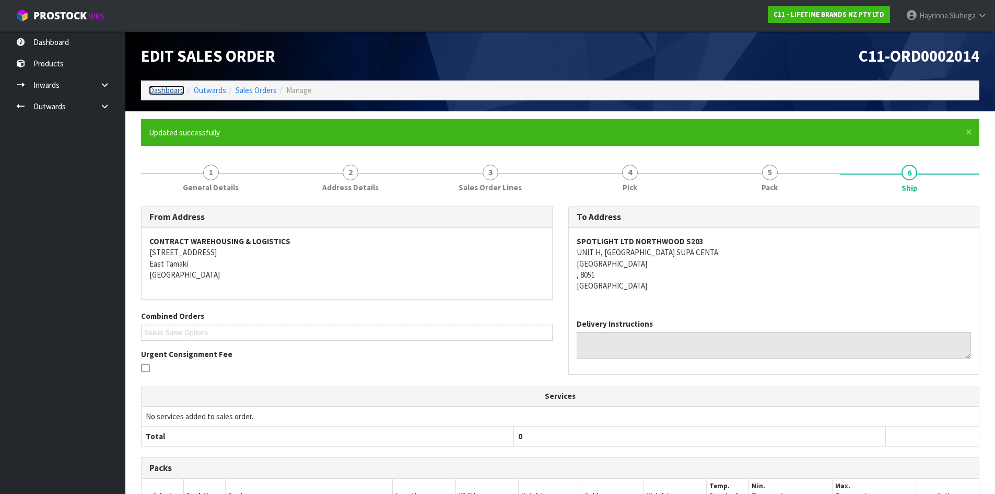
click at [173, 91] on link "Dashboard" at bounding box center [167, 90] width 36 height 10
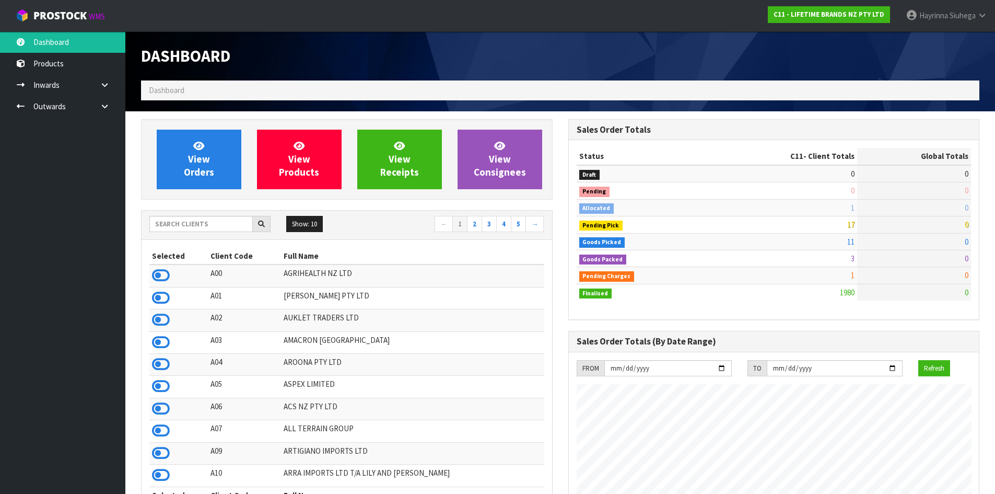
scroll to position [791, 427]
click at [200, 158] on span "View Orders" at bounding box center [199, 158] width 30 height 39
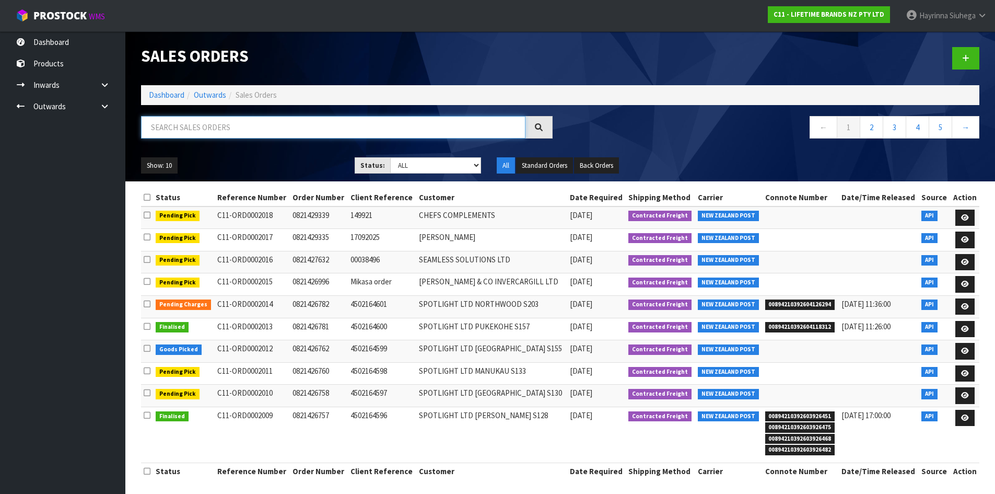
click at [232, 134] on input "text" at bounding box center [333, 127] width 384 height 22
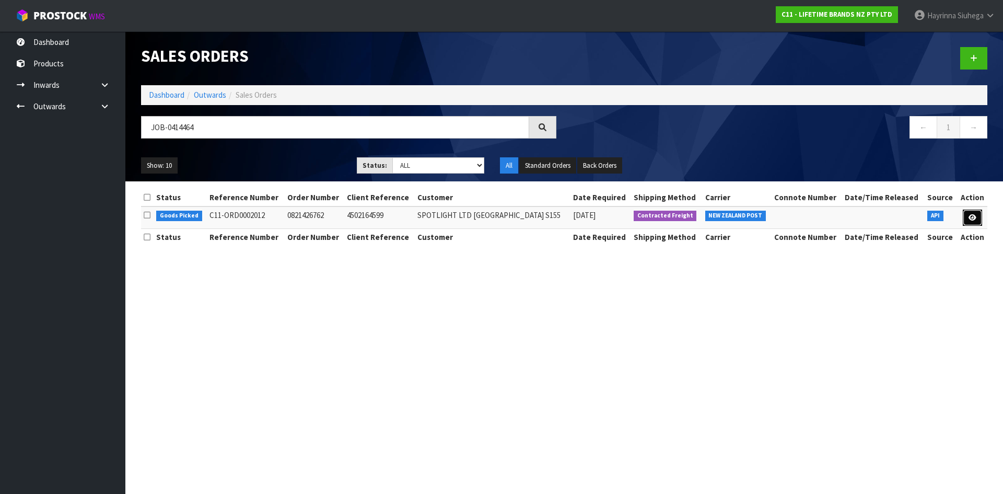
click at [967, 217] on link at bounding box center [972, 217] width 19 height 17
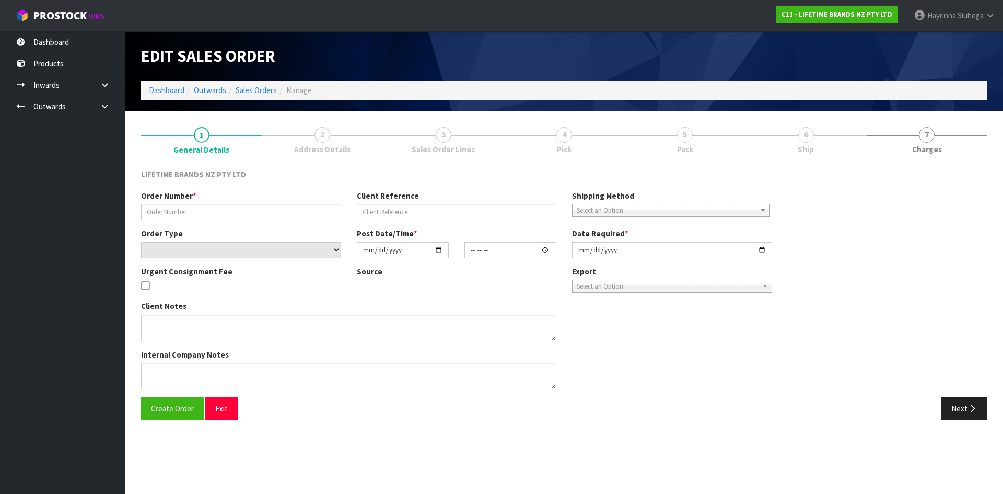
click at [769, 137] on link "6 Ship" at bounding box center [805, 139] width 121 height 41
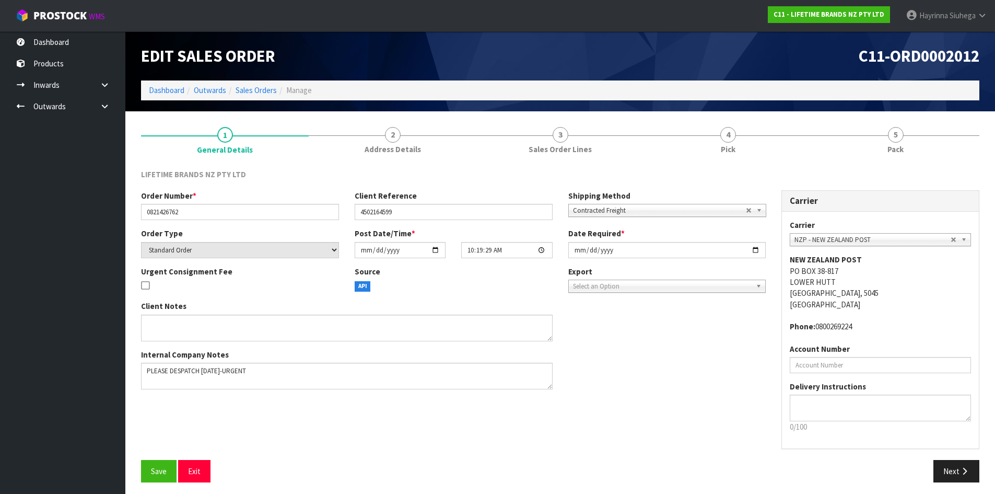
click at [769, 137] on link "4 Pick" at bounding box center [728, 139] width 168 height 41
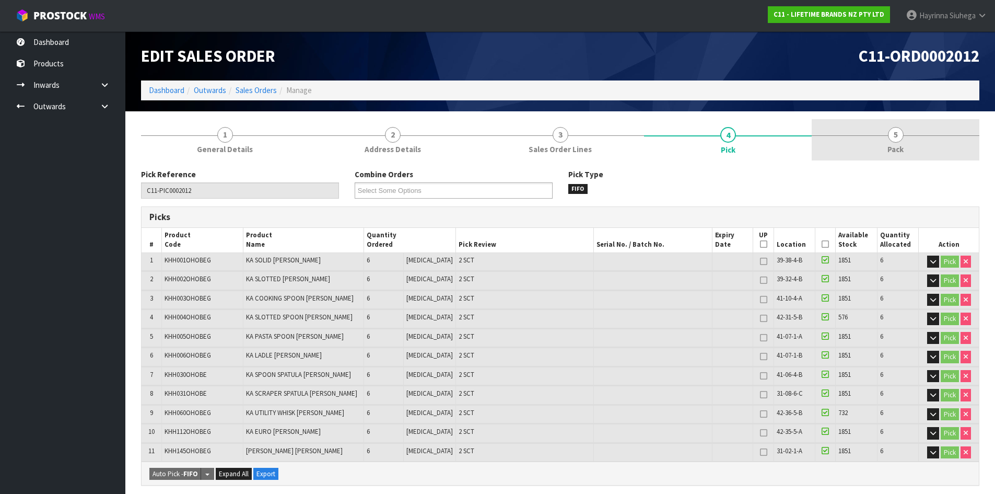
click at [854, 143] on link "5 Pack" at bounding box center [896, 139] width 168 height 41
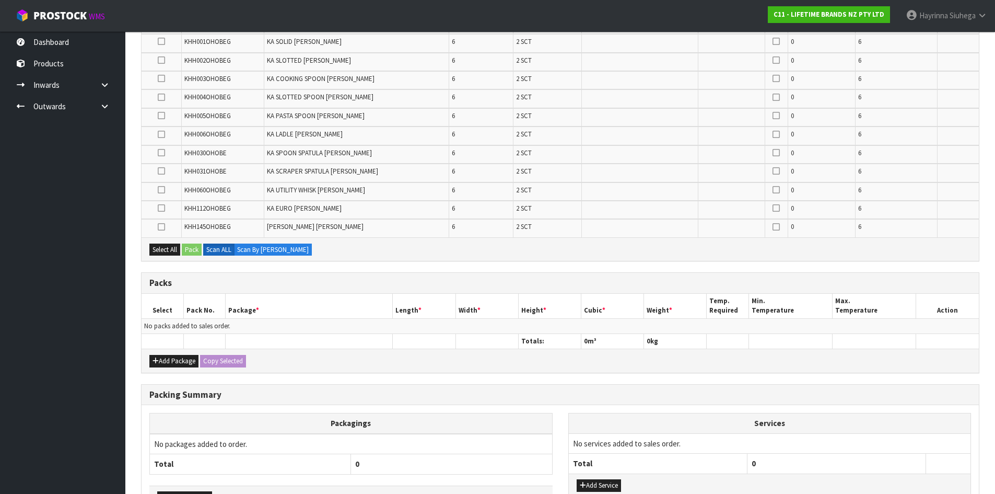
scroll to position [261, 0]
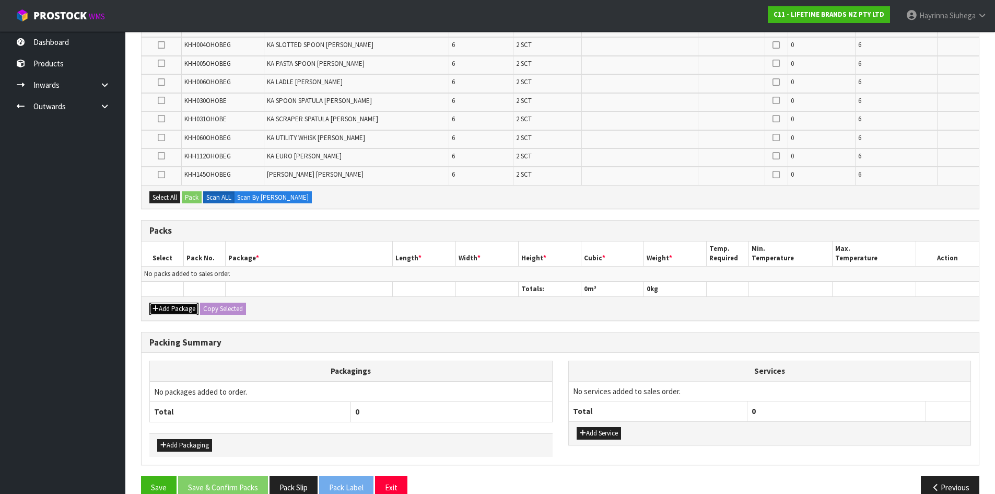
click at [179, 310] on button "Add Package" at bounding box center [173, 308] width 49 height 13
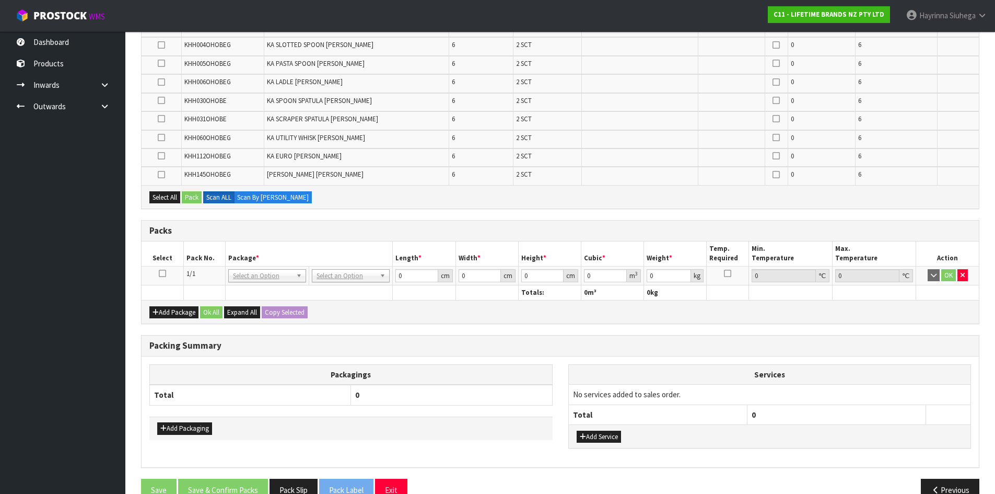
click at [165, 273] on icon at bounding box center [162, 273] width 7 height 1
click at [380, 211] on div "Combine Orders C11-ORD0001821 C11-ORD0001925 C11-ORD0001960 C11-ORD0001964 C11-…" at bounding box center [560, 209] width 838 height 602
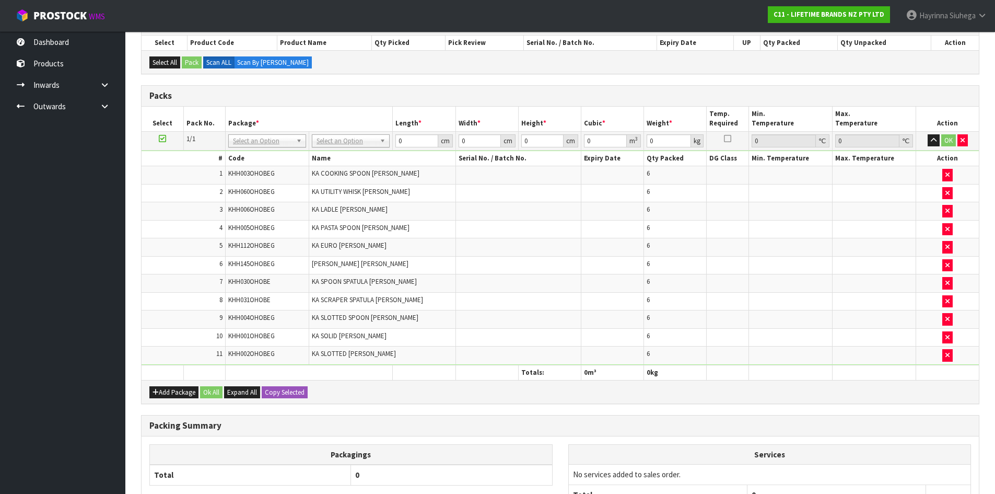
scroll to position [138, 0]
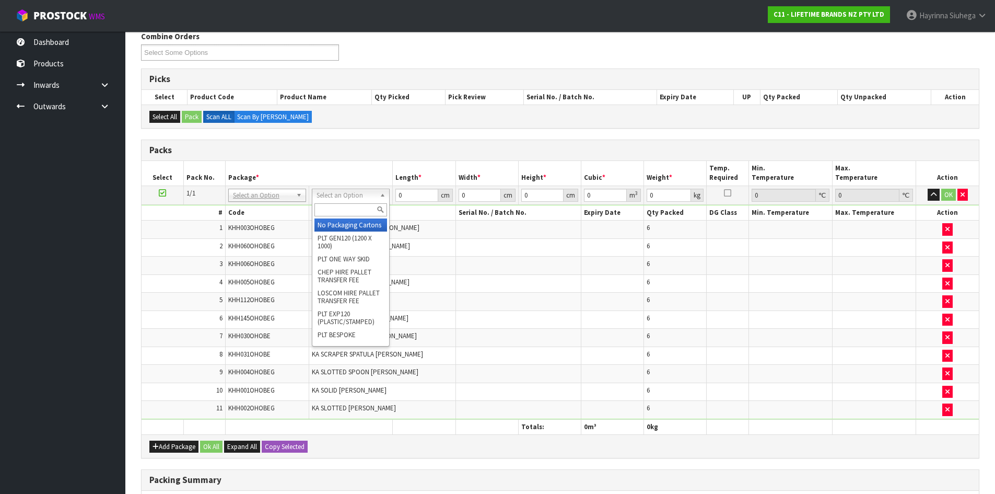
click at [349, 210] on input "text" at bounding box center [350, 209] width 73 height 13
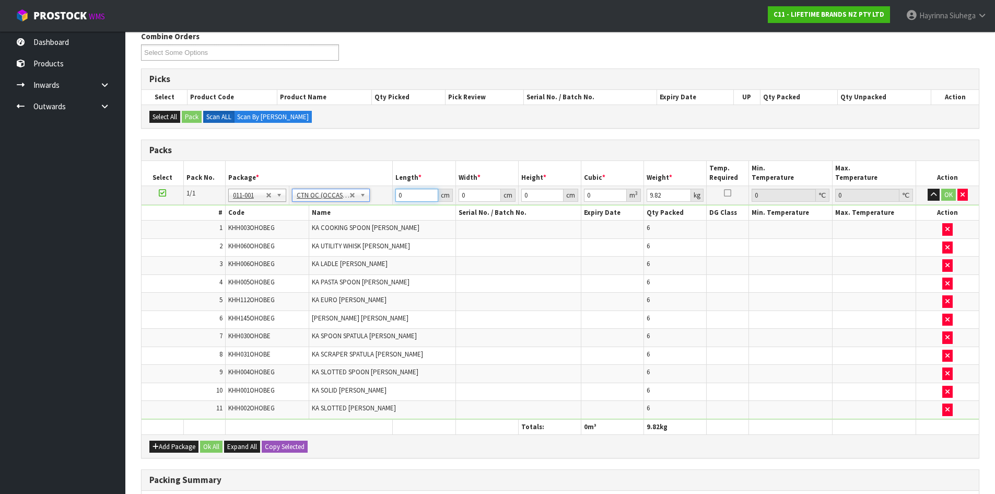
click at [399, 200] on input "0" at bounding box center [416, 195] width 42 height 13
click button "OK" at bounding box center [948, 195] width 15 height 13
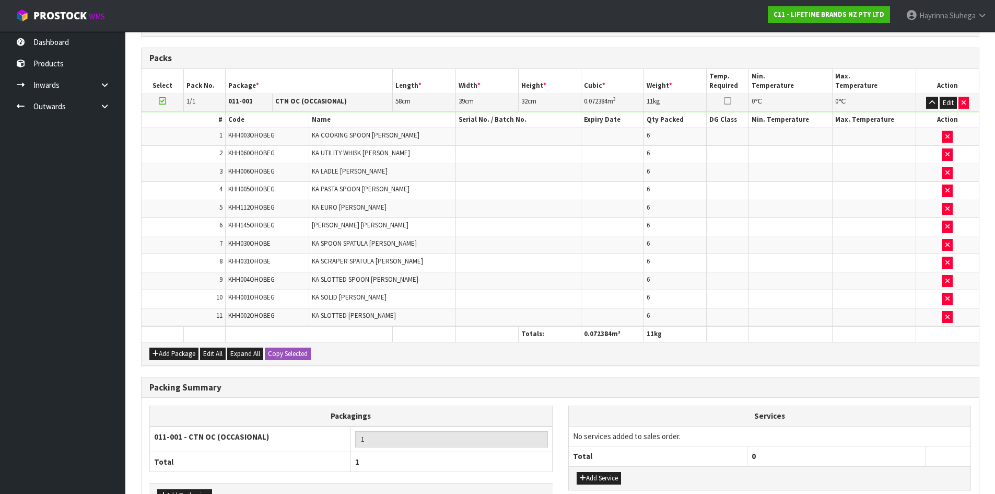
scroll to position [300, 0]
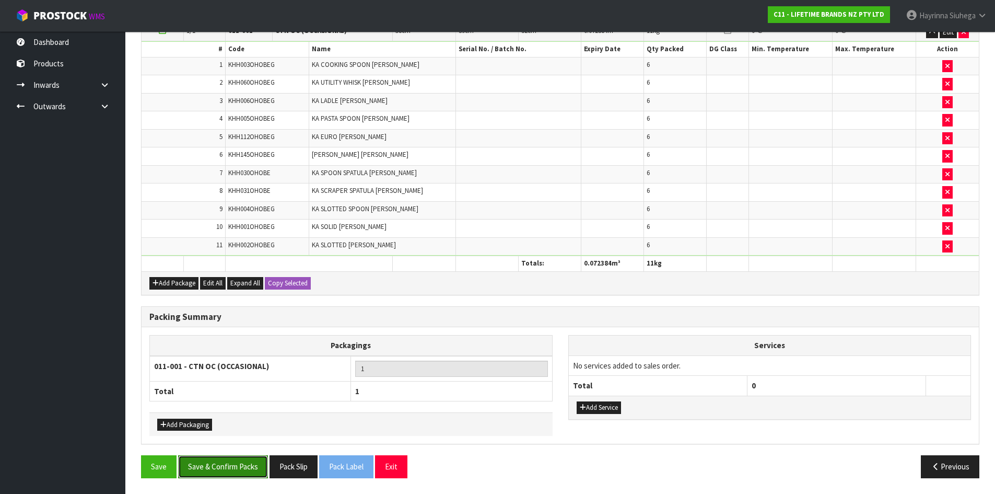
click at [245, 468] on button "Save & Confirm Packs" at bounding box center [223, 466] width 90 height 22
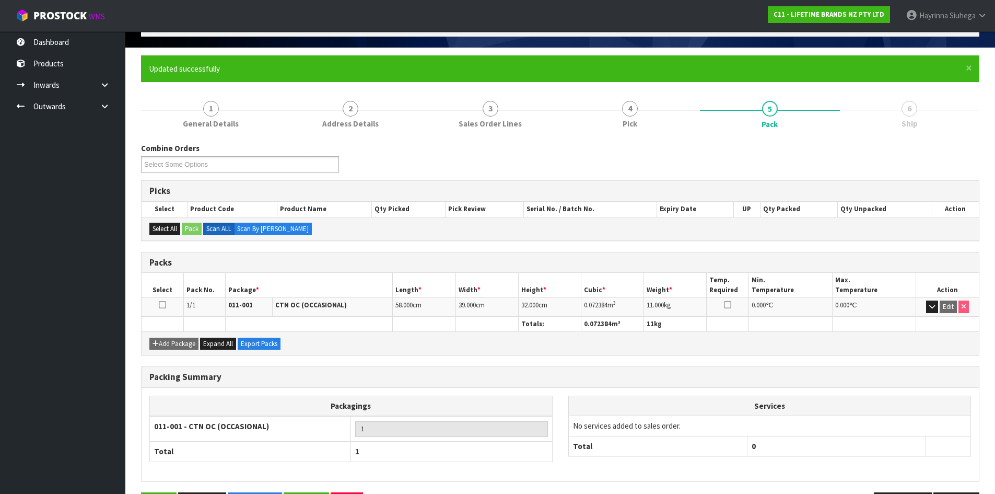
scroll to position [100, 0]
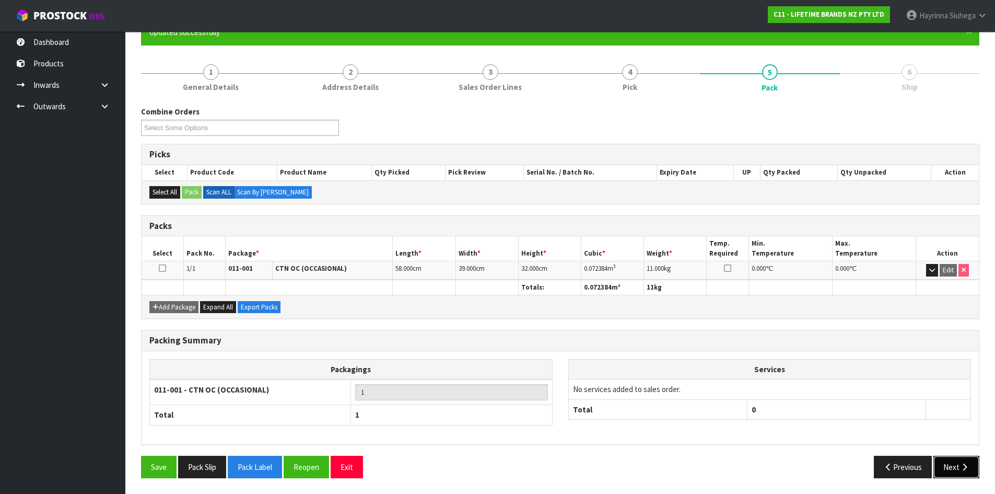
click at [957, 462] on button "Next" at bounding box center [956, 466] width 46 height 22
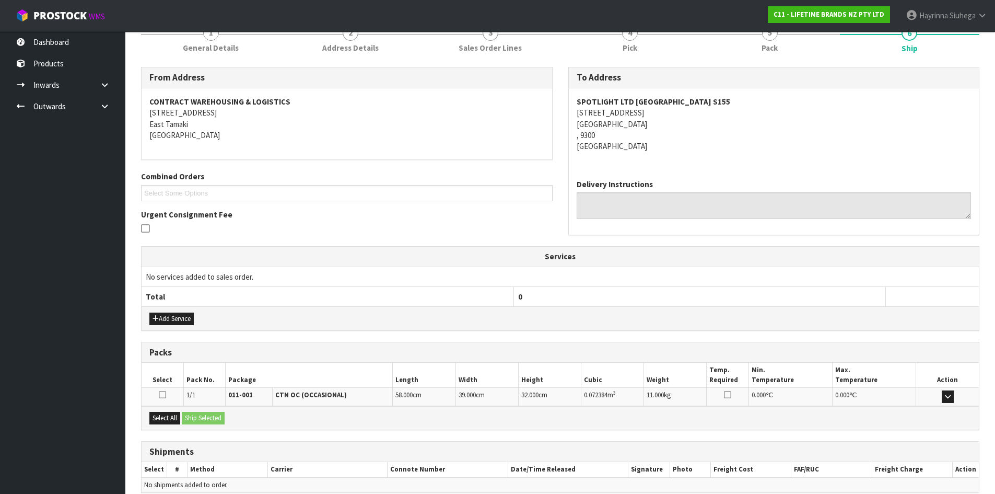
scroll to position [188, 0]
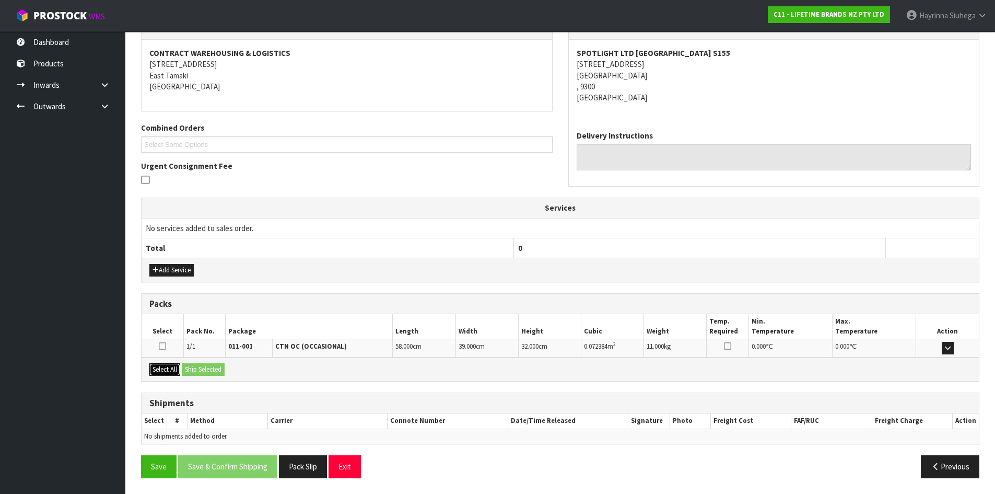
click at [159, 371] on button "Select All" at bounding box center [164, 369] width 31 height 13
click at [200, 371] on button "Ship Selected" at bounding box center [203, 369] width 43 height 13
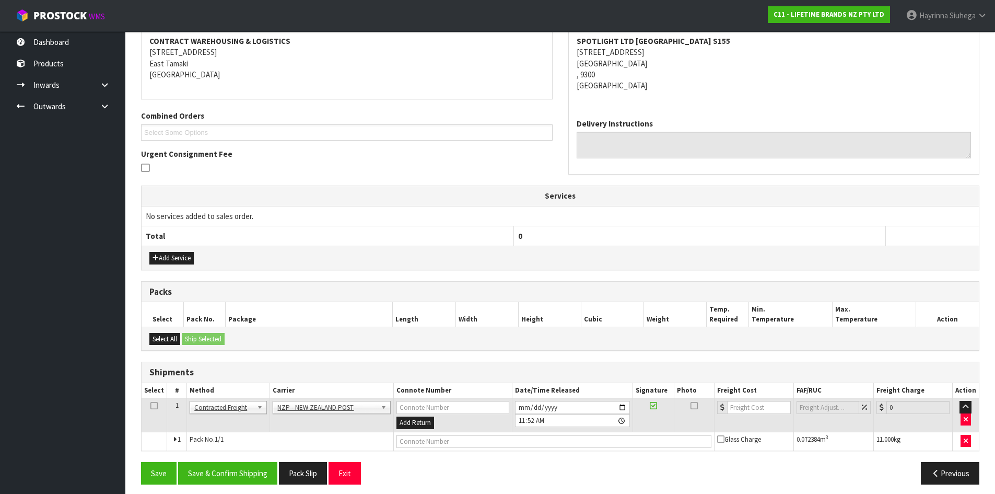
scroll to position [206, 0]
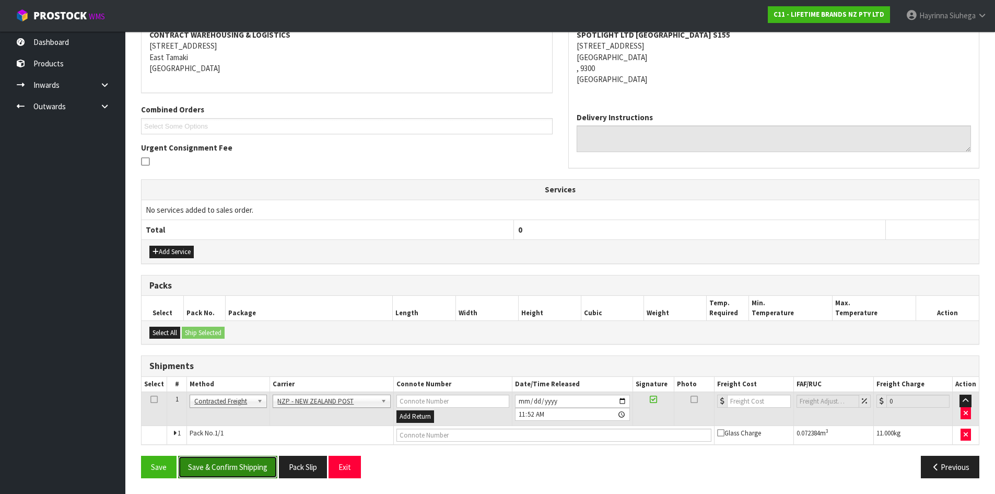
click at [256, 465] on button "Save & Confirm Shipping" at bounding box center [227, 466] width 99 height 22
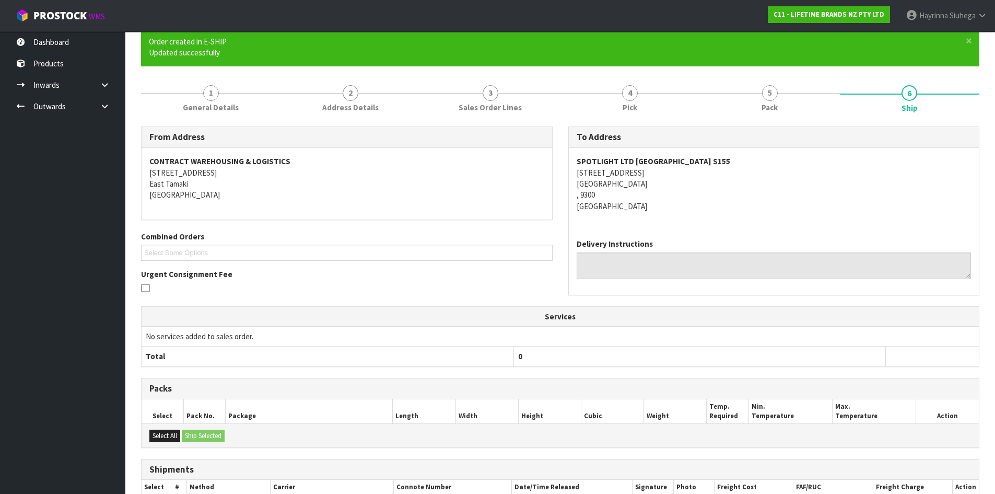
scroll to position [192, 0]
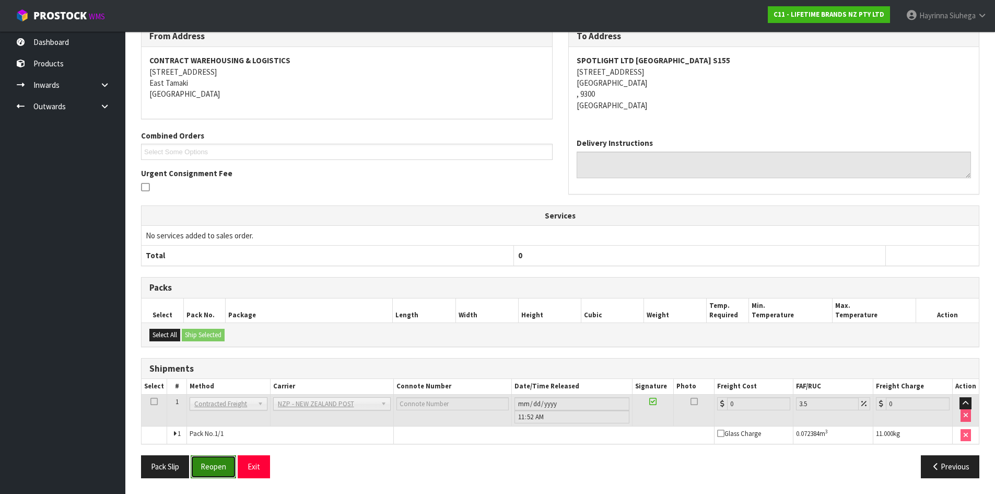
click at [216, 467] on button "Reopen" at bounding box center [213, 466] width 45 height 22
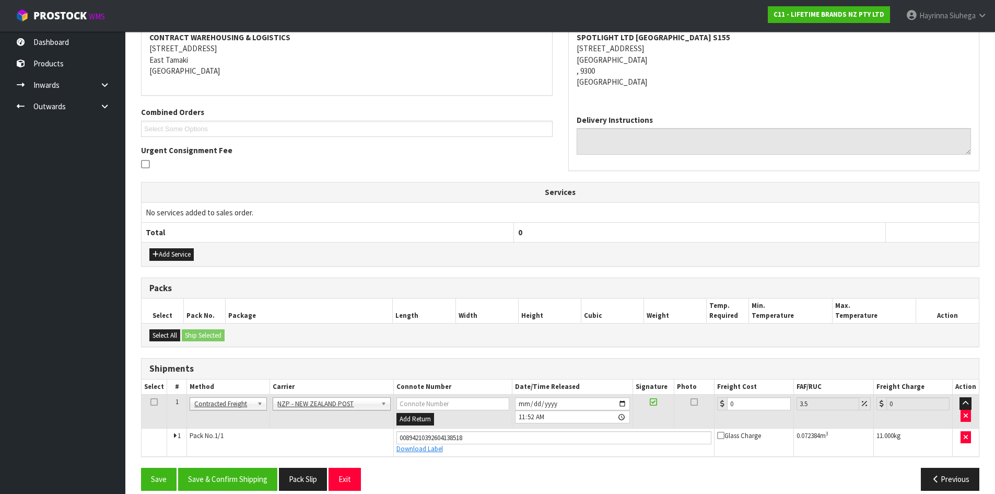
scroll to position [216, 0]
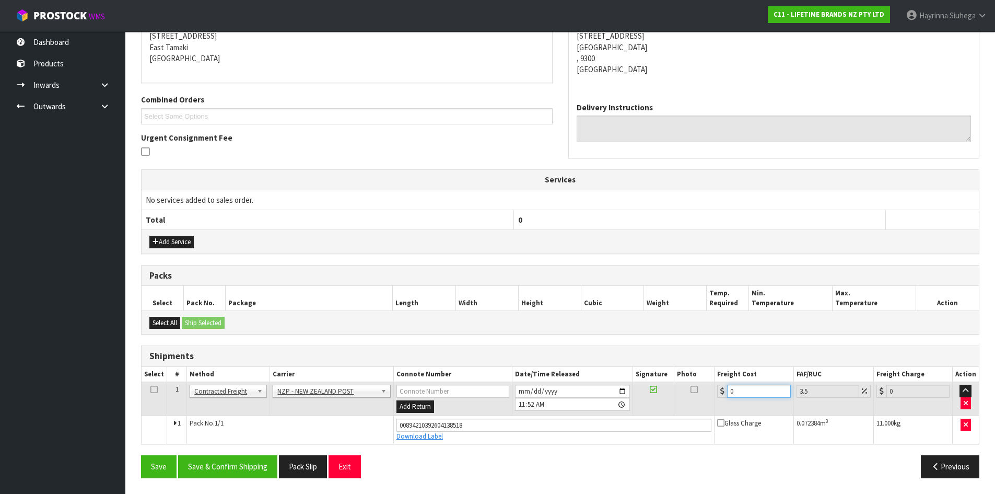
drag, startPoint x: 749, startPoint y: 388, endPoint x: 646, endPoint y: 392, distance: 104.0
click at [647, 392] on tr "1 Client Local Pickup Customer Local Pickup Company Freight Contracted Freight …" at bounding box center [560, 399] width 837 height 34
click at [141, 455] on button "Save" at bounding box center [159, 466] width 36 height 22
click at [255, 464] on button "Save & Confirm Shipping" at bounding box center [227, 466] width 99 height 22
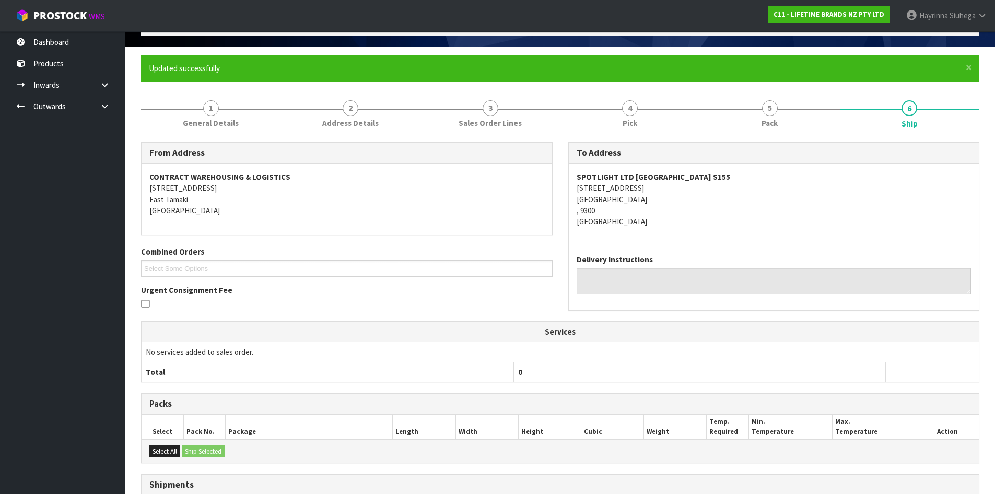
scroll to position [0, 0]
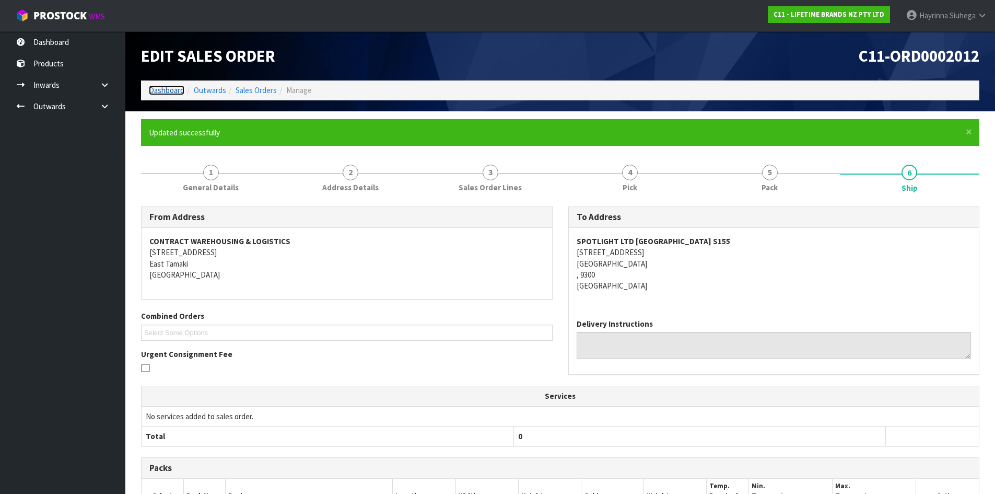
click at [171, 90] on link "Dashboard" at bounding box center [167, 90] width 36 height 10
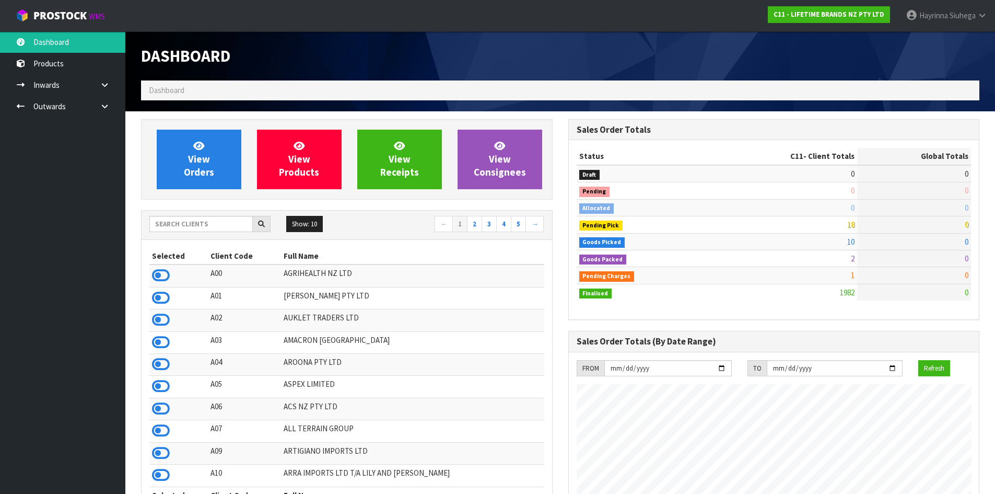
scroll to position [791, 427]
click at [104, 110] on icon at bounding box center [105, 106] width 10 height 8
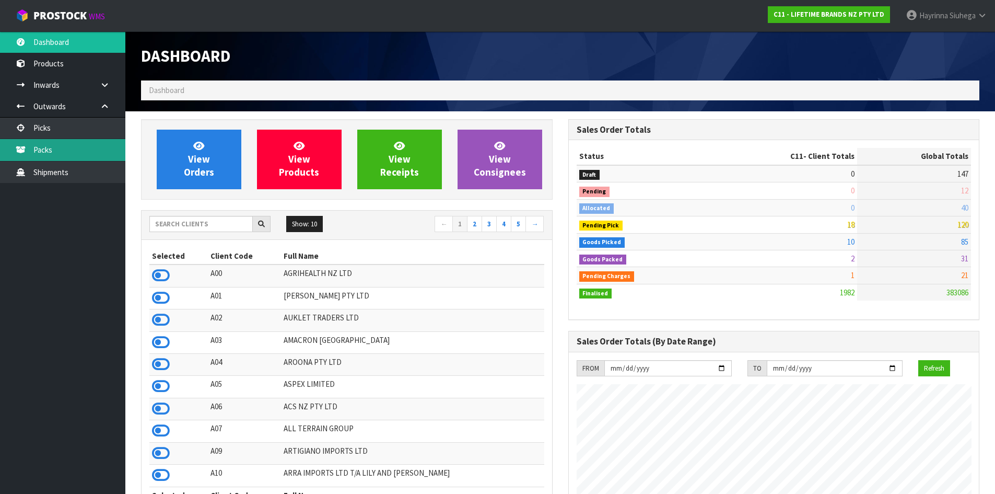
click at [59, 144] on link "Packs" at bounding box center [62, 149] width 125 height 21
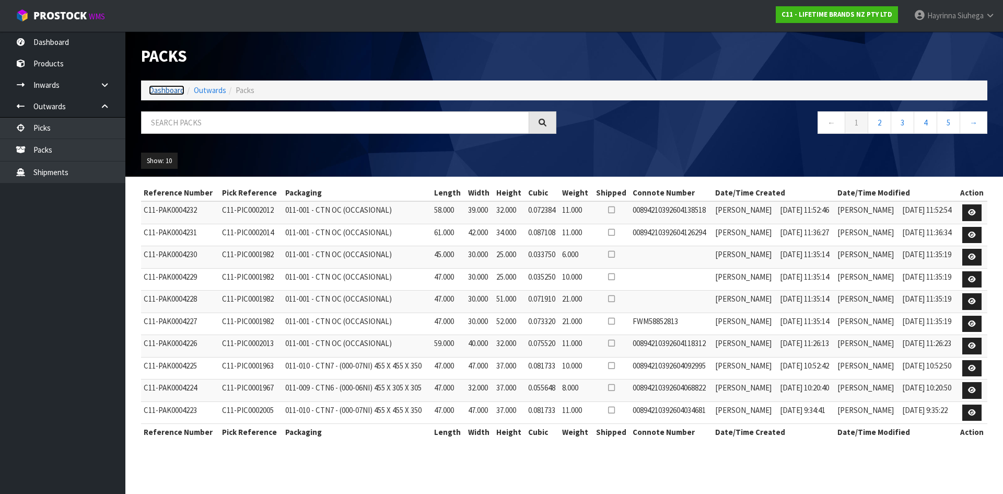
click at [170, 90] on link "Dashboard" at bounding box center [167, 90] width 36 height 10
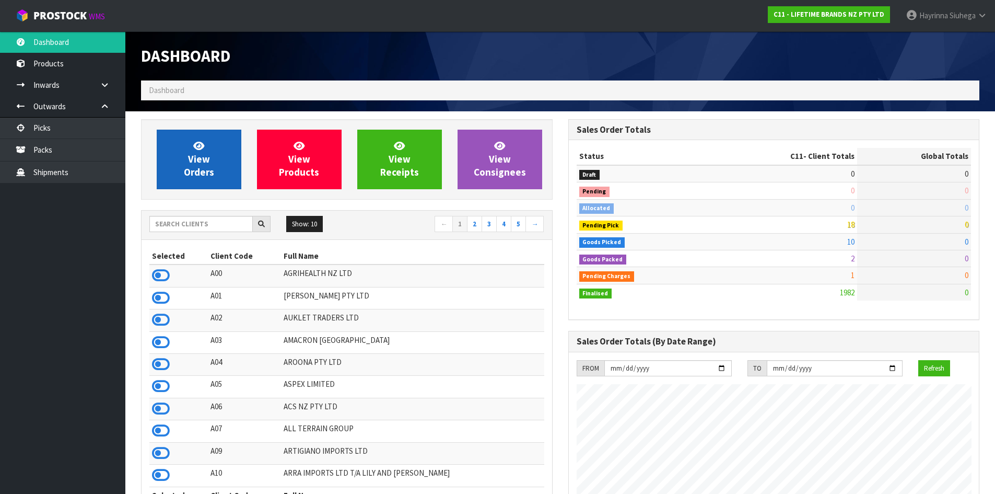
scroll to position [791, 427]
click at [204, 160] on span "View Orders" at bounding box center [199, 158] width 30 height 39
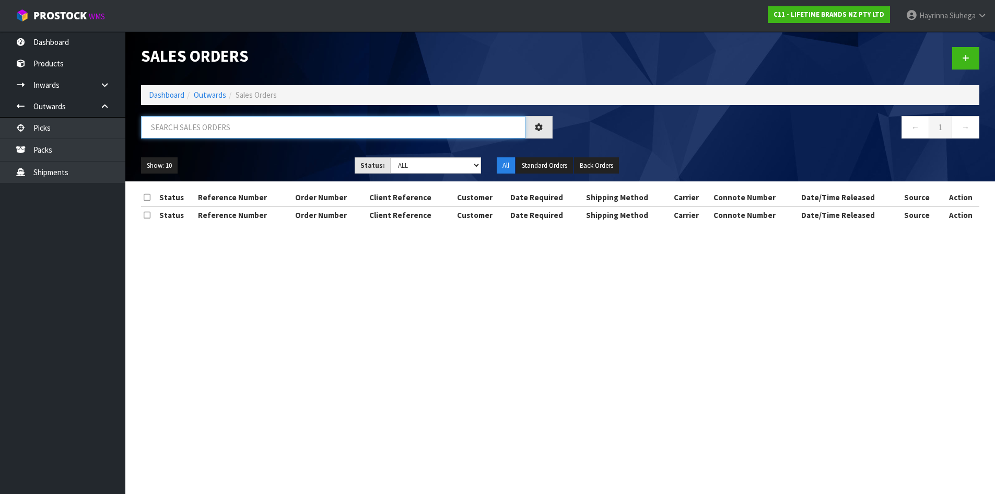
click at [265, 135] on input "text" at bounding box center [333, 127] width 384 height 22
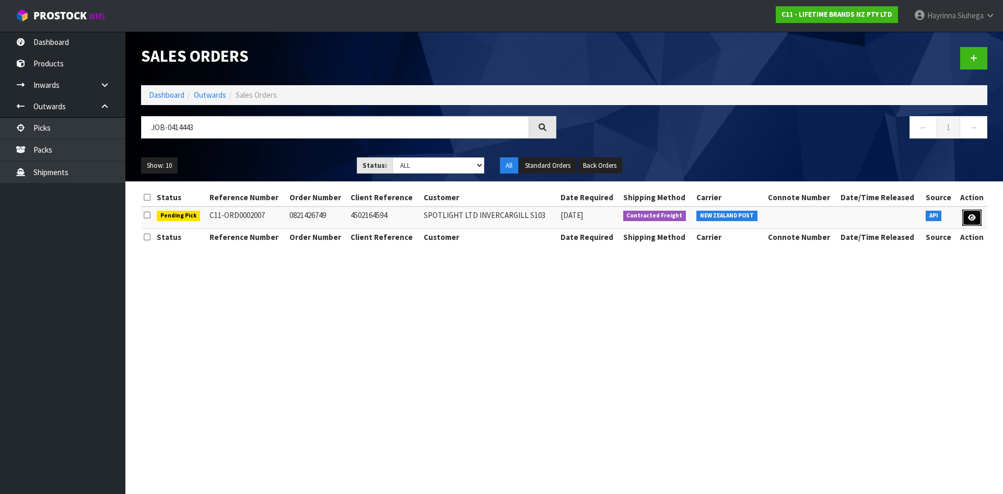
click at [970, 214] on icon at bounding box center [972, 217] width 8 height 7
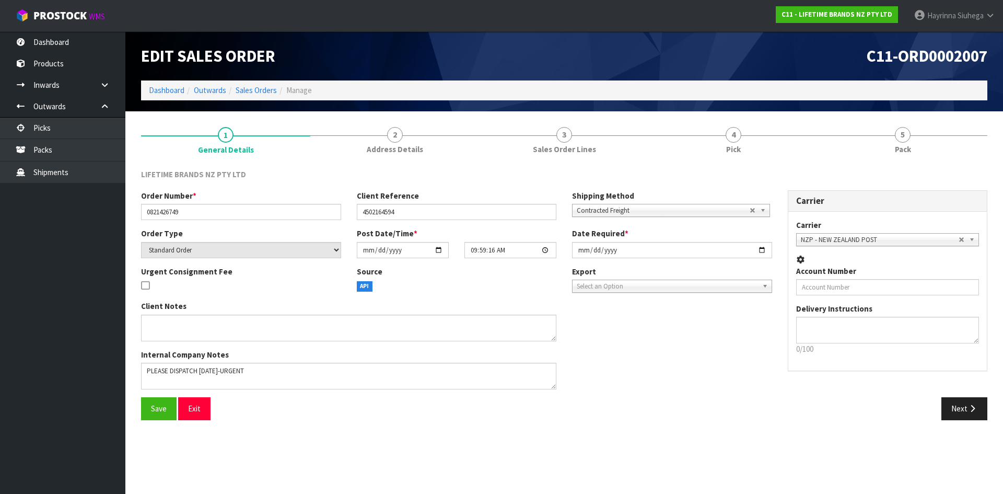
click at [813, 149] on ul "1 General Details 2 Address Details 3 Sales Order Lines 4 Pick 5 Pack" at bounding box center [564, 140] width 846 height 42
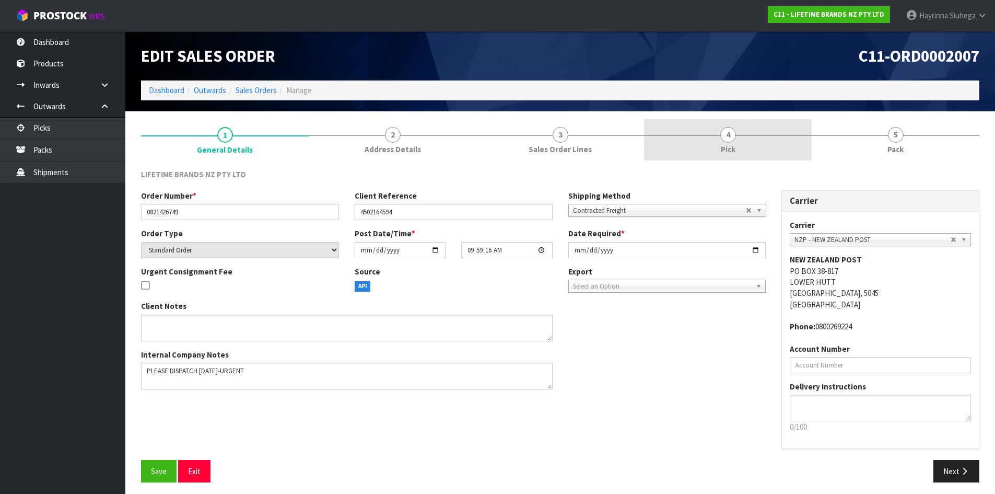
click at [787, 144] on link "4 Pick" at bounding box center [728, 139] width 168 height 41
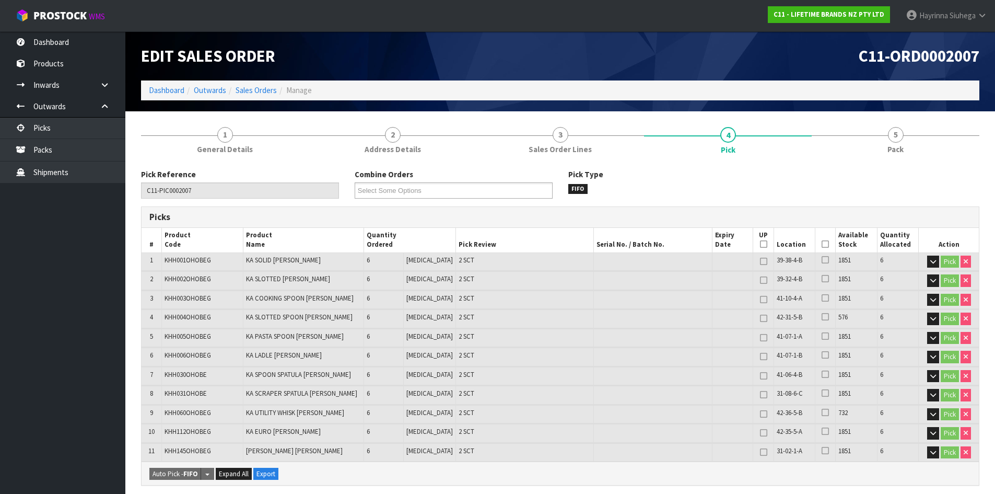
click at [822, 244] on icon at bounding box center [825, 244] width 7 height 1
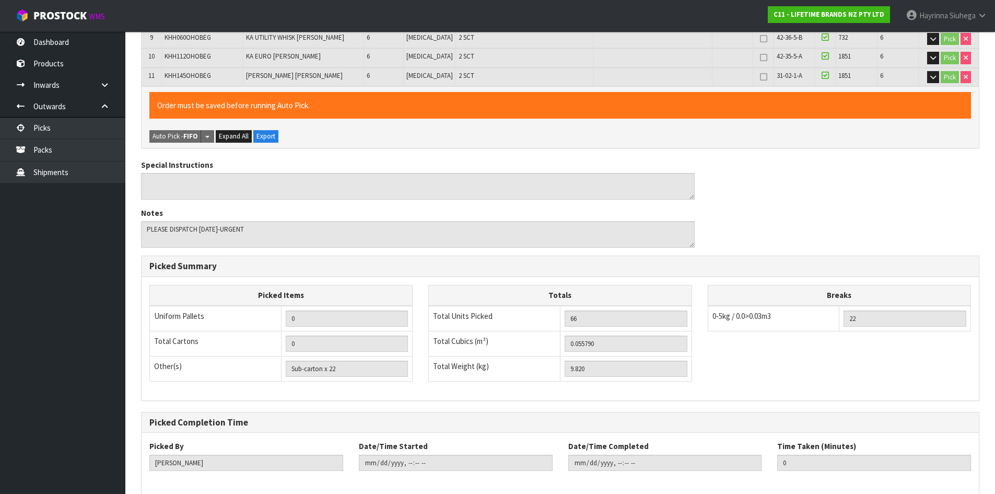
scroll to position [425, 0]
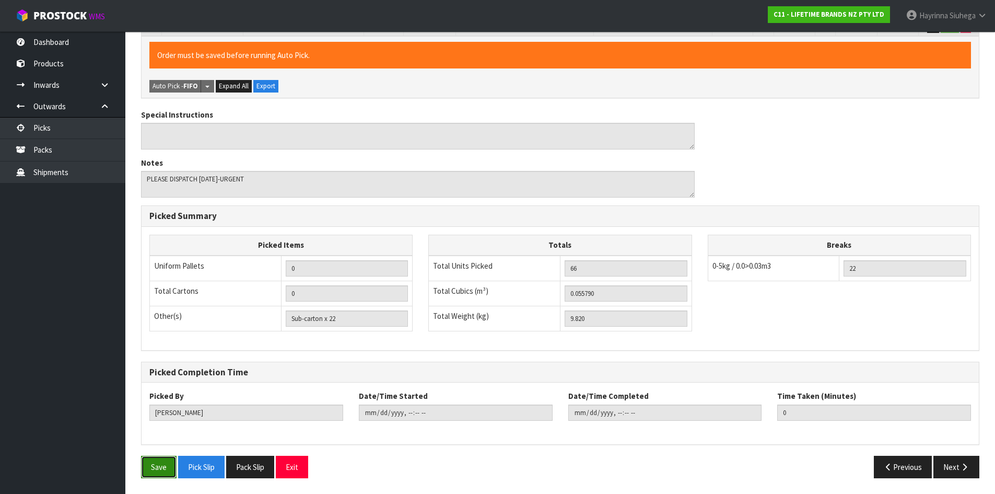
click at [161, 467] on button "Save" at bounding box center [159, 466] width 36 height 22
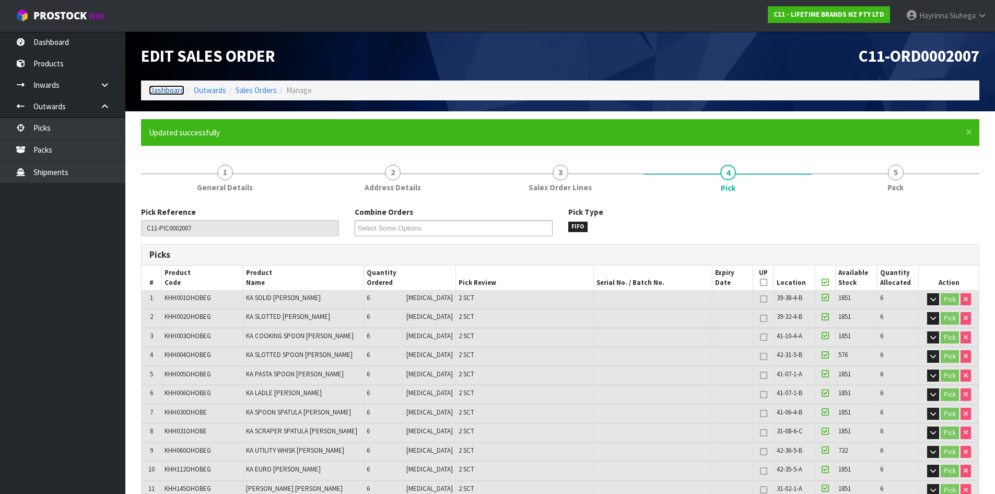
click at [168, 89] on link "Dashboard" at bounding box center [167, 90] width 36 height 10
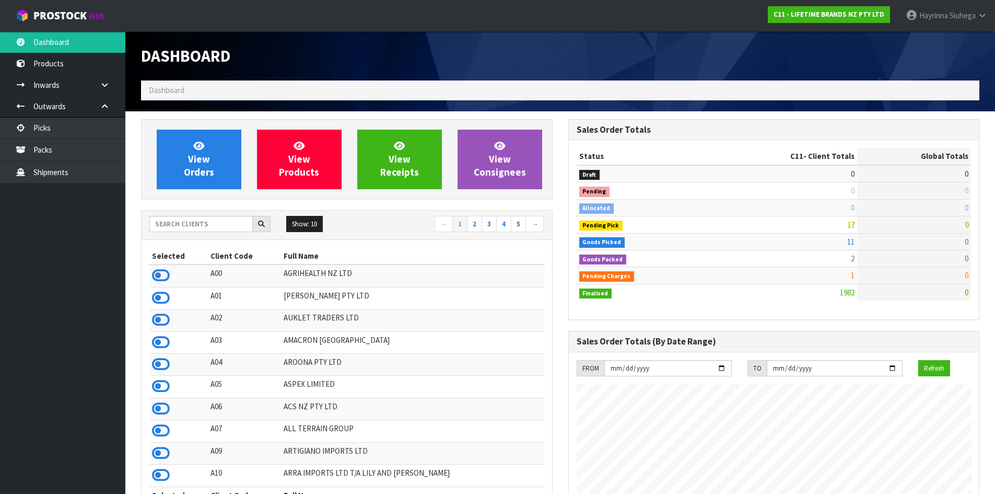
scroll to position [791, 427]
click at [173, 170] on link "View Orders" at bounding box center [199, 160] width 85 height 60
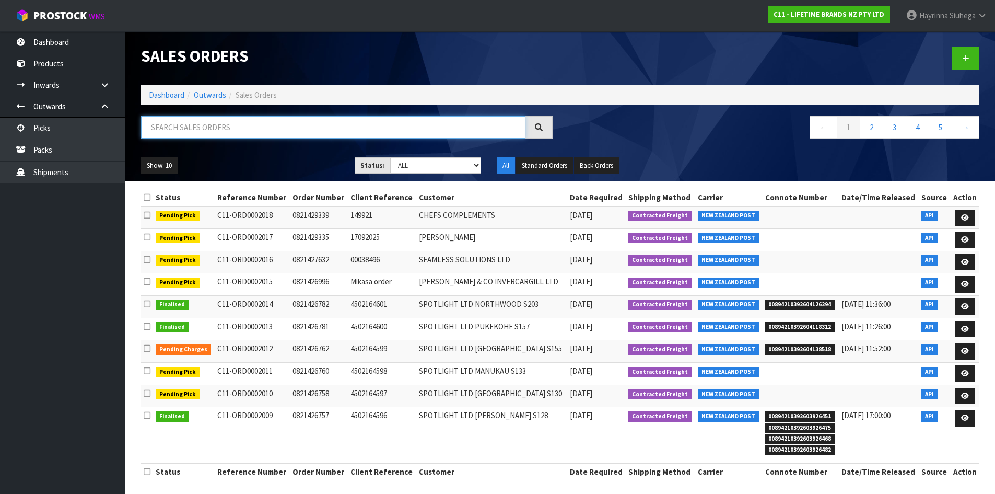
click at [381, 127] on input "text" at bounding box center [333, 127] width 384 height 22
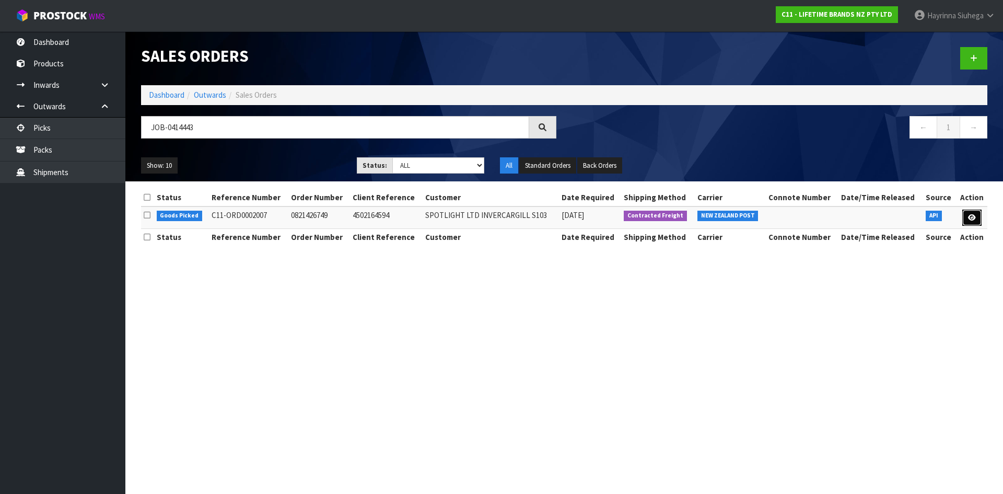
click at [979, 216] on link at bounding box center [971, 217] width 19 height 17
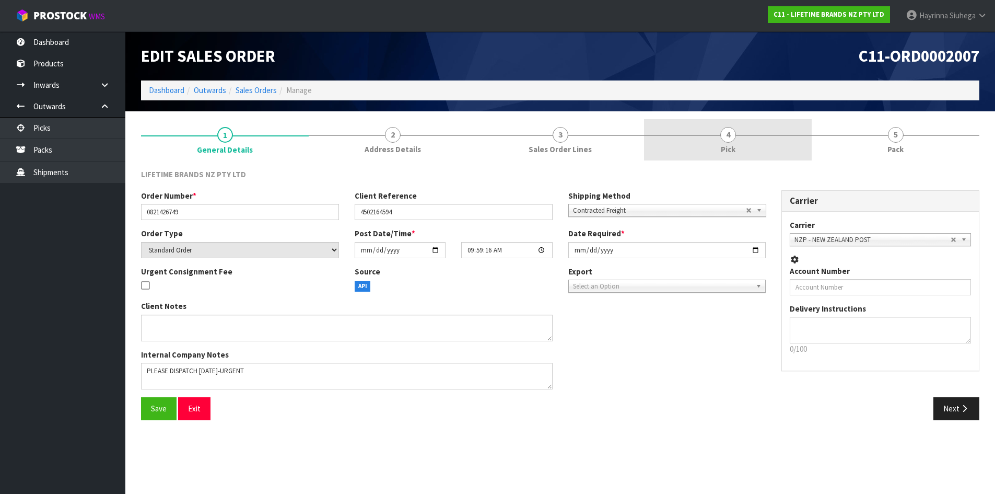
click at [775, 148] on link "4 Pick" at bounding box center [728, 139] width 168 height 41
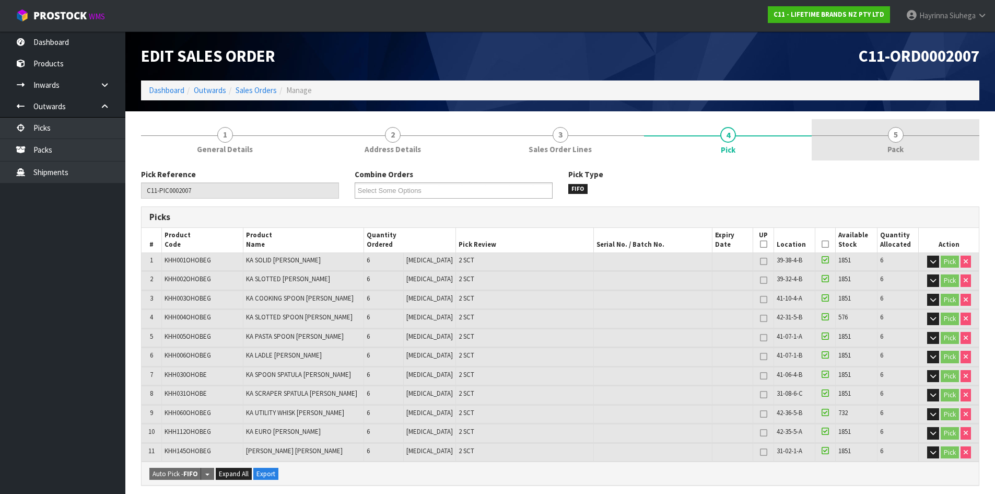
click at [863, 134] on link "5 Pack" at bounding box center [896, 139] width 168 height 41
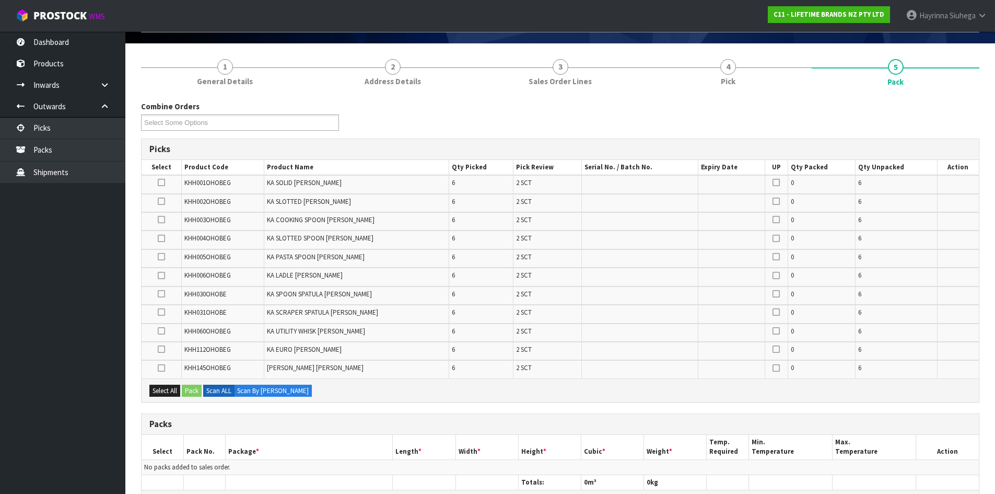
scroll to position [157, 0]
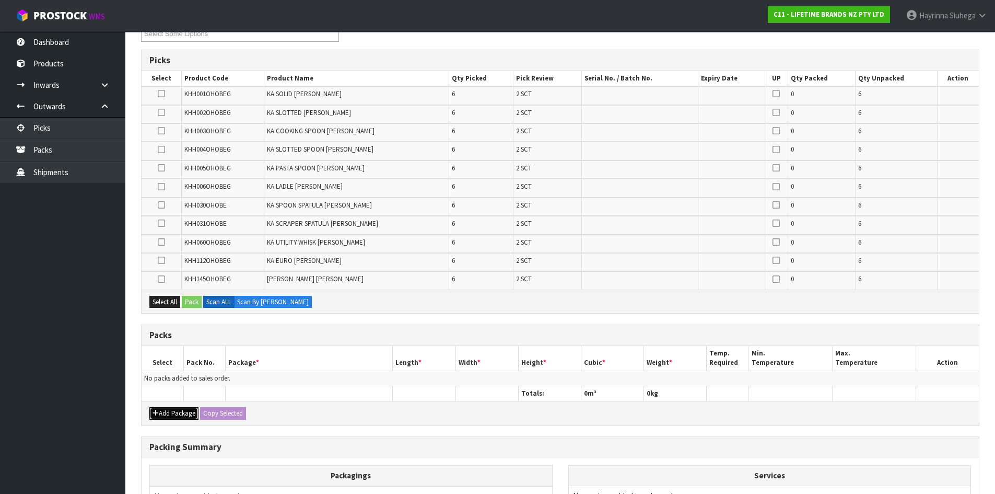
click at [166, 416] on button "Add Package" at bounding box center [173, 413] width 49 height 13
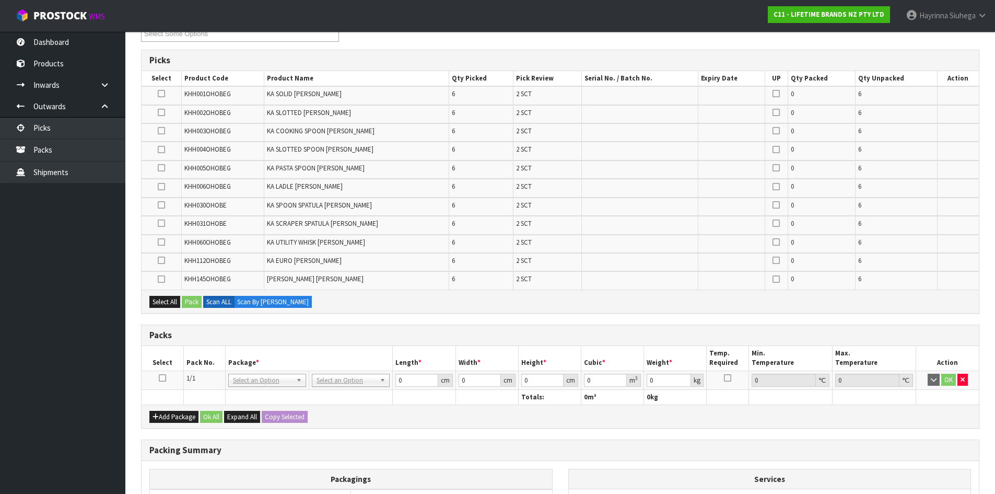
click at [165, 378] on icon at bounding box center [162, 378] width 7 height 1
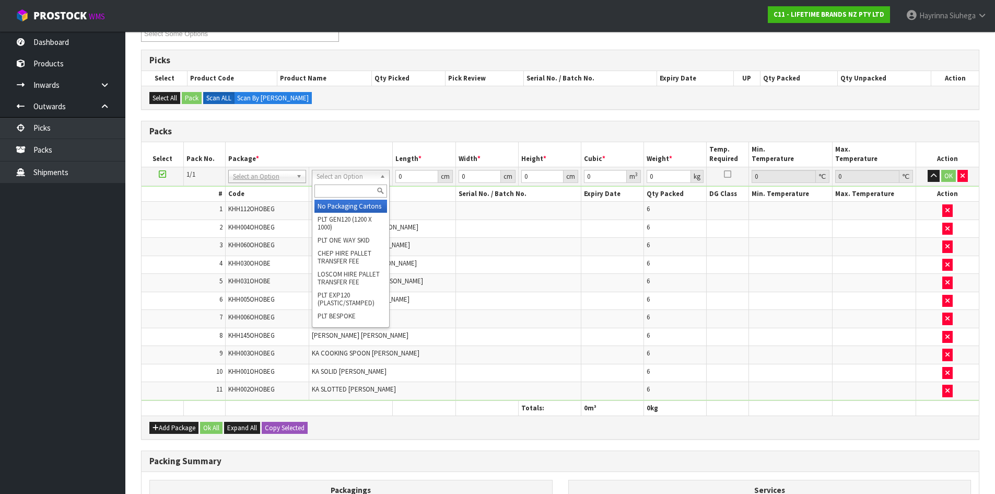
click at [337, 198] on div at bounding box center [350, 190] width 77 height 17
click at [337, 194] on input "text" at bounding box center [350, 190] width 73 height 13
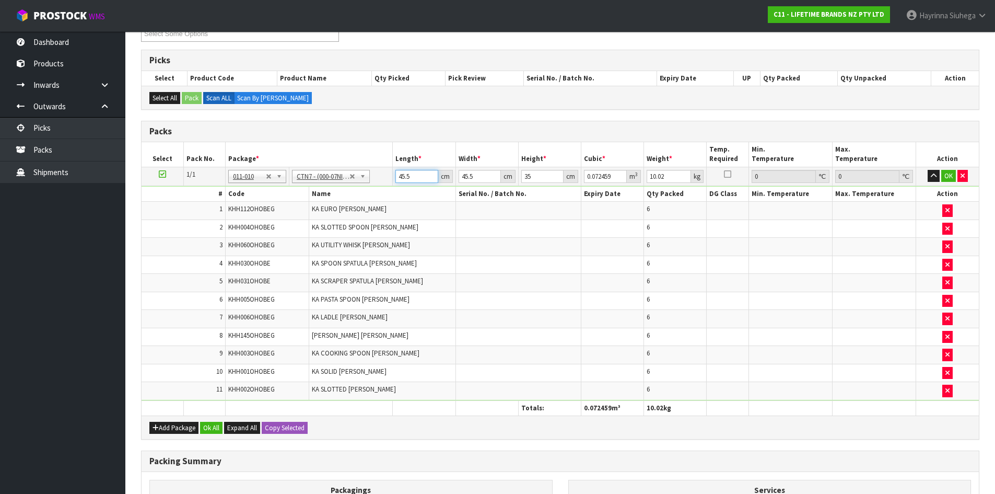
click at [403, 172] on input "45.5" at bounding box center [416, 176] width 42 height 13
click button "OK" at bounding box center [948, 176] width 15 height 13
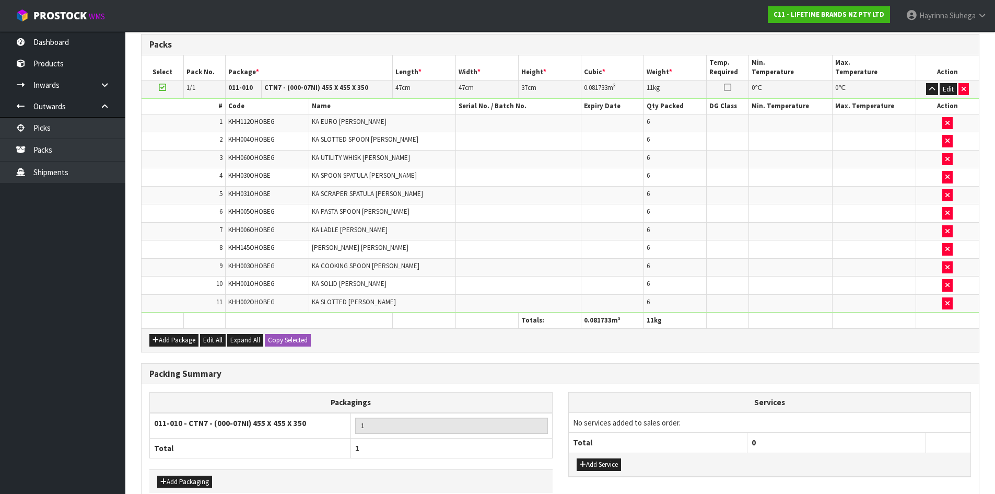
scroll to position [300, 0]
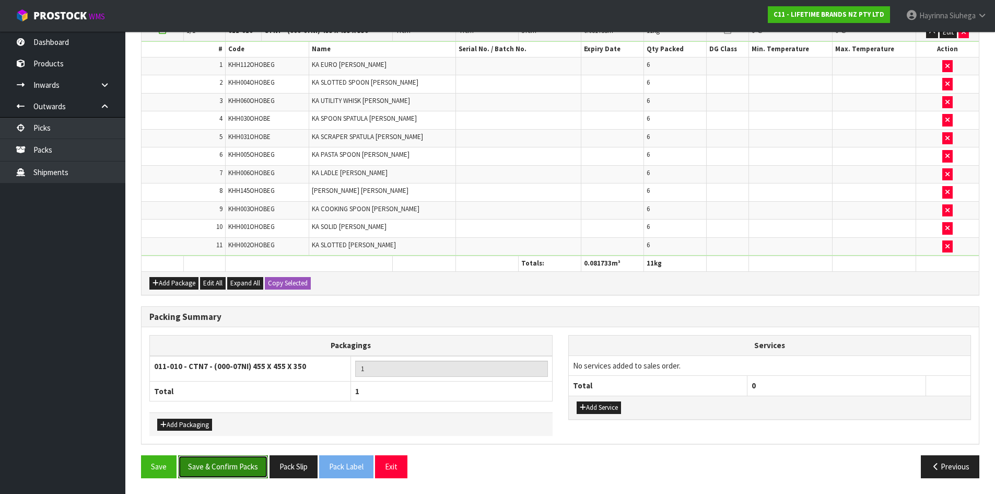
click at [240, 465] on button "Save & Confirm Packs" at bounding box center [223, 466] width 90 height 22
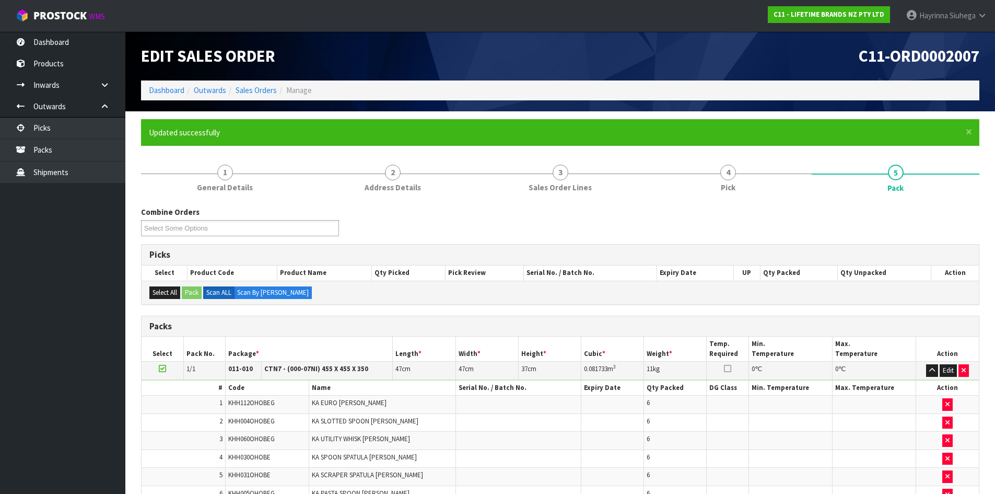
scroll to position [100, 0]
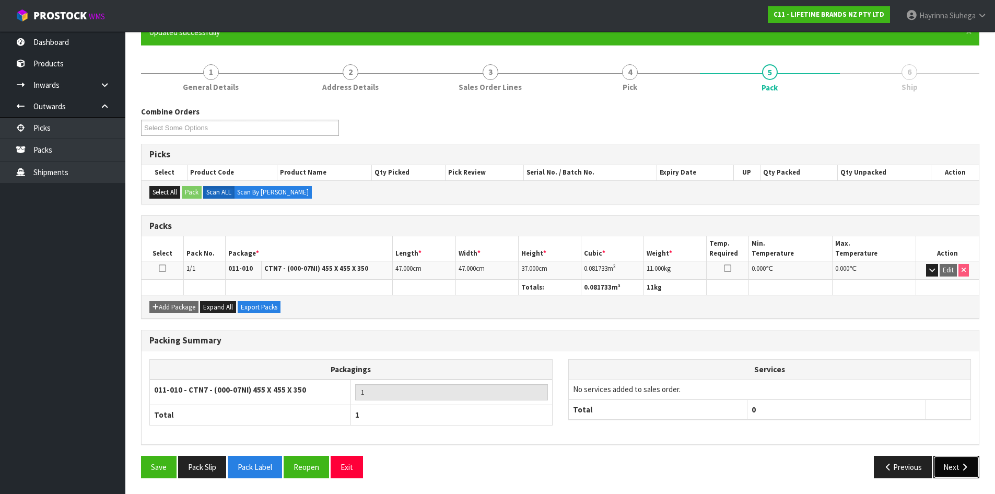
click at [966, 466] on icon "button" at bounding box center [964, 467] width 10 height 8
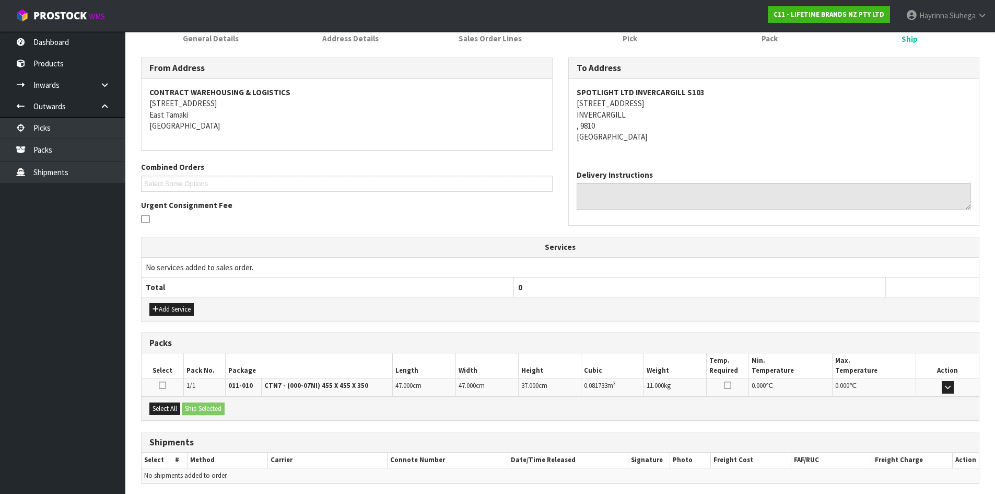
scroll to position [188, 0]
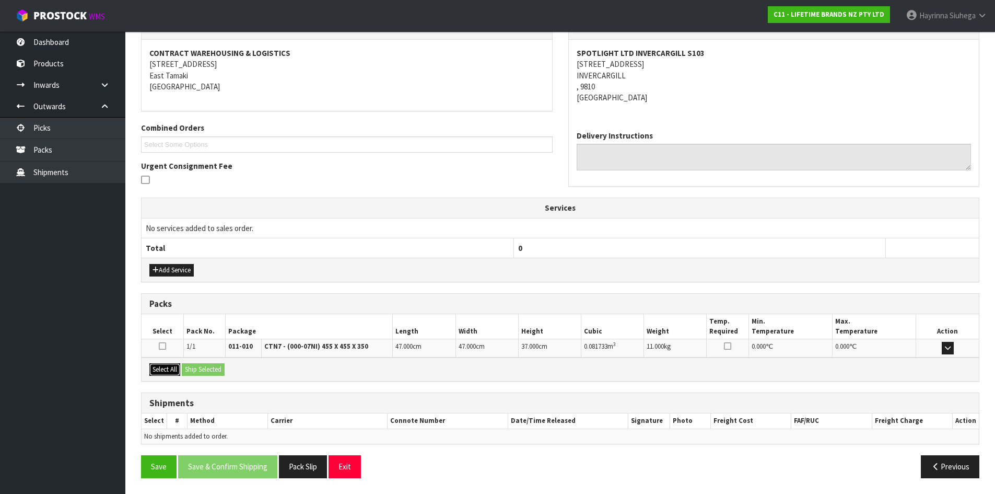
click at [156, 367] on button "Select All" at bounding box center [164, 369] width 31 height 13
click at [202, 369] on button "Ship Selected" at bounding box center [203, 369] width 43 height 13
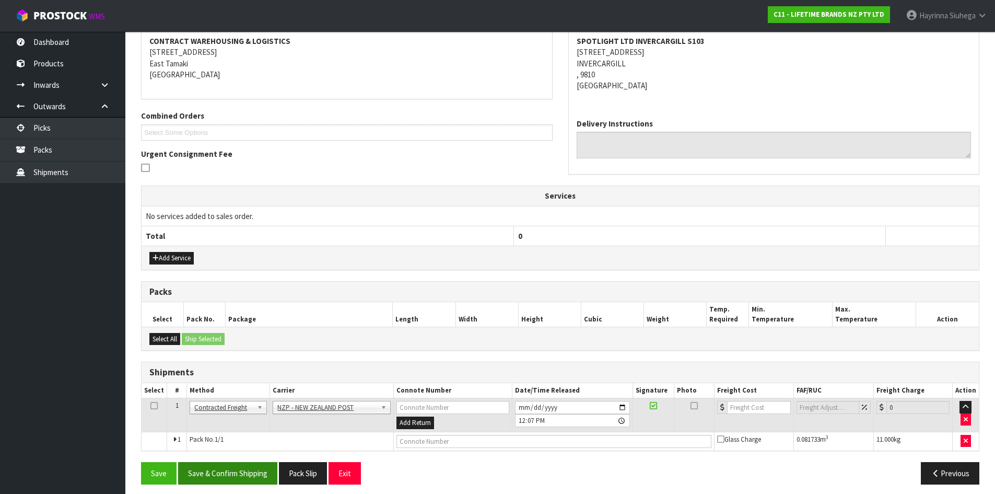
scroll to position [206, 0]
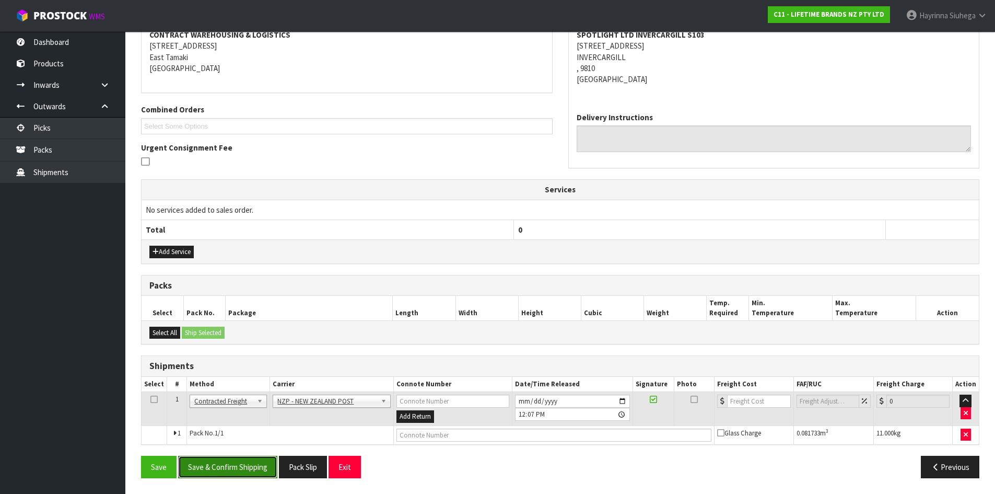
click at [235, 468] on button "Save & Confirm Shipping" at bounding box center [227, 466] width 99 height 22
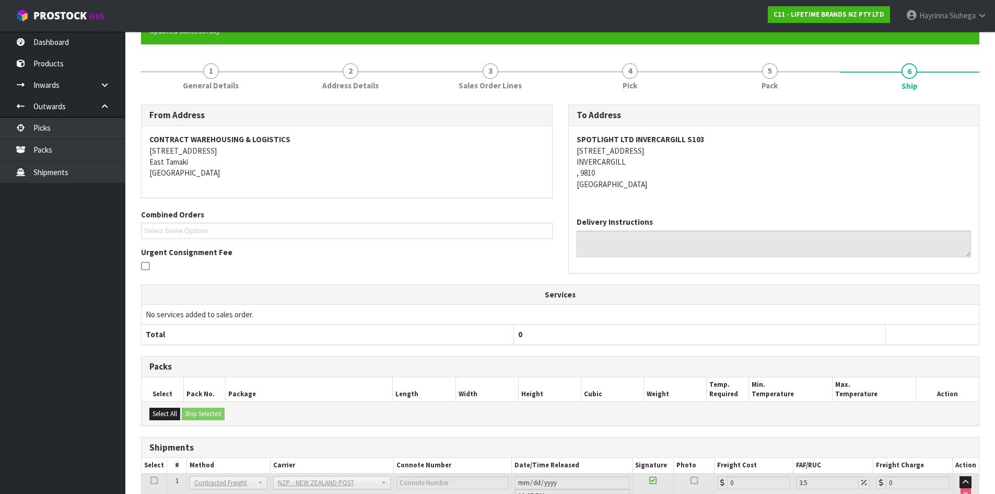
scroll to position [192, 0]
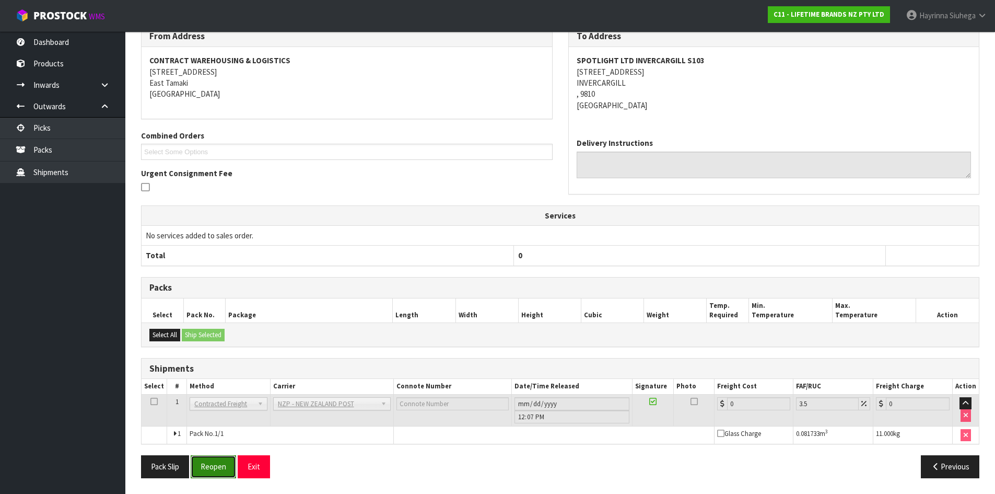
click at [223, 458] on button "Reopen" at bounding box center [213, 466] width 45 height 22
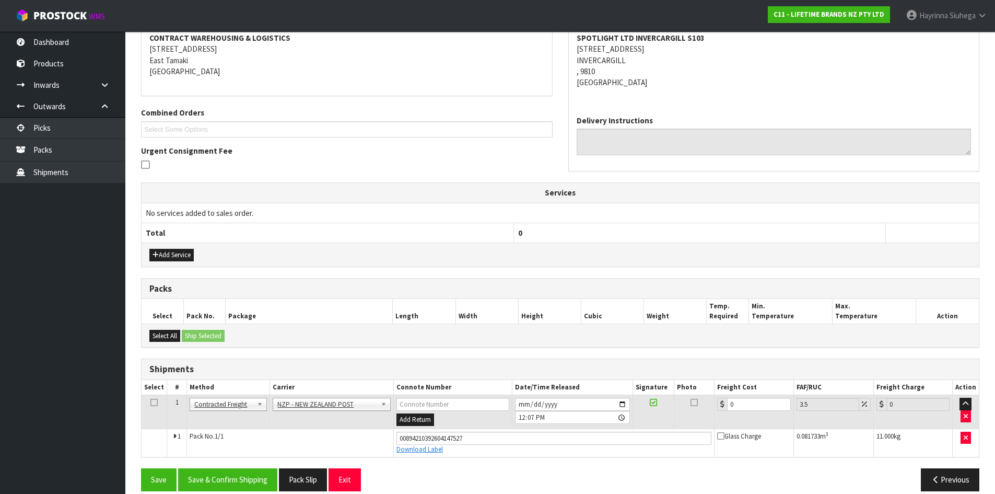
scroll to position [216, 0]
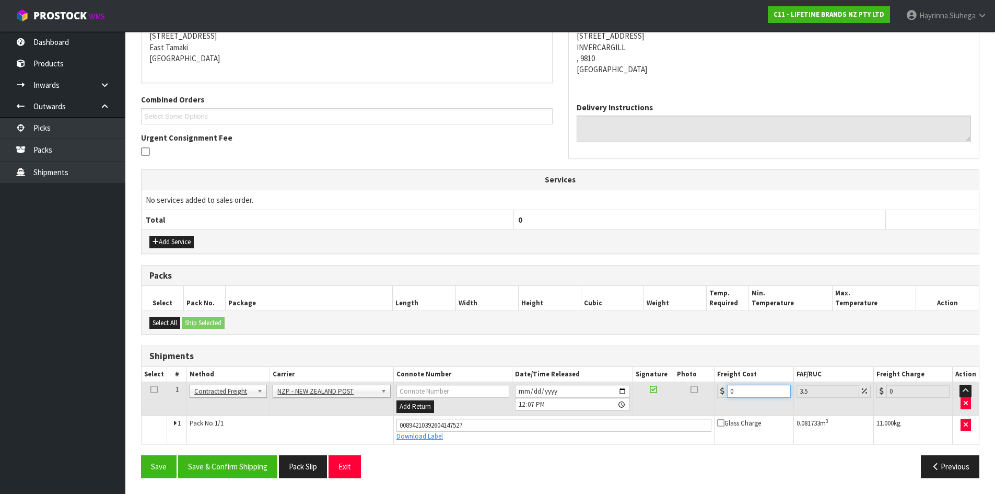
drag, startPoint x: 754, startPoint y: 393, endPoint x: 632, endPoint y: 395, distance: 121.7
click at [632, 393] on tr "1 Client Local Pickup Customer Local Pickup Company Freight Contracted Freight …" at bounding box center [560, 399] width 837 height 34
click at [141, 455] on button "Save" at bounding box center [159, 466] width 36 height 22
click at [233, 469] on button "Save & Confirm Shipping" at bounding box center [227, 466] width 99 height 22
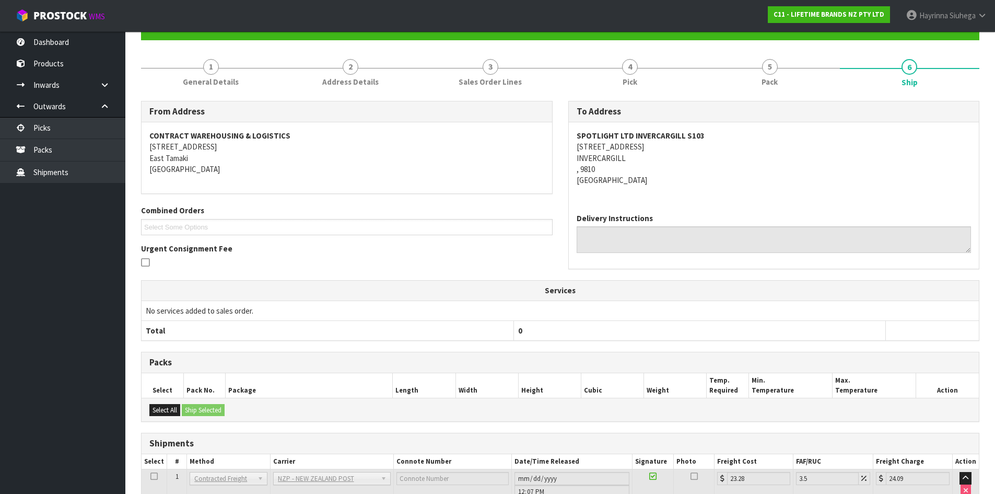
scroll to position [0, 0]
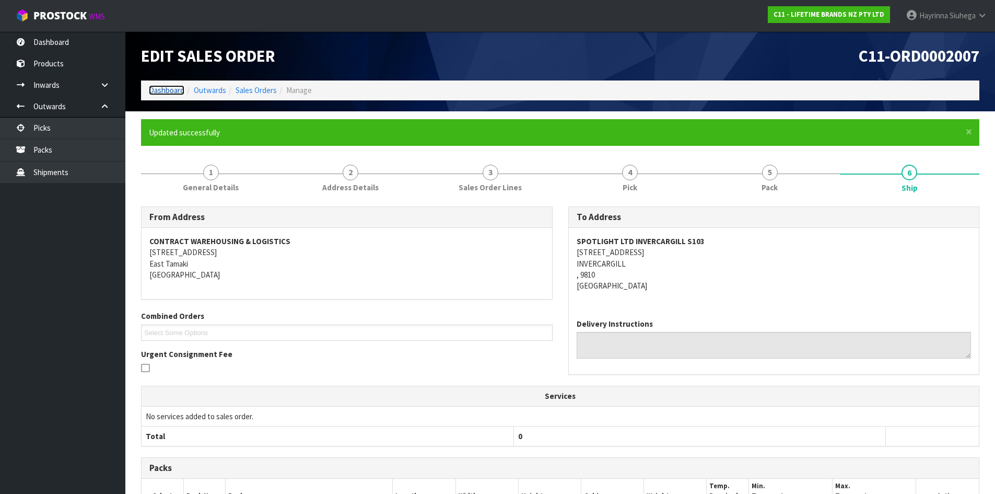
click at [169, 89] on link "Dashboard" at bounding box center [167, 90] width 36 height 10
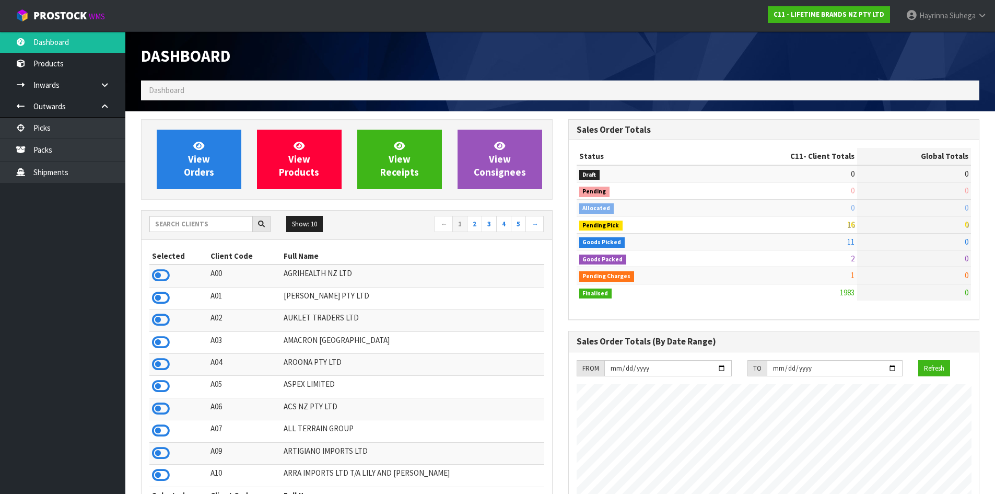
scroll to position [791, 427]
click at [194, 157] on span "View Orders" at bounding box center [199, 158] width 30 height 39
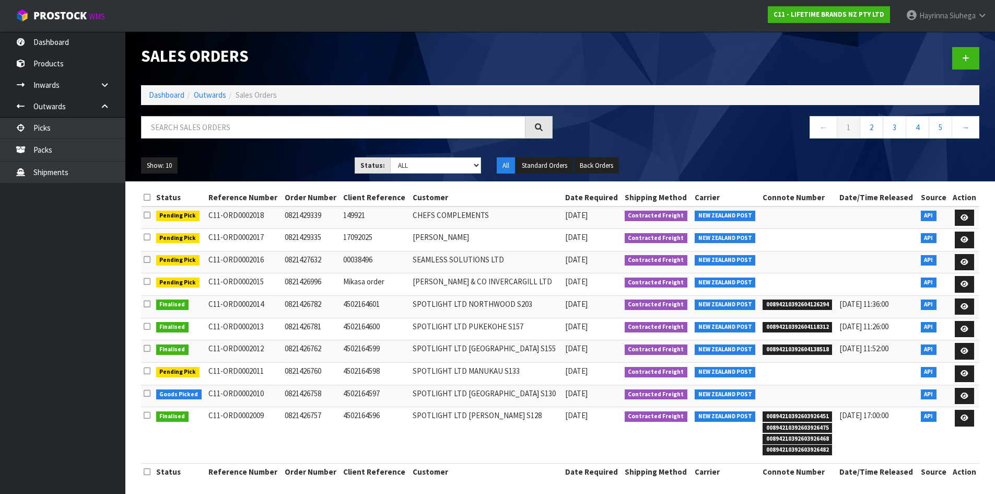
click at [233, 138] on div at bounding box center [346, 131] width 427 height 30
click at [233, 138] on input "text" at bounding box center [333, 127] width 384 height 22
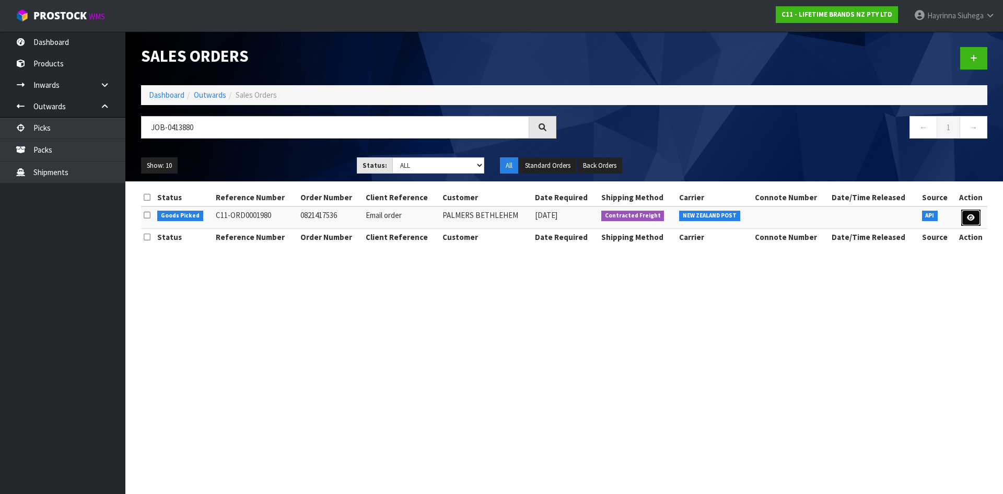
click at [973, 212] on link at bounding box center [970, 217] width 19 height 17
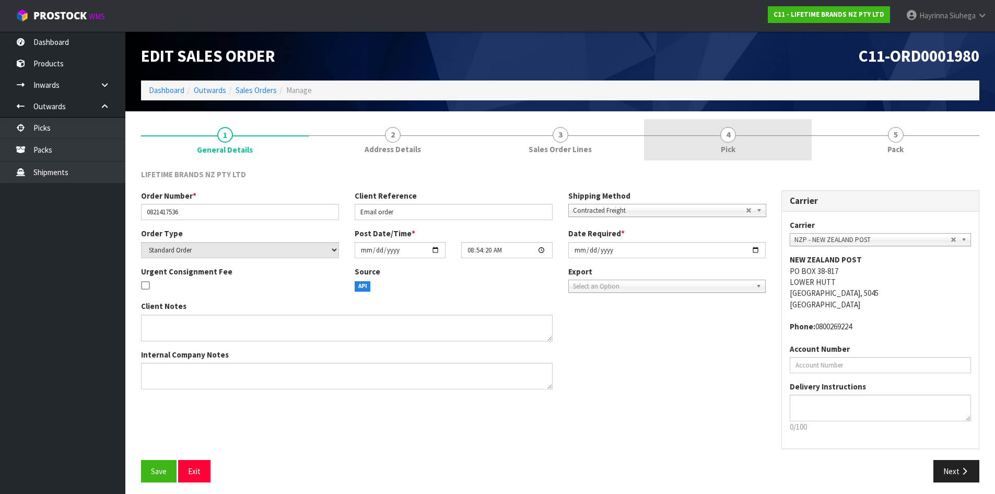
click at [770, 135] on div at bounding box center [728, 135] width 168 height 1
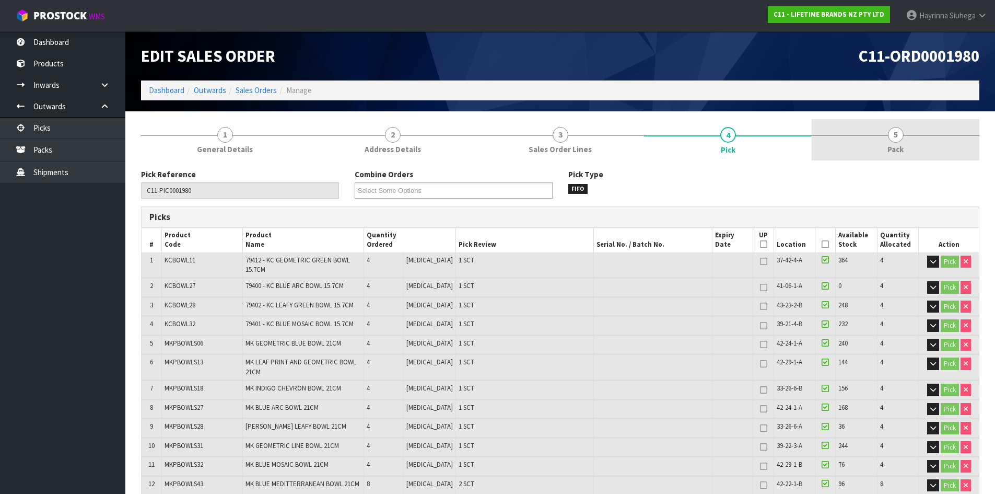
click at [877, 133] on link "5 Pack" at bounding box center [896, 139] width 168 height 41
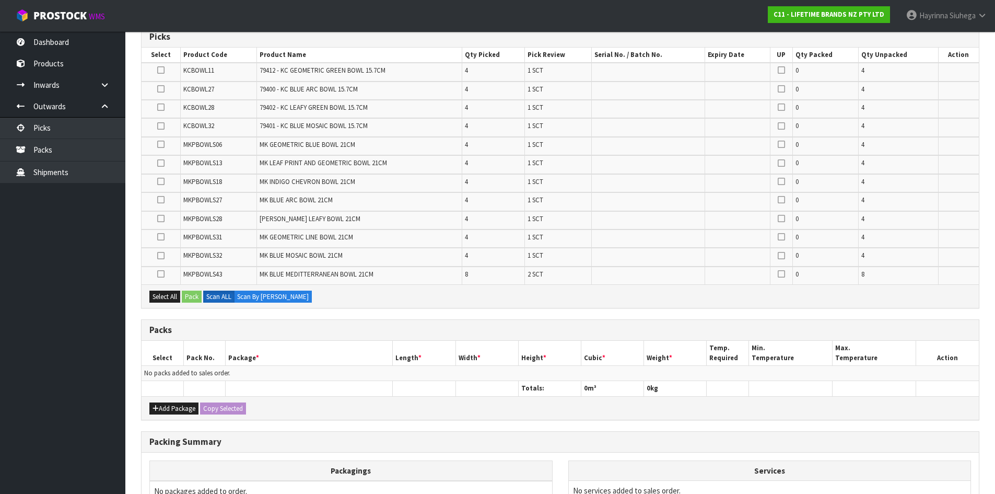
scroll to position [300, 0]
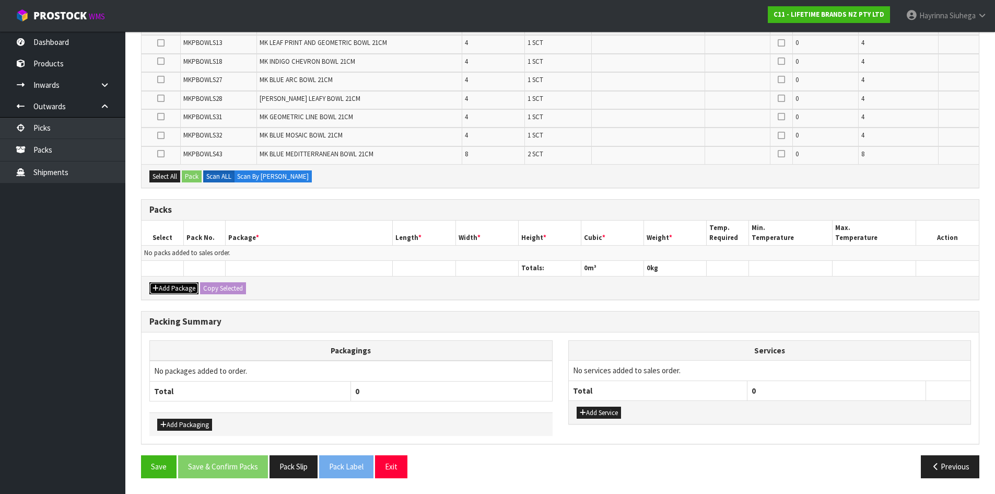
click at [179, 287] on button "Add Package" at bounding box center [173, 288] width 49 height 13
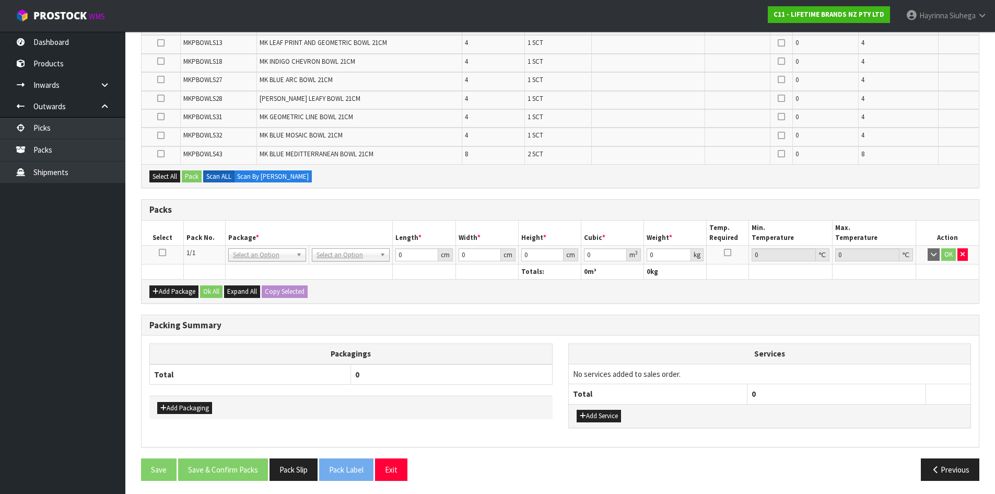
click at [166, 252] on icon at bounding box center [162, 252] width 7 height 1
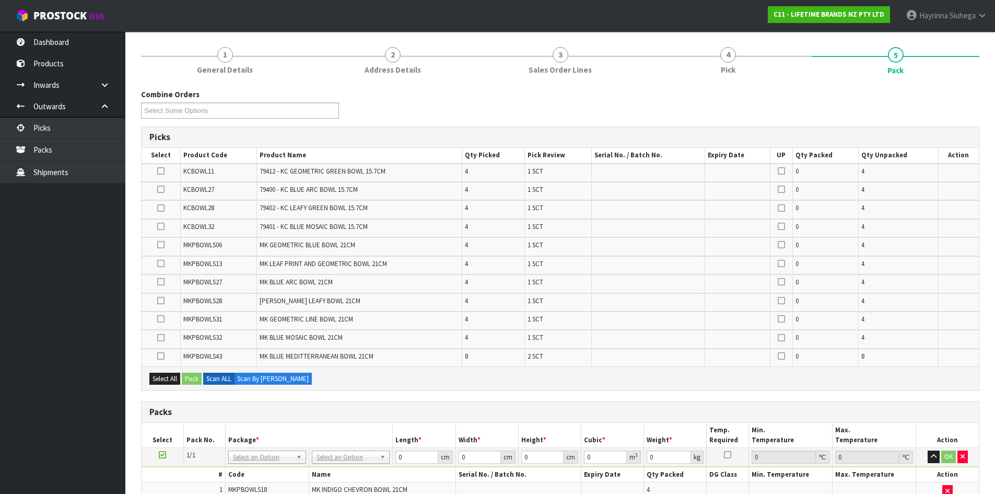
scroll to position [209, 0]
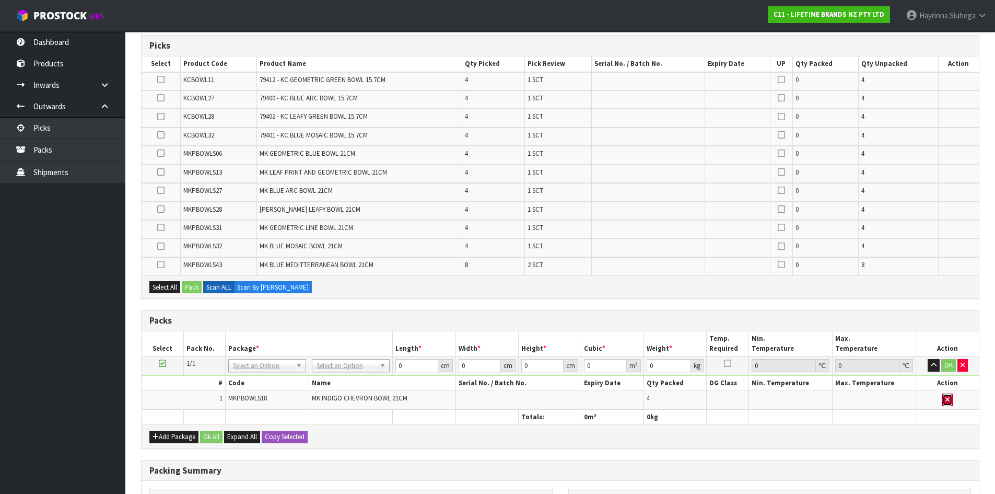
click at [951, 401] on button "button" at bounding box center [947, 399] width 10 height 13
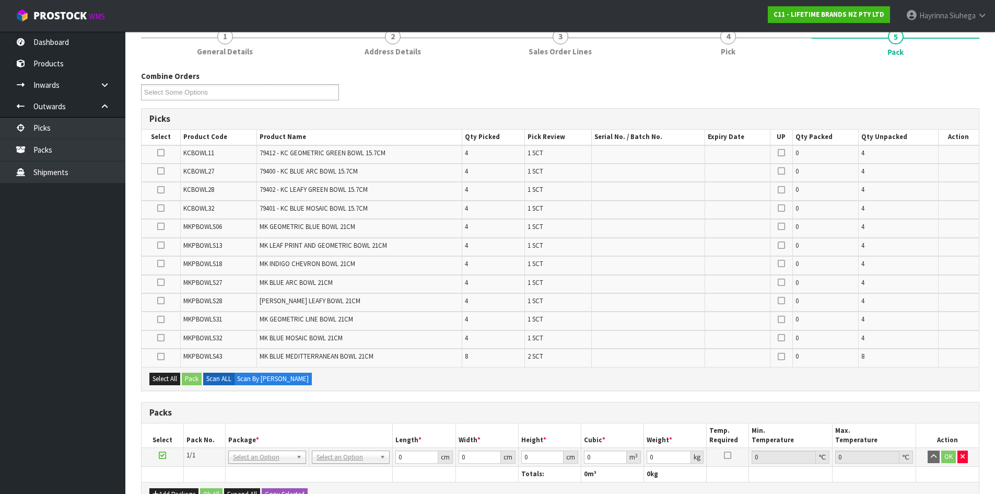
scroll to position [52, 0]
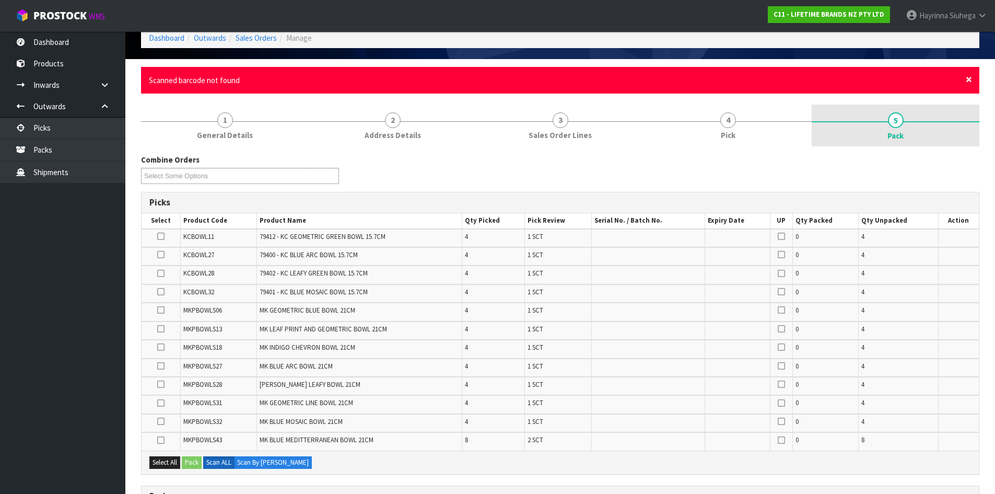
drag, startPoint x: 967, startPoint y: 79, endPoint x: 958, endPoint y: 93, distance: 16.2
click at [968, 79] on span "×" at bounding box center [969, 79] width 6 height 15
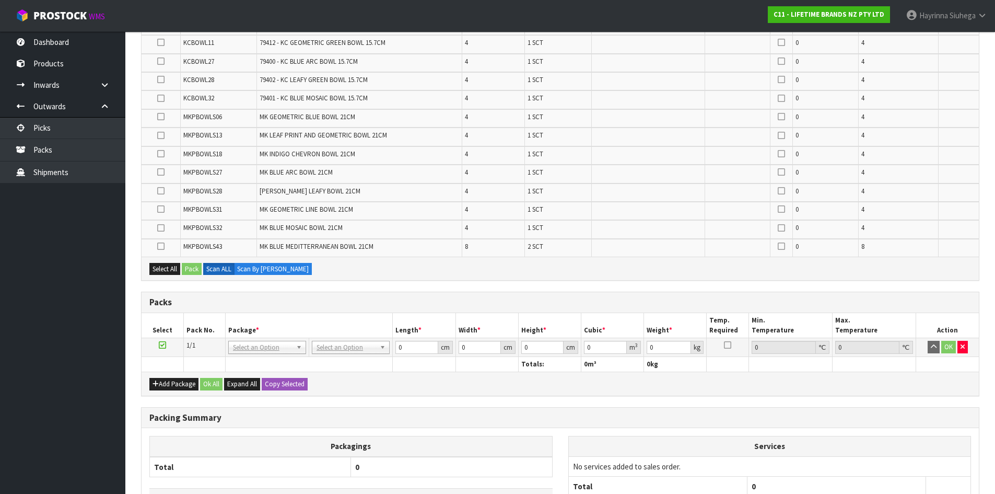
scroll to position [209, 0]
click at [358, 383] on div "Add Package Ok All Expand All Copy Selected" at bounding box center [560, 382] width 837 height 24
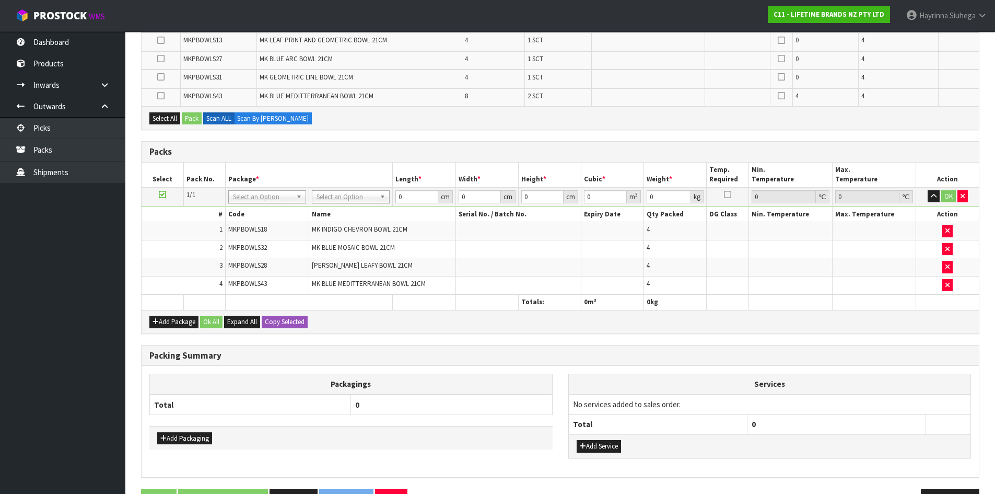
scroll to position [313, 0]
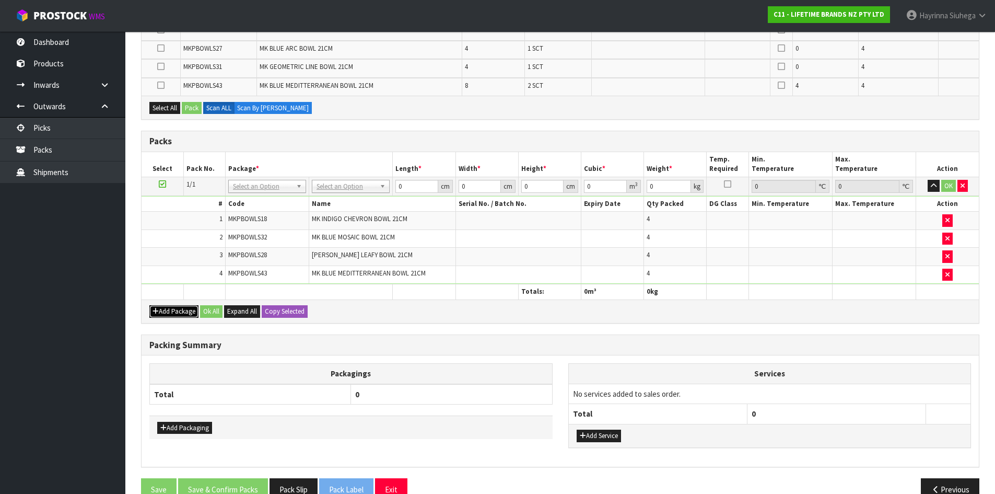
click at [175, 310] on button "Add Package" at bounding box center [173, 311] width 49 height 13
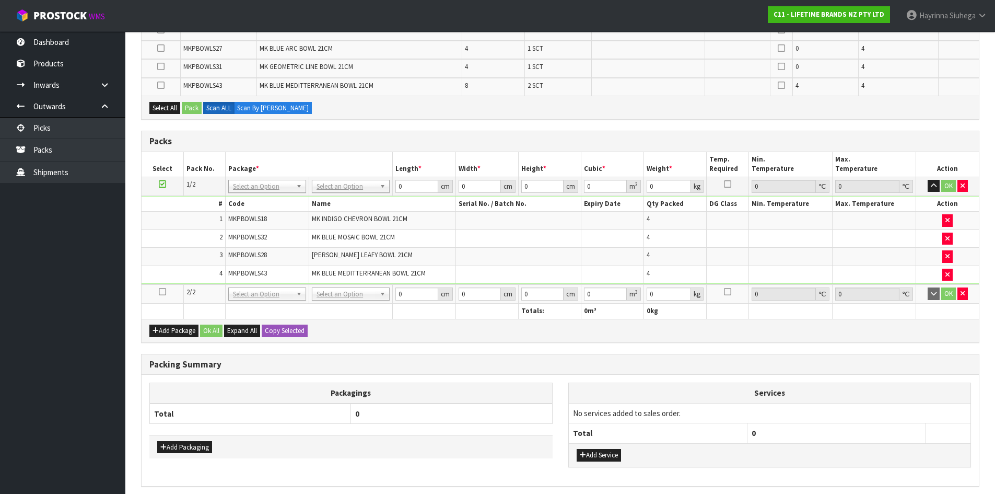
click at [158, 291] on td at bounding box center [163, 293] width 42 height 19
click at [161, 292] on icon at bounding box center [162, 291] width 7 height 1
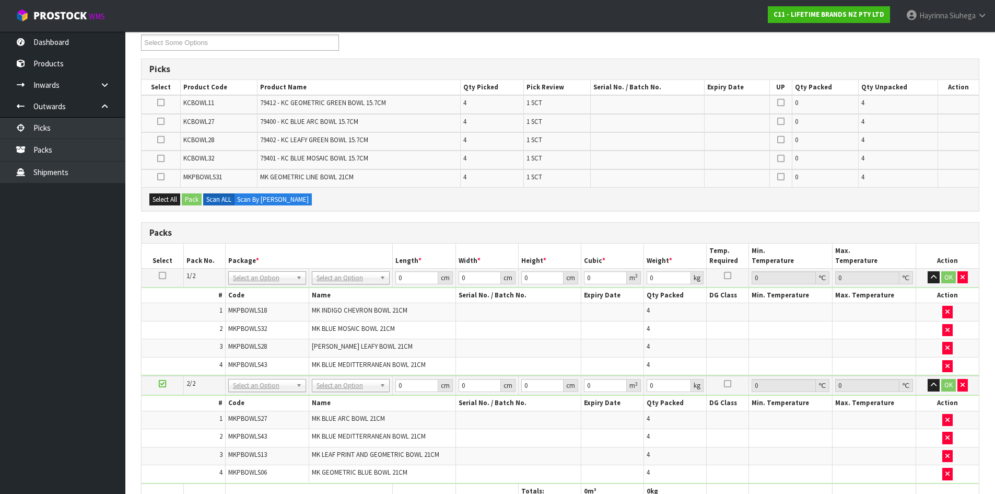
scroll to position [52, 0]
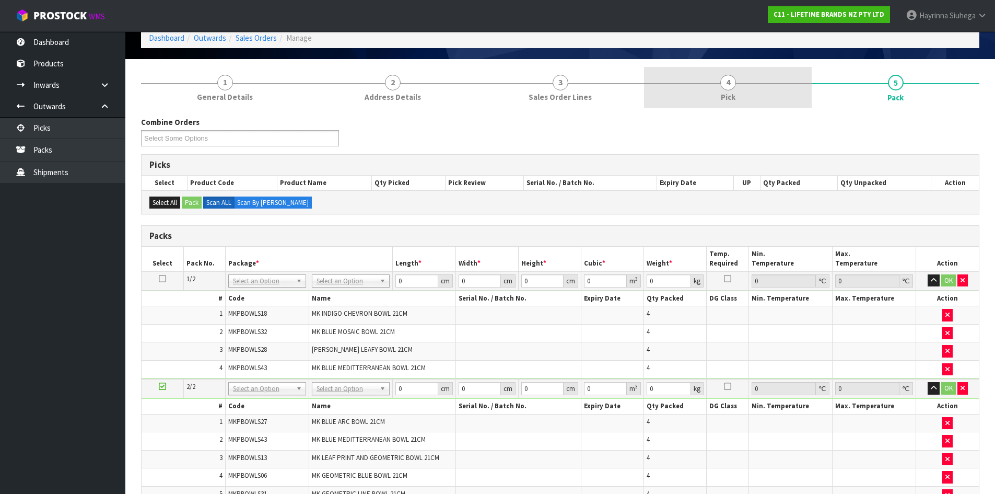
click at [740, 93] on link "4 Pick" at bounding box center [728, 87] width 168 height 41
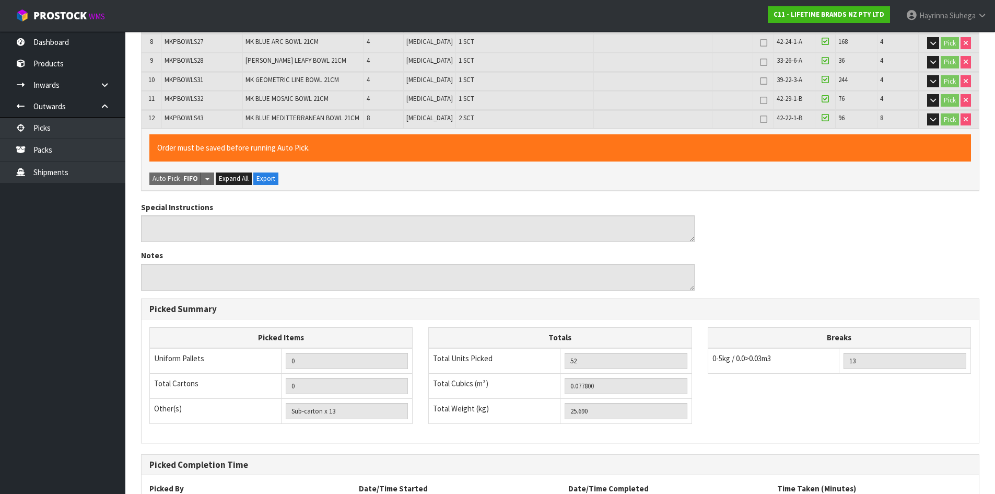
scroll to position [458, 0]
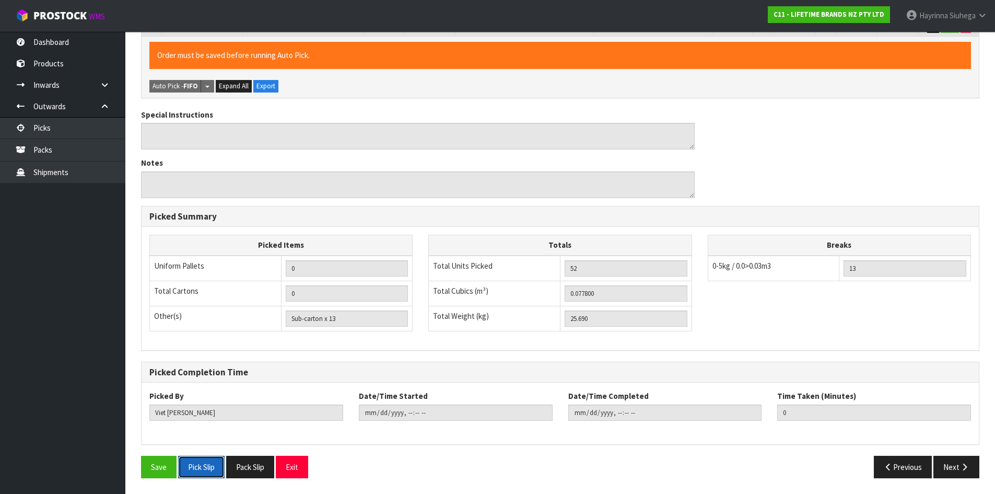
drag, startPoint x: 208, startPoint y: 466, endPoint x: 276, endPoint y: 421, distance: 82.1
click at [207, 467] on button "Pick Slip" at bounding box center [201, 466] width 46 height 22
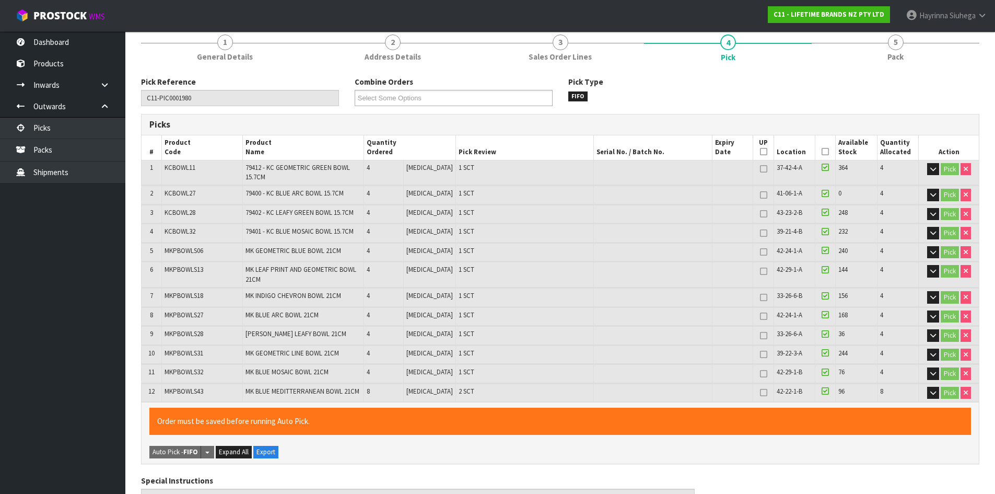
scroll to position [0, 0]
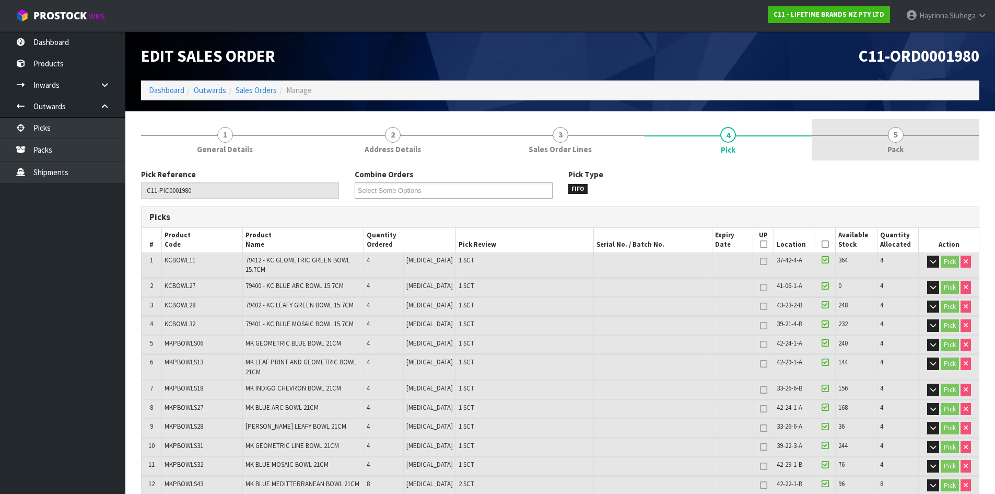
click at [882, 157] on link "5 Pack" at bounding box center [896, 139] width 168 height 41
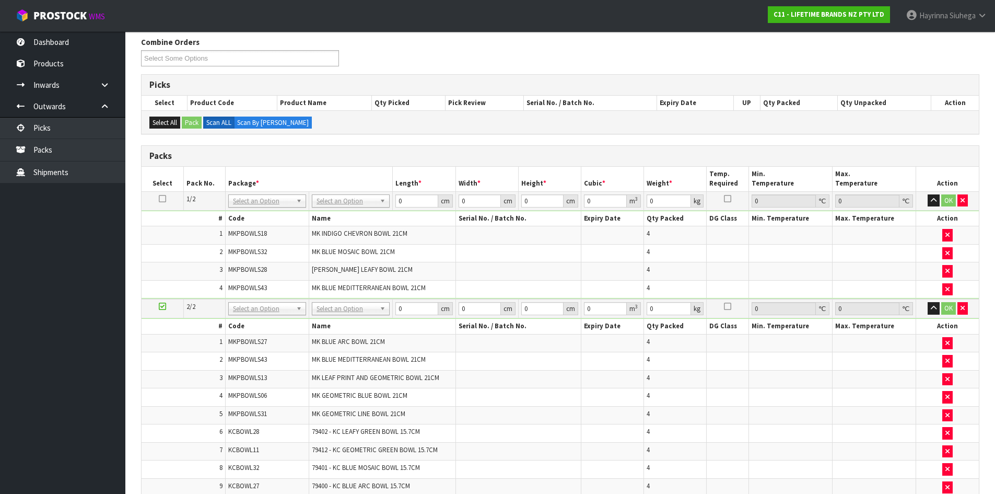
scroll to position [209, 0]
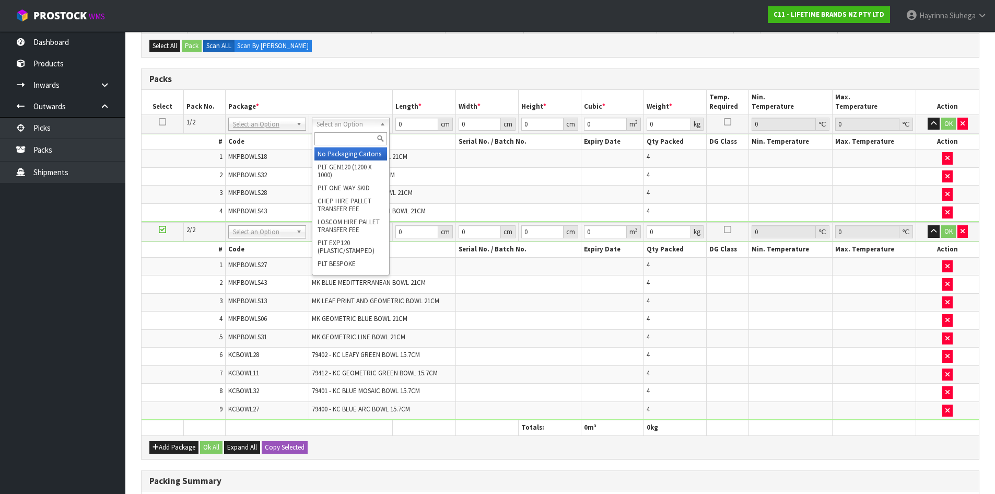
drag, startPoint x: 353, startPoint y: 122, endPoint x: 350, endPoint y: 133, distance: 11.8
click at [350, 134] on input "text" at bounding box center [350, 138] width 73 height 13
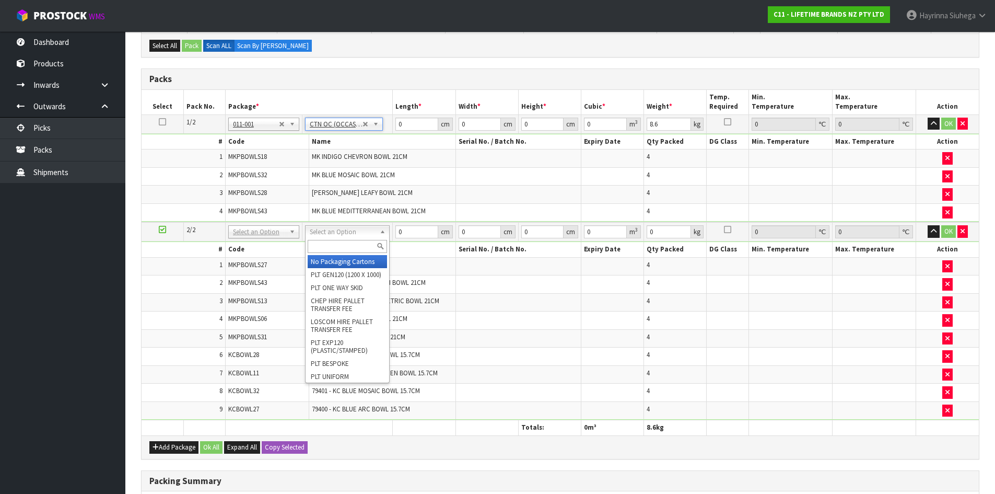
click at [337, 240] on input "text" at bounding box center [347, 246] width 79 height 13
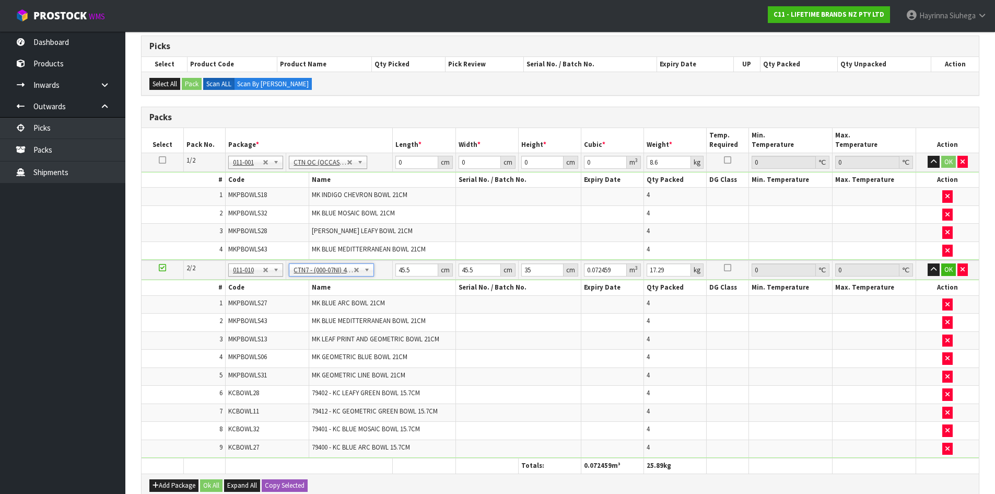
scroll to position [157, 0]
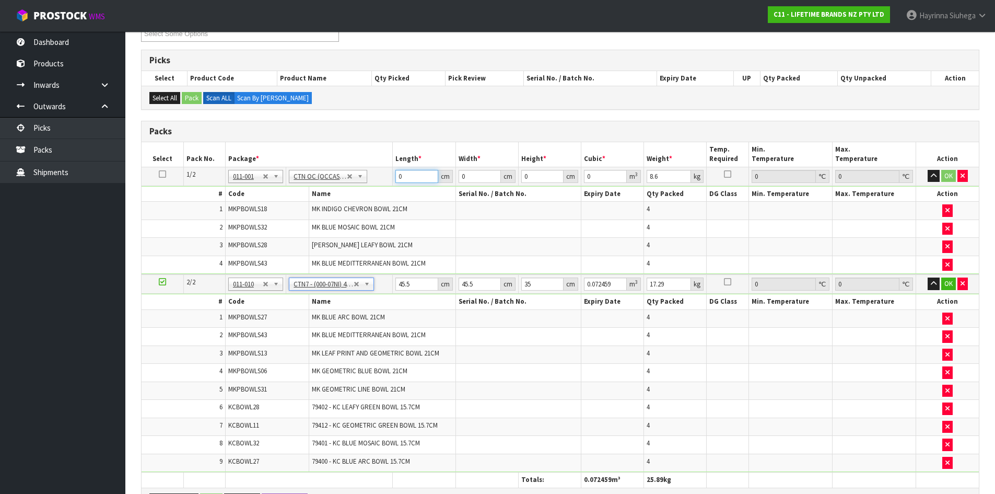
click at [396, 178] on input "0" at bounding box center [416, 176] width 42 height 13
click button "OK" at bounding box center [948, 176] width 15 height 13
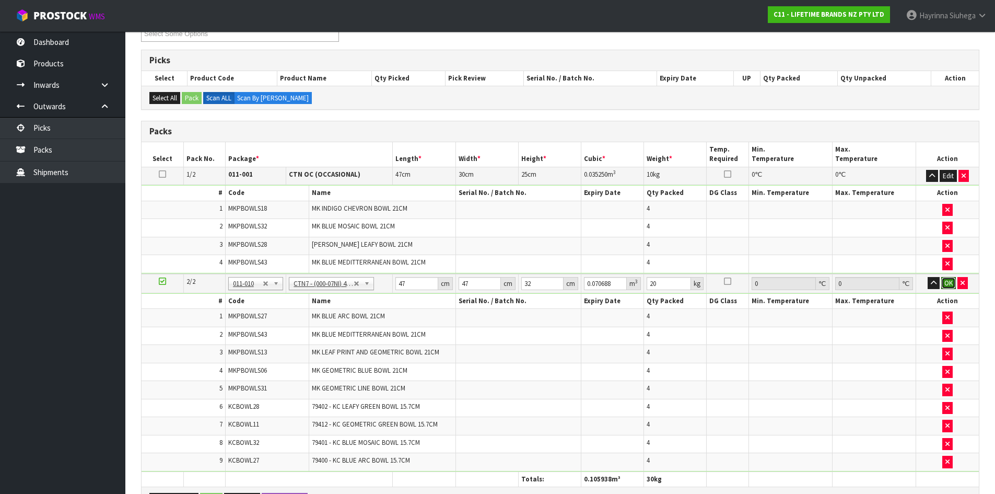
click button "OK" at bounding box center [948, 283] width 15 height 13
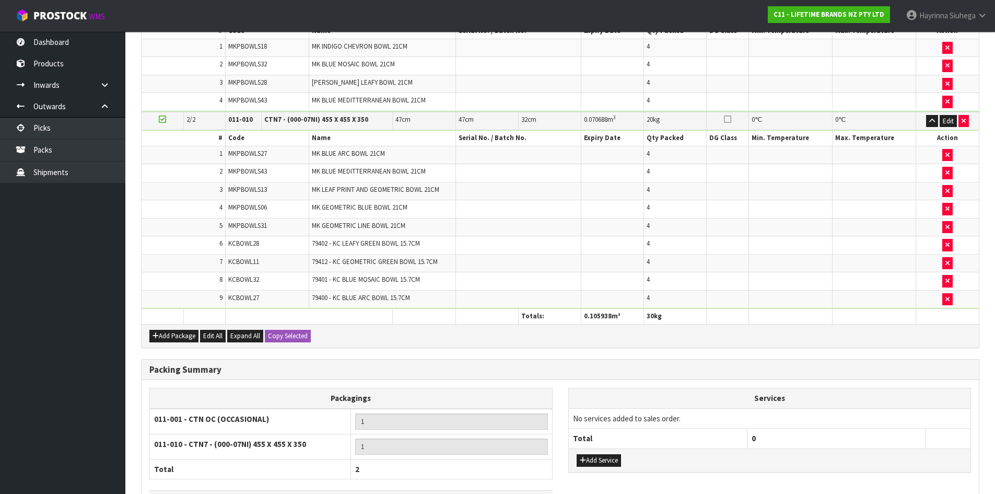
scroll to position [396, 0]
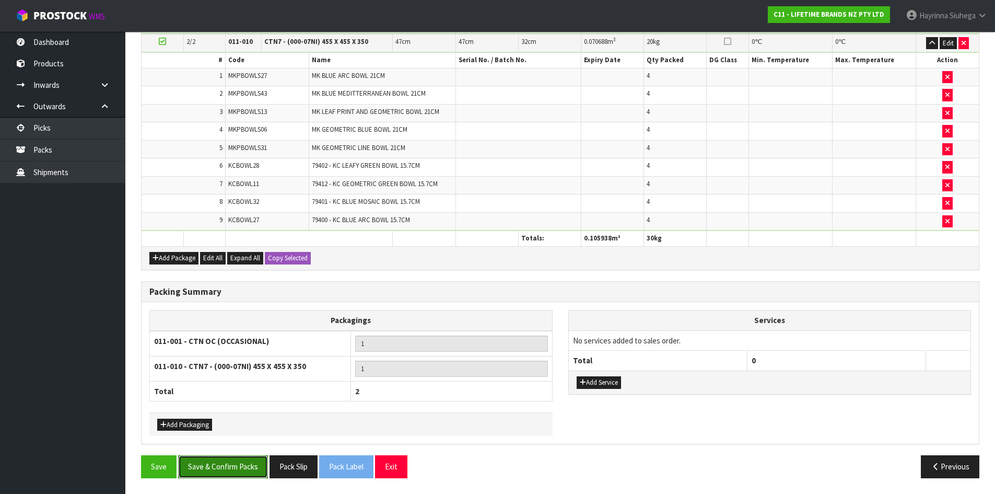
click at [218, 471] on button "Save & Confirm Packs" at bounding box center [223, 466] width 90 height 22
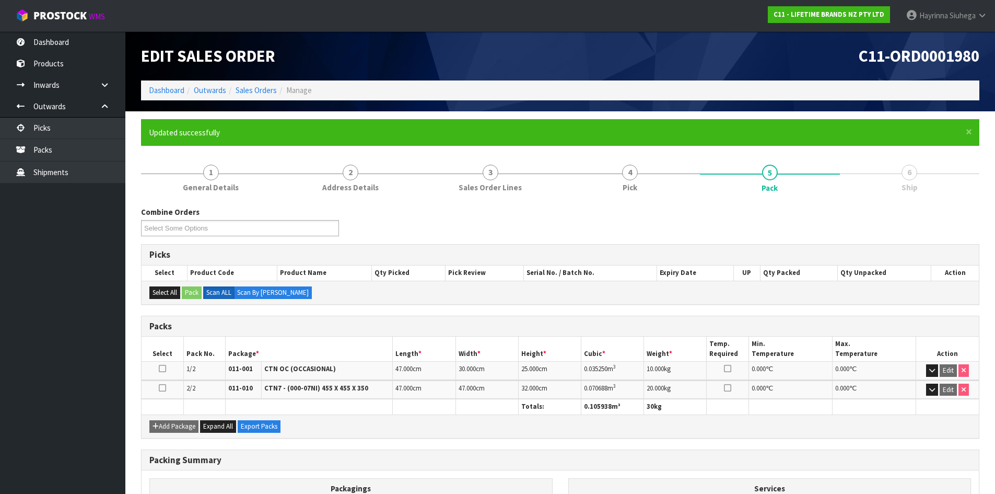
scroll to position [145, 0]
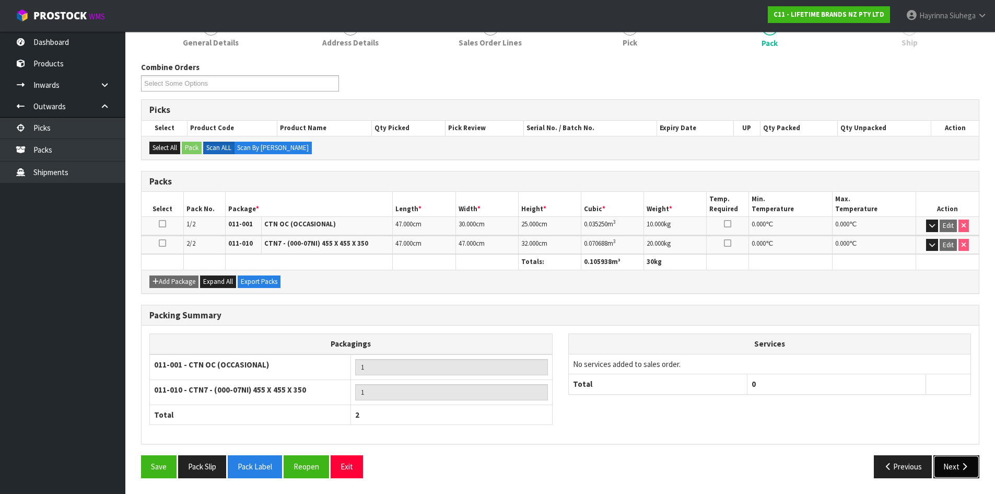
click at [958, 473] on button "Next" at bounding box center [956, 466] width 46 height 22
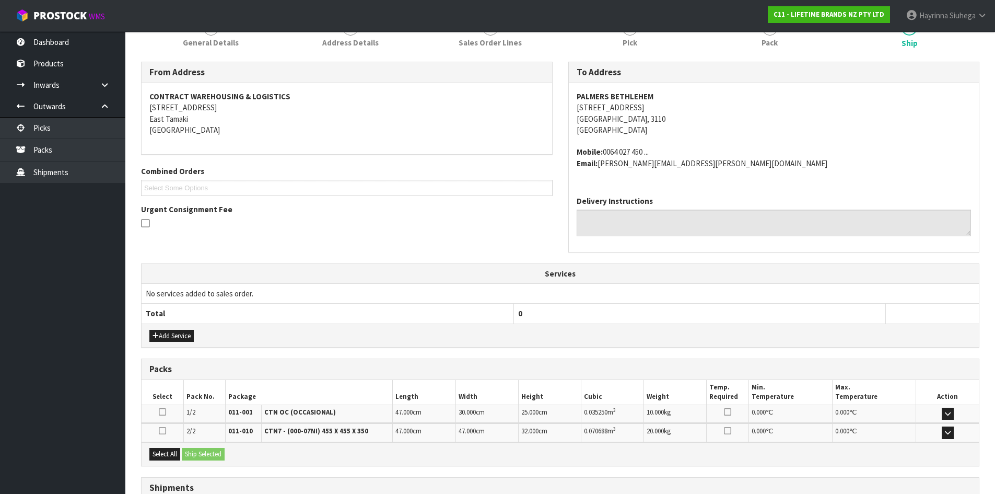
scroll to position [229, 0]
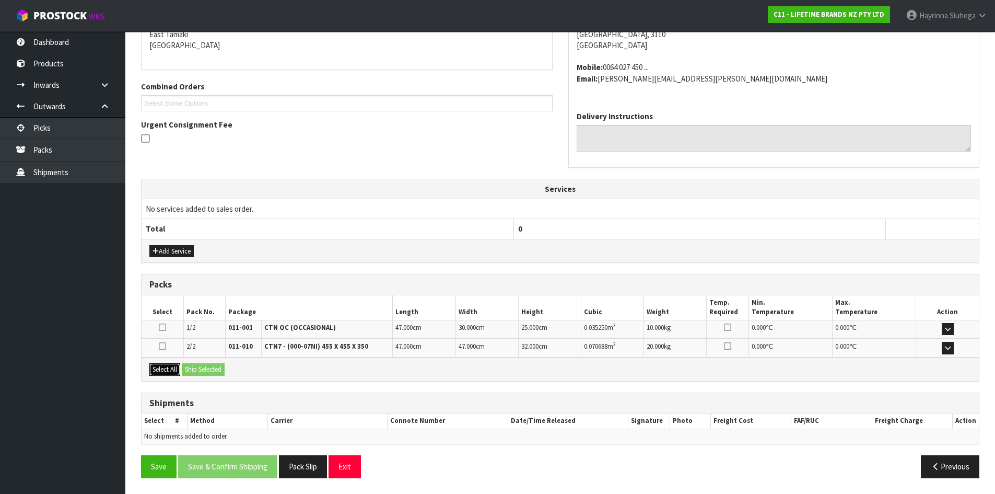
click at [173, 367] on button "Select All" at bounding box center [164, 369] width 31 height 13
click at [201, 366] on button "Ship Selected" at bounding box center [203, 369] width 43 height 13
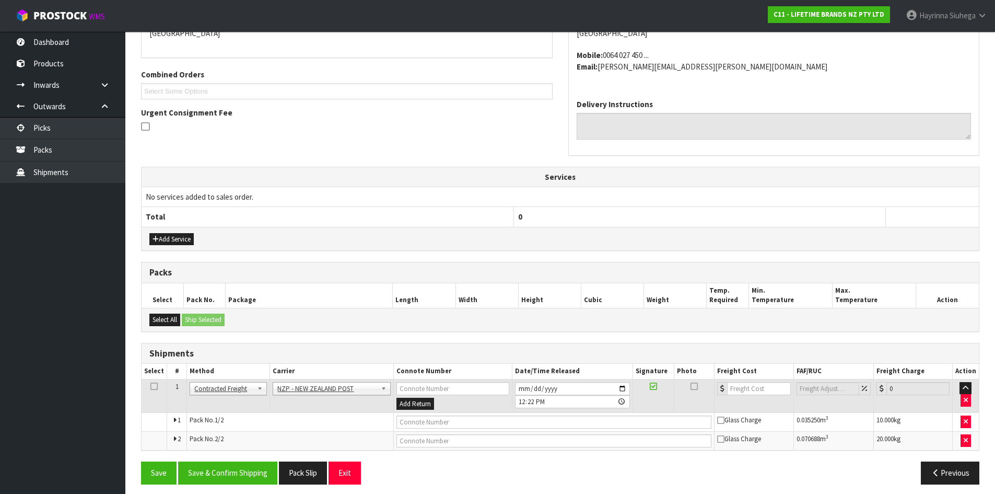
scroll to position [248, 0]
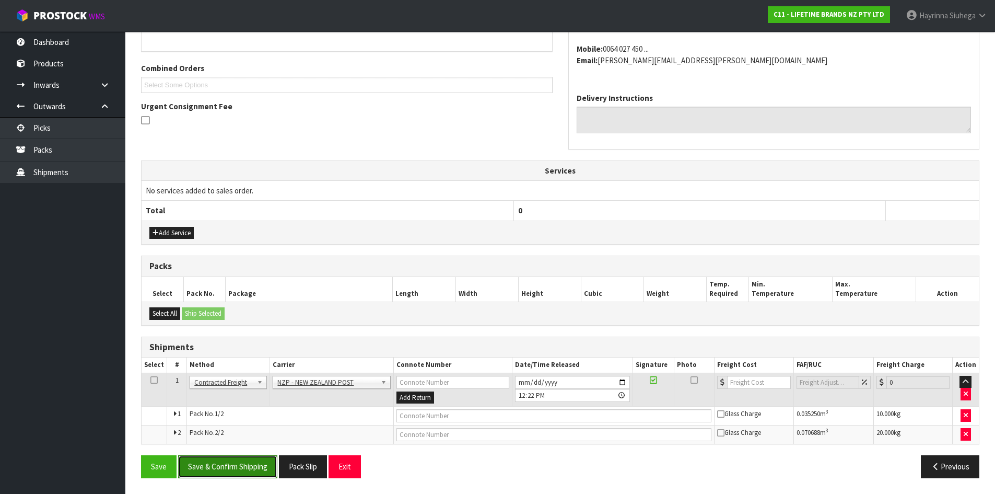
click at [244, 463] on button "Save & Confirm Shipping" at bounding box center [227, 466] width 99 height 22
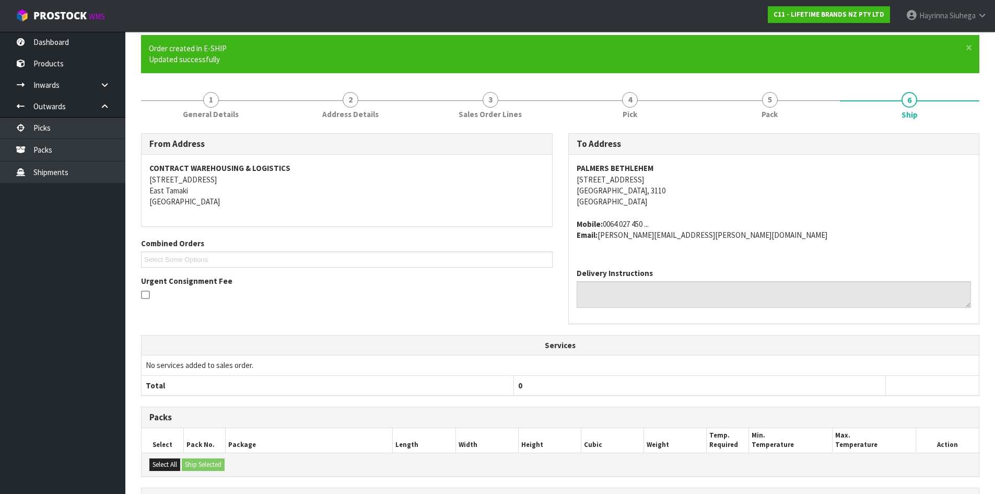
scroll to position [232, 0]
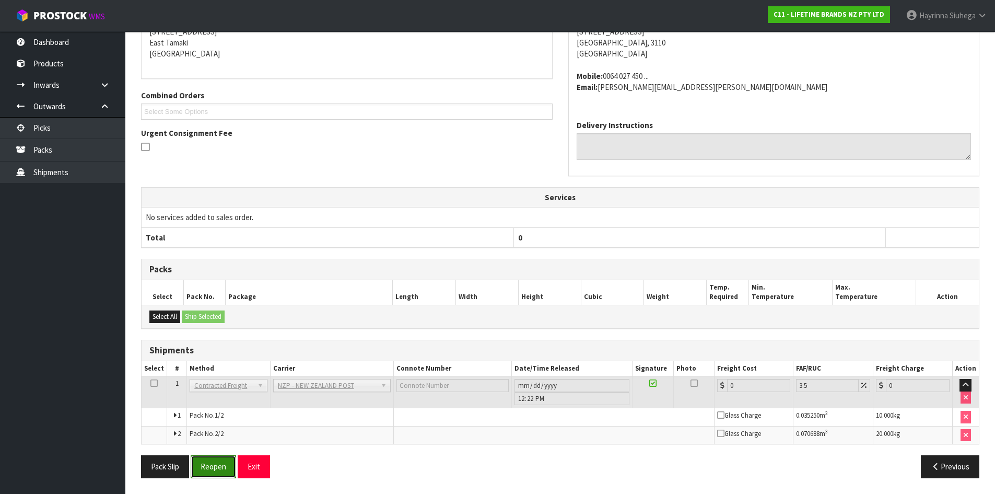
click at [219, 460] on button "Reopen" at bounding box center [213, 466] width 45 height 22
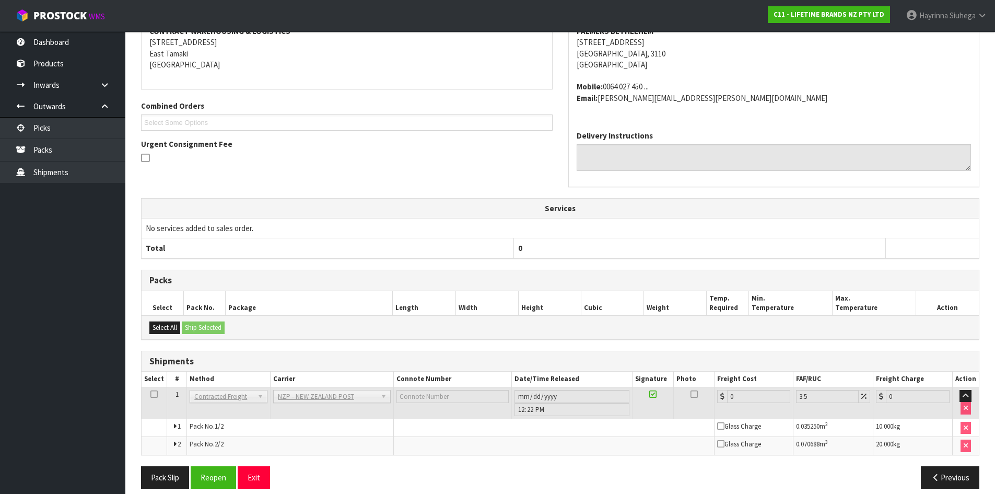
scroll to position [220, 0]
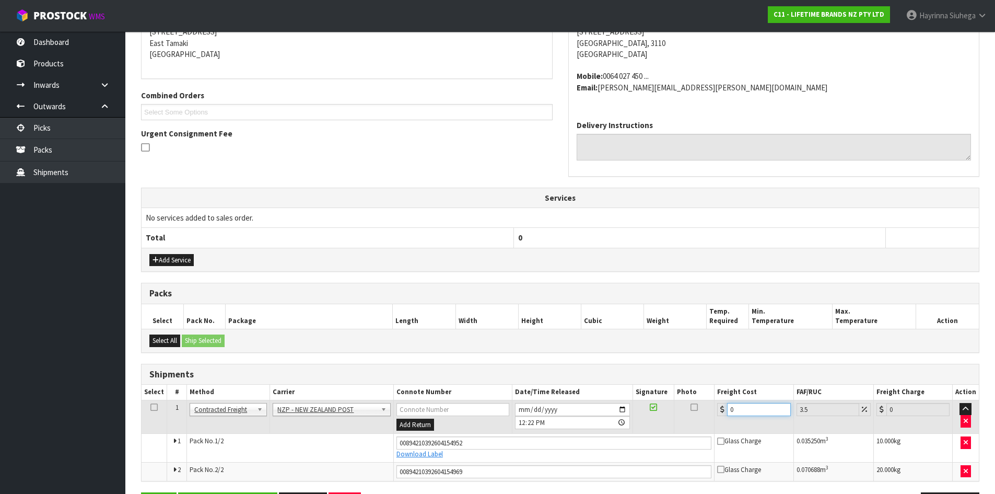
drag, startPoint x: 755, startPoint y: 408, endPoint x: 661, endPoint y: 411, distance: 94.0
click at [661, 411] on tr "1 Client Local Pickup Customer Local Pickup Company Freight Contracted Freight …" at bounding box center [560, 417] width 837 height 34
click at [141, 492] on button "Save" at bounding box center [159, 503] width 36 height 22
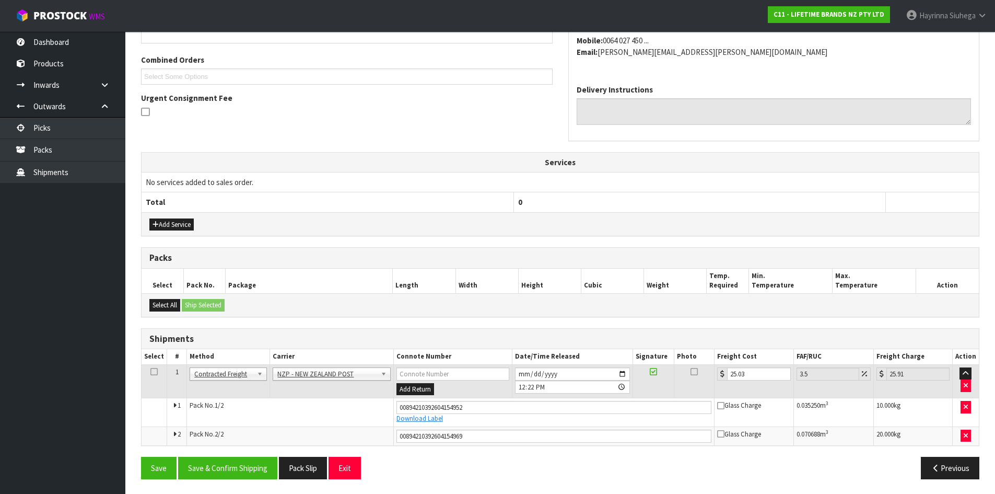
scroll to position [257, 0]
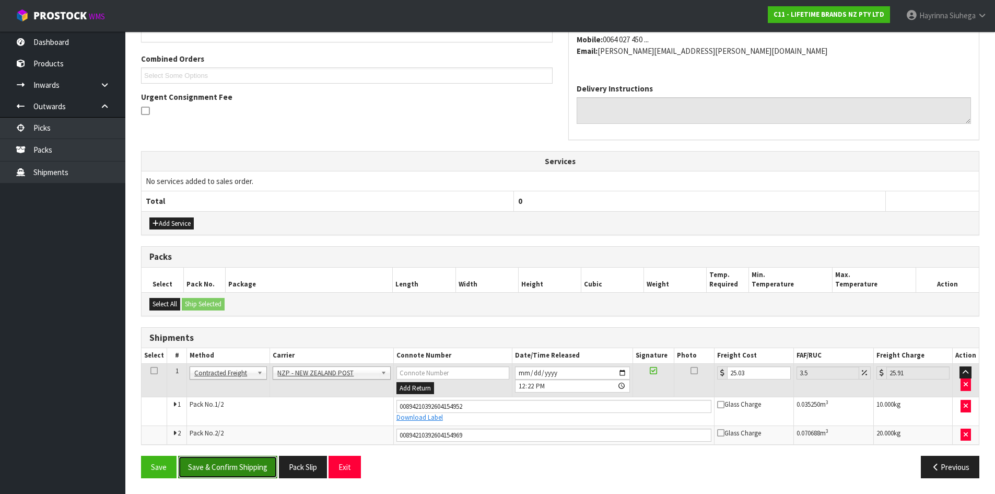
click at [246, 461] on button "Save & Confirm Shipping" at bounding box center [227, 466] width 99 height 22
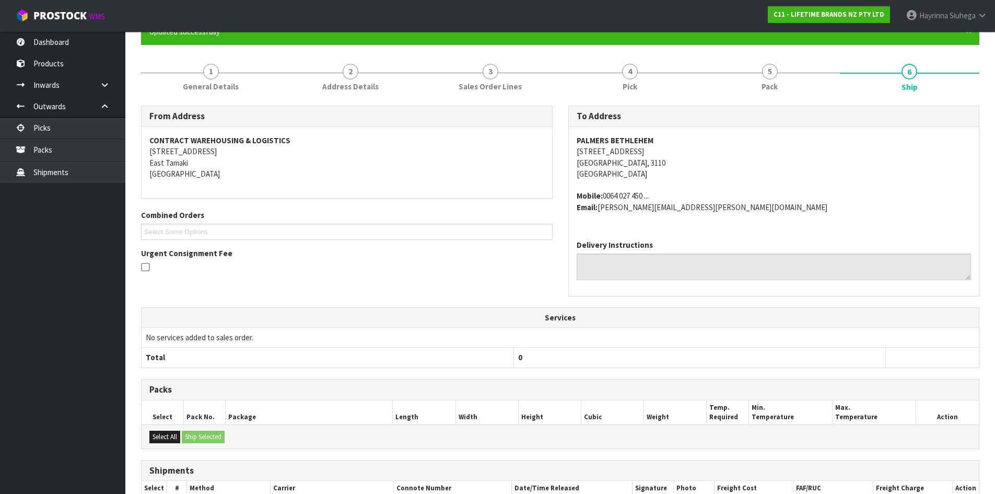
scroll to position [0, 0]
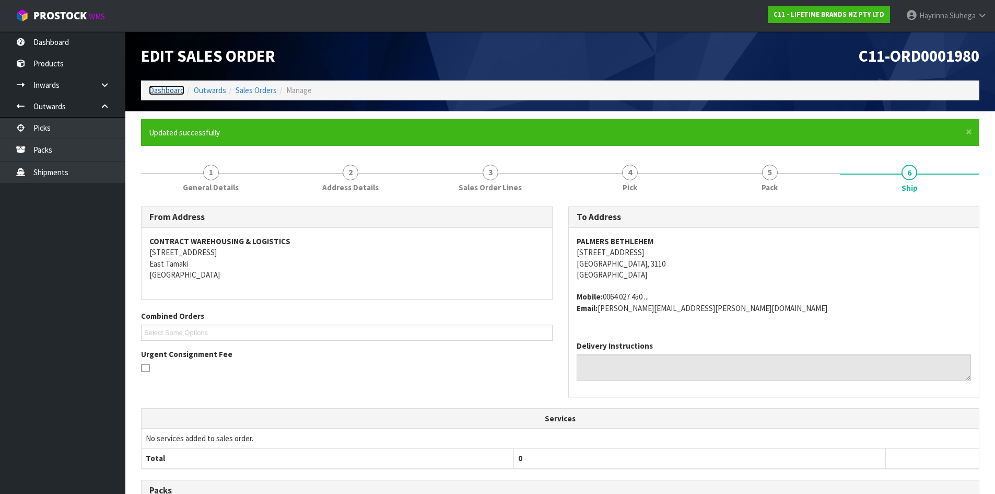
click at [167, 88] on link "Dashboard" at bounding box center [167, 90] width 36 height 10
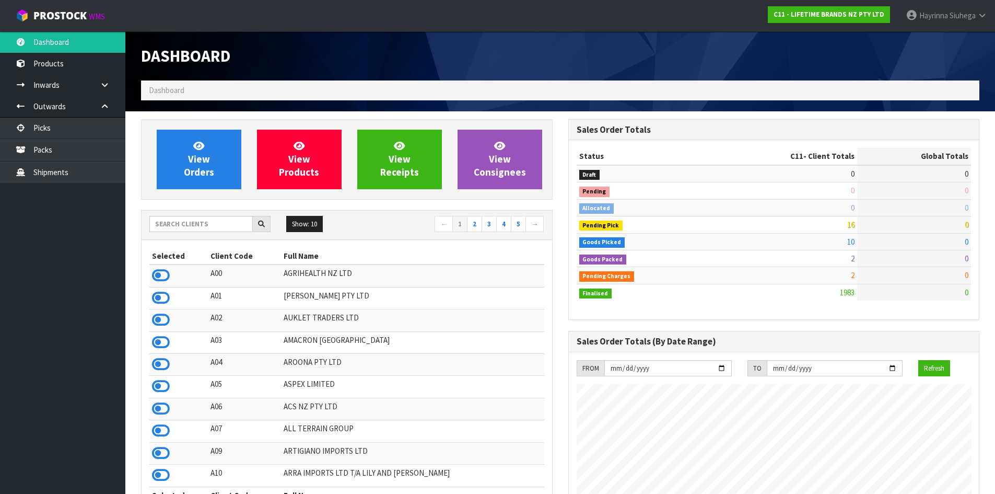
scroll to position [791, 427]
click at [216, 216] on input "text" at bounding box center [200, 224] width 103 height 16
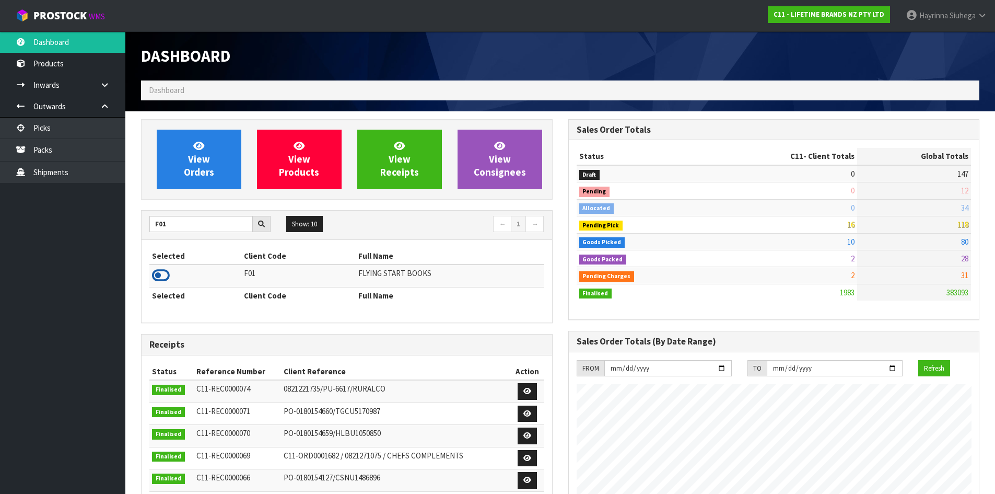
click at [160, 273] on icon at bounding box center [161, 275] width 18 height 16
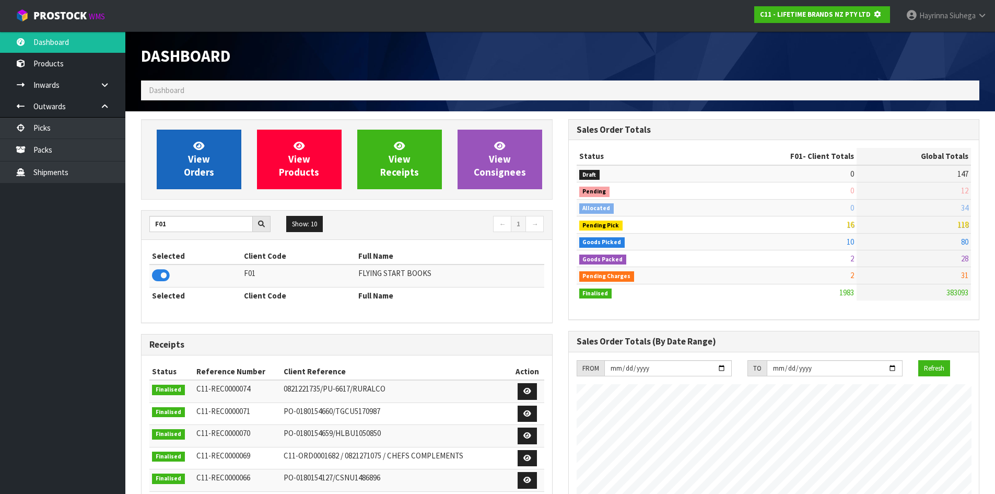
scroll to position [521631, 521855]
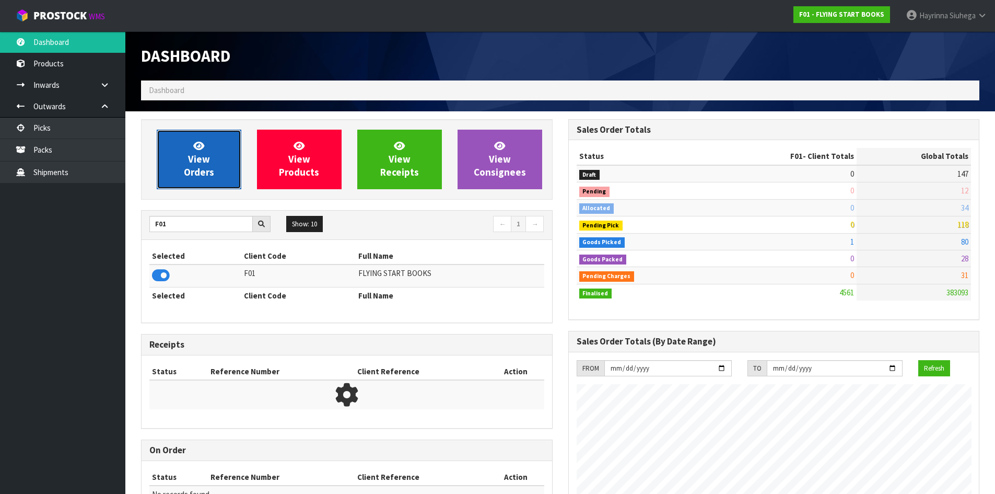
click at [183, 160] on link "View Orders" at bounding box center [199, 160] width 85 height 60
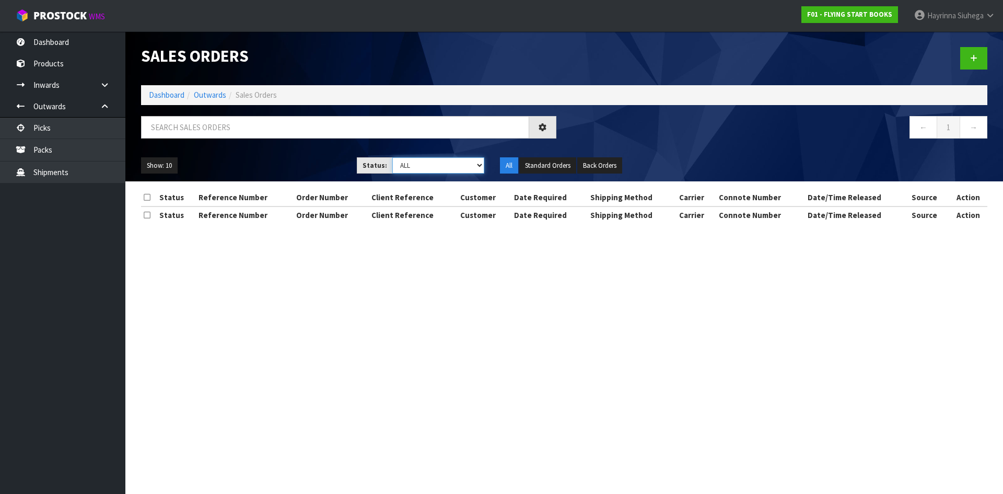
click at [408, 161] on select "Draft Pending Allocated Pending Pick Goods Picked Goods Packed Pending Charges …" at bounding box center [438, 165] width 92 height 16
click at [392, 157] on select "Draft Pending Allocated Pending Pick Goods Picked Goods Packed Pending Charges …" at bounding box center [438, 165] width 92 height 16
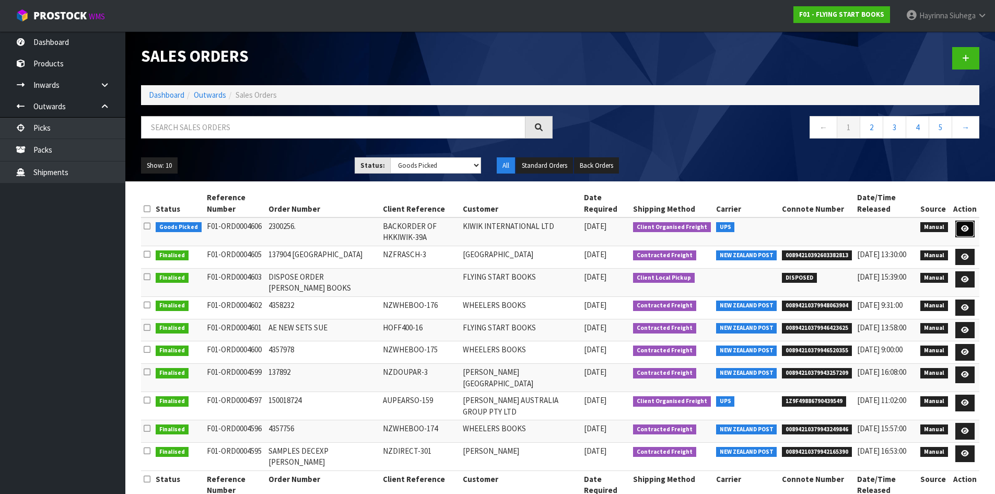
click at [958, 226] on link at bounding box center [964, 228] width 19 height 17
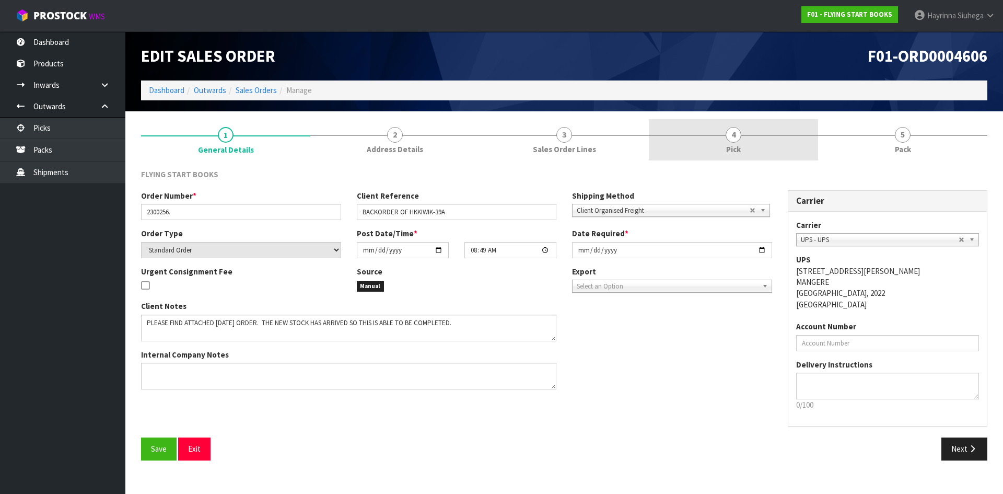
click at [770, 152] on link "4 Pick" at bounding box center [733, 139] width 169 height 41
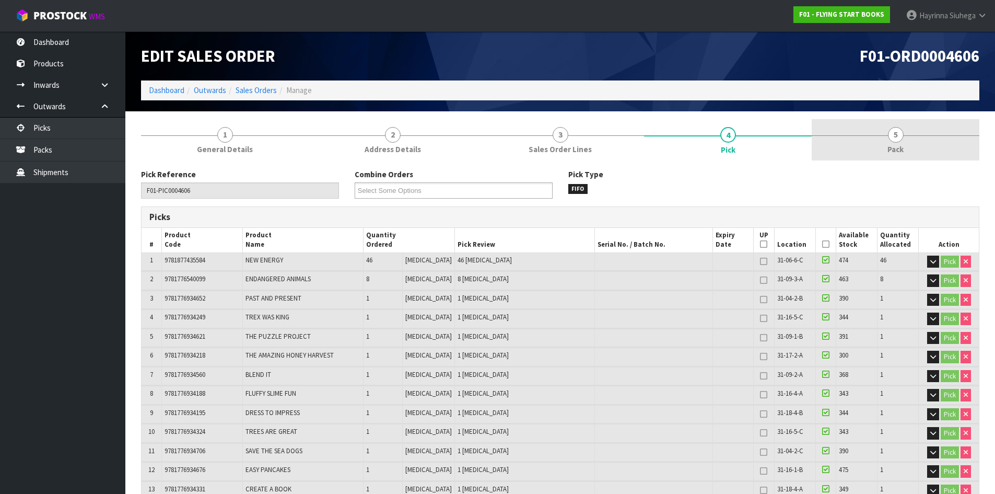
click at [858, 140] on link "5 Pack" at bounding box center [896, 139] width 168 height 41
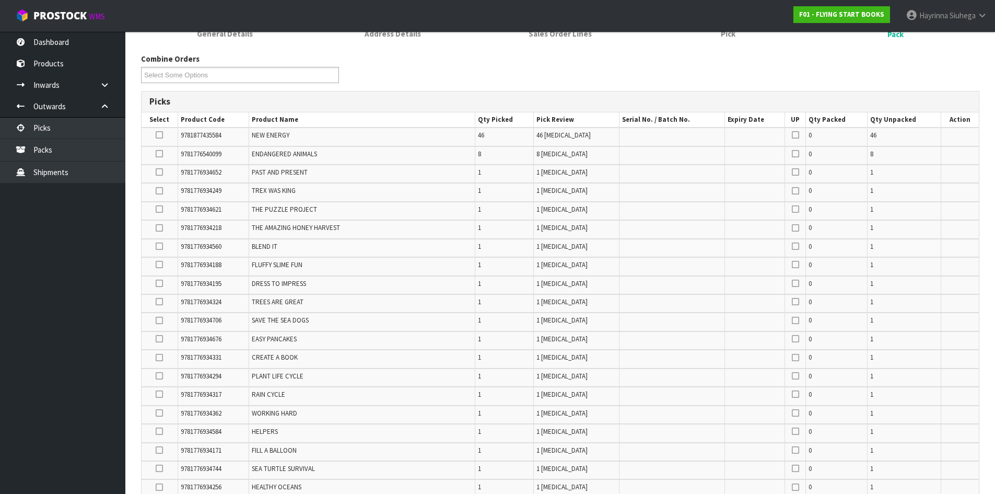
scroll to position [50, 0]
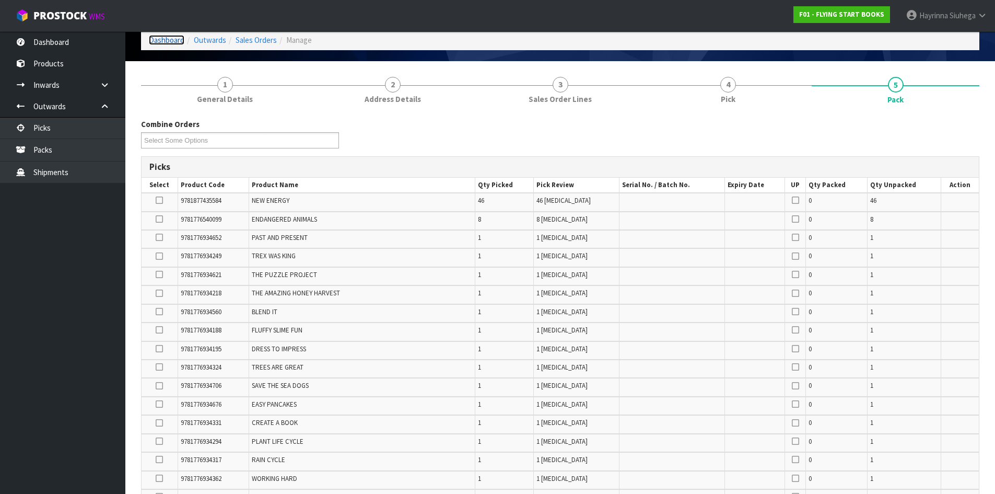
click at [168, 38] on link "Dashboard" at bounding box center [167, 40] width 36 height 10
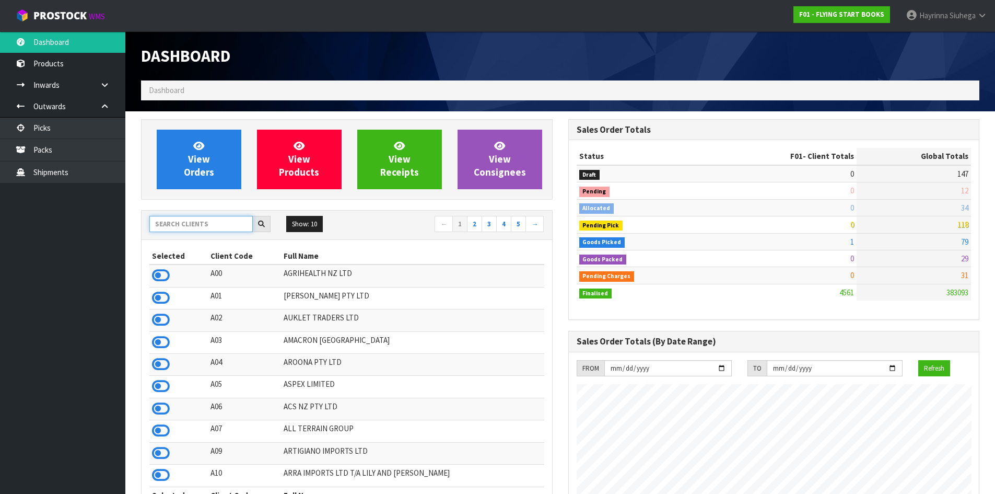
click at [206, 220] on input "text" at bounding box center [200, 224] width 103 height 16
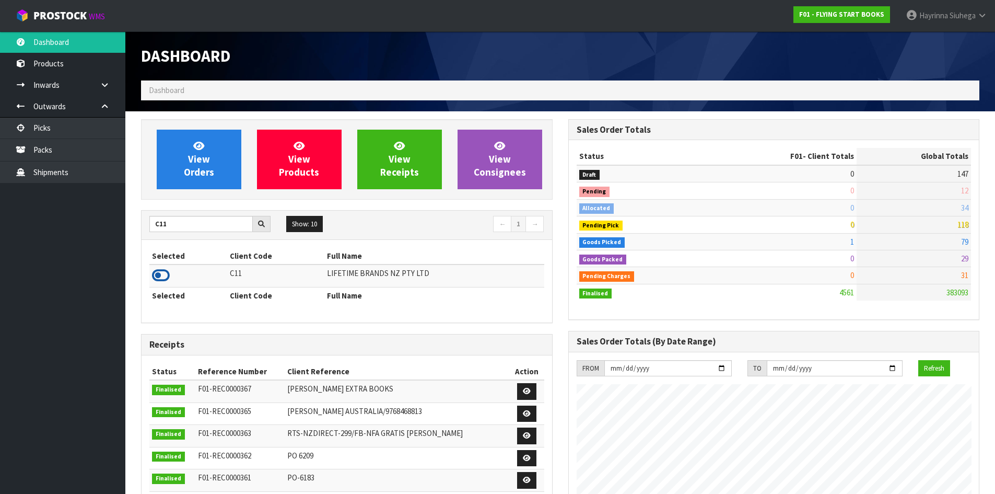
click at [157, 268] on icon at bounding box center [161, 275] width 18 height 16
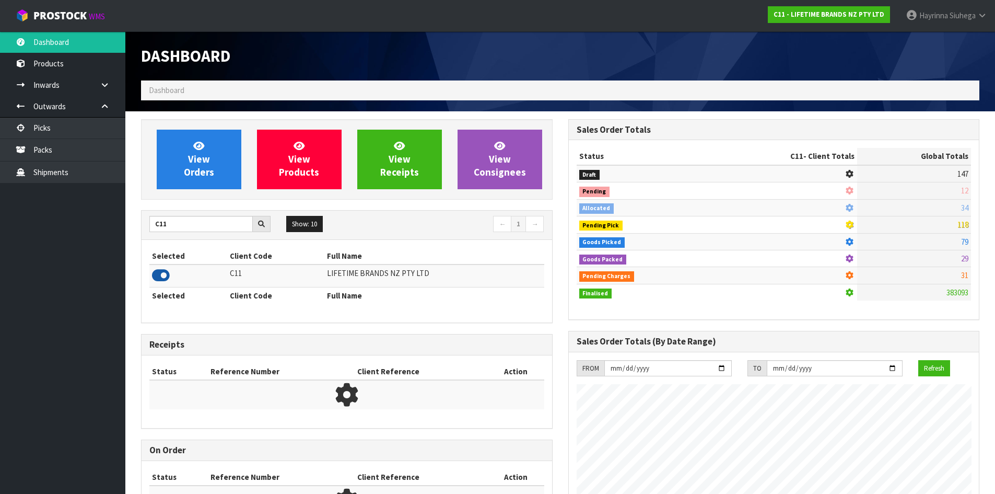
scroll to position [791, 427]
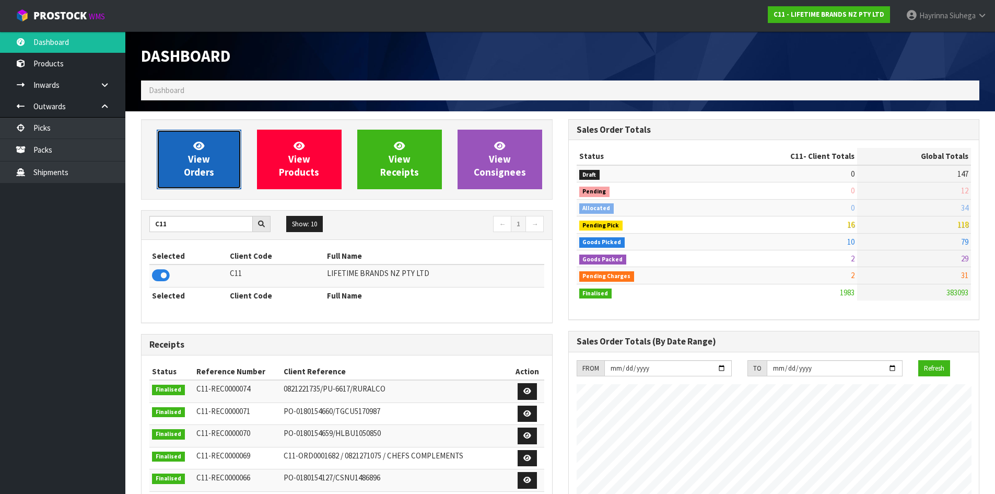
click at [205, 161] on span "View Orders" at bounding box center [199, 158] width 30 height 39
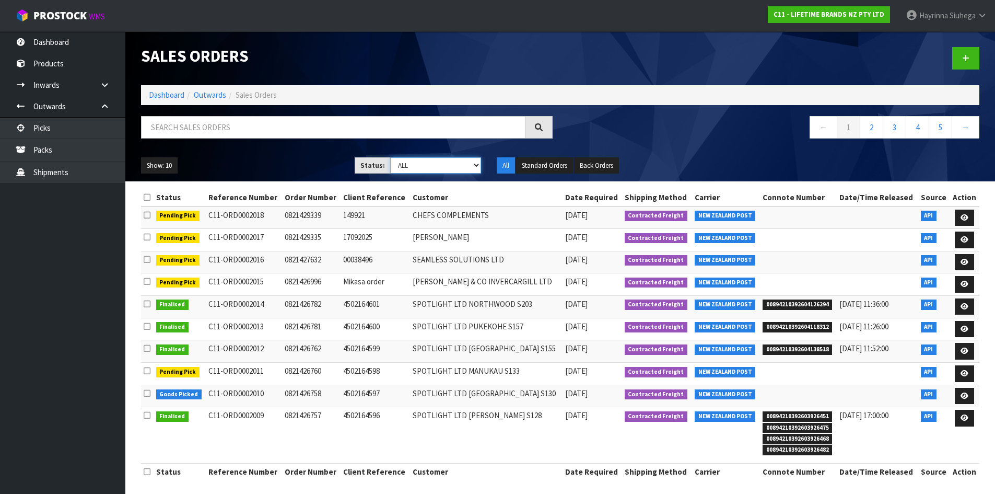
click at [407, 163] on select "Draft Pending Allocated Pending Pick Goods Picked Goods Packed Pending Charges …" at bounding box center [435, 165] width 91 height 16
click at [390, 157] on select "Draft Pending Allocated Pending Pick Goods Picked Goods Packed Pending Charges …" at bounding box center [435, 165] width 91 height 16
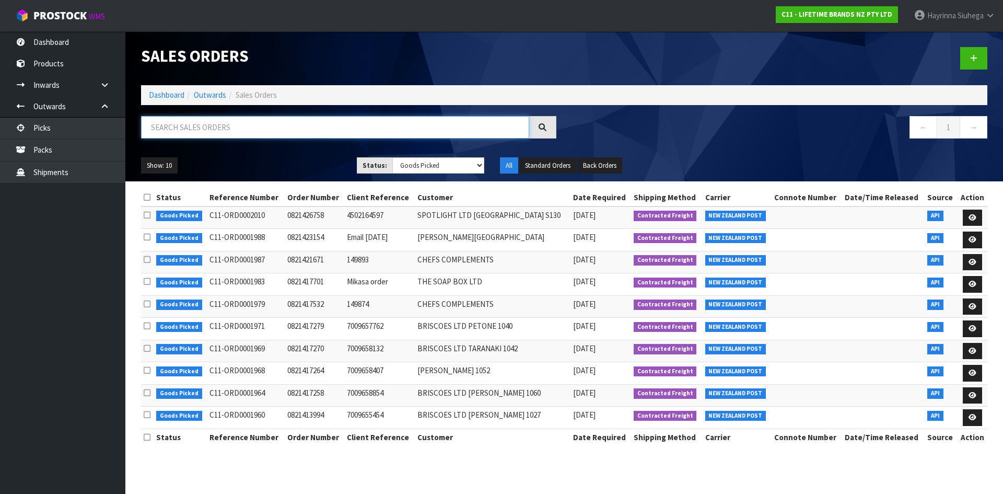
click at [320, 128] on input "text" at bounding box center [335, 127] width 388 height 22
click at [169, 98] on link "Dashboard" at bounding box center [167, 95] width 36 height 10
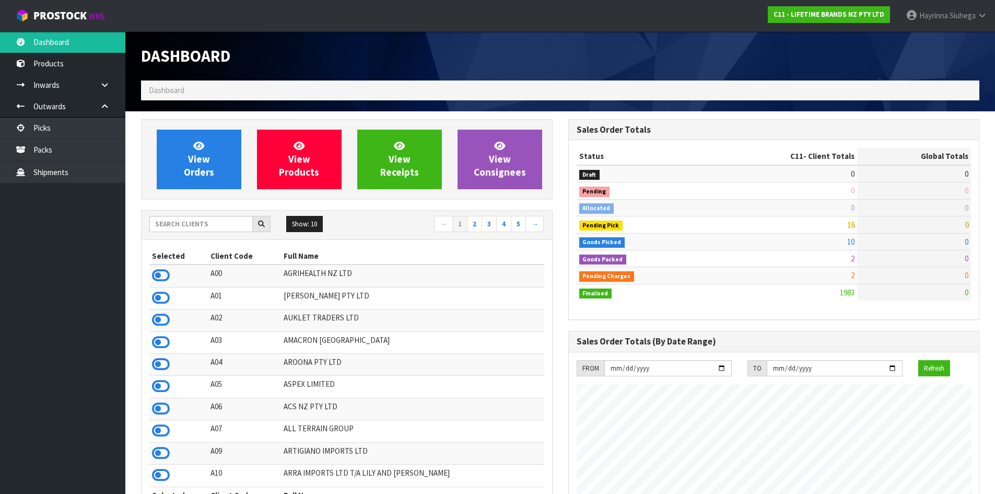
scroll to position [791, 427]
click at [191, 229] on input "text" at bounding box center [200, 224] width 103 height 16
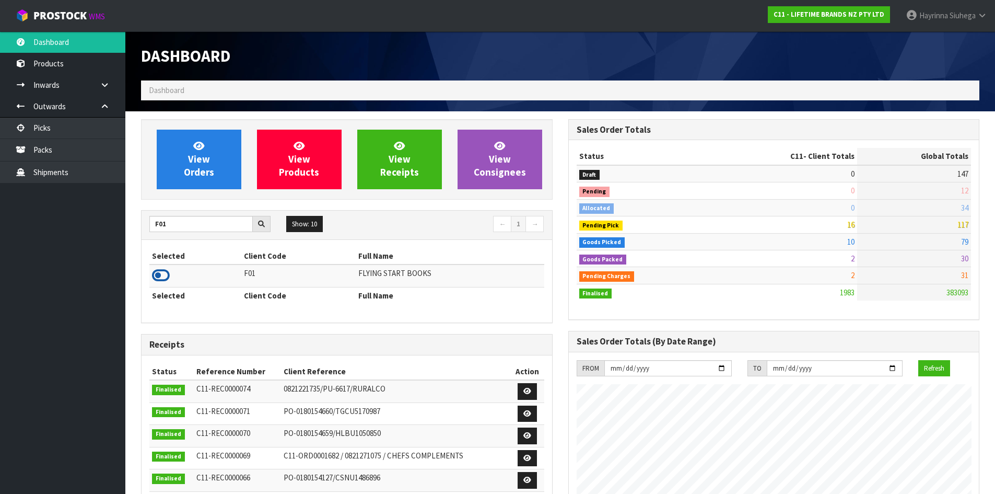
click at [156, 276] on icon at bounding box center [161, 275] width 18 height 16
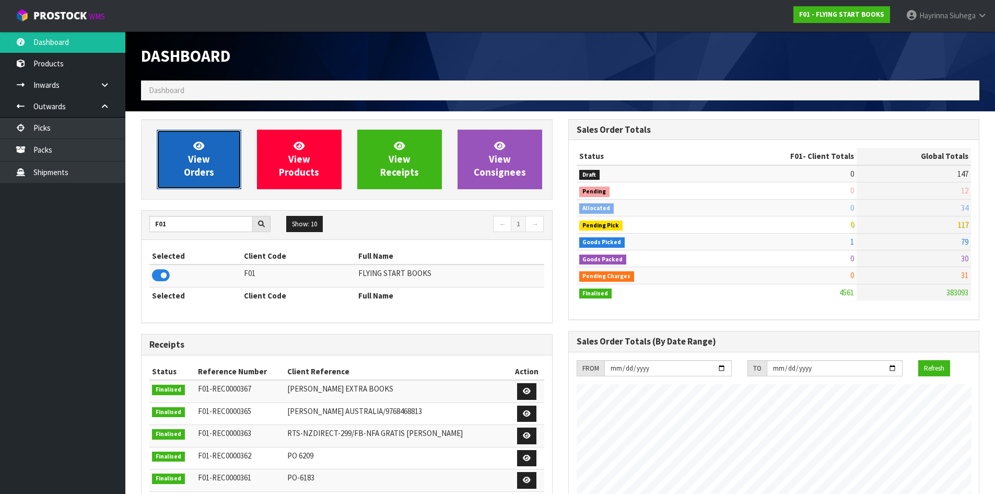
click at [198, 154] on span "View Orders" at bounding box center [199, 158] width 30 height 39
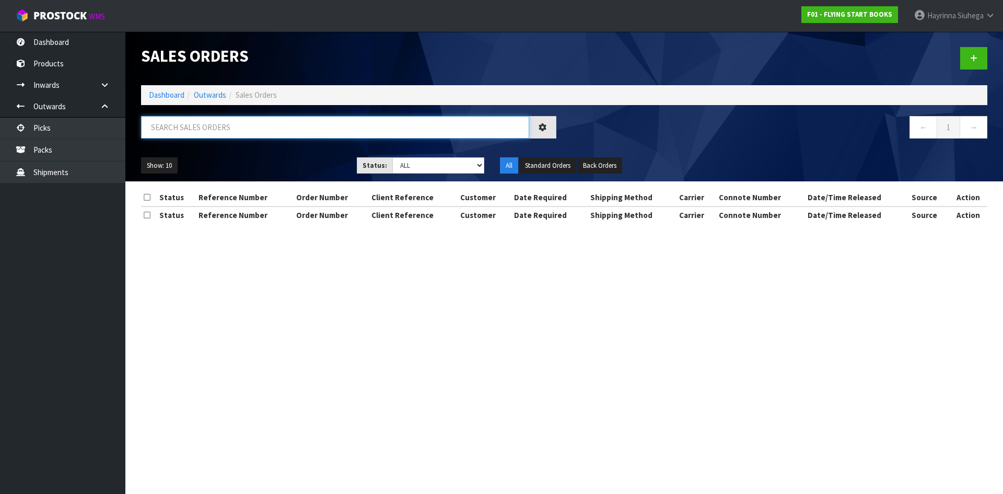
click at [210, 127] on input "text" at bounding box center [335, 127] width 388 height 22
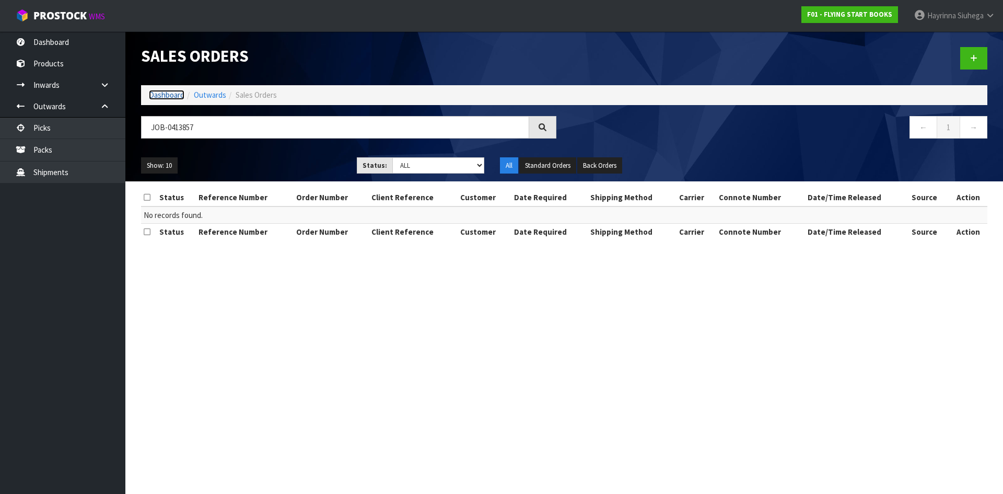
click at [169, 95] on link "Dashboard" at bounding box center [167, 95] width 36 height 10
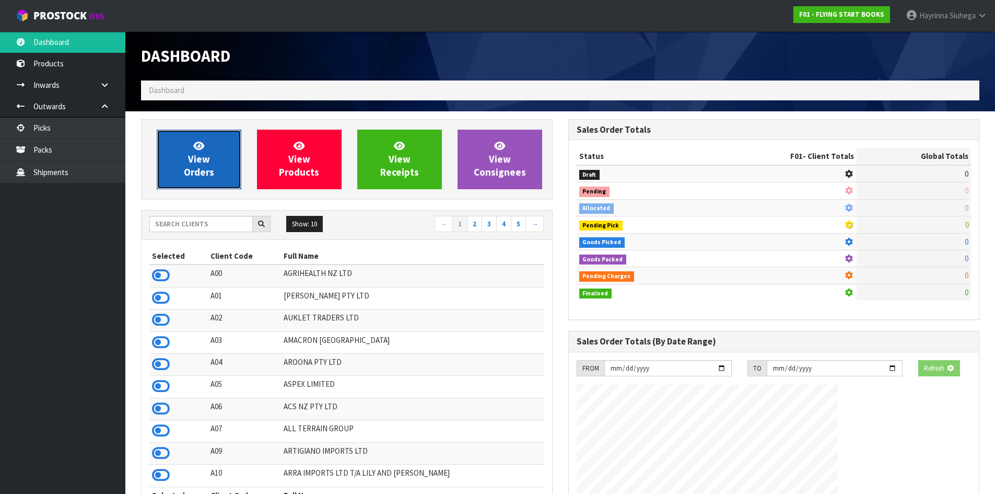
click at [187, 151] on link "View Orders" at bounding box center [199, 160] width 85 height 60
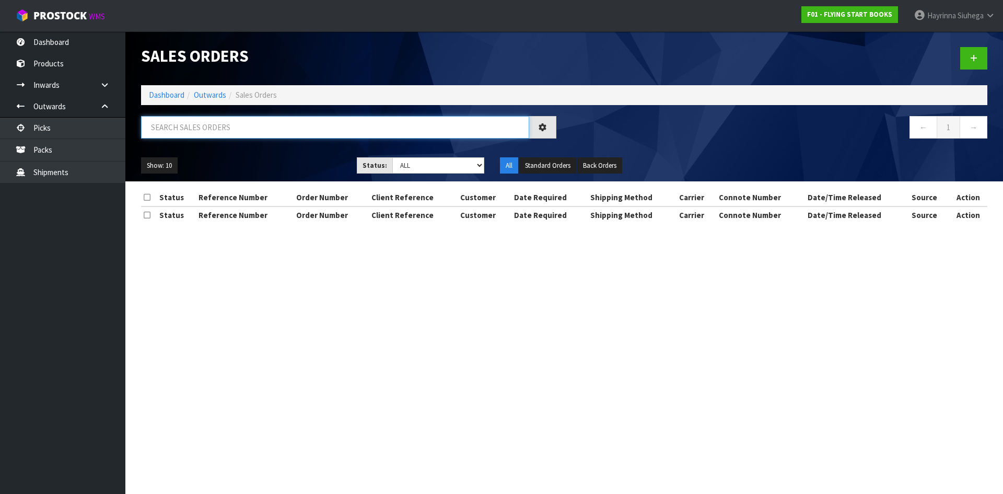
click at [199, 126] on input "text" at bounding box center [335, 127] width 388 height 22
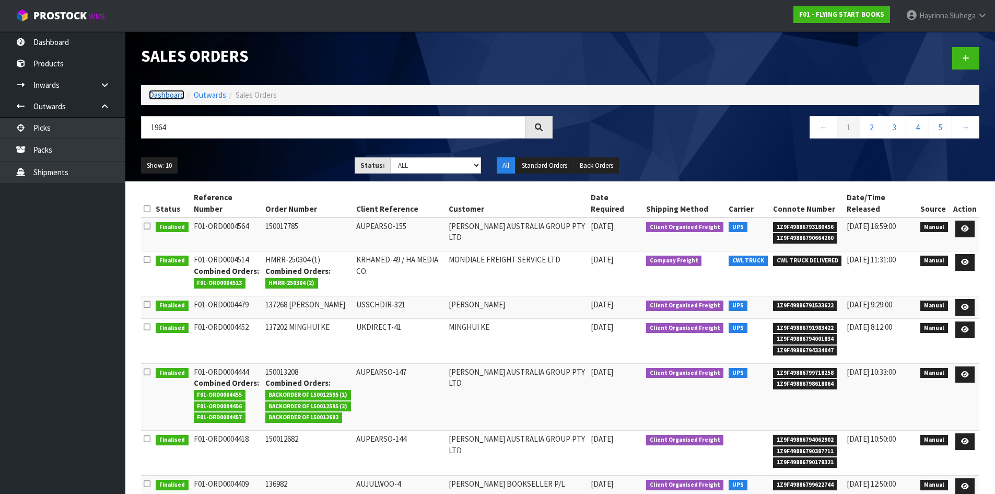
click at [155, 93] on link "Dashboard" at bounding box center [167, 95] width 36 height 10
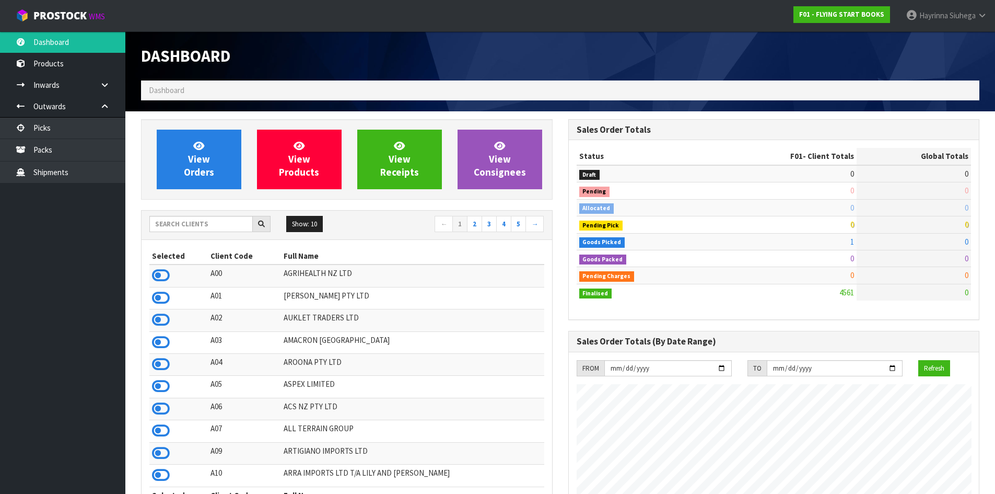
scroll to position [791, 427]
click at [247, 163] on div "View Orders" at bounding box center [199, 160] width 100 height 60
click at [199, 152] on link "View Orders" at bounding box center [199, 160] width 85 height 60
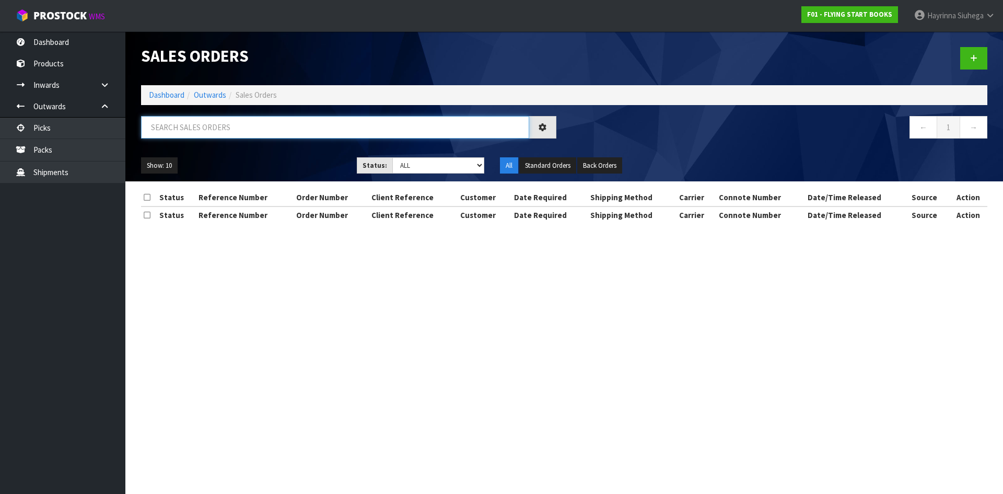
click at [206, 130] on input "text" at bounding box center [335, 127] width 388 height 22
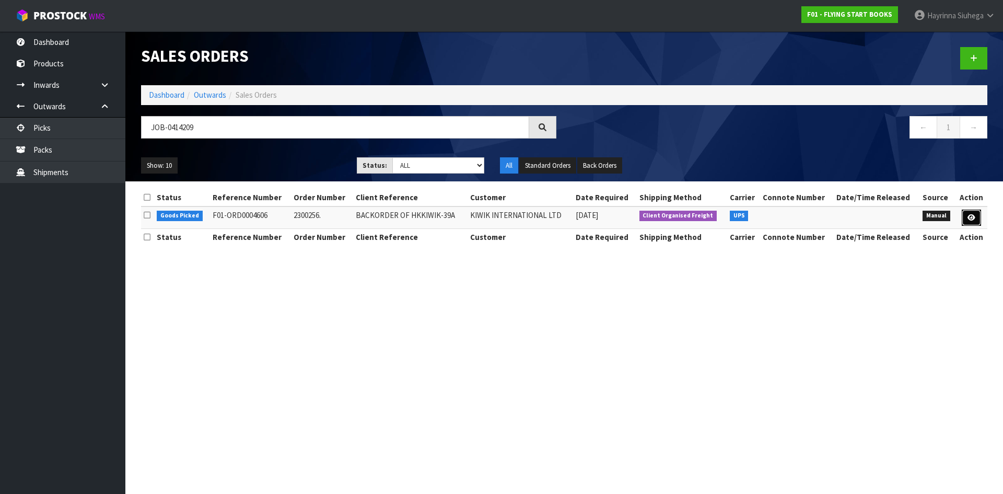
click at [964, 216] on link at bounding box center [971, 217] width 19 height 17
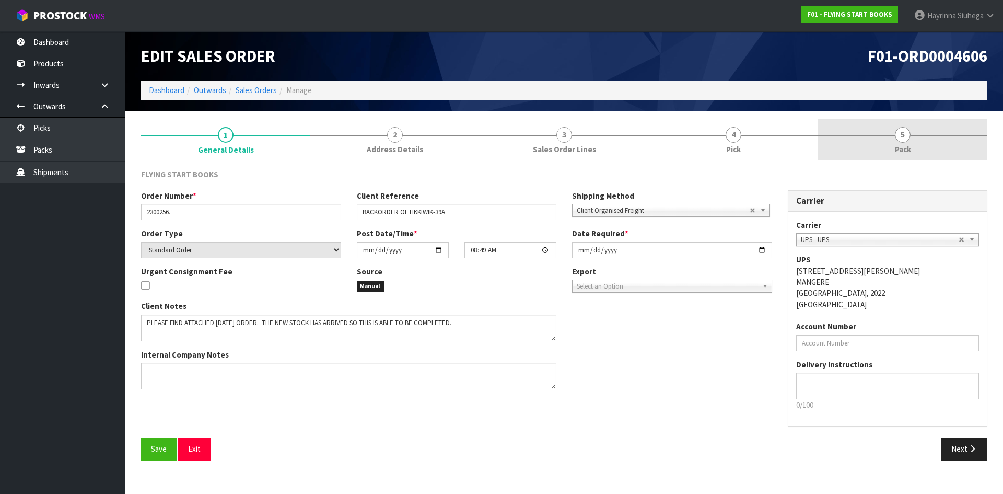
click at [822, 125] on link "5 Pack" at bounding box center [902, 139] width 169 height 41
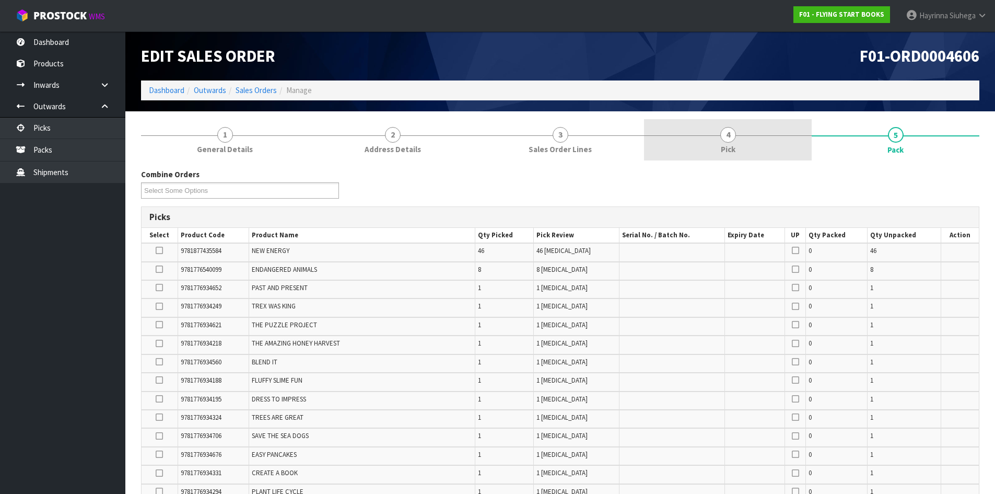
click at [748, 136] on link "4 Pick" at bounding box center [728, 139] width 168 height 41
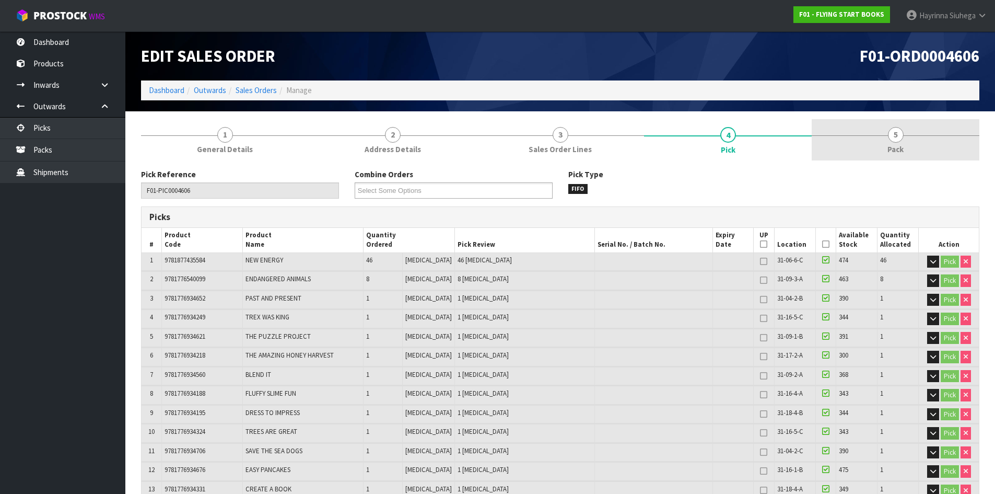
click at [861, 140] on link "5 Pack" at bounding box center [896, 139] width 168 height 41
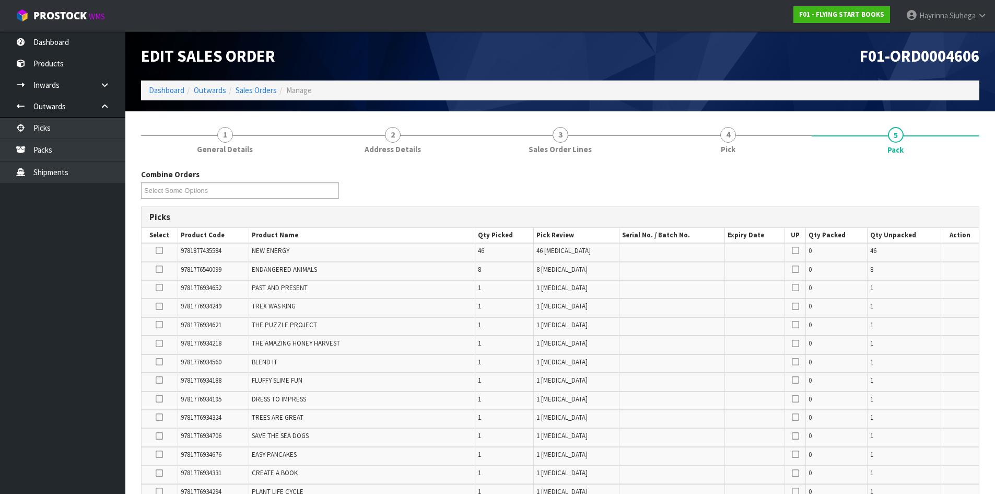
click at [163, 250] on icon at bounding box center [159, 250] width 7 height 1
click at [0, 0] on input "checkbox" at bounding box center [0, 0] width 0 height 0
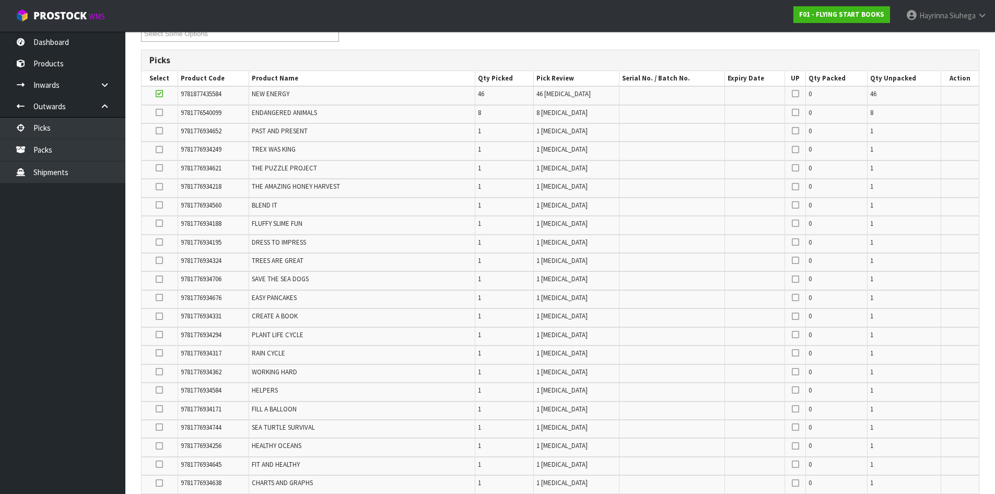
click at [163, 112] on icon at bounding box center [159, 112] width 7 height 1
click at [0, 0] on input "checkbox" at bounding box center [0, 0] width 0 height 0
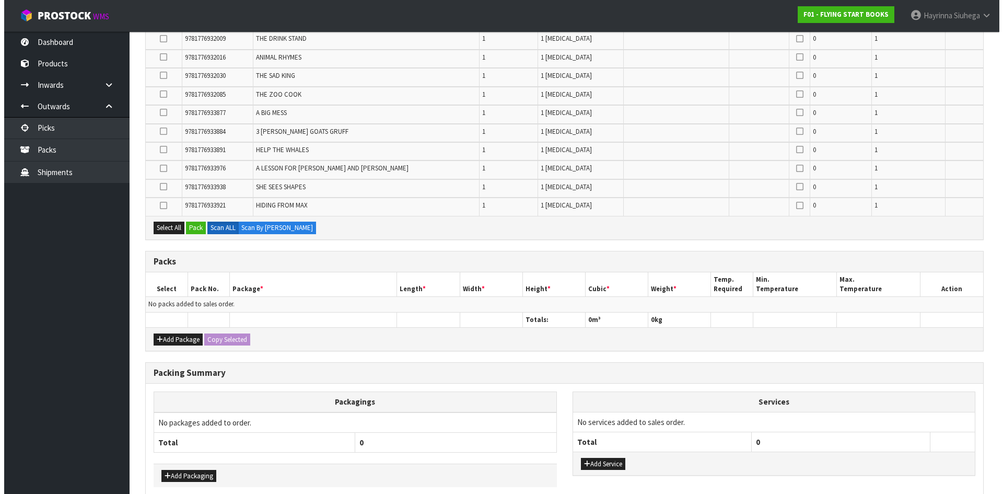
scroll to position [781, 0]
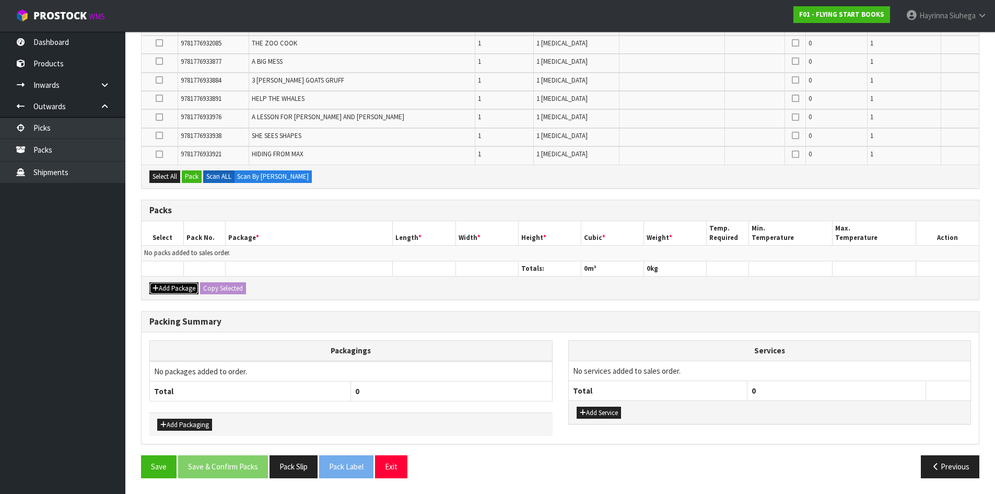
click at [178, 291] on button "Add Package" at bounding box center [173, 288] width 49 height 13
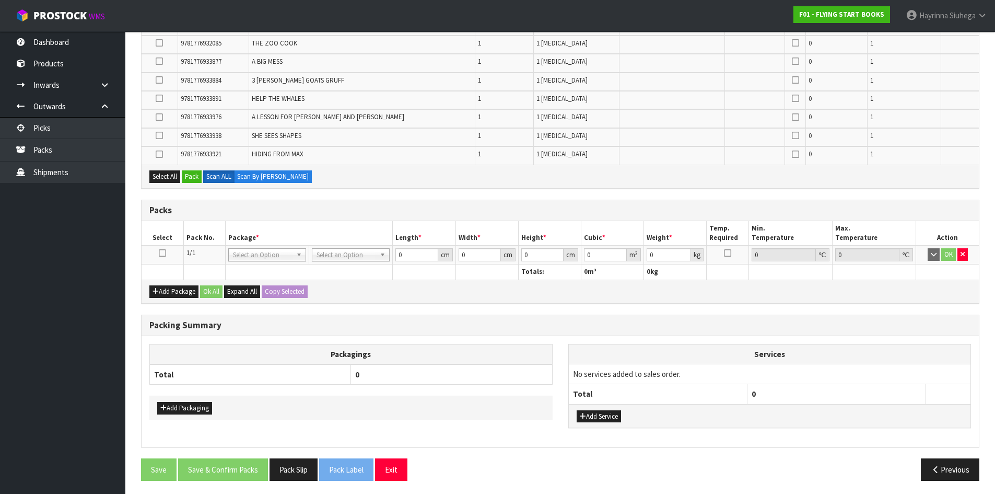
click at [163, 253] on icon at bounding box center [162, 253] width 7 height 1
click at [192, 170] on button "Pack" at bounding box center [192, 176] width 20 height 13
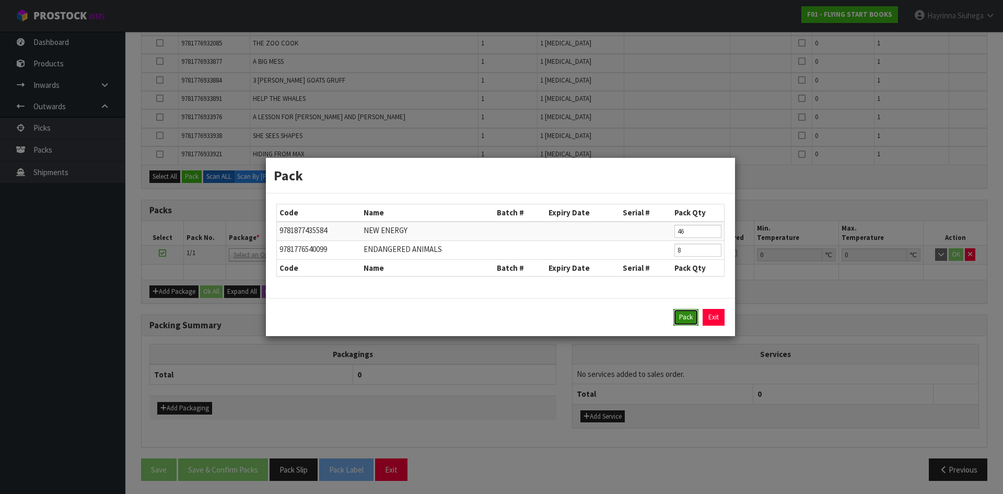
click at [682, 313] on button "Pack" at bounding box center [685, 317] width 25 height 17
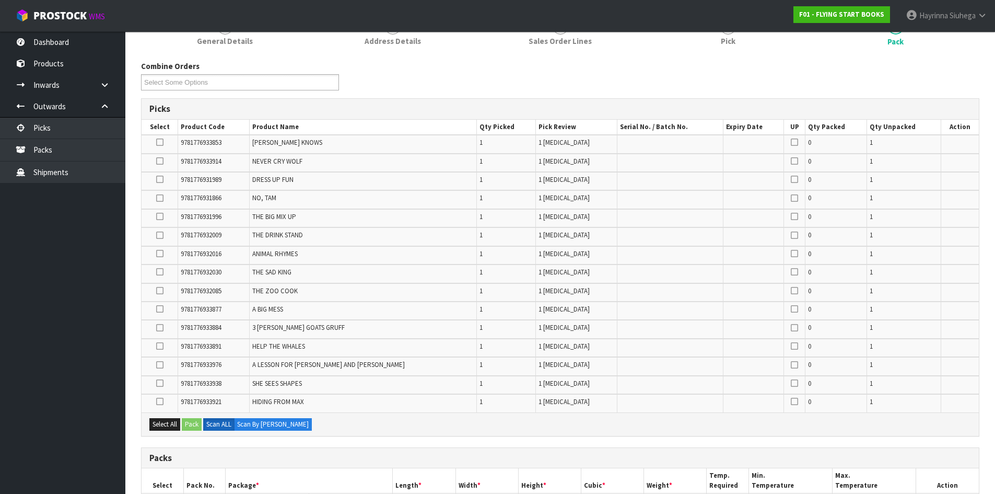
scroll to position [95, 0]
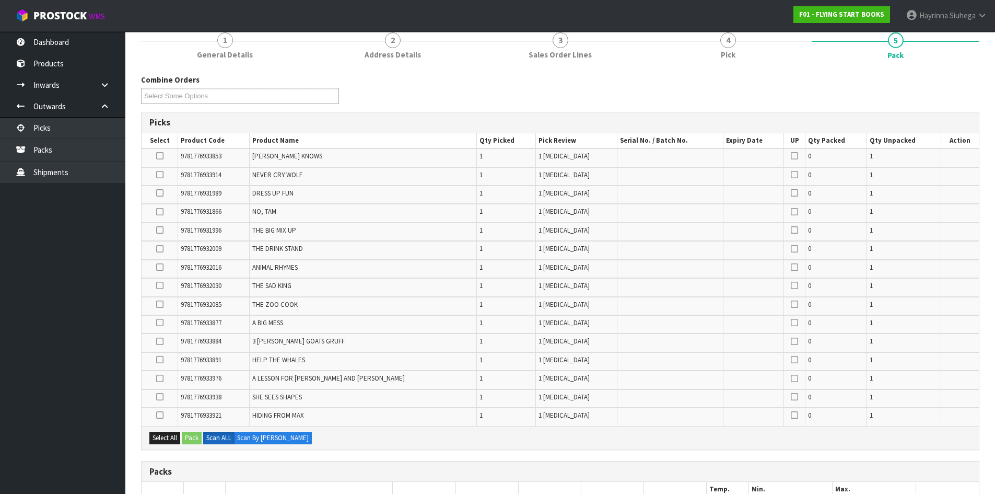
click at [162, 174] on icon at bounding box center [159, 174] width 7 height 1
click at [0, 0] on input "checkbox" at bounding box center [0, 0] width 0 height 0
click at [163, 156] on icon at bounding box center [159, 156] width 7 height 1
click at [0, 0] on input "checkbox" at bounding box center [0, 0] width 0 height 0
click at [160, 230] on icon at bounding box center [159, 230] width 7 height 1
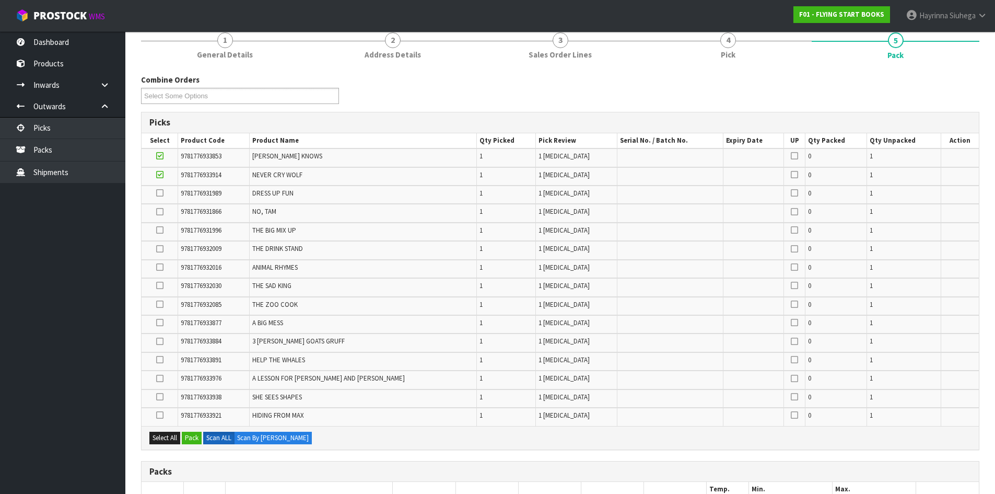
click at [0, 0] on input "checkbox" at bounding box center [0, 0] width 0 height 0
click at [159, 212] on icon at bounding box center [159, 212] width 7 height 1
click at [0, 0] on input "checkbox" at bounding box center [0, 0] width 0 height 0
click at [163, 397] on icon at bounding box center [159, 396] width 7 height 1
click at [0, 0] on input "checkbox" at bounding box center [0, 0] width 0 height 0
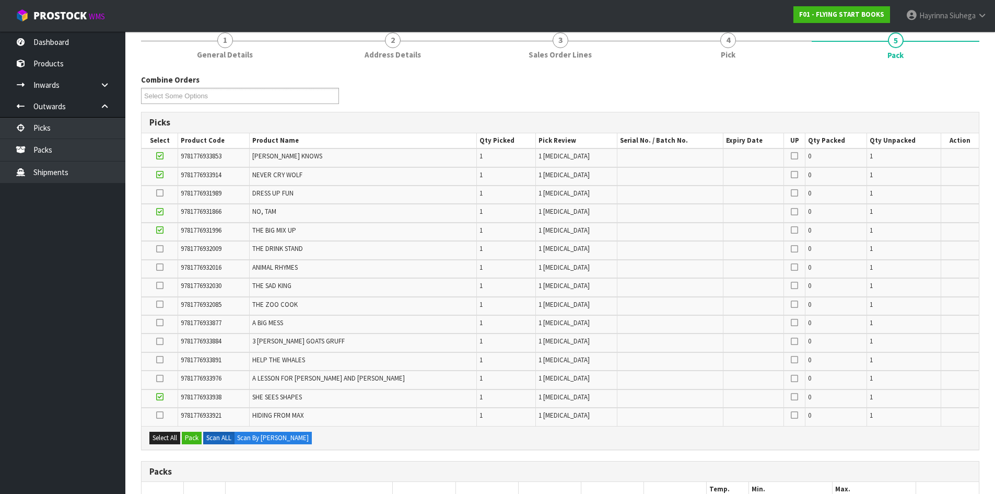
click at [160, 193] on icon at bounding box center [159, 193] width 7 height 1
click at [0, 0] on input "checkbox" at bounding box center [0, 0] width 0 height 0
click at [159, 267] on icon at bounding box center [159, 267] width 7 height 1
click at [0, 0] on input "checkbox" at bounding box center [0, 0] width 0 height 0
click at [161, 379] on icon at bounding box center [159, 378] width 7 height 1
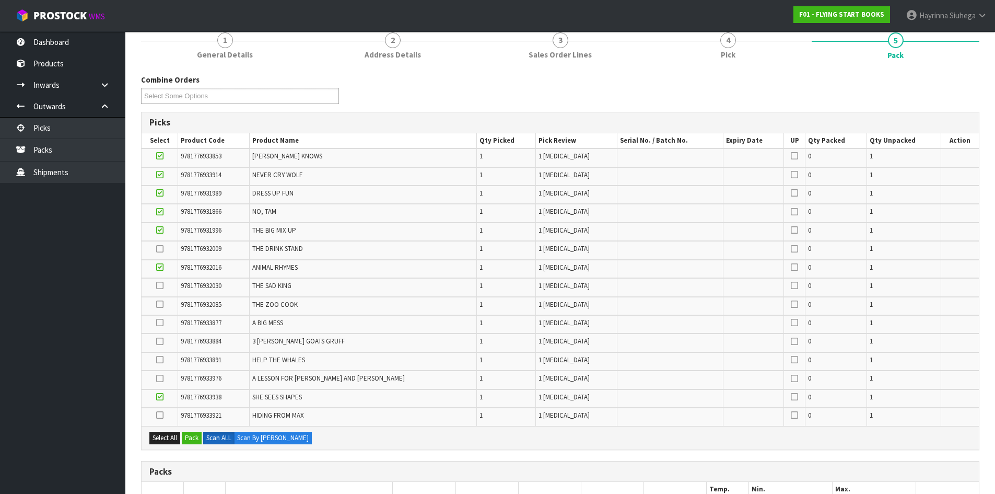
click at [0, 0] on input "checkbox" at bounding box center [0, 0] width 0 height 0
click at [162, 342] on icon at bounding box center [159, 341] width 7 height 1
click at [0, 0] on input "checkbox" at bounding box center [0, 0] width 0 height 0
click at [163, 249] on icon at bounding box center [159, 249] width 7 height 1
click at [0, 0] on input "checkbox" at bounding box center [0, 0] width 0 height 0
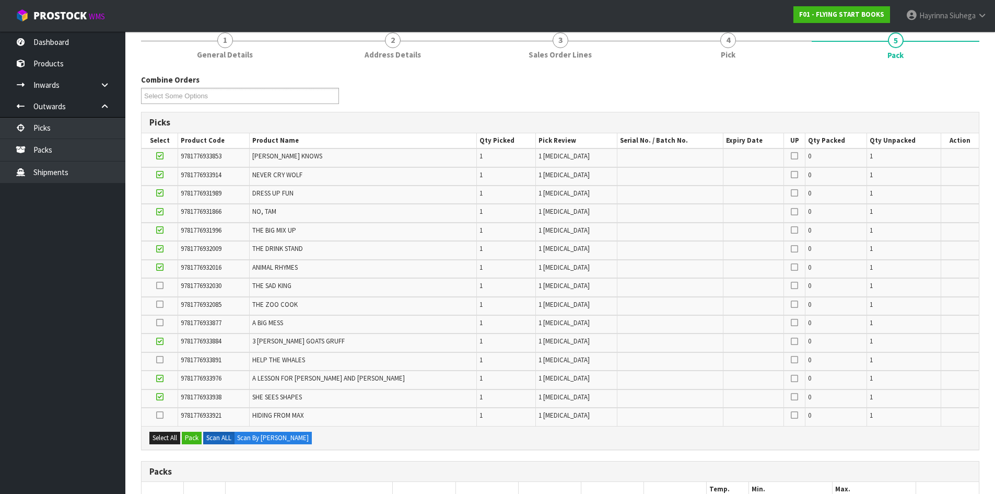
click at [160, 304] on icon at bounding box center [159, 304] width 7 height 1
click at [0, 0] on input "checkbox" at bounding box center [0, 0] width 0 height 0
click at [160, 360] on icon at bounding box center [159, 359] width 7 height 1
click at [0, 0] on input "checkbox" at bounding box center [0, 0] width 0 height 0
click at [161, 285] on icon at bounding box center [159, 285] width 7 height 1
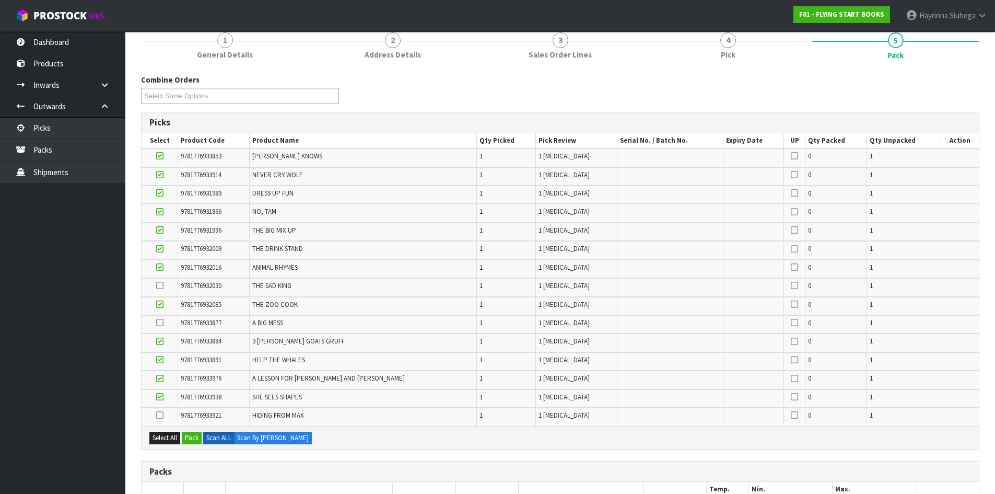
click at [0, 0] on input "checkbox" at bounding box center [0, 0] width 0 height 0
click at [160, 323] on icon at bounding box center [159, 322] width 7 height 1
click at [0, 0] on input "checkbox" at bounding box center [0, 0] width 0 height 0
click at [163, 415] on icon at bounding box center [159, 415] width 7 height 1
click at [0, 0] on input "checkbox" at bounding box center [0, 0] width 0 height 0
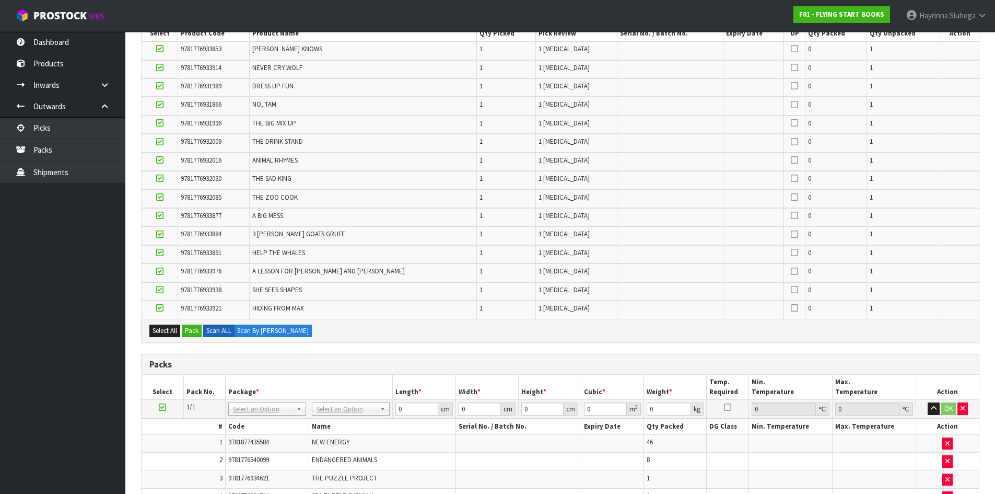
scroll to position [356, 0]
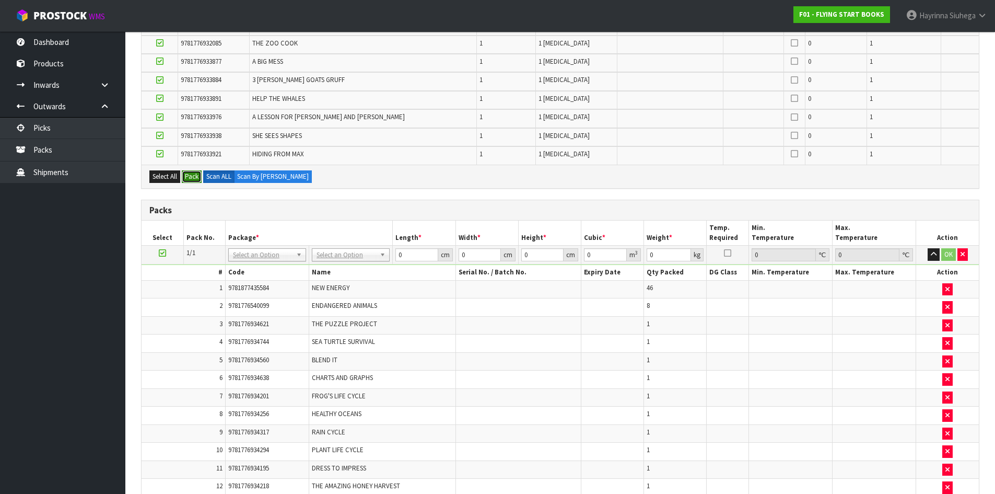
click at [193, 178] on button "Pack" at bounding box center [192, 176] width 20 height 13
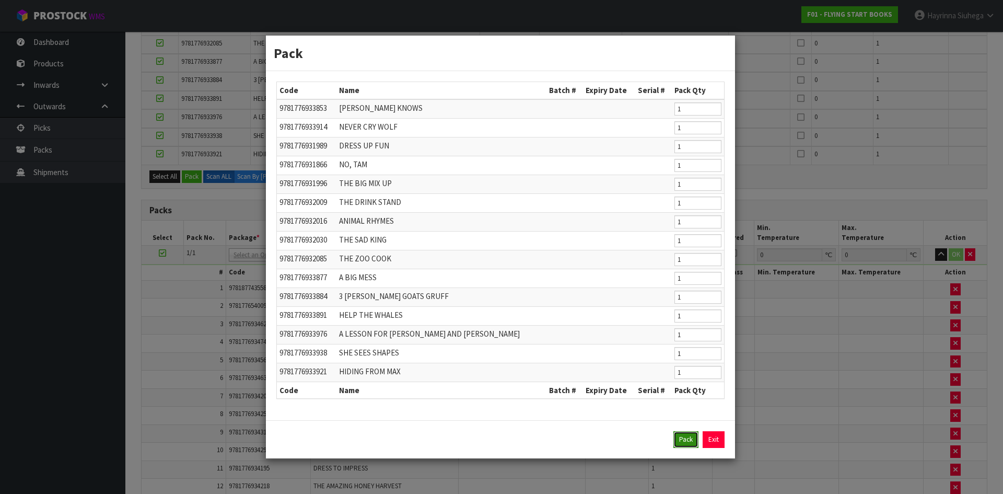
click at [684, 437] on button "Pack" at bounding box center [685, 439] width 25 height 17
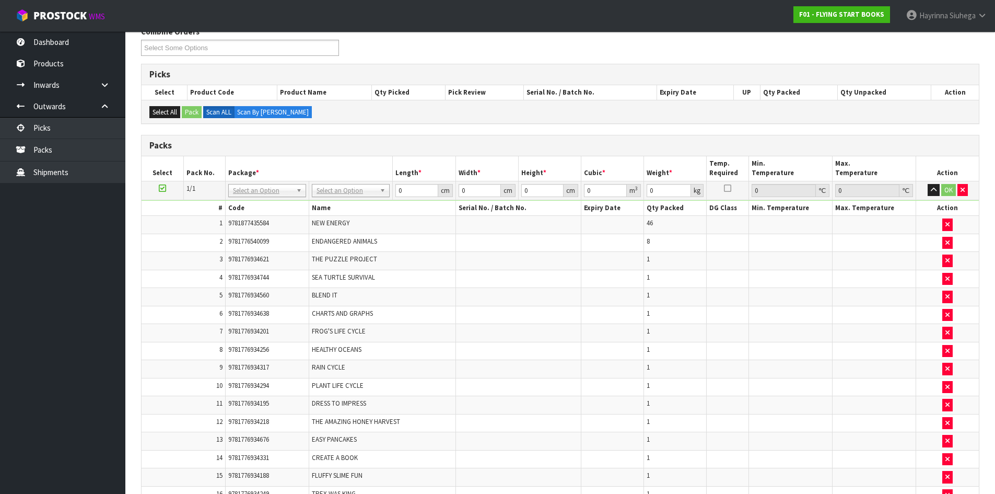
scroll to position [95, 0]
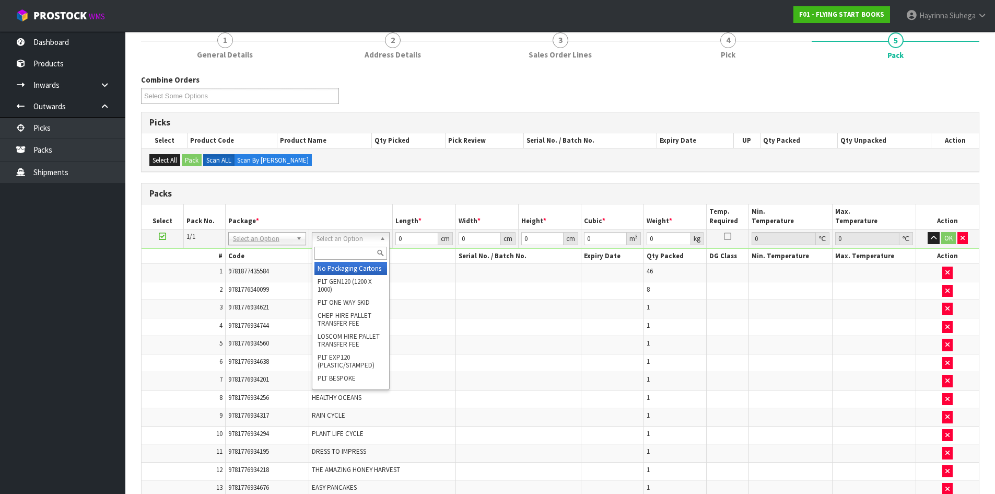
click at [355, 247] on input "text" at bounding box center [350, 253] width 73 height 13
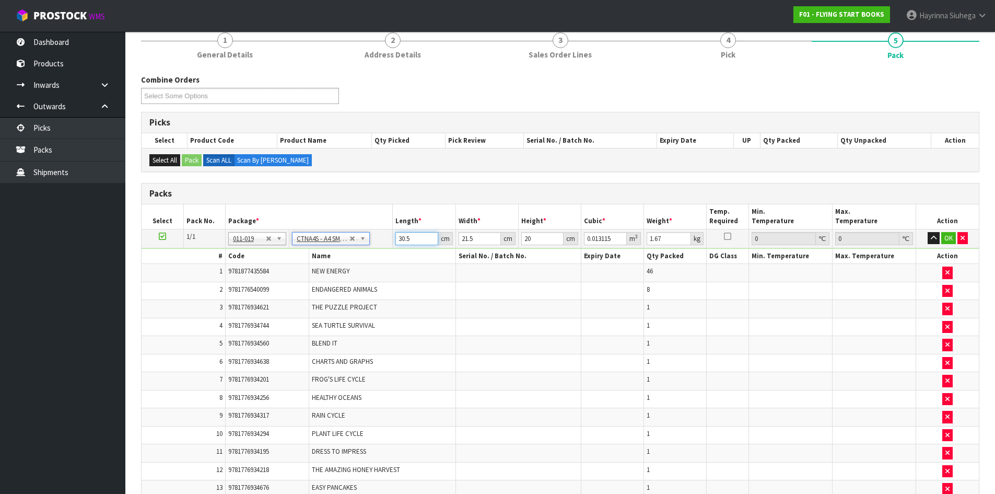
click at [404, 238] on input "30.5" at bounding box center [416, 238] width 42 height 13
click button "OK" at bounding box center [948, 238] width 15 height 13
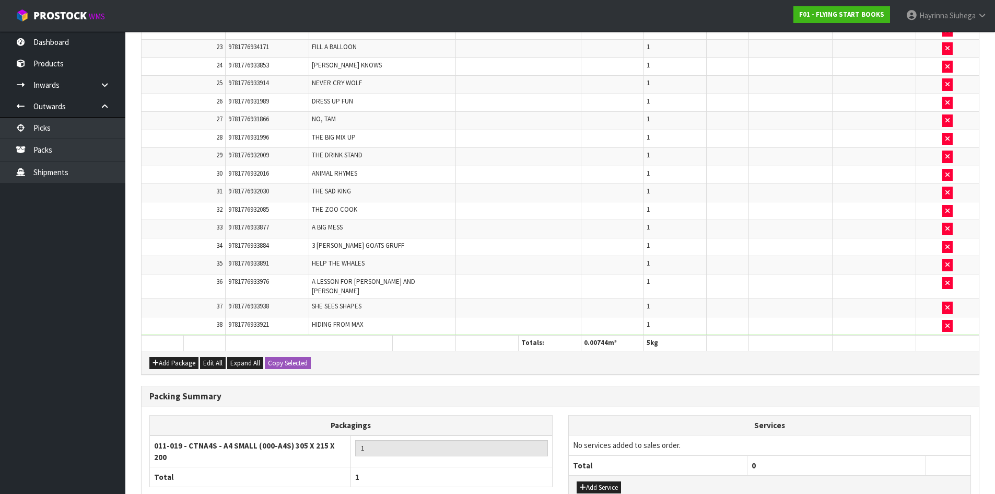
scroll to position [794, 0]
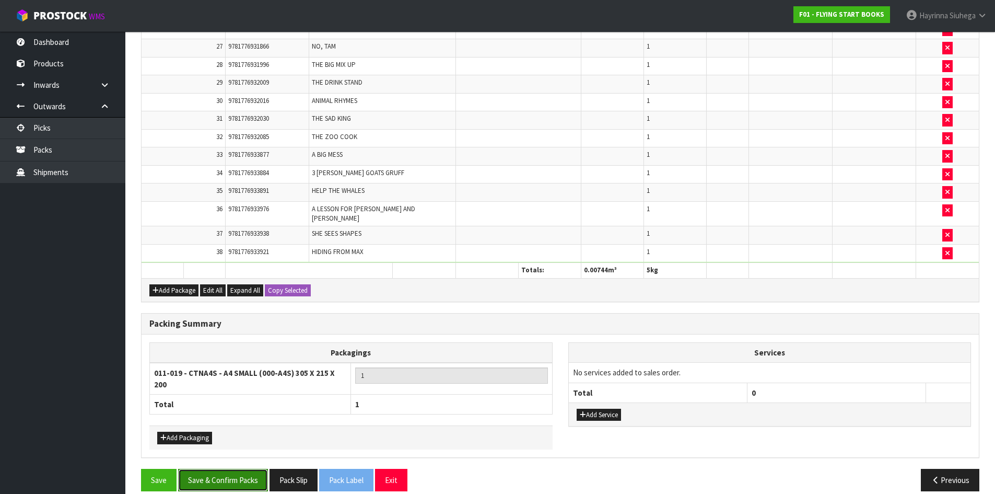
click at [238, 468] on button "Save & Confirm Packs" at bounding box center [223, 479] width 90 height 22
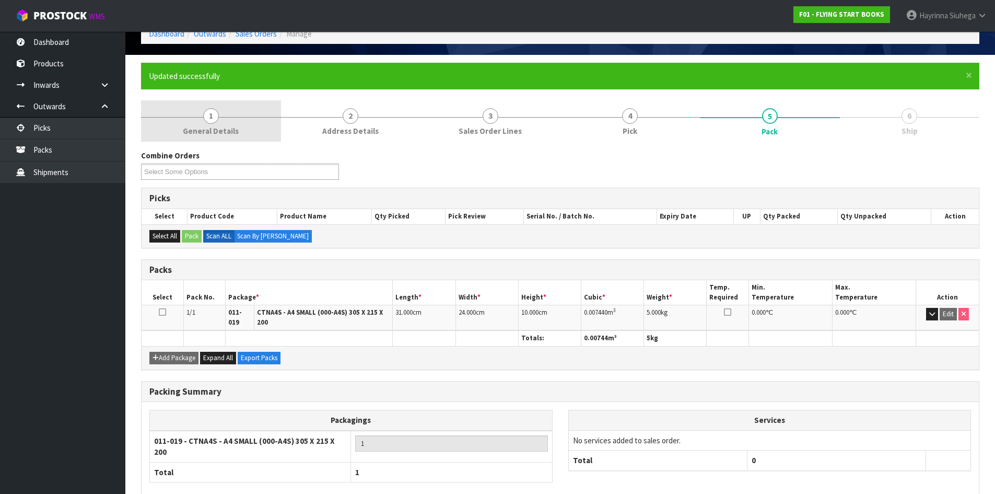
scroll to position [0, 0]
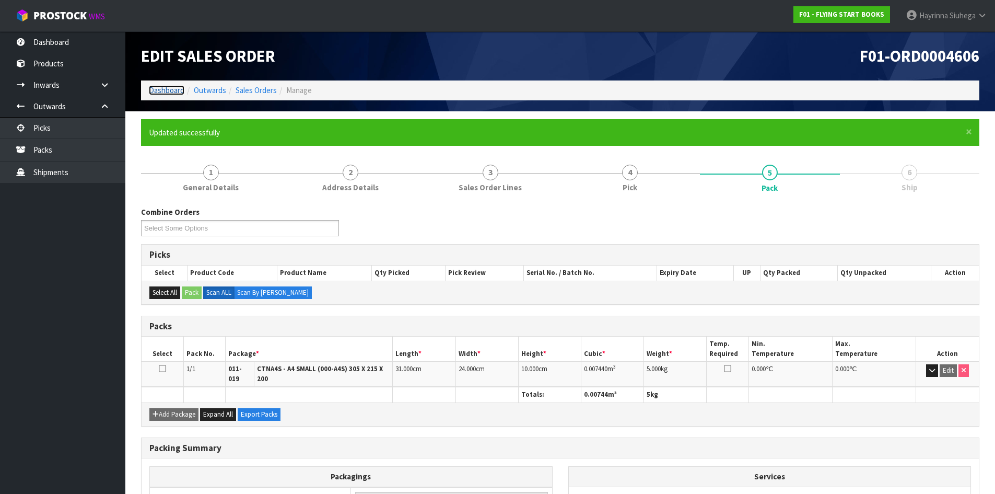
click at [166, 93] on link "Dashboard" at bounding box center [167, 90] width 36 height 10
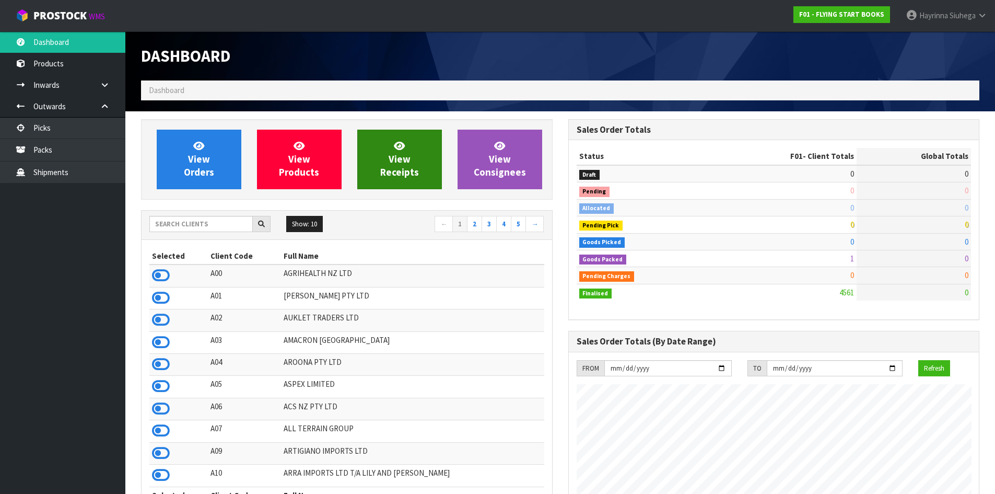
scroll to position [791, 427]
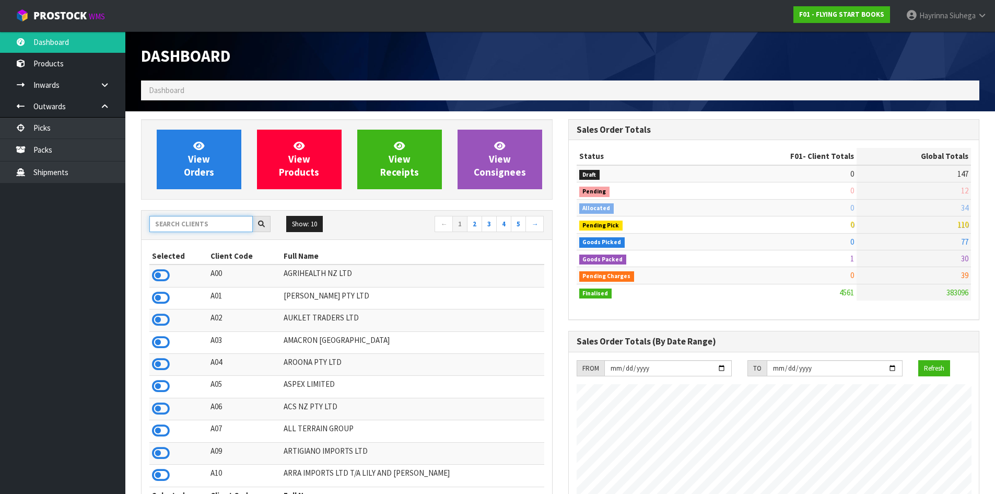
click at [208, 222] on input "text" at bounding box center [200, 224] width 103 height 16
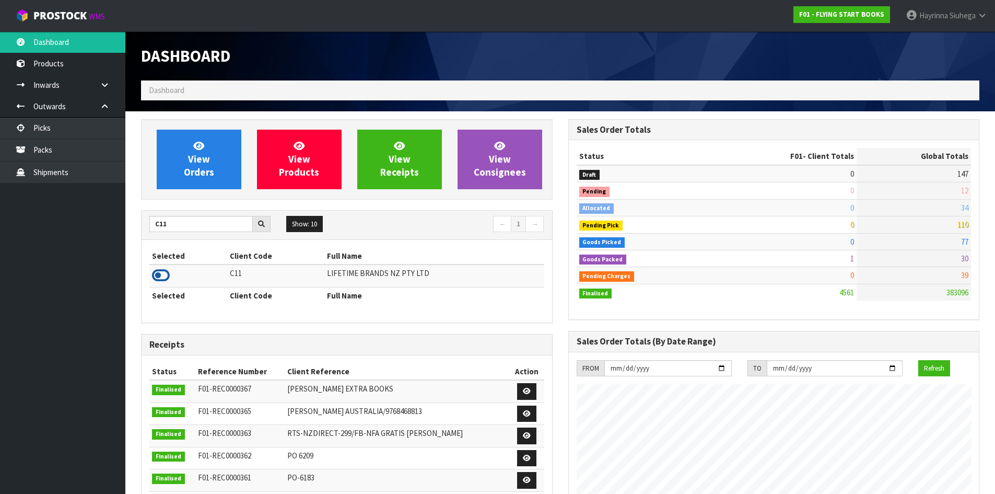
click at [160, 272] on icon at bounding box center [161, 275] width 18 height 16
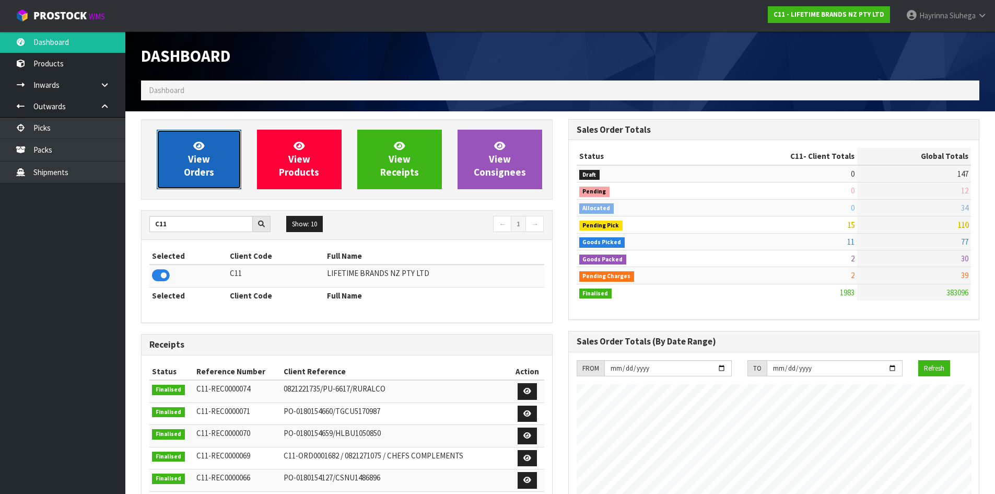
click at [189, 135] on link "View Orders" at bounding box center [199, 160] width 85 height 60
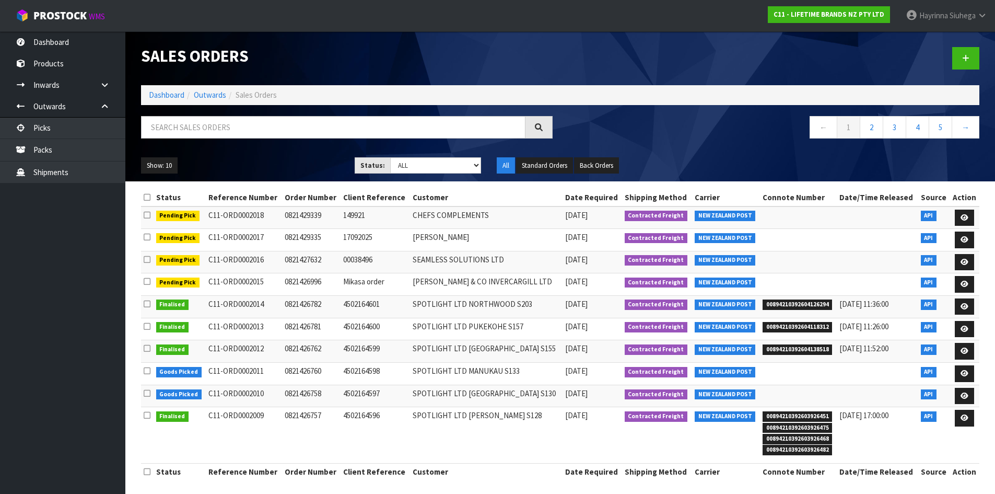
click at [406, 174] on div "Show: 10 5 10 25 50 Status: Draft Pending Allocated Pending Pick Goods Picked G…" at bounding box center [560, 165] width 854 height 32
click at [407, 166] on select "Draft Pending Allocated Pending Pick Goods Picked Goods Packed Pending Charges …" at bounding box center [435, 165] width 91 height 16
click at [390, 157] on select "Draft Pending Allocated Pending Pick Goods Picked Goods Packed Pending Charges …" at bounding box center [435, 165] width 91 height 16
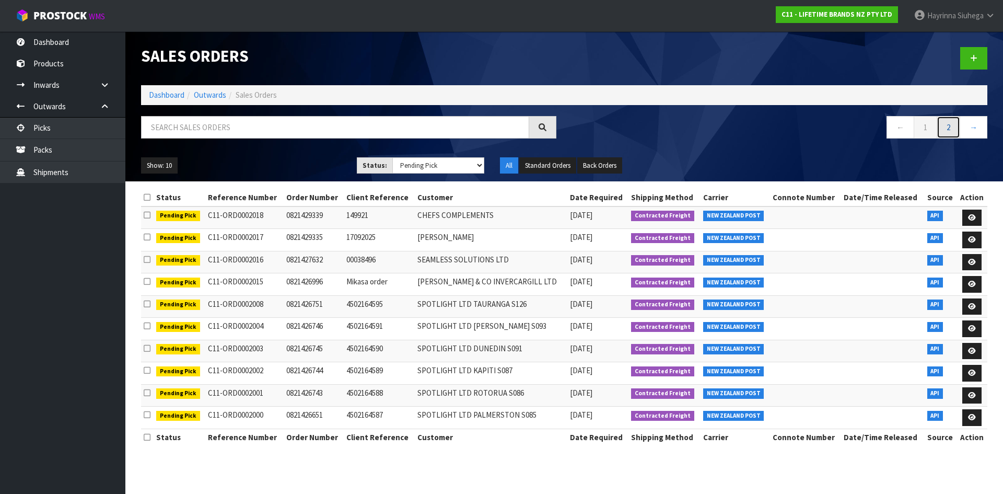
click at [942, 130] on link "2" at bounding box center [948, 127] width 24 height 22
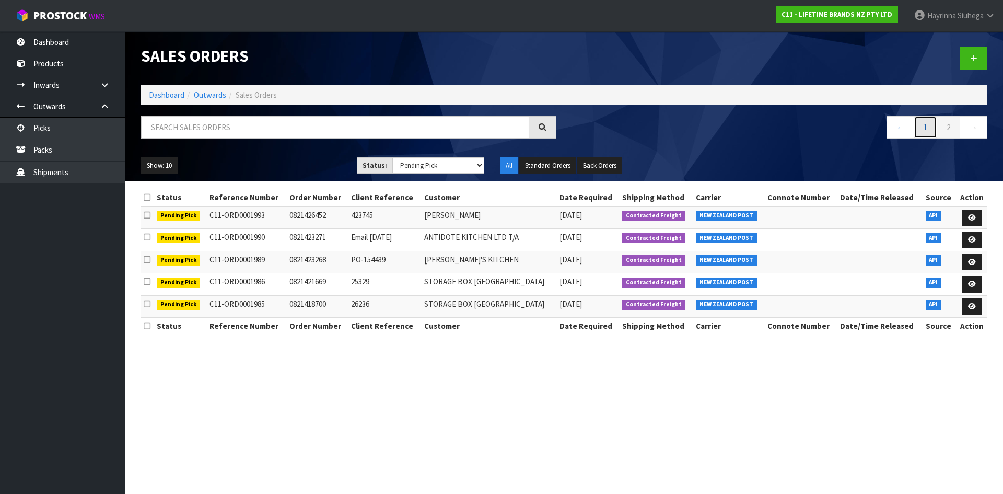
click at [925, 128] on link "1" at bounding box center [925, 127] width 24 height 22
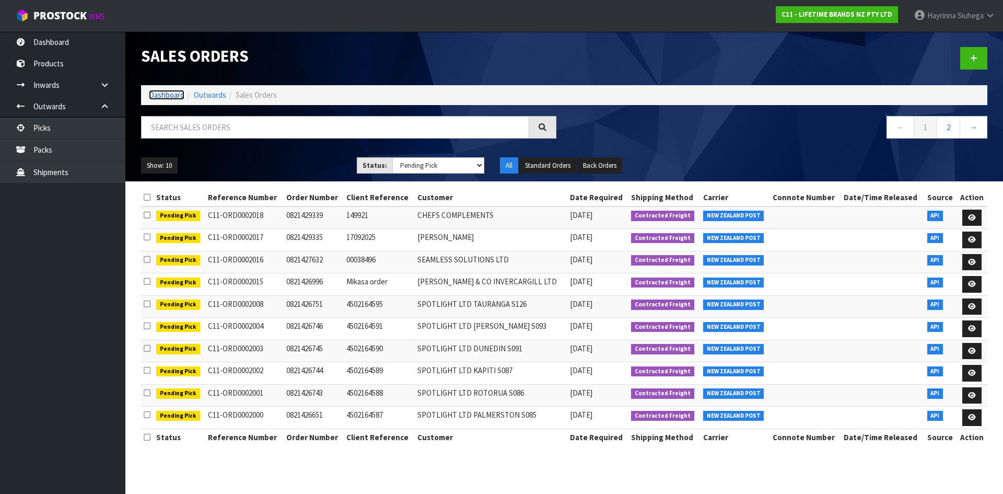
click at [156, 94] on link "Dashboard" at bounding box center [167, 95] width 36 height 10
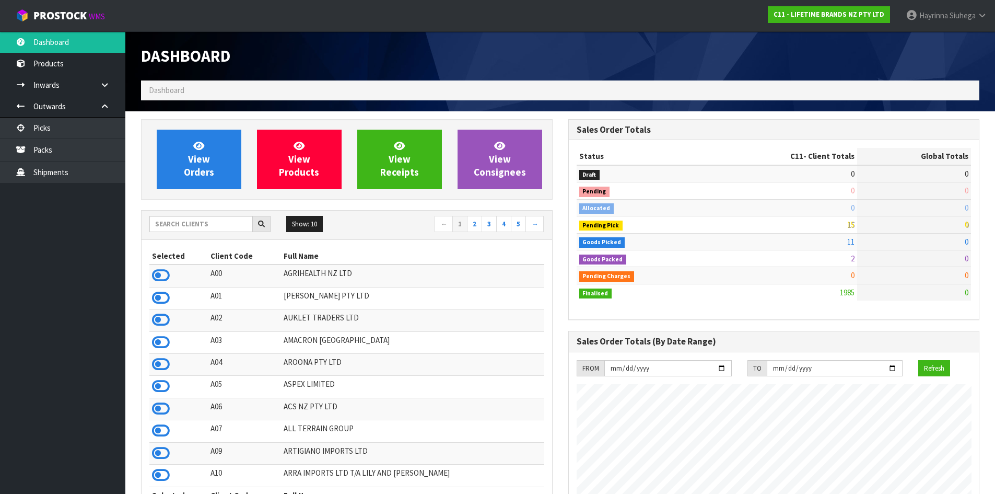
scroll to position [791, 427]
click at [205, 159] on span "View Orders" at bounding box center [199, 158] width 30 height 39
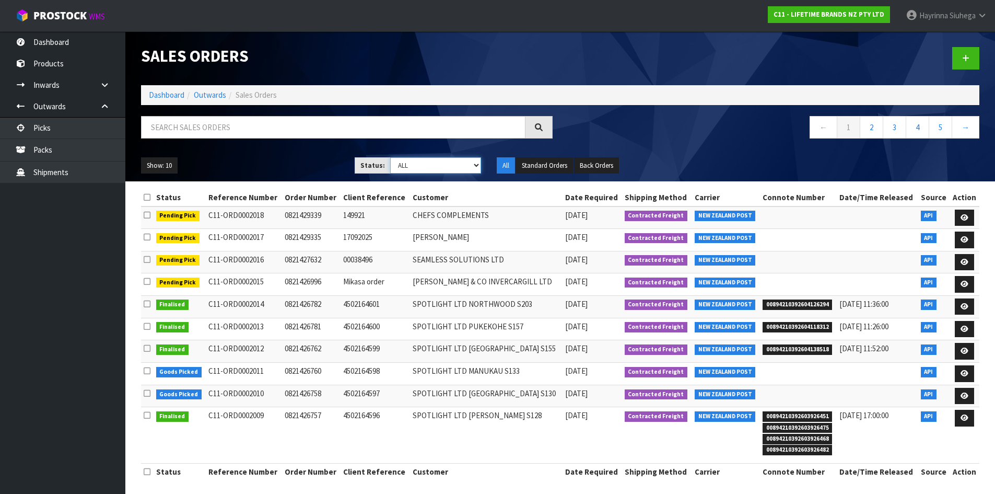
click at [432, 164] on select "Draft Pending Allocated Pending Pick Goods Picked Goods Packed Pending Charges …" at bounding box center [435, 165] width 91 height 16
click at [390, 157] on select "Draft Pending Allocated Pending Pick Goods Picked Goods Packed Pending Charges …" at bounding box center [435, 165] width 91 height 16
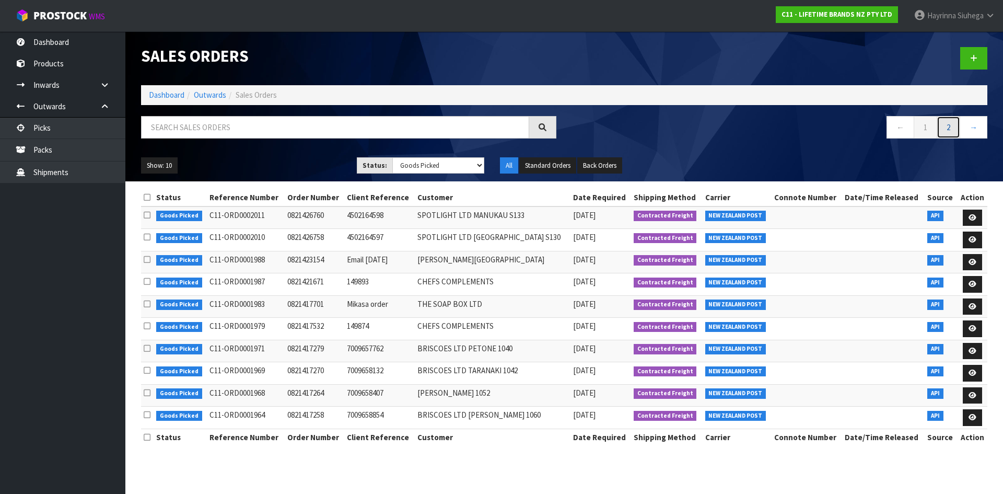
click at [946, 132] on link "2" at bounding box center [948, 127] width 24 height 22
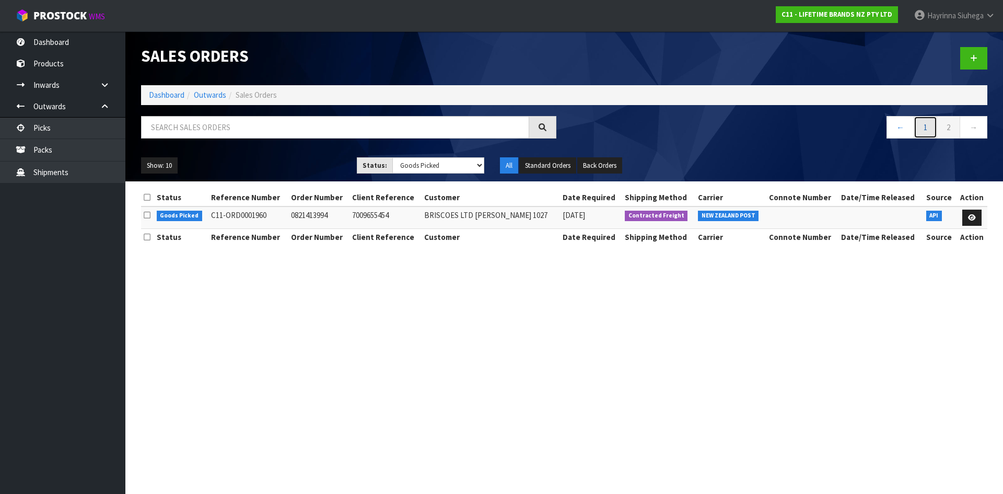
click at [929, 132] on link "1" at bounding box center [925, 127] width 24 height 22
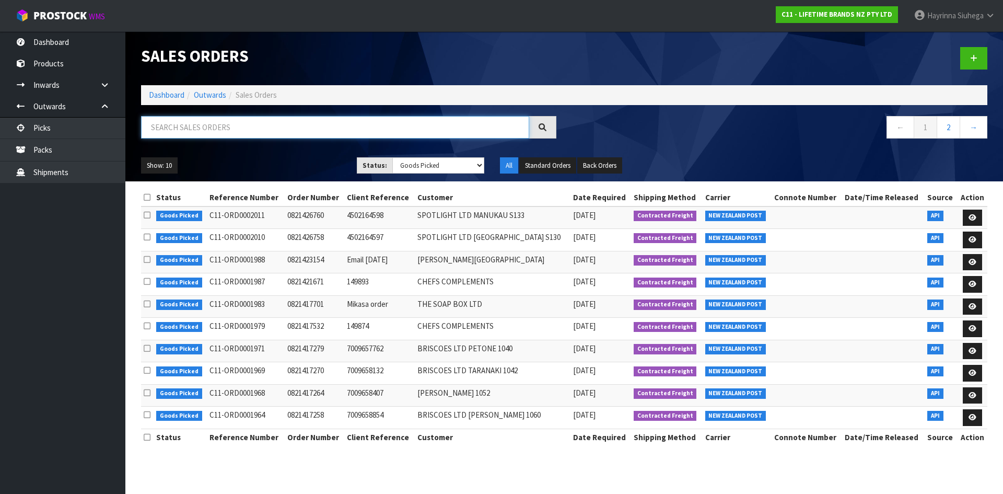
click at [322, 122] on input "text" at bounding box center [335, 127] width 388 height 22
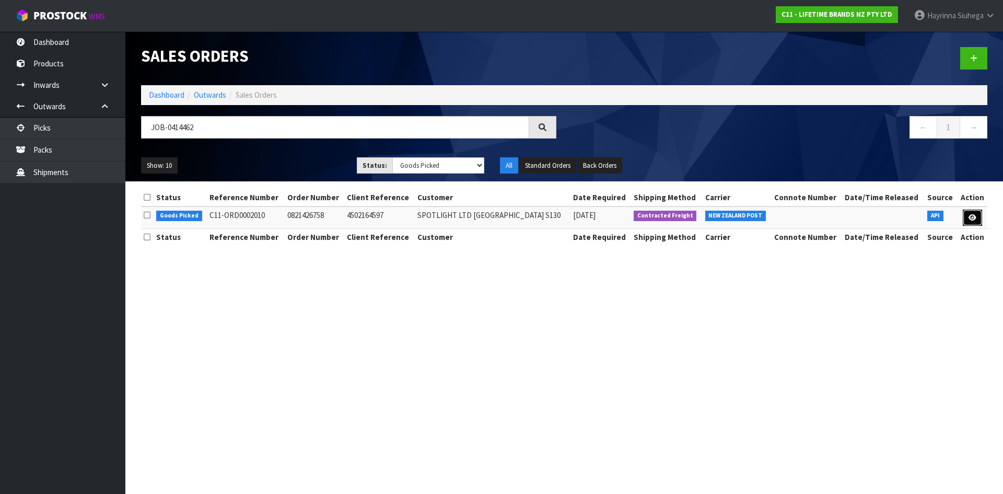
click at [968, 215] on icon at bounding box center [972, 217] width 8 height 7
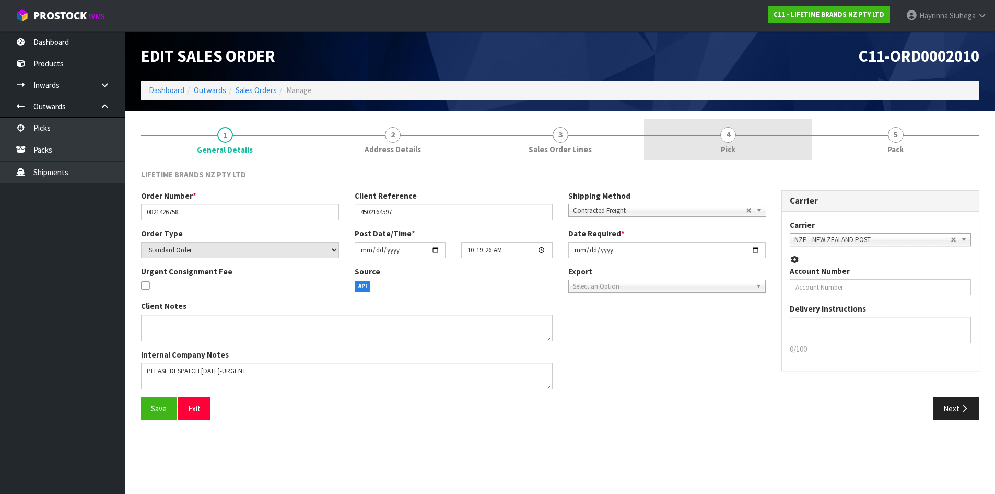
click at [776, 144] on link "4 Pick" at bounding box center [728, 139] width 168 height 41
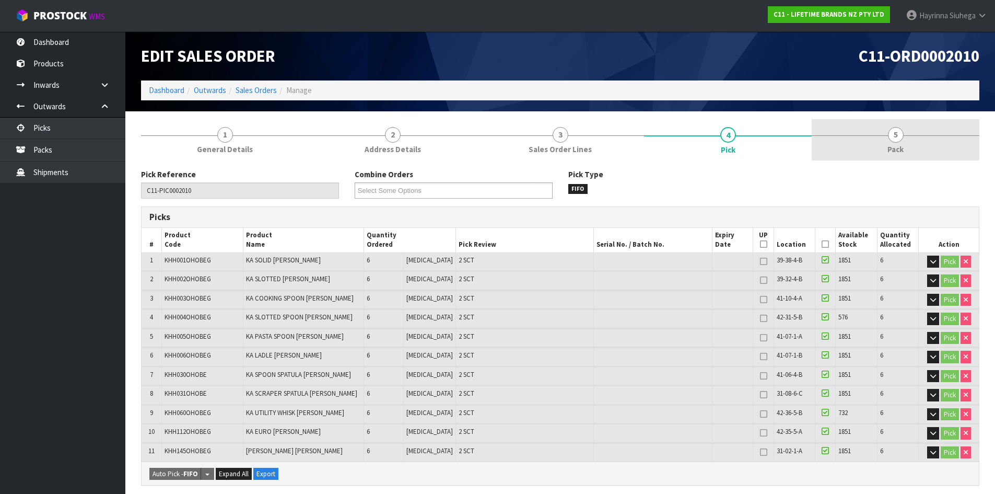
click at [865, 143] on link "5 Pack" at bounding box center [896, 139] width 168 height 41
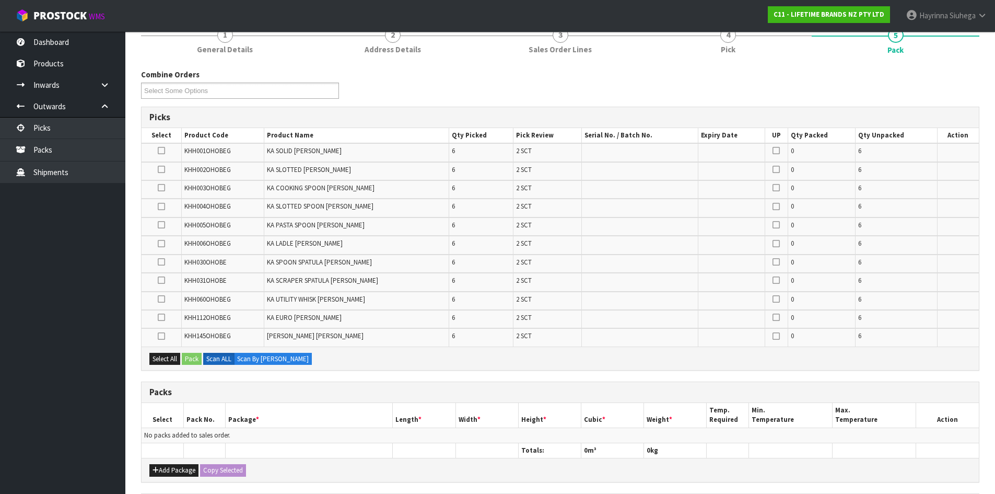
scroll to position [209, 0]
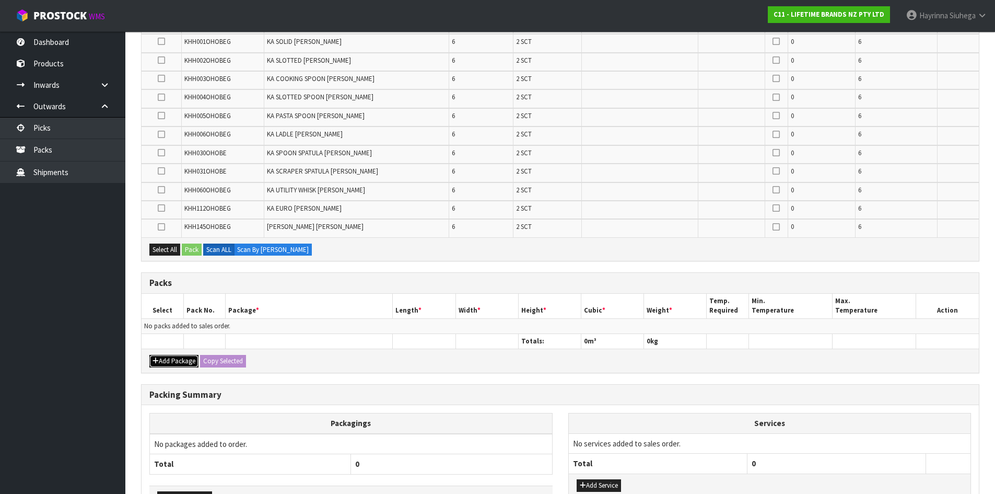
click at [165, 364] on button "Add Package" at bounding box center [173, 361] width 49 height 13
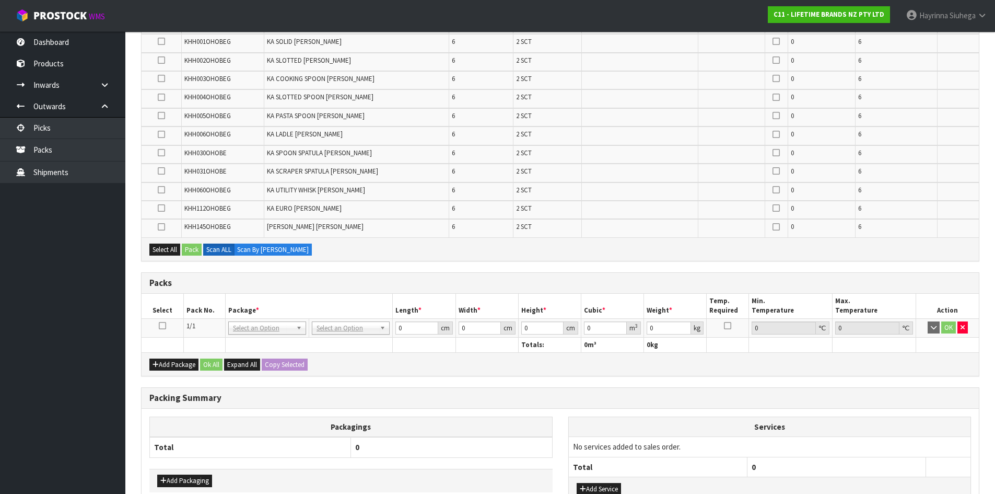
click at [161, 326] on icon at bounding box center [162, 325] width 7 height 1
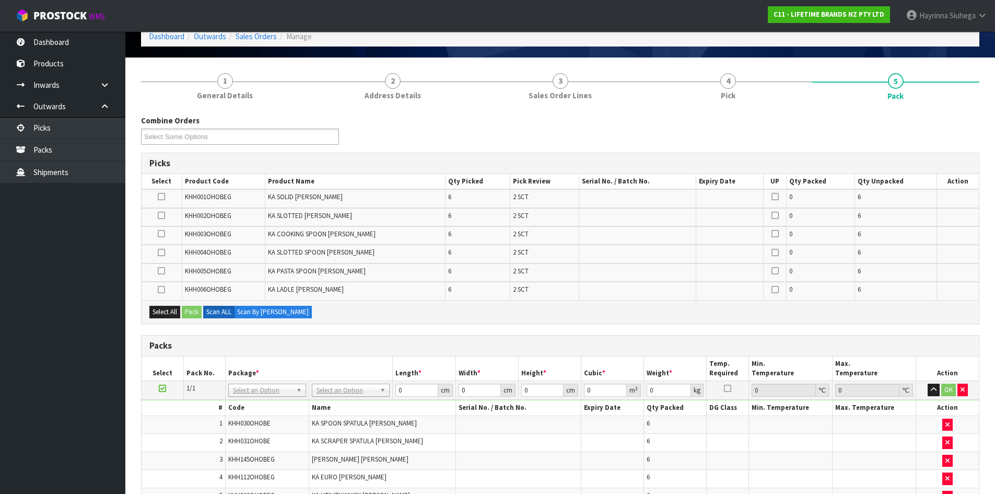
scroll to position [52, 0]
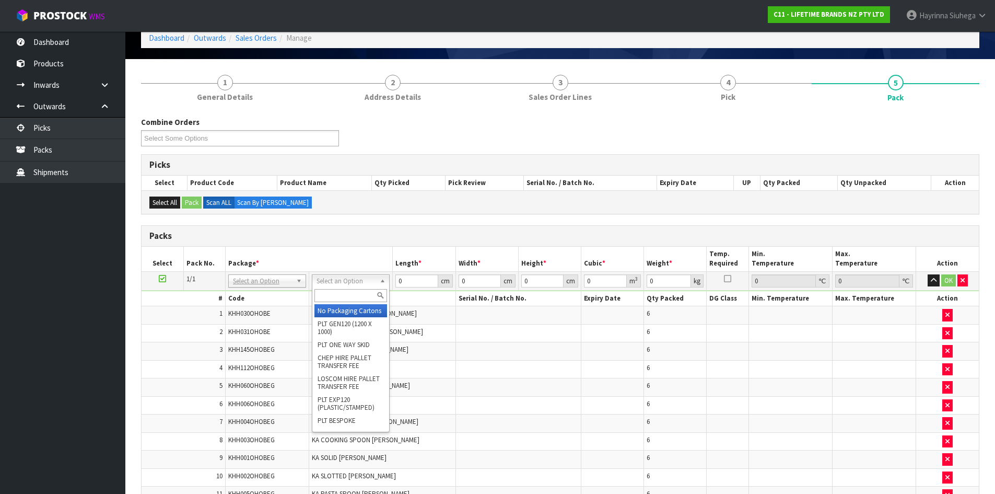
click at [353, 302] on div at bounding box center [350, 295] width 77 height 17
click at [353, 298] on input "text" at bounding box center [350, 295] width 73 height 13
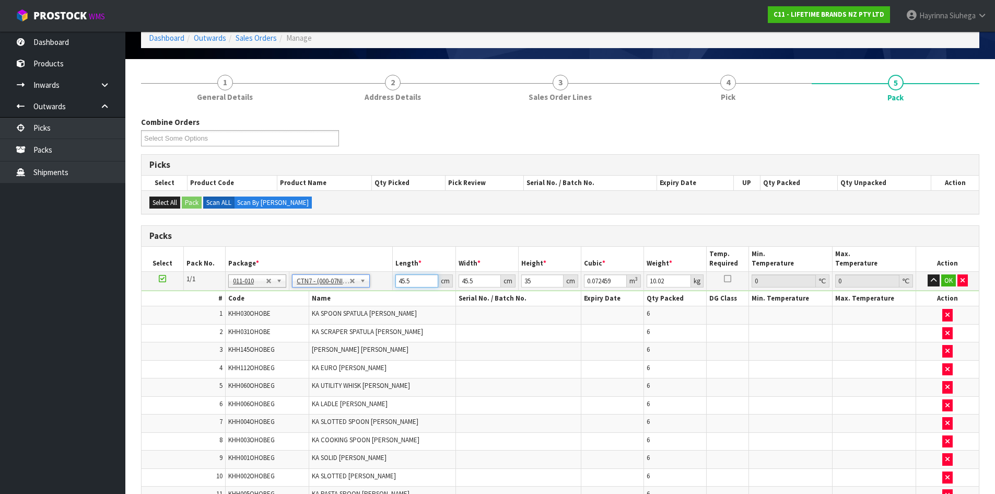
click at [407, 280] on input "45.5" at bounding box center [416, 280] width 42 height 13
click button "OK" at bounding box center [948, 280] width 15 height 13
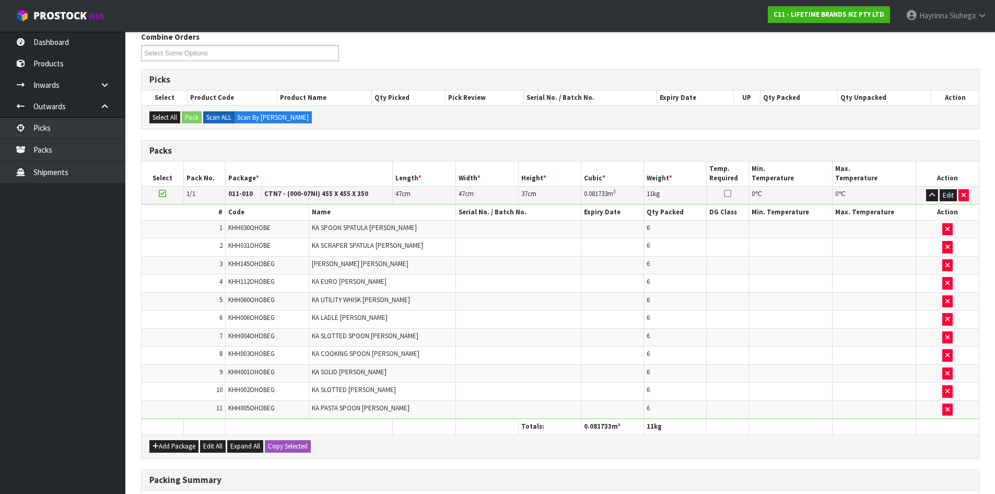
scroll to position [300, 0]
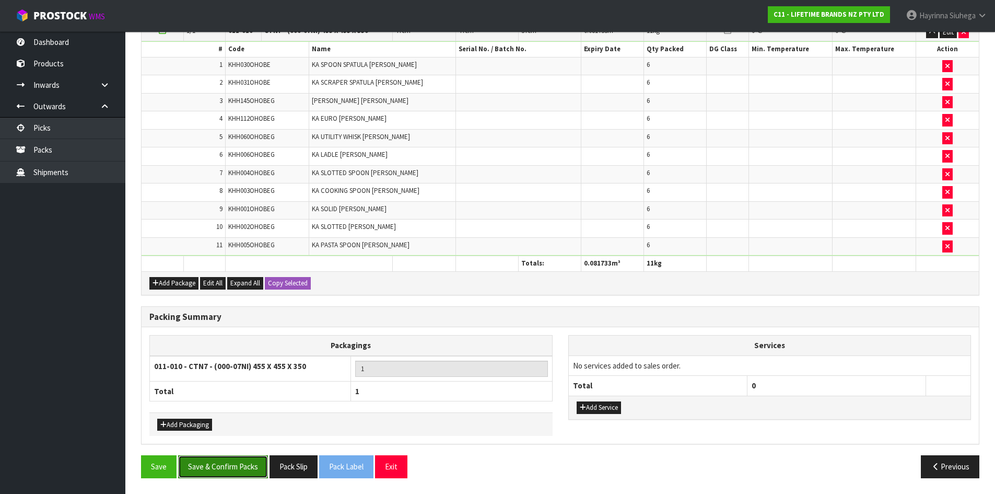
click at [227, 462] on button "Save & Confirm Packs" at bounding box center [223, 466] width 90 height 22
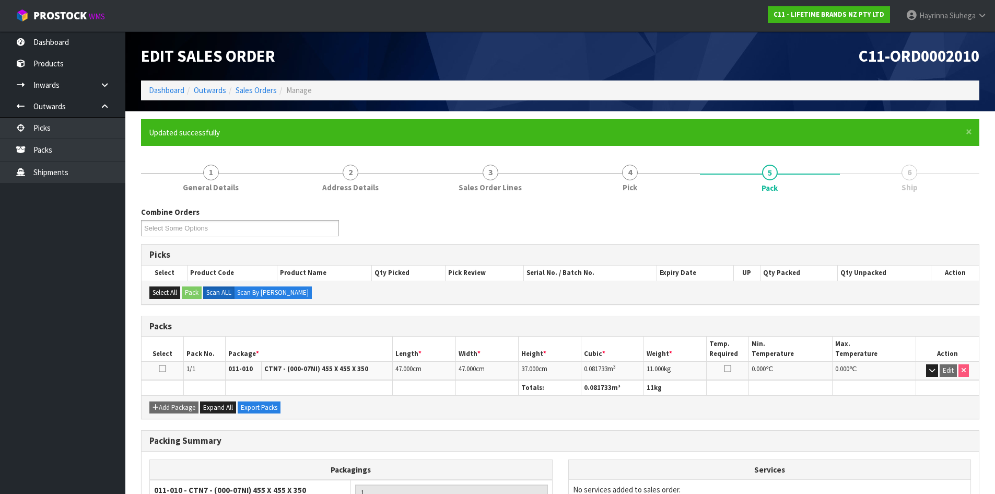
scroll to position [100, 0]
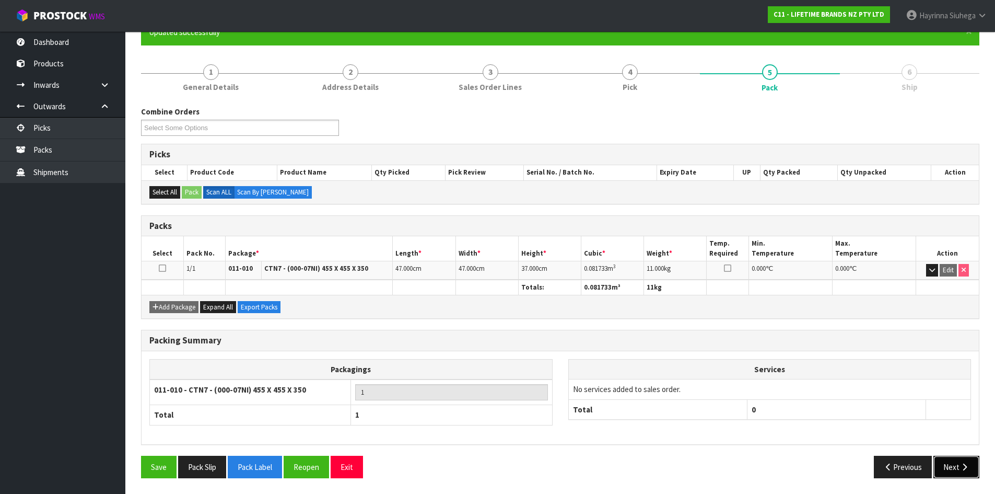
click at [958, 470] on button "Next" at bounding box center [956, 466] width 46 height 22
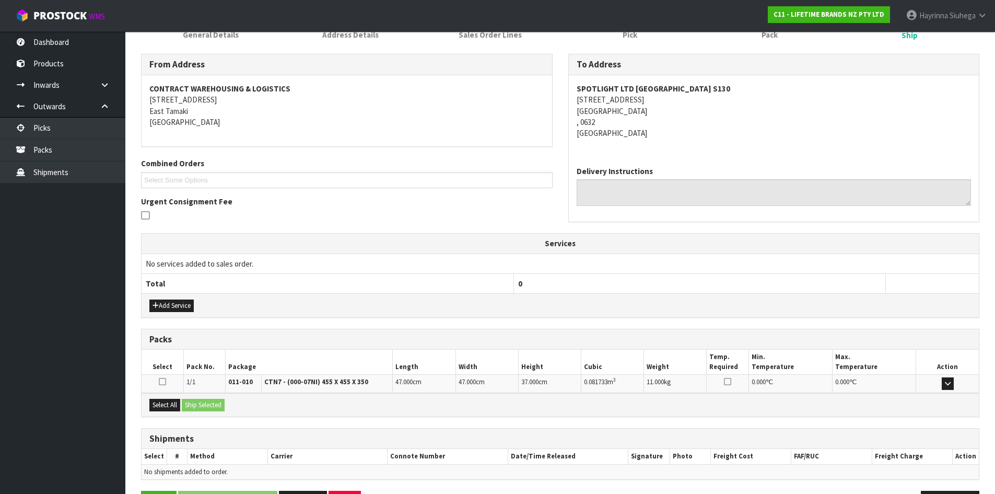
scroll to position [188, 0]
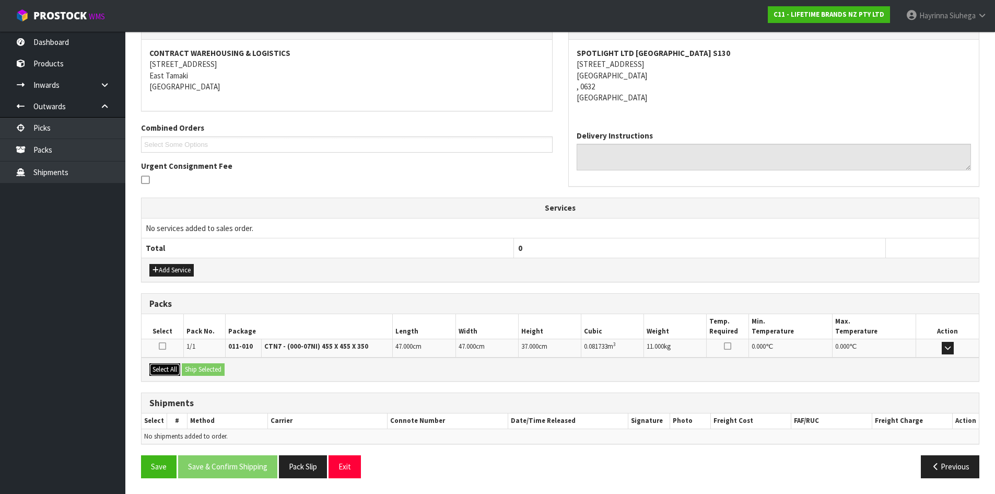
drag, startPoint x: 155, startPoint y: 374, endPoint x: 194, endPoint y: 370, distance: 39.5
click at [157, 374] on button "Select All" at bounding box center [164, 369] width 31 height 13
click at [204, 366] on button "Ship Selected" at bounding box center [203, 369] width 43 height 13
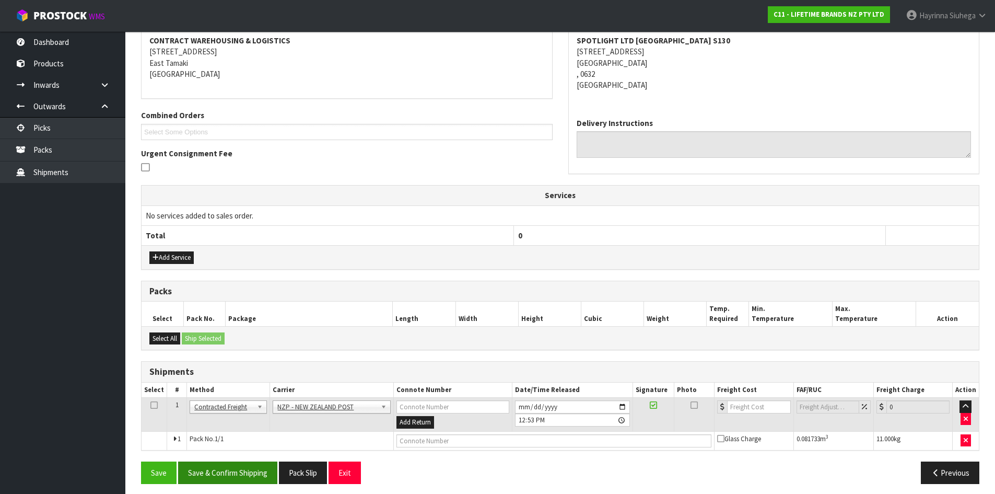
scroll to position [206, 0]
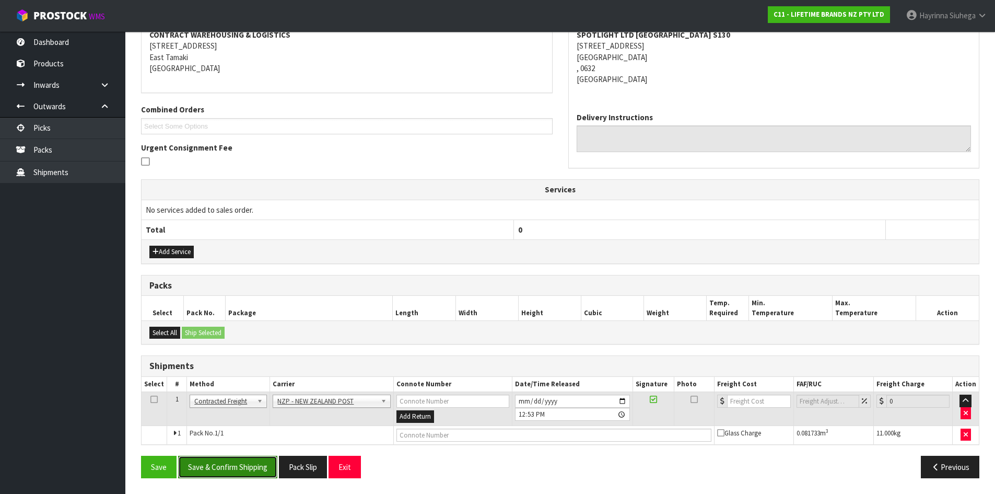
click at [230, 459] on button "Save & Confirm Shipping" at bounding box center [227, 466] width 99 height 22
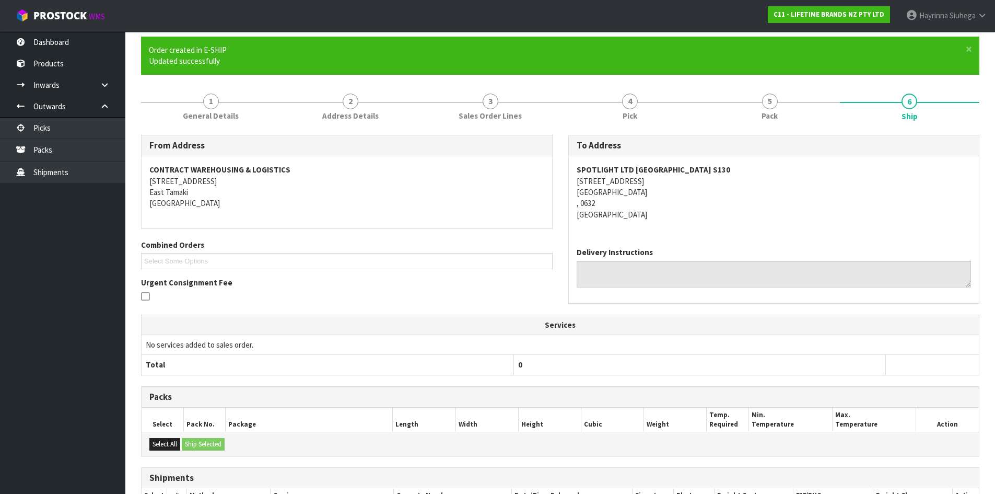
scroll to position [192, 0]
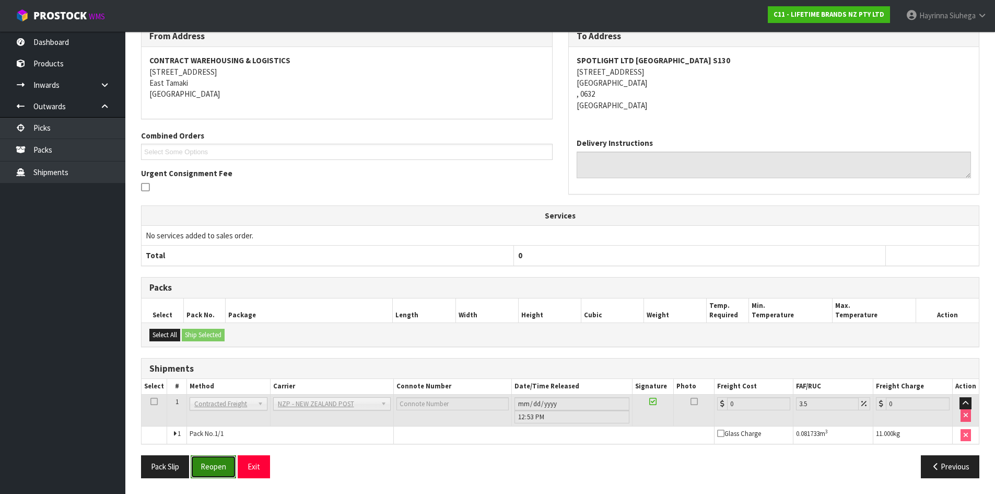
click at [219, 471] on button "Reopen" at bounding box center [213, 466] width 45 height 22
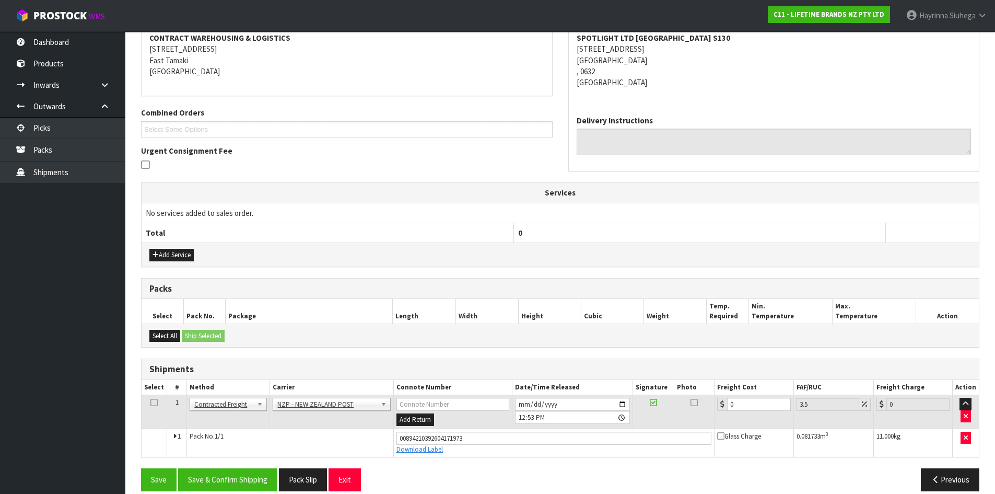
scroll to position [216, 0]
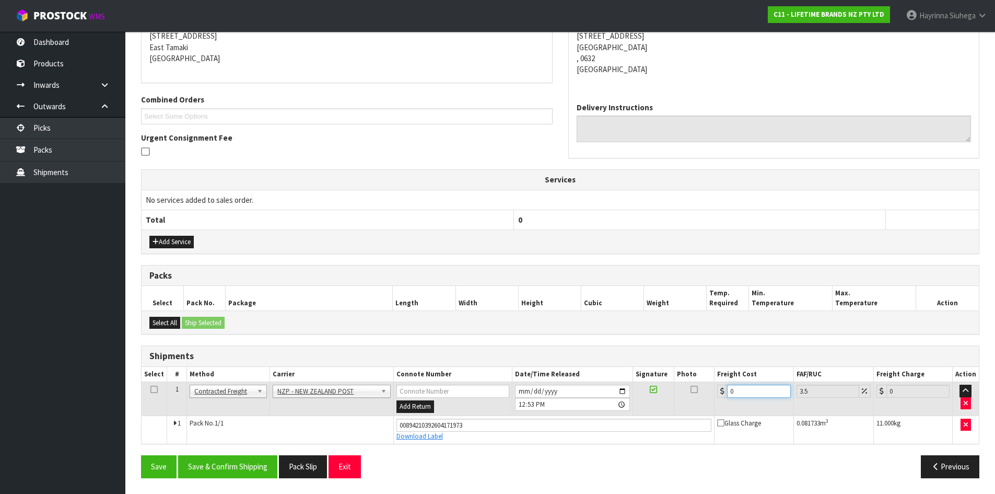
drag, startPoint x: 739, startPoint y: 390, endPoint x: 667, endPoint y: 394, distance: 71.6
click at [675, 390] on tr "1 Client Local Pickup Customer Local Pickup Company Freight Contracted Freight …" at bounding box center [560, 399] width 837 height 34
click at [141, 455] on button "Save" at bounding box center [159, 466] width 36 height 22
click at [236, 459] on button "Save & Confirm Shipping" at bounding box center [227, 466] width 99 height 22
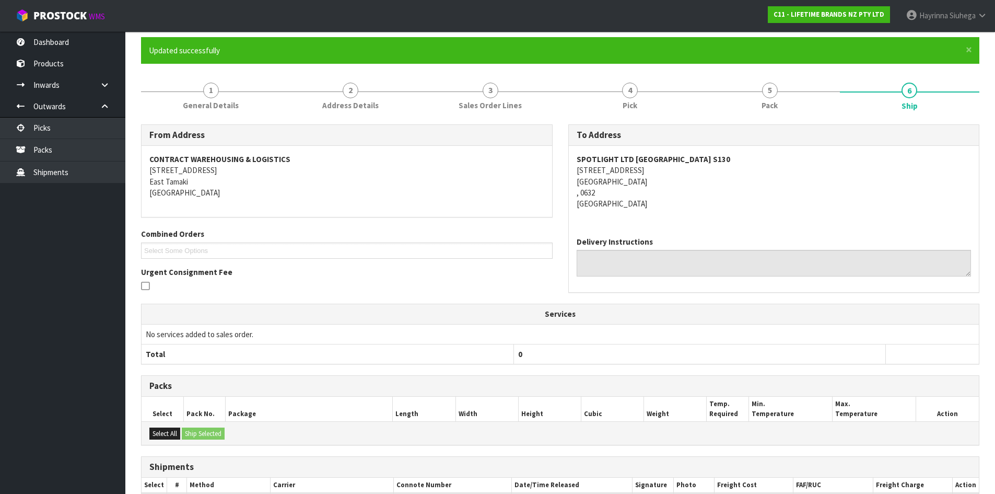
scroll to position [0, 0]
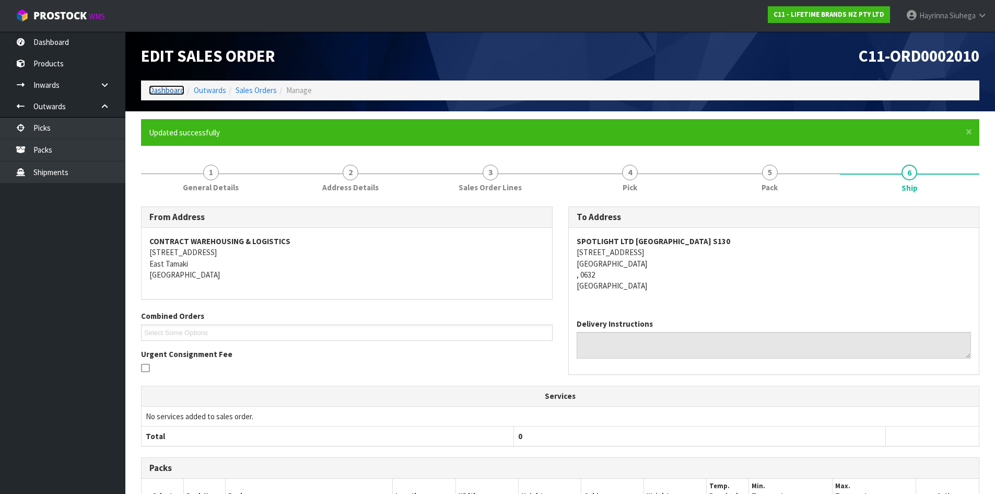
click at [169, 87] on link "Dashboard" at bounding box center [167, 90] width 36 height 10
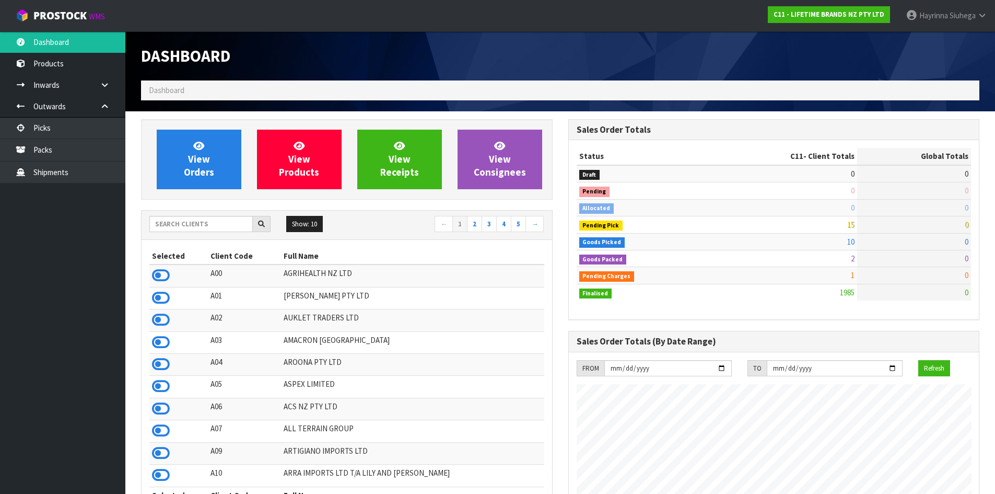
scroll to position [791, 427]
click at [216, 154] on link "View Orders" at bounding box center [199, 160] width 85 height 60
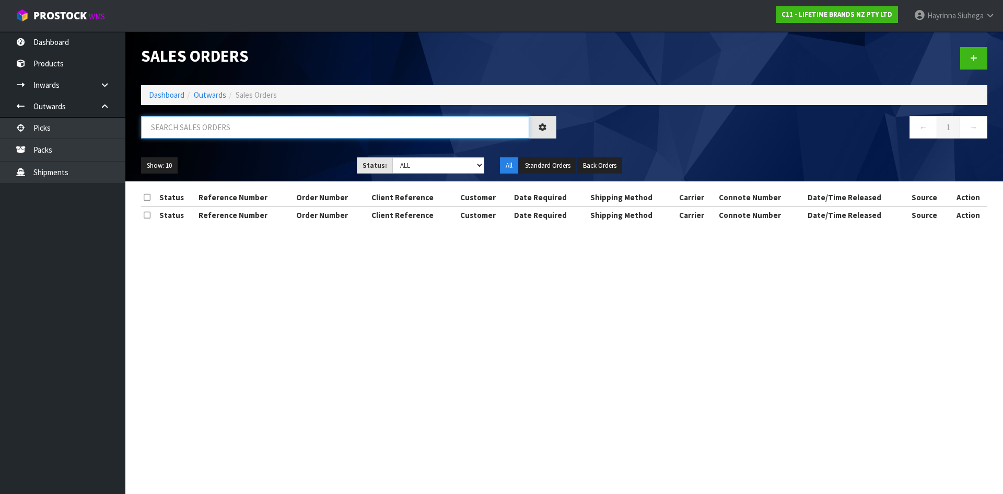
click at [249, 126] on input "text" at bounding box center [335, 127] width 388 height 22
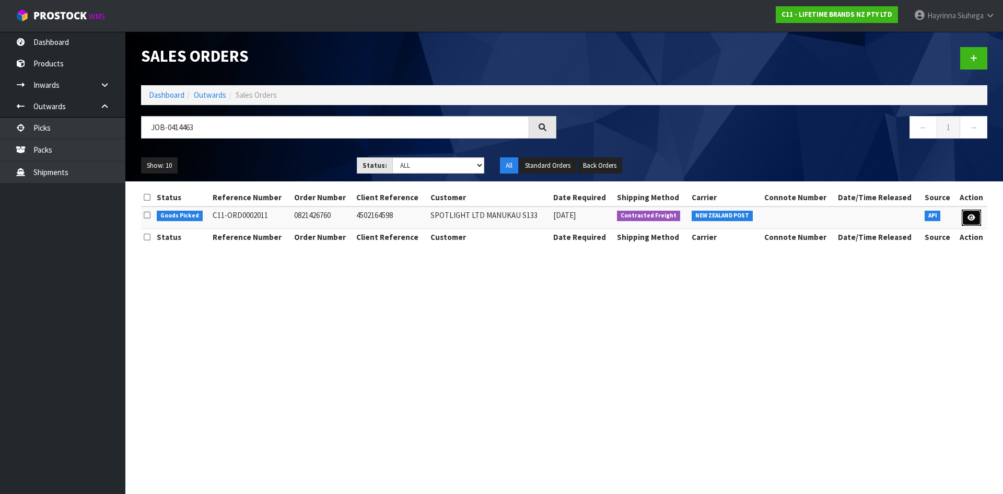
click at [971, 217] on icon at bounding box center [971, 217] width 8 height 7
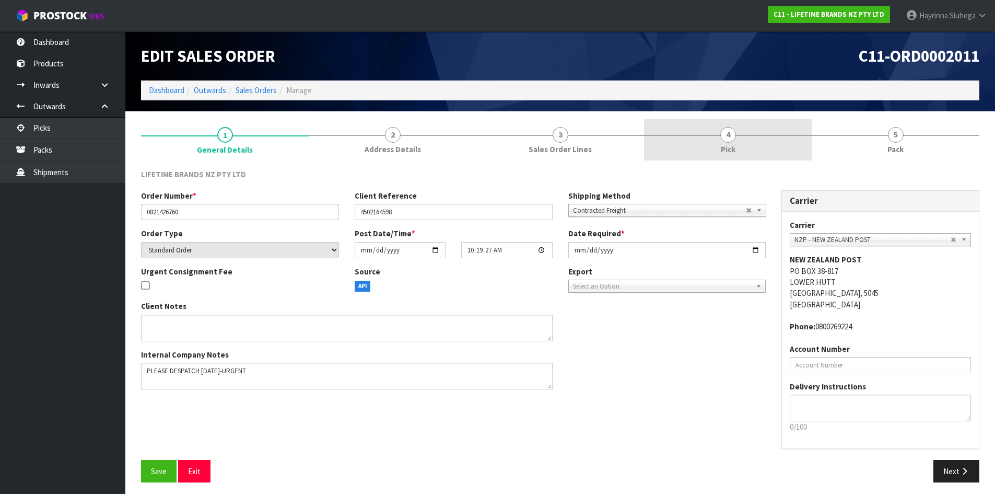
click at [768, 146] on link "4 Pick" at bounding box center [728, 139] width 168 height 41
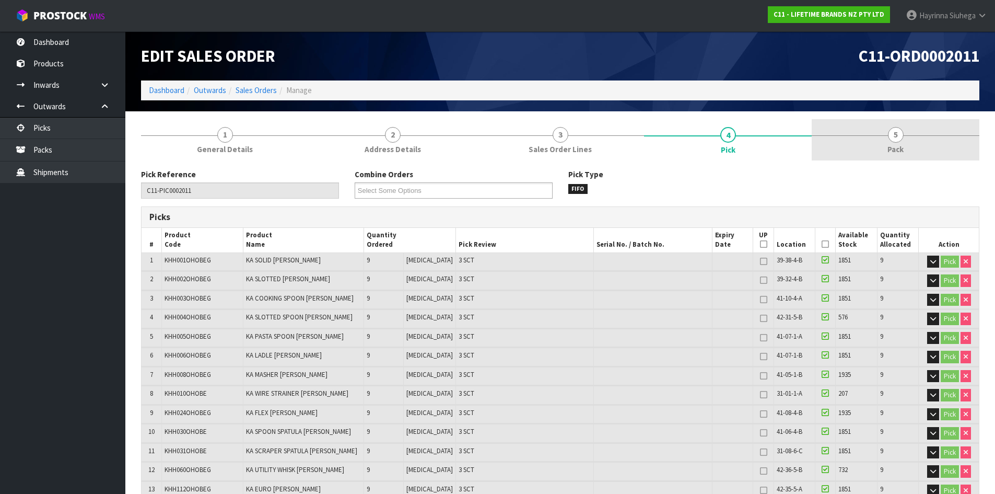
click at [821, 134] on link "5 Pack" at bounding box center [896, 139] width 168 height 41
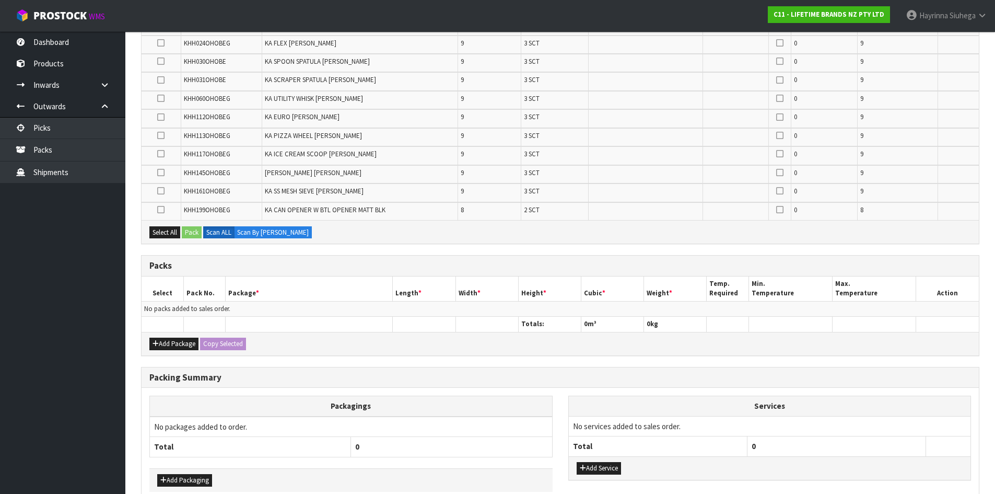
scroll to position [411, 0]
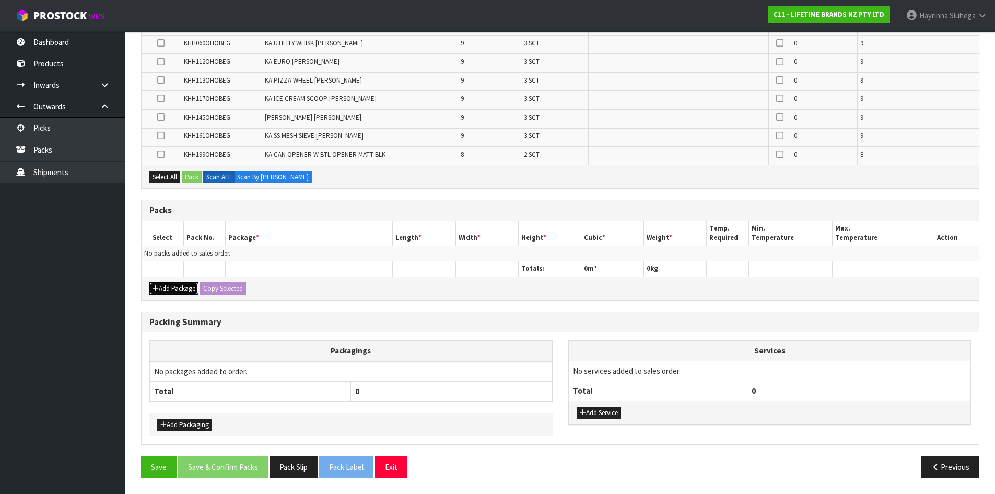
click at [162, 284] on button "Add Package" at bounding box center [173, 288] width 49 height 13
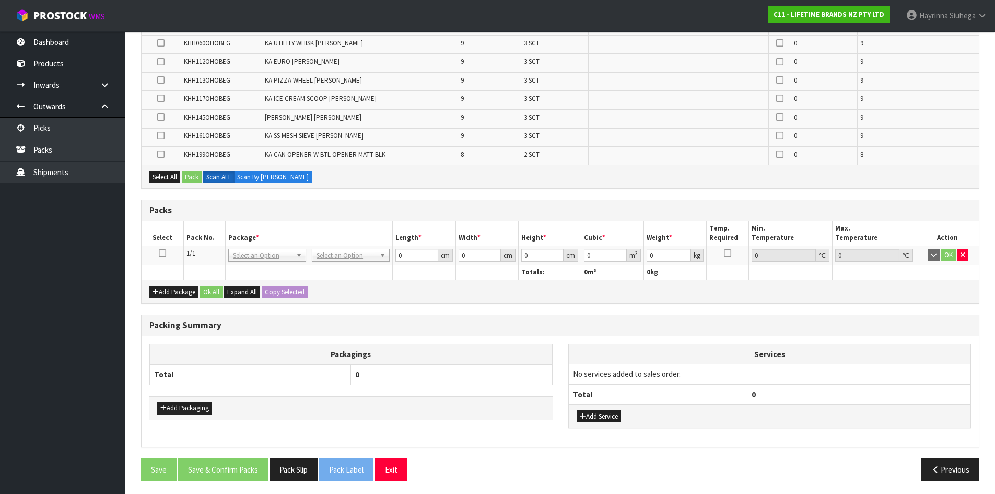
click at [161, 253] on icon at bounding box center [162, 253] width 7 height 1
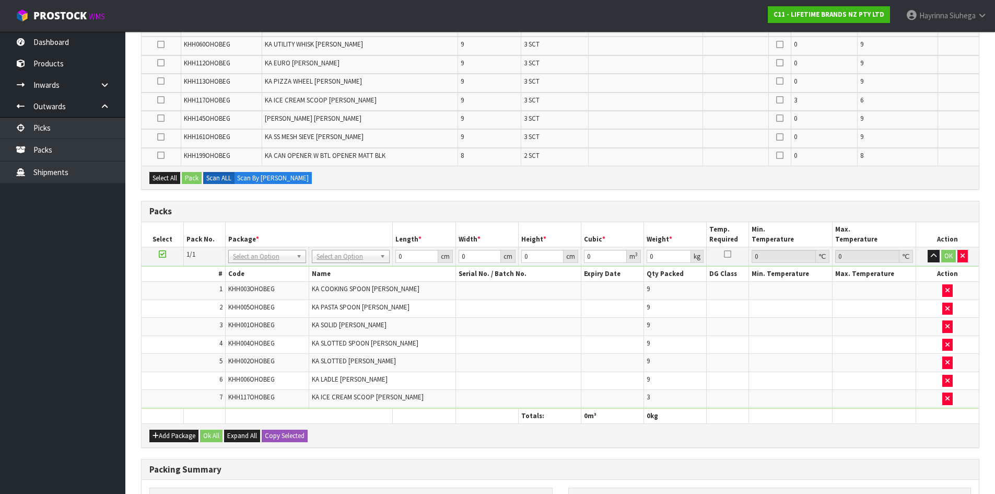
scroll to position [313, 0]
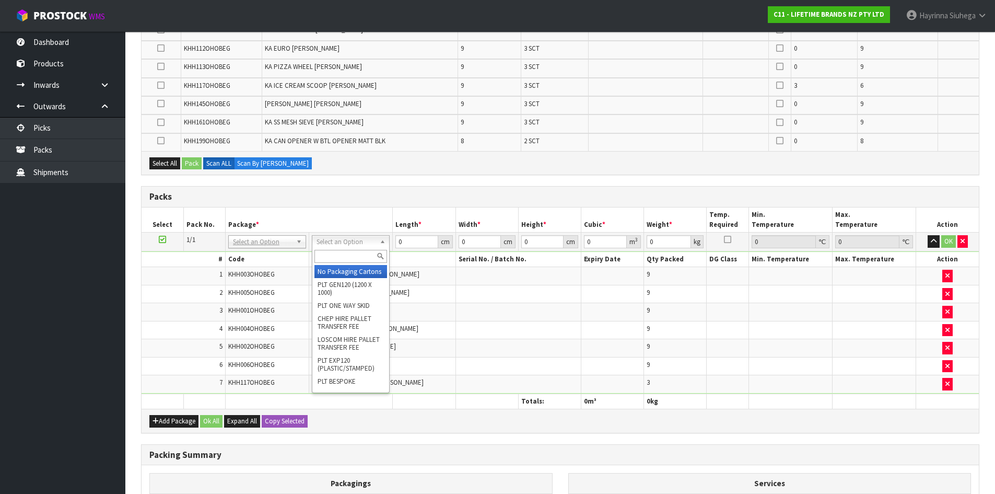
click at [353, 264] on div at bounding box center [350, 256] width 77 height 17
click at [356, 253] on input "text" at bounding box center [350, 256] width 73 height 13
click at [334, 259] on input "text" at bounding box center [350, 256] width 73 height 13
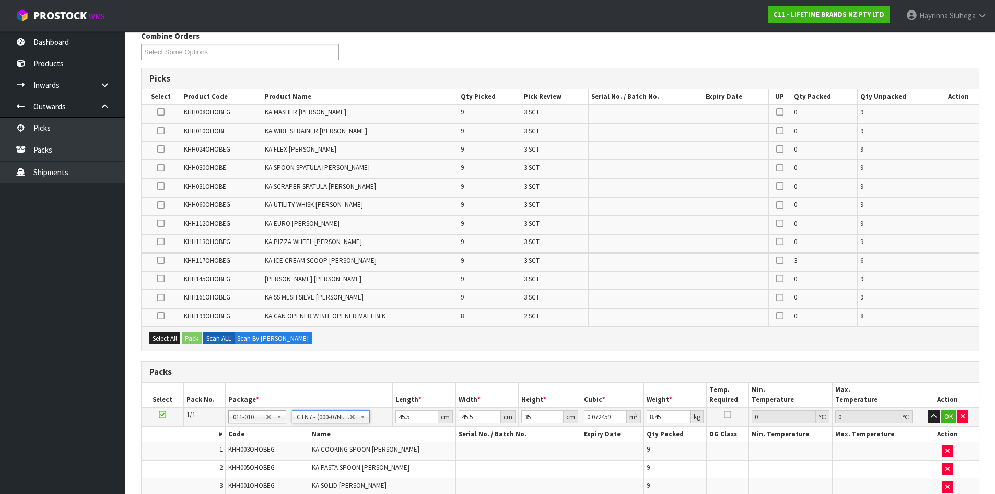
scroll to position [157, 0]
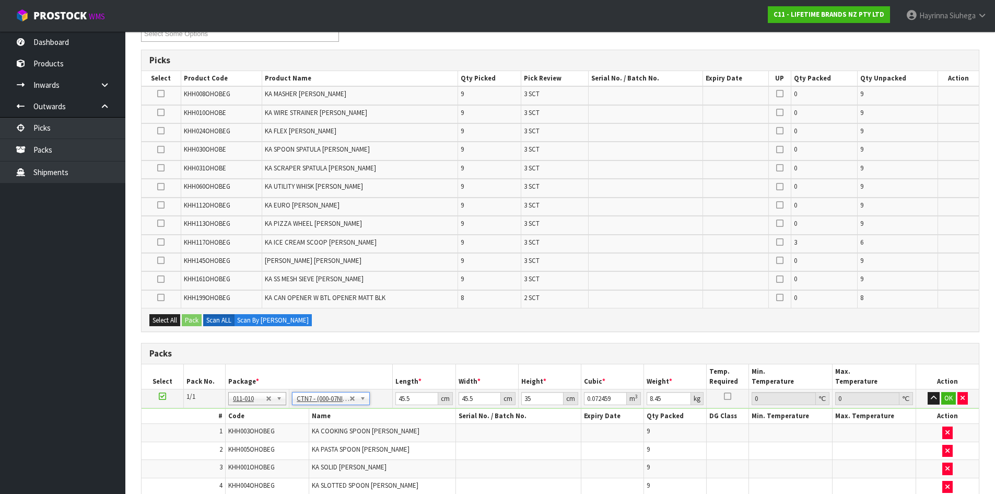
click at [446, 324] on div "Select All Pack Scan ALL Scan By Quantity" at bounding box center [560, 320] width 837 height 24
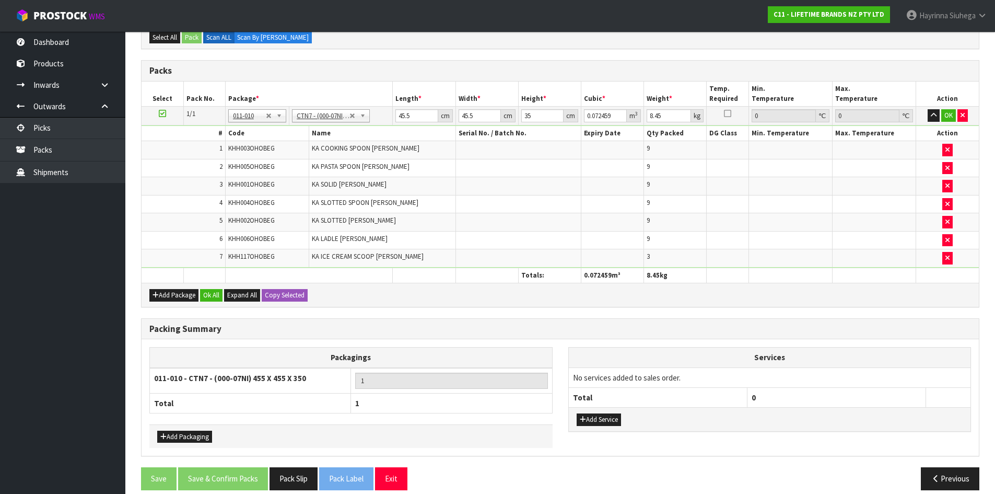
scroll to position [451, 0]
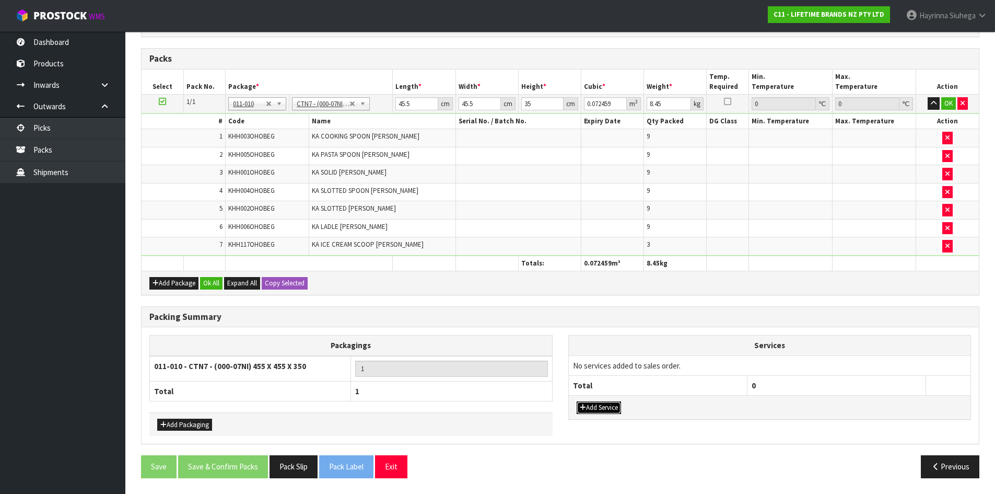
click at [594, 407] on button "Add Service" at bounding box center [599, 407] width 44 height 13
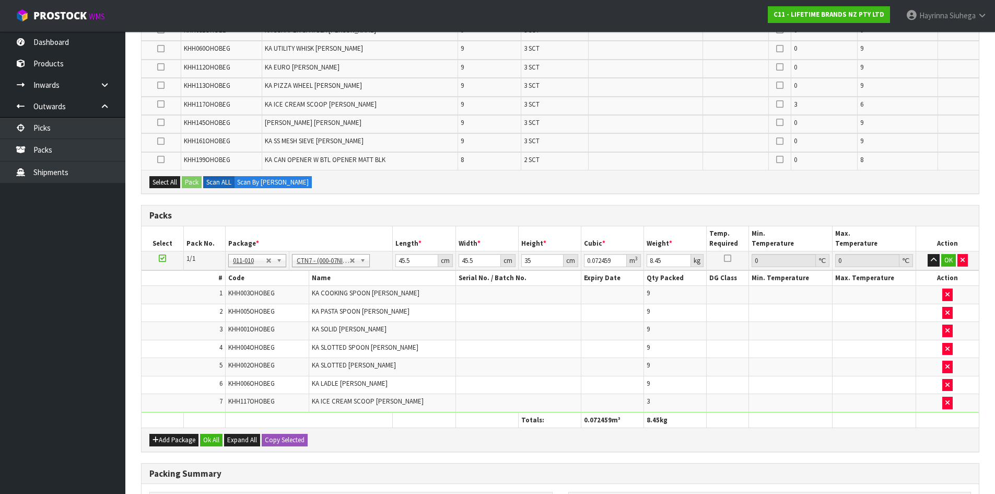
scroll to position [242, 0]
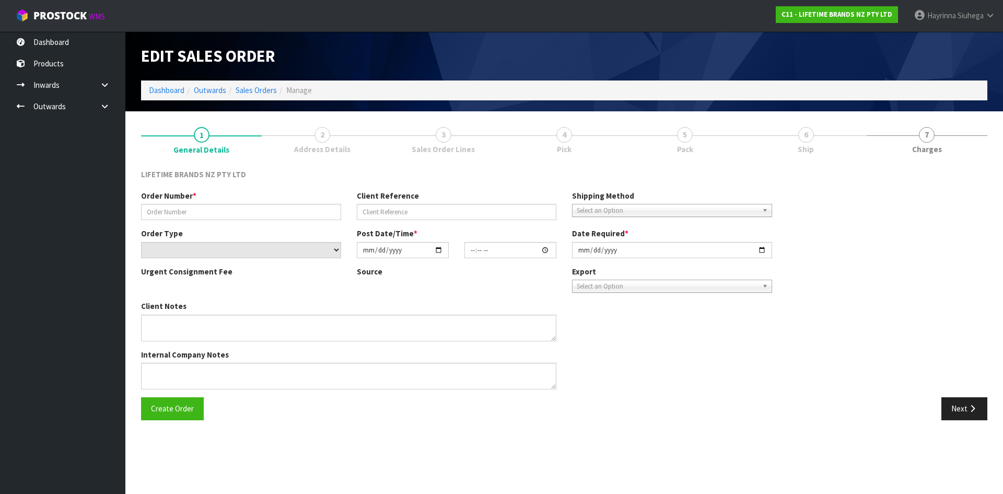
type input "0821417536"
type input "Email order"
select select "number:0"
type input "[DATE]"
type input "08:54:20.000"
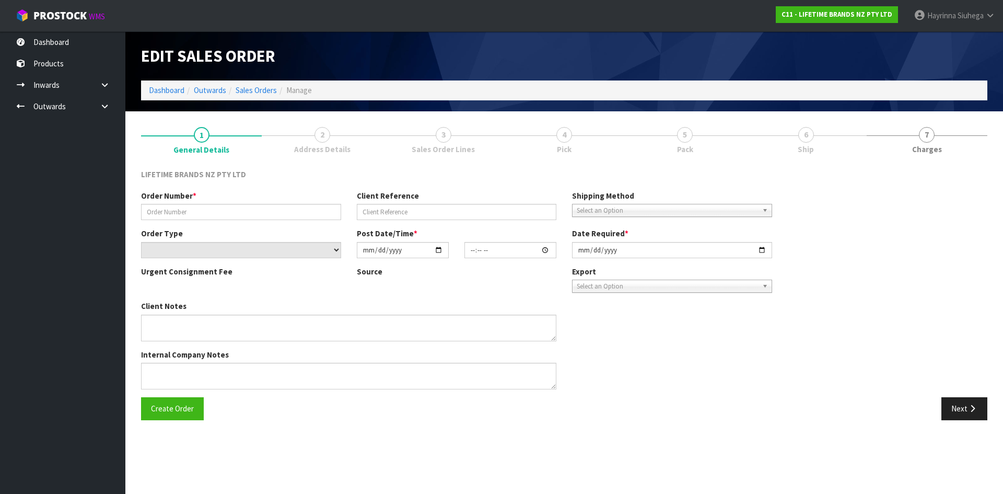
type input "[DATE]"
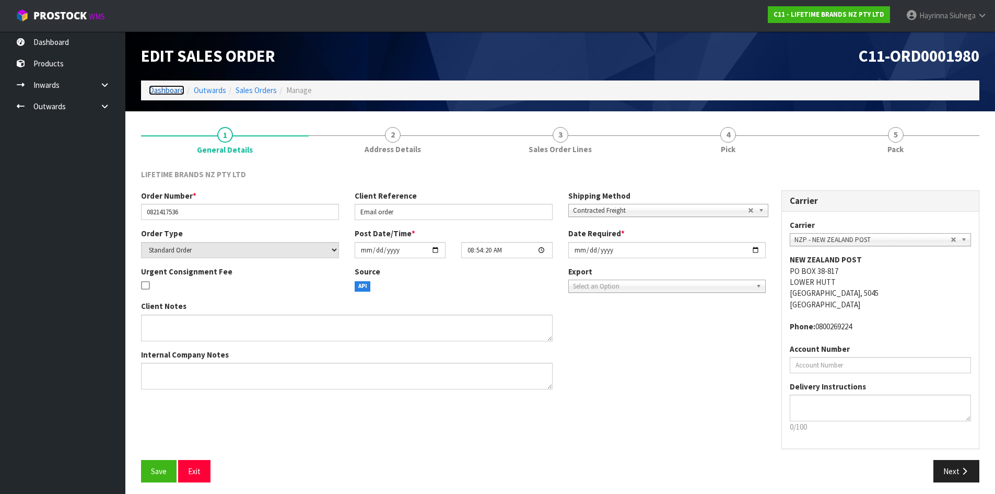
click at [158, 89] on link "Dashboard" at bounding box center [167, 90] width 36 height 10
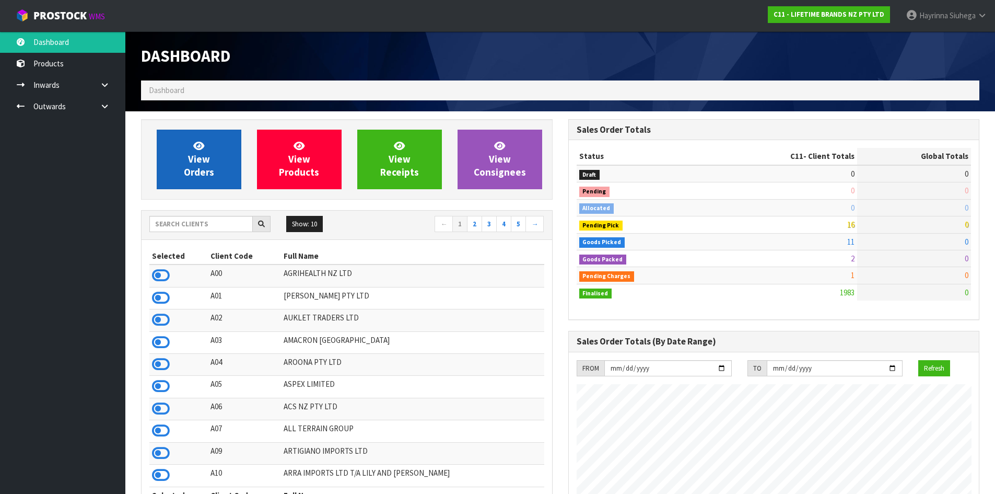
scroll to position [791, 427]
click at [194, 158] on span "View Orders" at bounding box center [199, 158] width 30 height 39
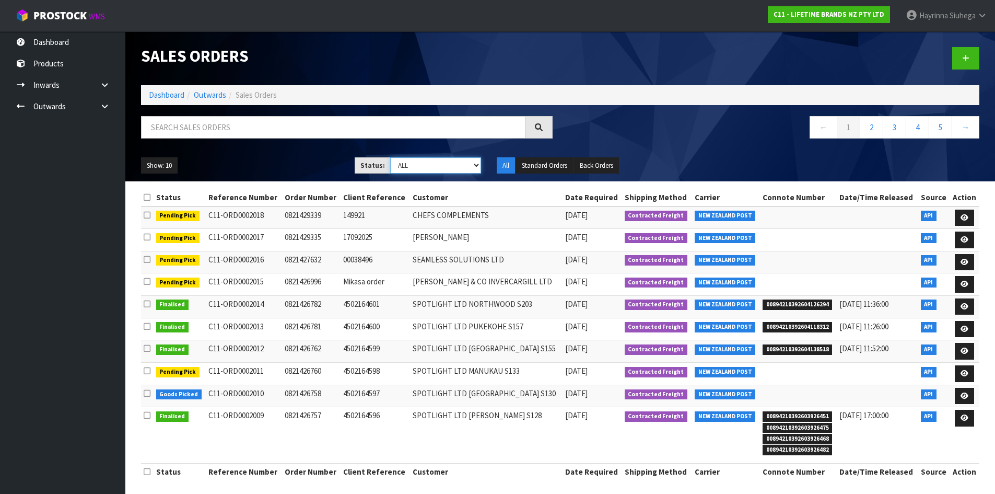
click at [419, 167] on select "Draft Pending Allocated Pending Pick Goods Picked Goods Packed Pending Charges …" at bounding box center [435, 165] width 91 height 16
select select "string:3"
click at [390, 157] on select "Draft Pending Allocated Pending Pick Goods Picked Goods Packed Pending Charges …" at bounding box center [435, 165] width 91 height 16
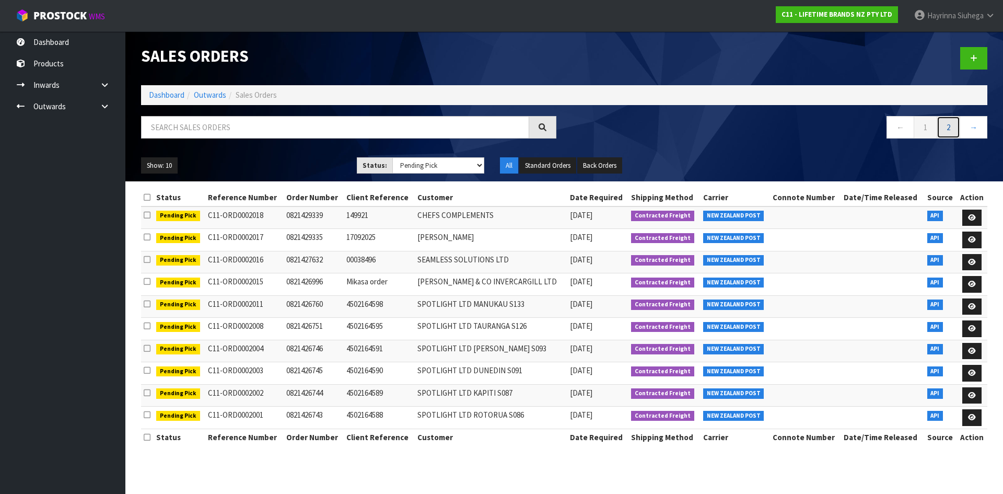
click at [951, 128] on link "2" at bounding box center [948, 127] width 24 height 22
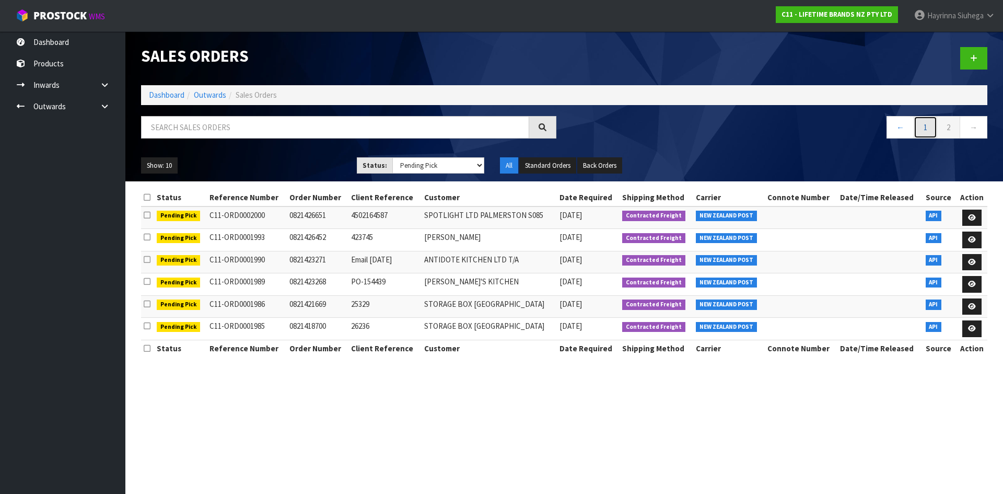
click at [925, 125] on link "1" at bounding box center [925, 127] width 24 height 22
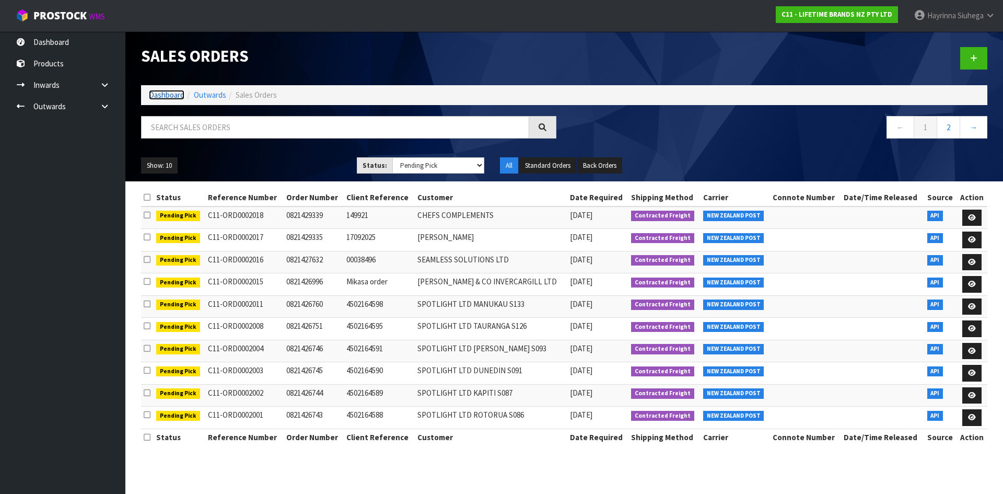
click at [165, 93] on link "Dashboard" at bounding box center [167, 95] width 36 height 10
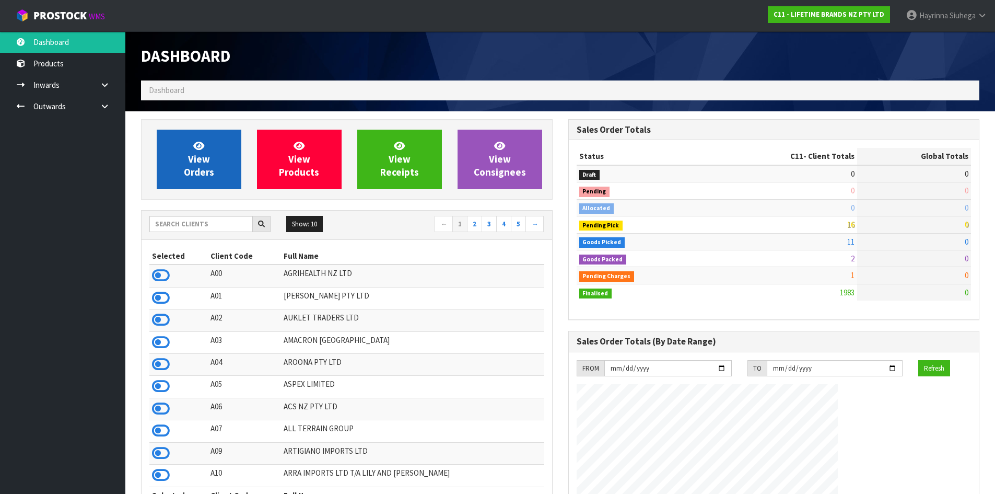
scroll to position [791, 427]
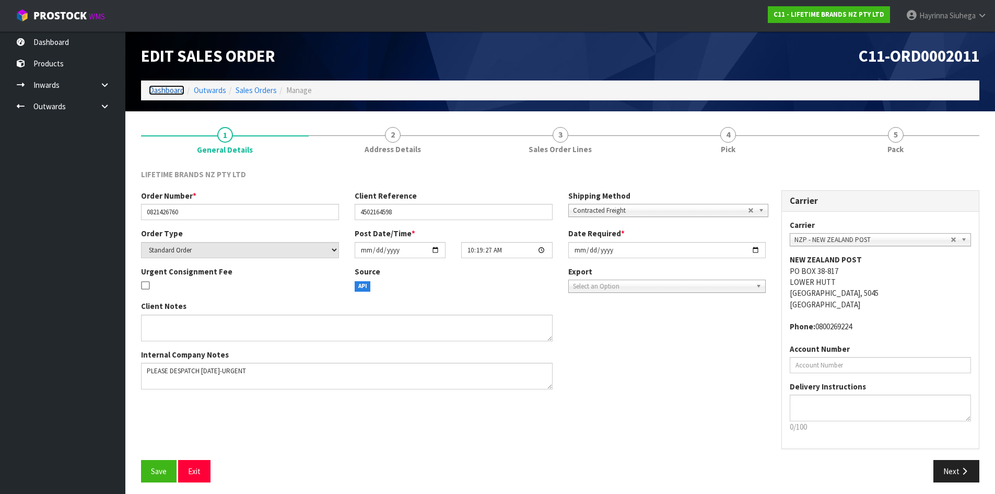
click at [171, 93] on link "Dashboard" at bounding box center [167, 90] width 36 height 10
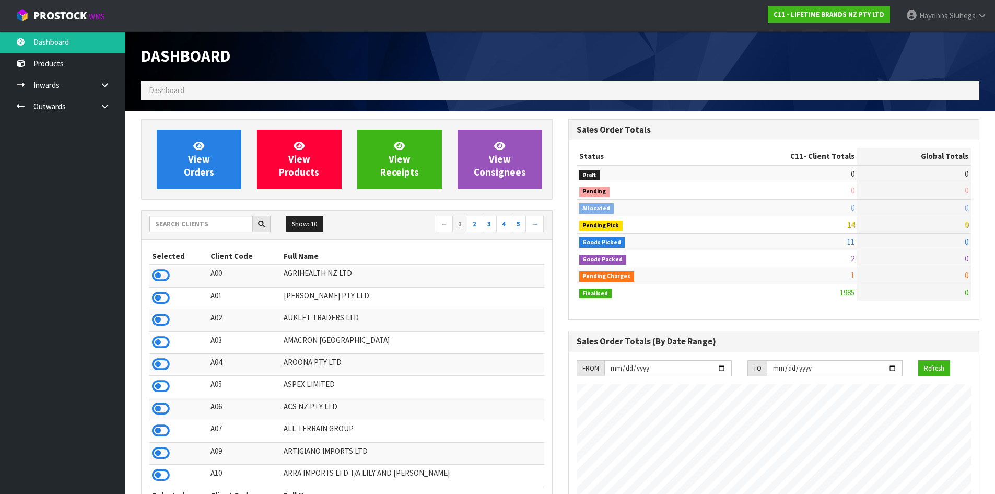
scroll to position [791, 427]
click at [217, 216] on input "text" at bounding box center [200, 224] width 103 height 16
